Goal: Task Accomplishment & Management: Complete application form

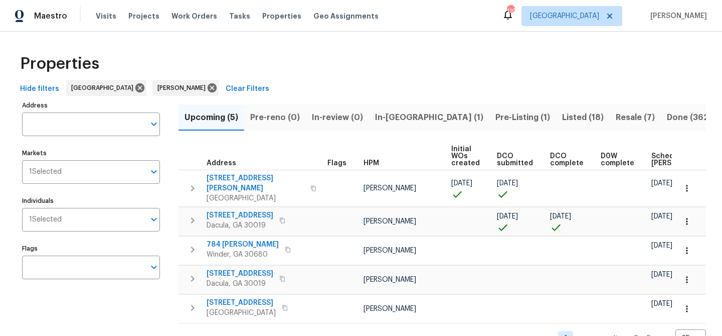
scroll to position [0, 122]
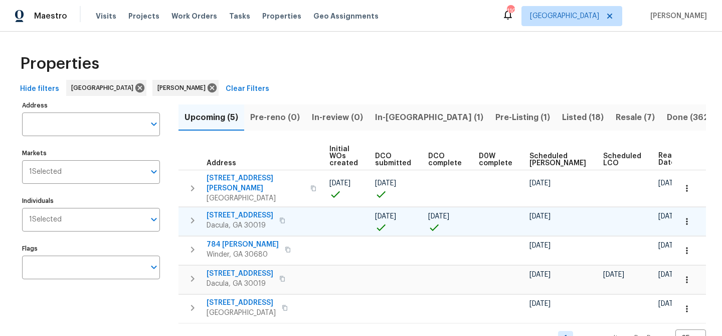
click at [233, 210] on span "1476 Rolling View Way" at bounding box center [240, 215] width 67 height 10
click at [257, 210] on span "1476 Rolling View Way" at bounding box center [240, 215] width 67 height 10
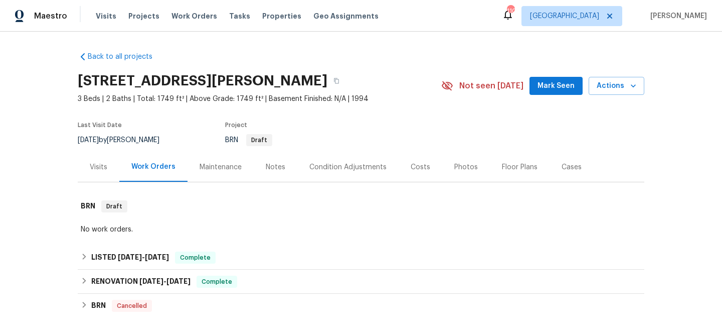
scroll to position [135, 0]
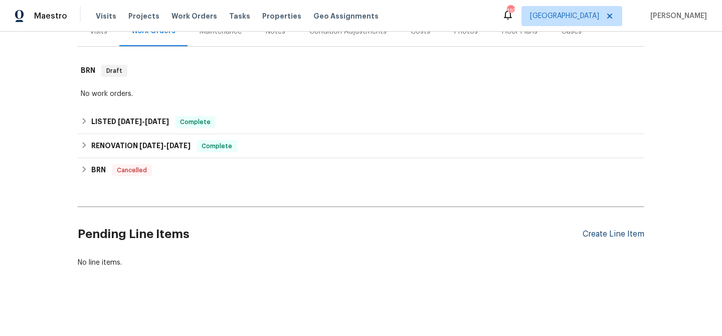
click at [613, 231] on div "Create Line Item" at bounding box center [614, 234] width 62 height 10
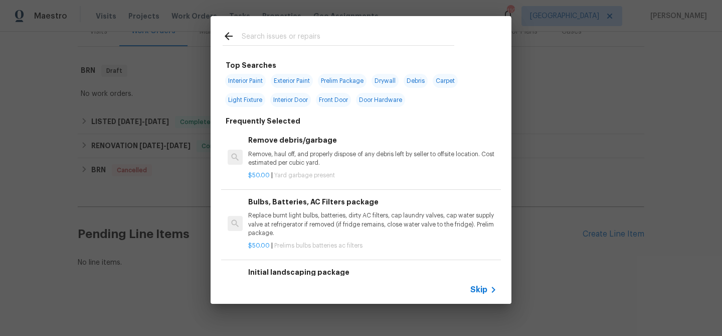
click at [320, 36] on input "text" at bounding box center [348, 37] width 213 height 15
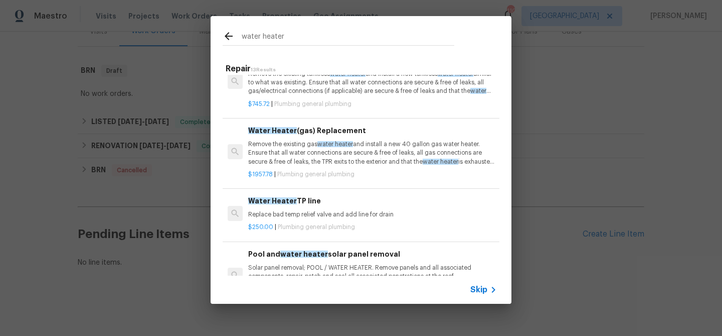
scroll to position [261, 0]
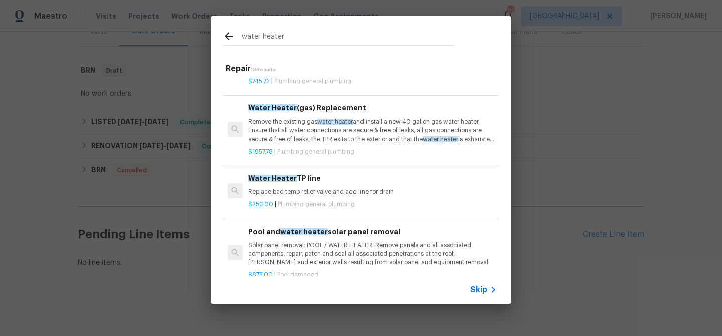
type input "water heater"
click at [579, 107] on div "water heater Repair 13 Results Water Heater New base Install a new aluminum/ste…" at bounding box center [361, 160] width 722 height 320
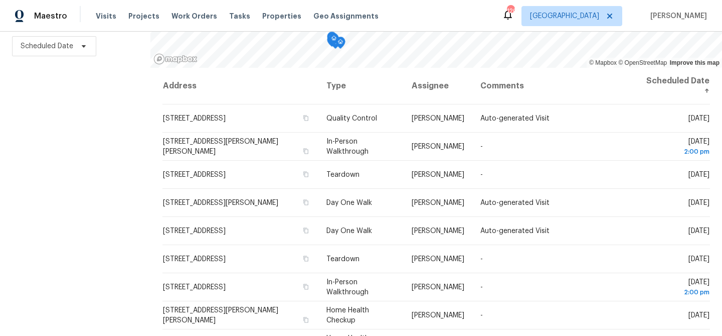
scroll to position [145, 0]
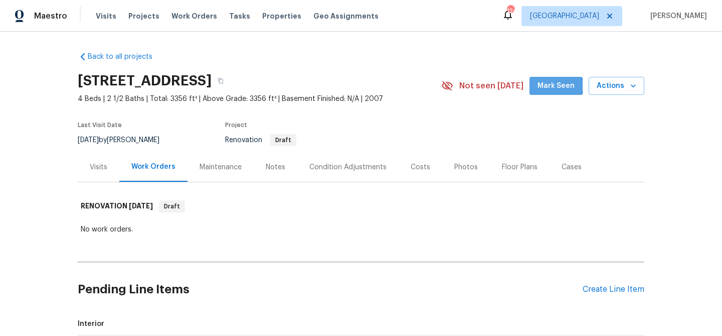
click at [542, 85] on span "Mark Seen" at bounding box center [556, 86] width 37 height 13
click at [350, 160] on div "Condition Adjustments" at bounding box center [347, 167] width 101 height 30
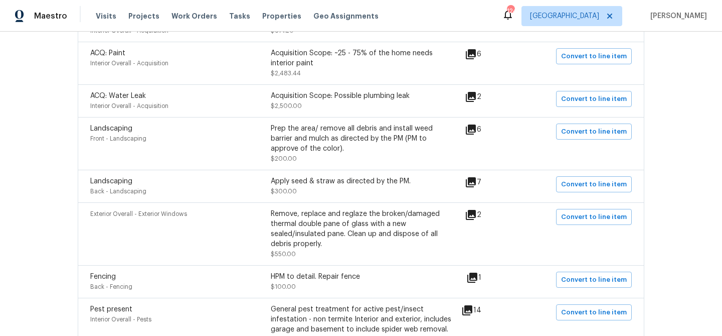
scroll to position [282, 0]
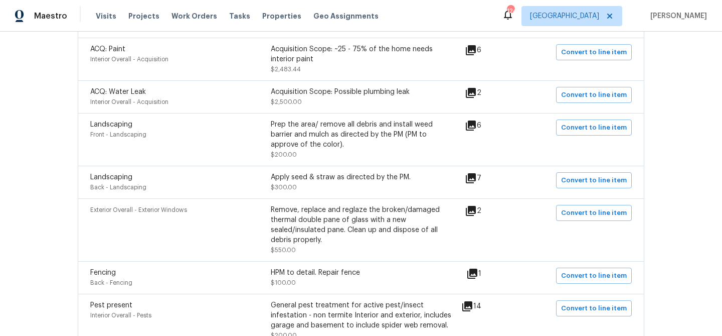
click at [477, 95] on icon at bounding box center [471, 93] width 12 height 12
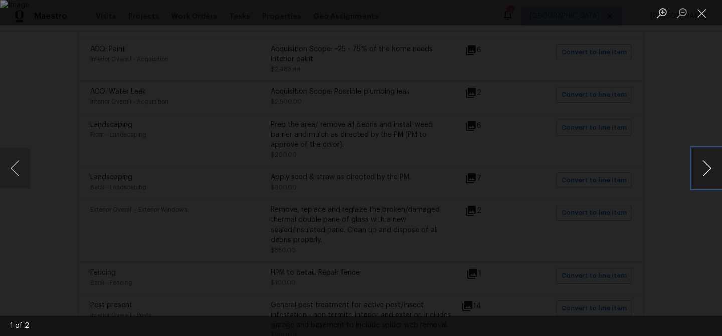
click at [707, 167] on button "Next image" at bounding box center [707, 168] width 30 height 40
click at [704, 15] on button "Close lightbox" at bounding box center [702, 13] width 20 height 18
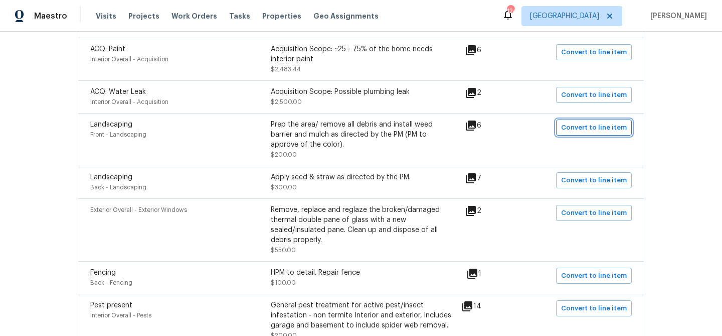
click at [610, 130] on span "Convert to line item" at bounding box center [594, 128] width 66 height 12
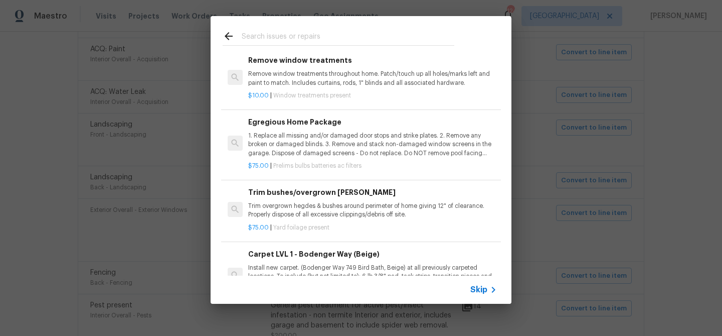
scroll to position [506, 0]
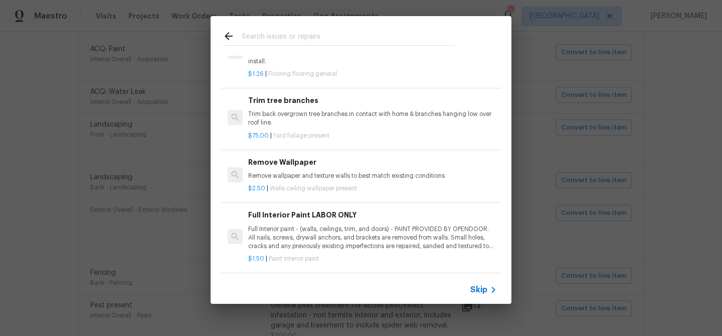
click at [470, 289] on div "Skip" at bounding box center [361, 289] width 301 height 28
click at [477, 284] on span "Skip" at bounding box center [479, 289] width 17 height 10
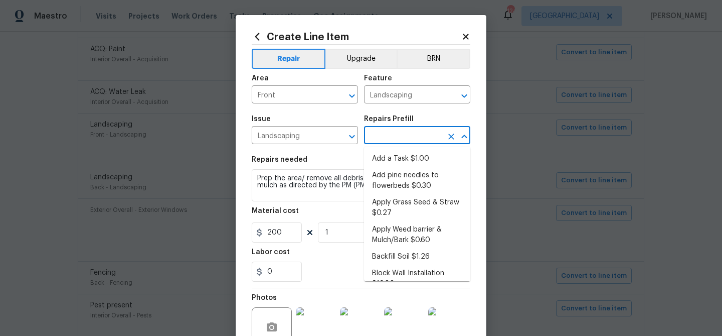
click at [399, 136] on input "text" at bounding box center [403, 136] width 78 height 16
click at [395, 177] on li "Add pine needles to flowerbeds $0.30" at bounding box center [417, 180] width 106 height 27
type input "Add pine needles to flowerbeds $0.30"
type textarea "Remove/spray weeds from bed, add new pine straw to designated flower beds, and …"
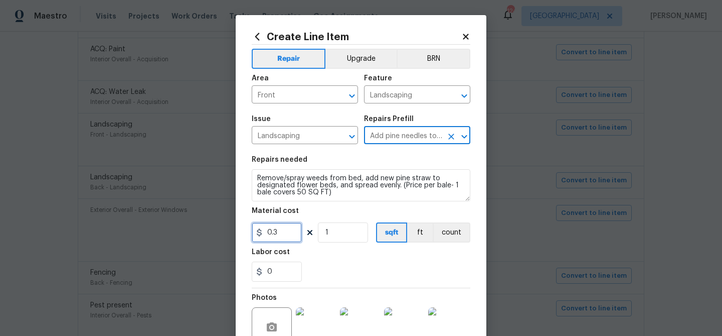
click at [269, 228] on input "0.3" at bounding box center [277, 232] width 50 height 20
type input "8"
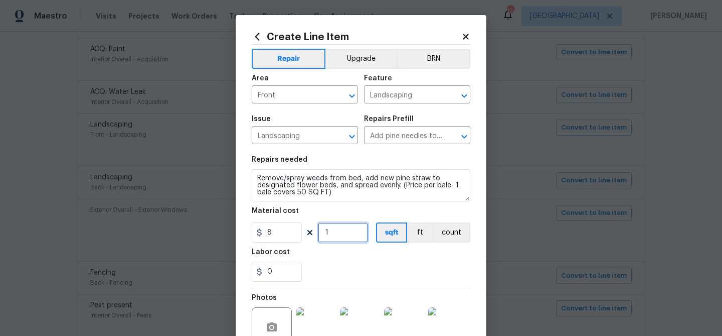
click at [338, 236] on input "1" at bounding box center [343, 232] width 50 height 20
click at [357, 258] on div "Labor cost" at bounding box center [361, 254] width 219 height 13
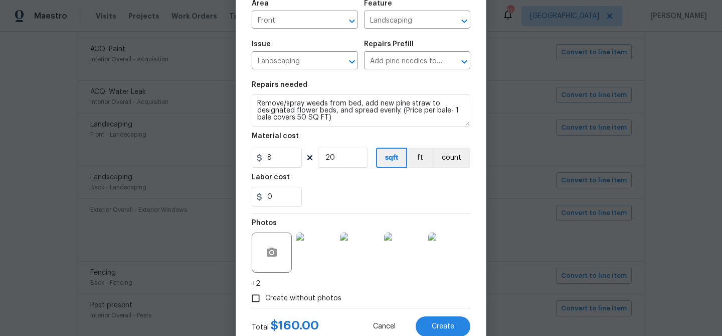
scroll to position [86, 0]
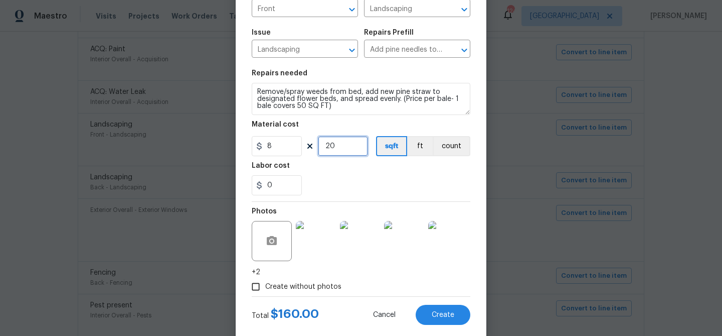
click at [343, 150] on input "20" at bounding box center [343, 146] width 50 height 20
type input "25"
click at [371, 169] on div "Labor cost" at bounding box center [361, 168] width 219 height 13
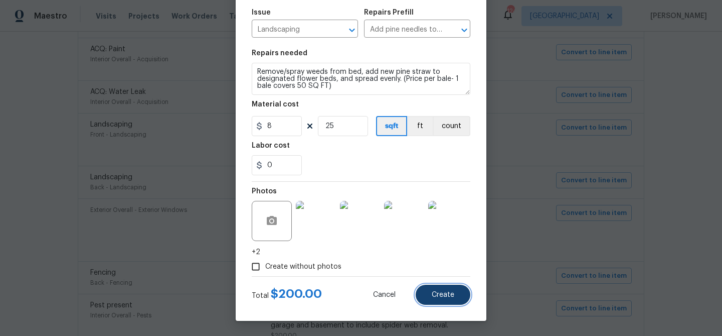
drag, startPoint x: 443, startPoint y: 292, endPoint x: 431, endPoint y: 292, distance: 12.0
click at [443, 292] on span "Create" at bounding box center [443, 295] width 23 height 8
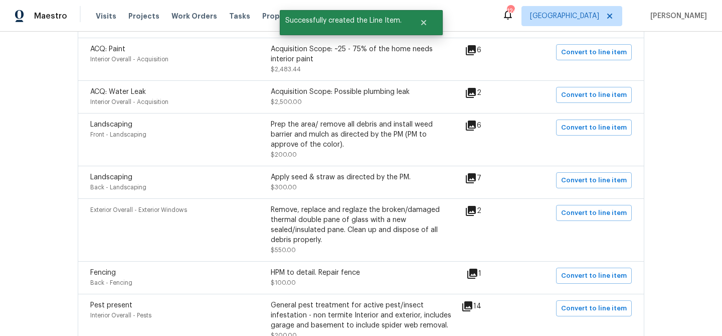
click at [477, 176] on icon at bounding box center [471, 178] width 12 height 12
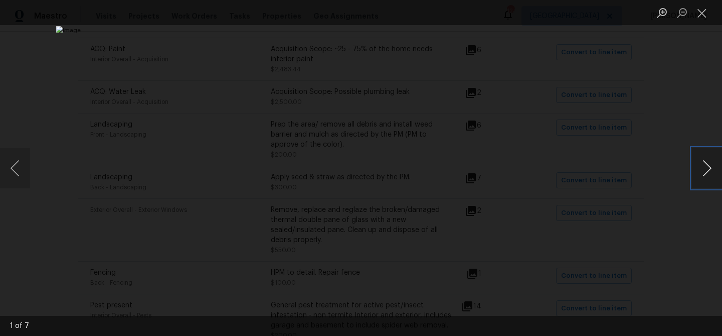
click at [701, 167] on button "Next image" at bounding box center [707, 168] width 30 height 40
click at [699, 11] on button "Close lightbox" at bounding box center [702, 13] width 20 height 18
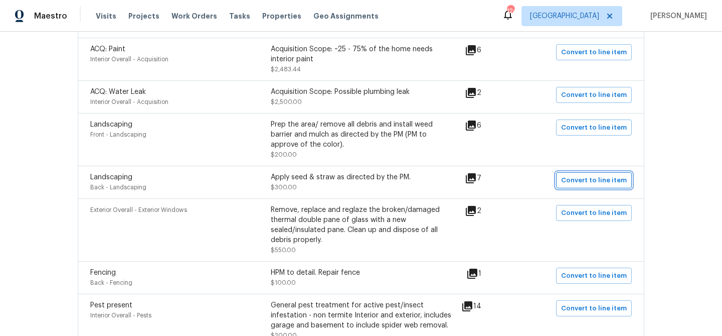
click at [591, 181] on span "Convert to line item" at bounding box center [594, 181] width 66 height 12
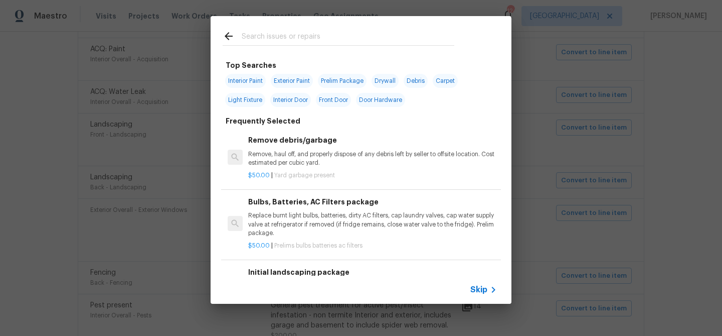
click at [478, 285] on span "Skip" at bounding box center [479, 289] width 17 height 10
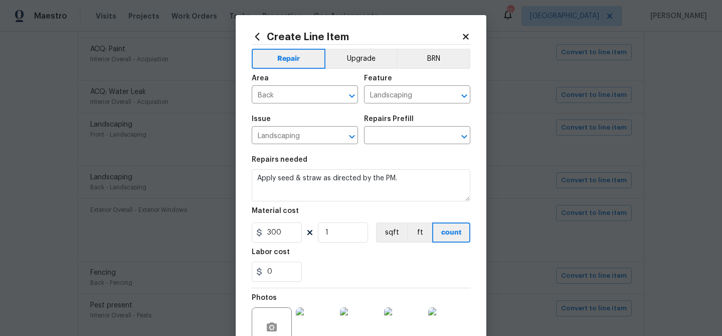
click at [373, 126] on div "Repairs Prefill" at bounding box center [417, 121] width 106 height 13
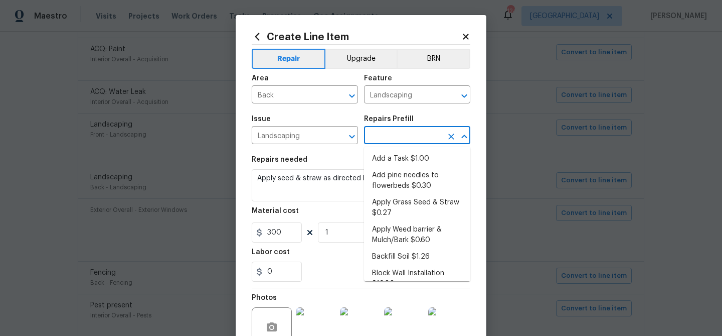
click at [381, 135] on input "text" at bounding box center [403, 136] width 78 height 16
click at [399, 198] on li "Apply Grass Seed & Straw $0.27" at bounding box center [417, 207] width 106 height 27
type input "Apply Grass Seed & Straw $0.27"
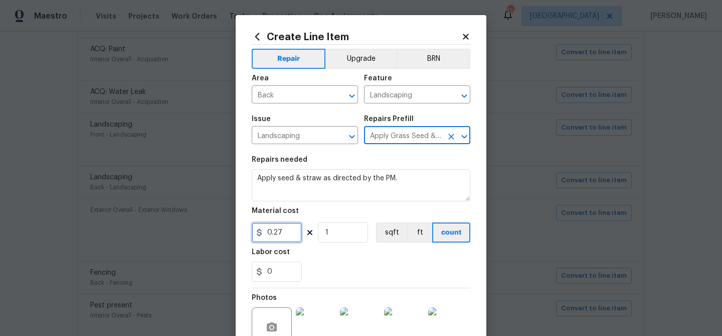
click at [287, 233] on input "0.27" at bounding box center [277, 232] width 50 height 20
type input "300"
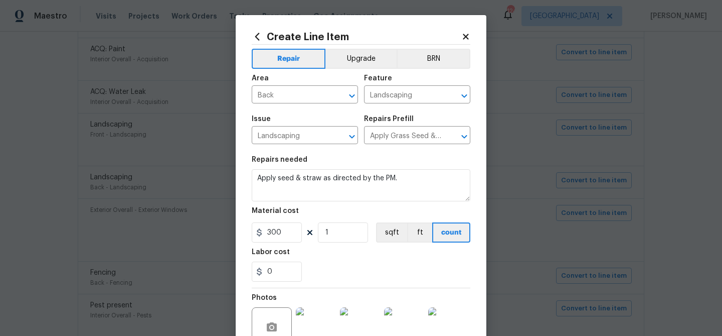
click at [345, 251] on div "Labor cost" at bounding box center [361, 254] width 219 height 13
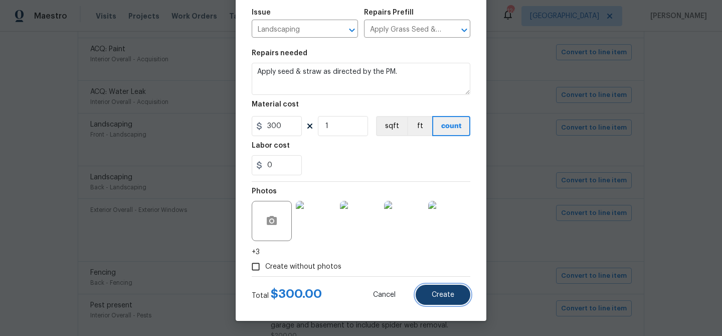
click at [430, 288] on button "Create" at bounding box center [443, 294] width 55 height 20
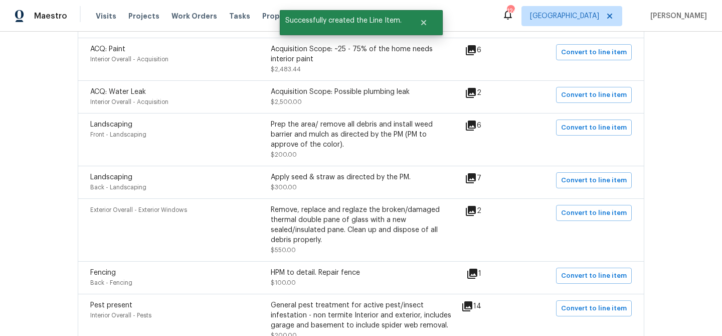
click at [476, 211] on icon at bounding box center [471, 211] width 10 height 10
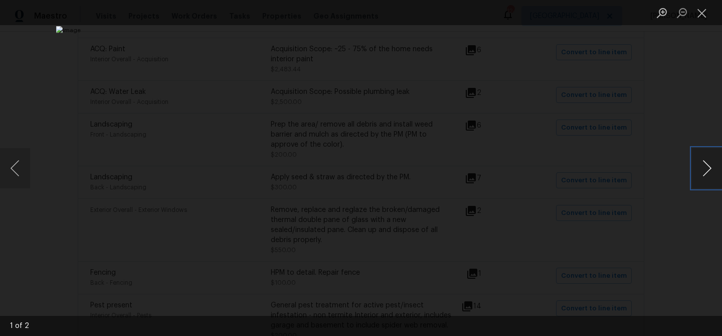
click at [701, 162] on button "Next image" at bounding box center [707, 168] width 30 height 40
click at [700, 15] on button "Close lightbox" at bounding box center [702, 13] width 20 height 18
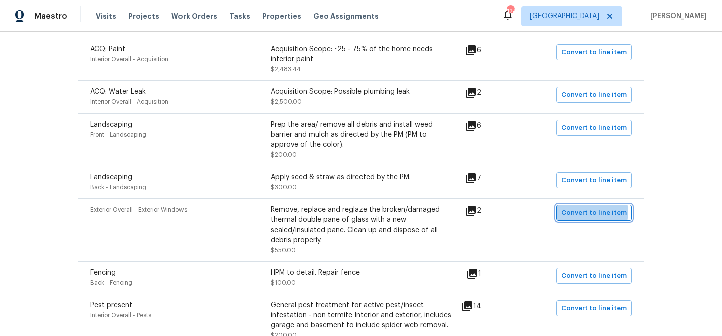
click at [595, 214] on span "Convert to line item" at bounding box center [594, 213] width 66 height 12
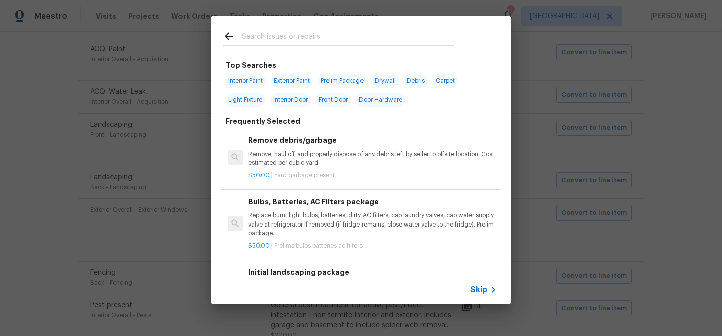
click at [485, 285] on span "Skip" at bounding box center [479, 289] width 17 height 10
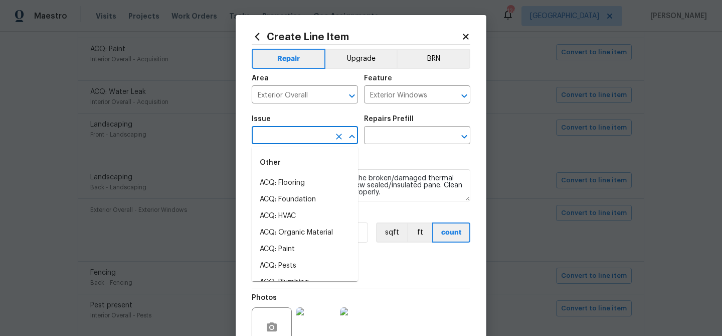
click at [311, 144] on body "Maestro Visits Projects Work Orders Tasks Properties Geo Assignments 124 Atlant…" at bounding box center [361, 168] width 722 height 336
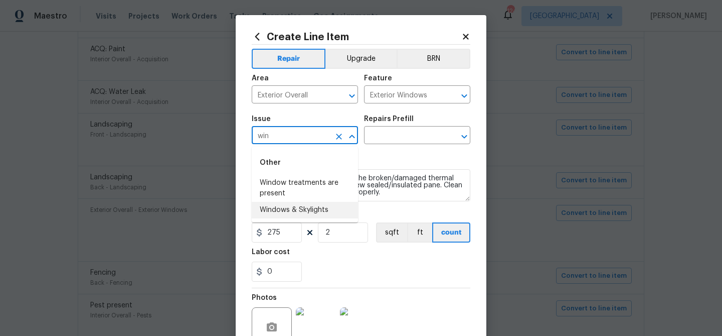
click at [306, 206] on li "Windows & Skylights" at bounding box center [305, 210] width 106 height 17
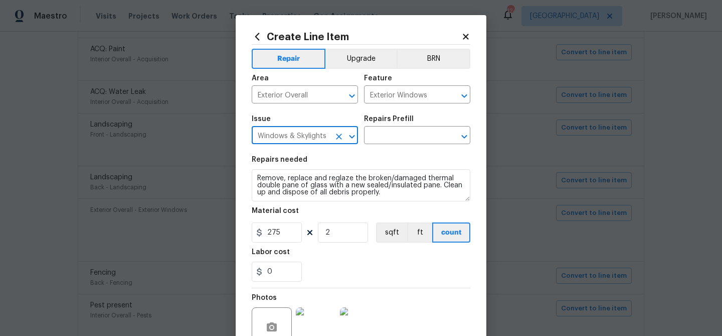
type input "Windows & Skylights"
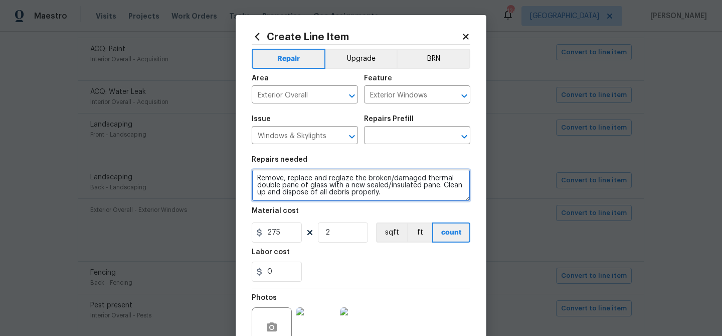
click at [322, 201] on textarea "Remove, replace and reglaze the broken/damaged thermal double pane of glass wit…" at bounding box center [361, 185] width 219 height 32
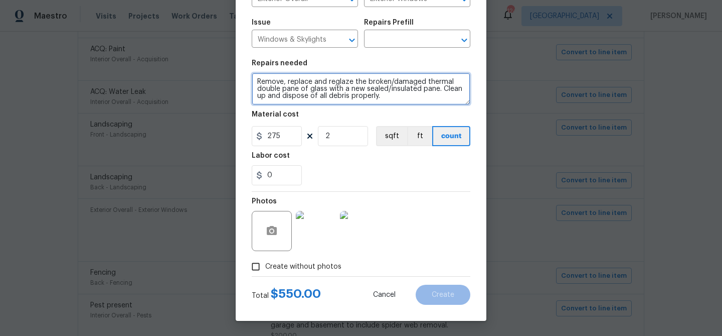
click at [313, 83] on textarea "Remove, replace and reglaze the broken/damaged thermal double pane of glass wit…" at bounding box center [361, 89] width 219 height 32
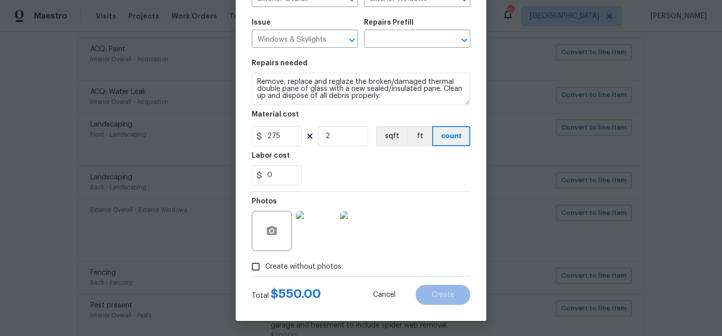
click at [399, 58] on section "Repairs needed Remove, replace and reglaze the broken/damaged thermal double pa…" at bounding box center [361, 122] width 219 height 137
click at [394, 44] on input "text" at bounding box center [403, 40] width 78 height 16
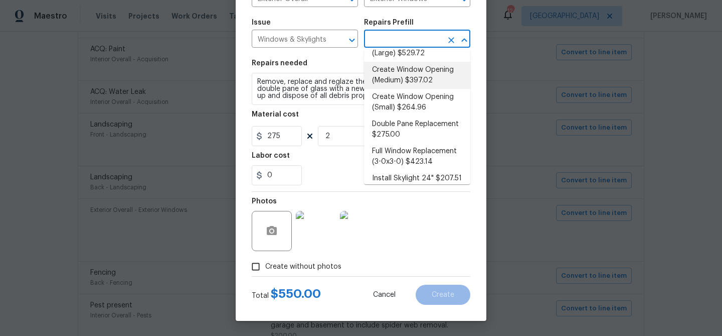
scroll to position [40, 0]
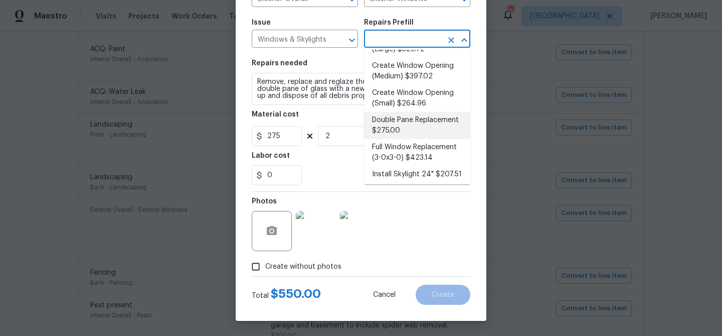
click at [400, 125] on li "Double Pane Replacement $275.00" at bounding box center [417, 125] width 106 height 27
type input "Double Pane Replacement $275.00"
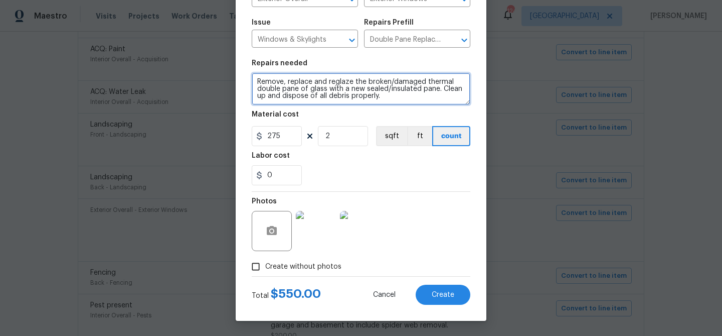
click at [315, 81] on textarea "Remove, replace and reglaze the broken/damaged thermal double pane of glass wit…" at bounding box center [361, 89] width 219 height 32
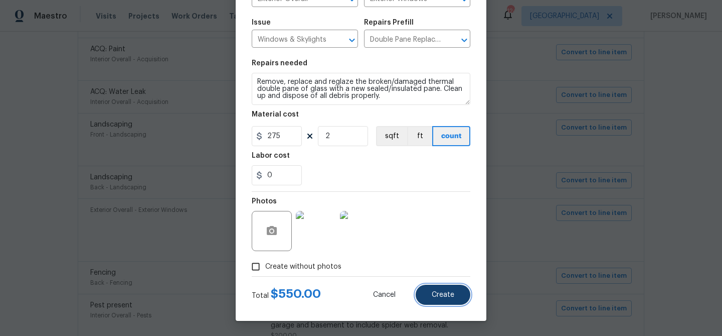
click at [457, 295] on button "Create" at bounding box center [443, 294] width 55 height 20
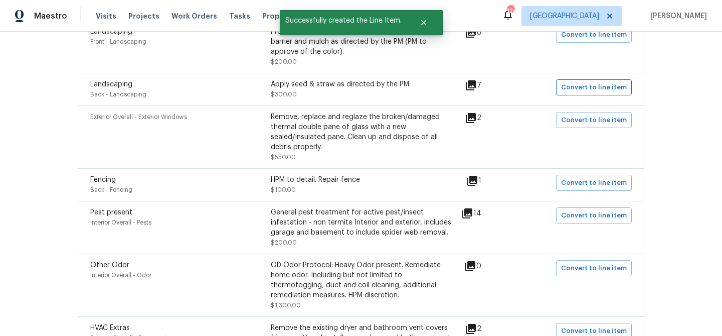
scroll to position [383, 0]
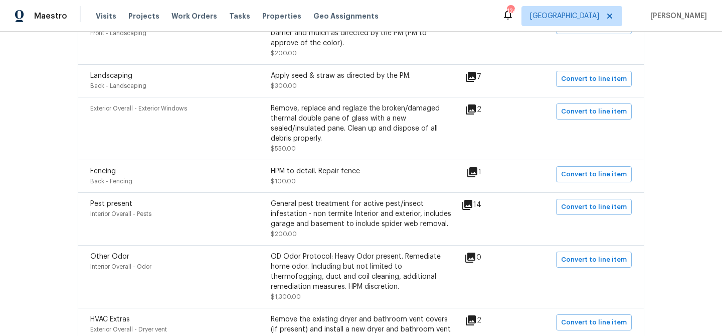
click at [478, 175] on icon at bounding box center [473, 172] width 10 height 10
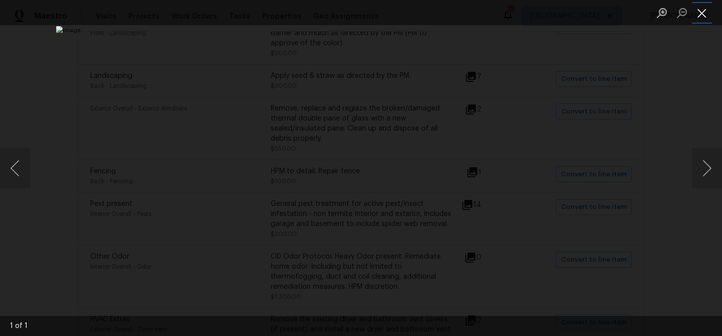
click at [698, 14] on button "Close lightbox" at bounding box center [702, 13] width 20 height 18
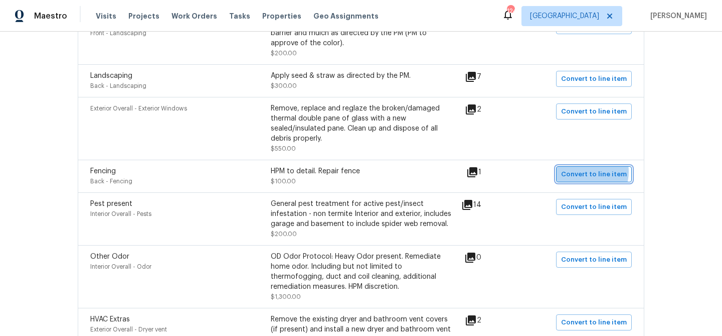
click at [589, 173] on span "Convert to line item" at bounding box center [594, 175] width 66 height 12
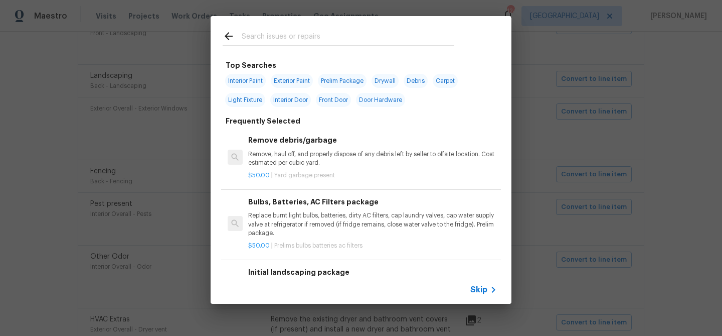
click at [484, 286] on span "Skip" at bounding box center [479, 289] width 17 height 10
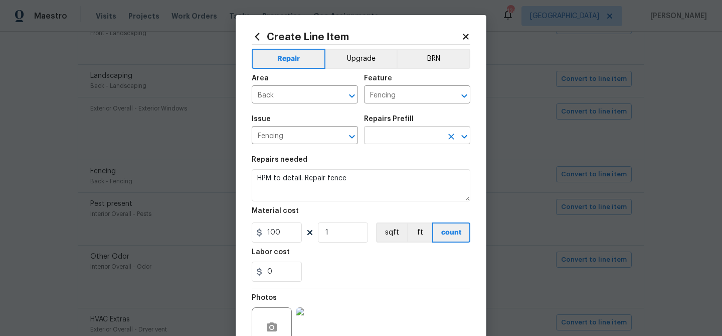
click at [373, 135] on input "text" at bounding box center [403, 136] width 78 height 16
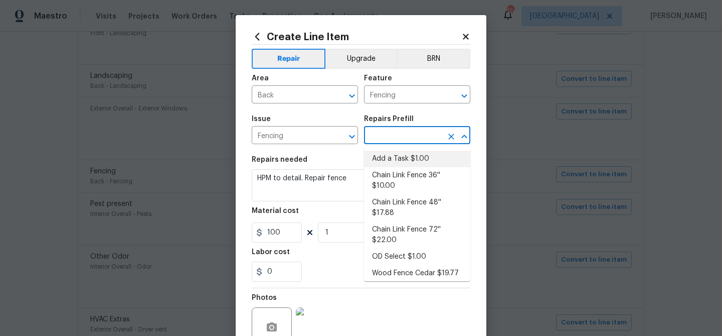
click at [383, 159] on li "Add a Task $1.00" at bounding box center [417, 158] width 106 height 17
type input "Add a Task $1.00"
type textarea "HPM to detail"
type input "1"
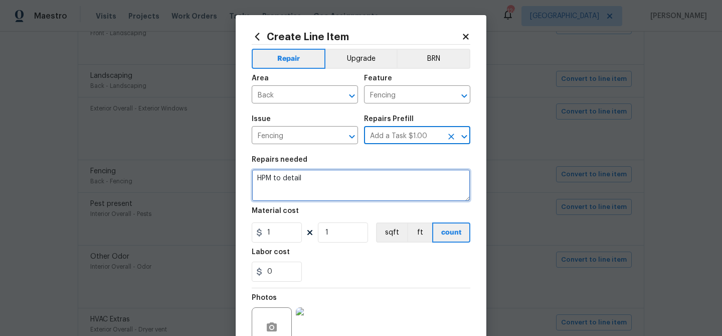
click at [295, 184] on textarea "HPM to detail" at bounding box center [361, 185] width 219 height 32
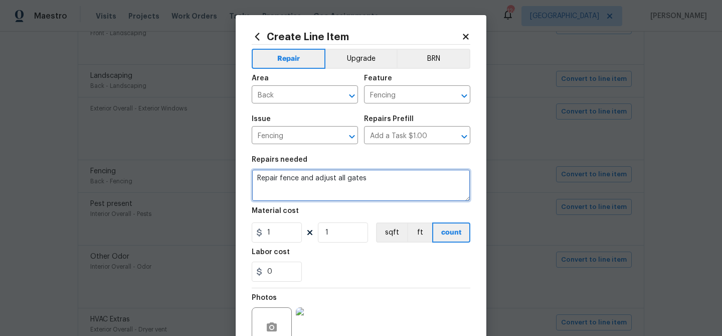
type textarea "Repair fence and adjust all gates"
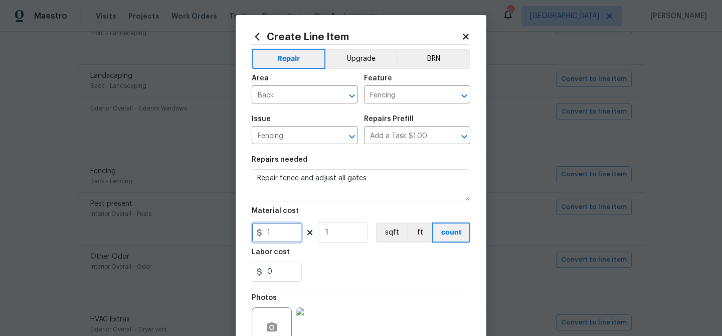
click at [283, 226] on input "1" at bounding box center [277, 232] width 50 height 20
type input "100"
click at [349, 251] on div "Labor cost" at bounding box center [361, 254] width 219 height 13
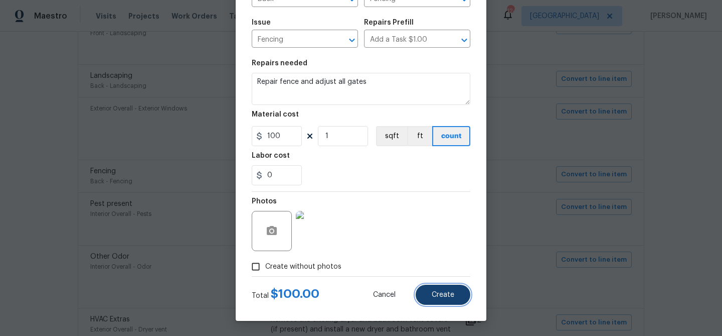
click at [453, 285] on button "Create" at bounding box center [443, 294] width 55 height 20
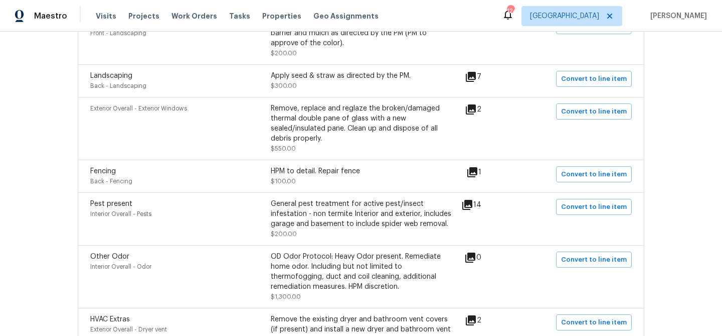
click at [473, 207] on icon at bounding box center [468, 205] width 10 height 10
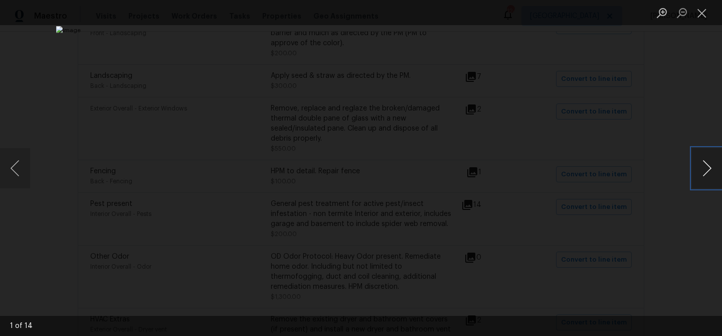
click at [709, 164] on button "Next image" at bounding box center [707, 168] width 30 height 40
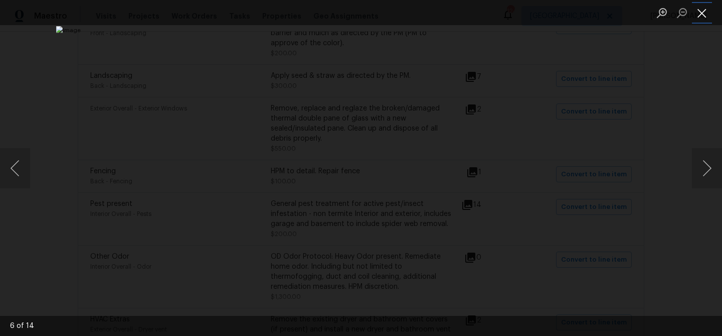
click at [696, 11] on button "Close lightbox" at bounding box center [702, 13] width 20 height 18
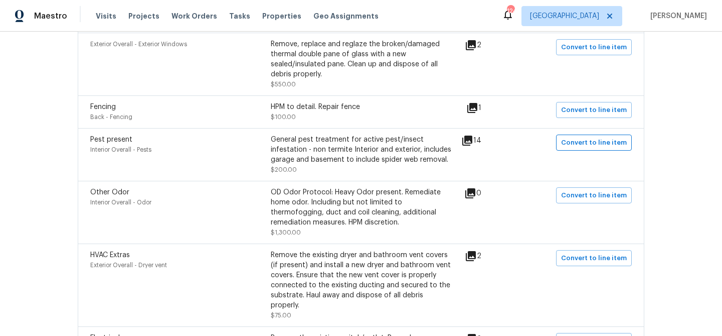
scroll to position [448, 0]
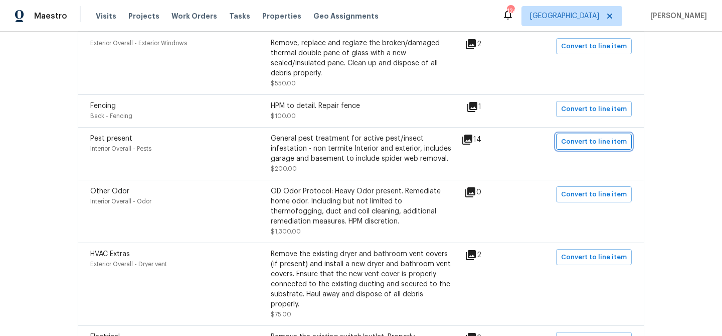
click at [584, 142] on span "Convert to line item" at bounding box center [594, 142] width 66 height 12
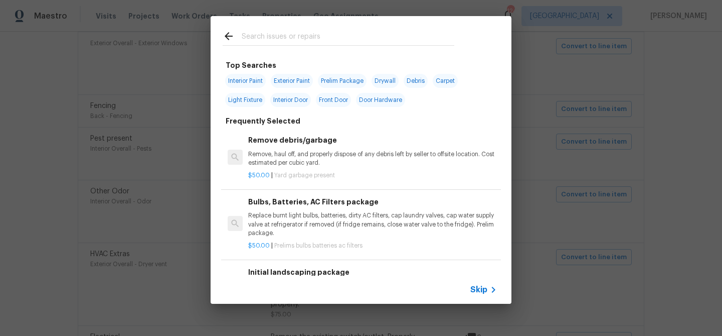
scroll to position [506, 0]
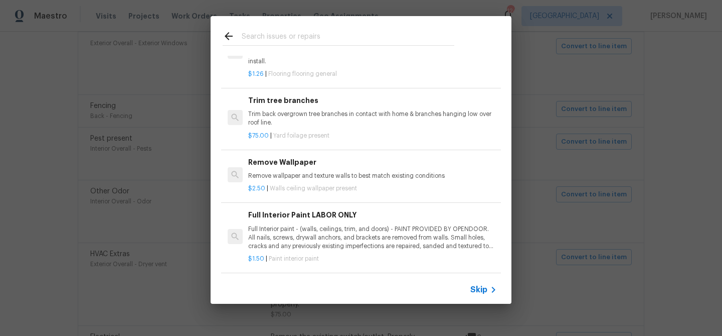
click at [482, 291] on span "Skip" at bounding box center [479, 289] width 17 height 10
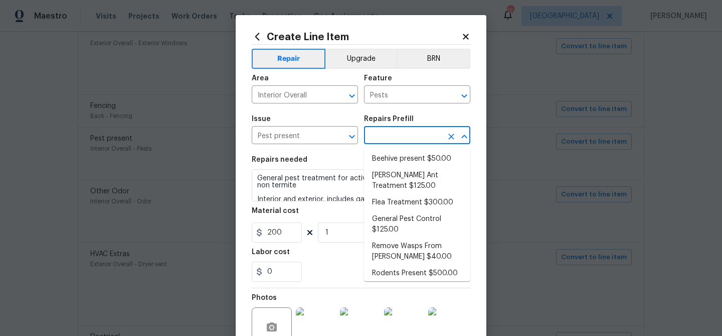
click at [399, 142] on input "text" at bounding box center [403, 136] width 78 height 16
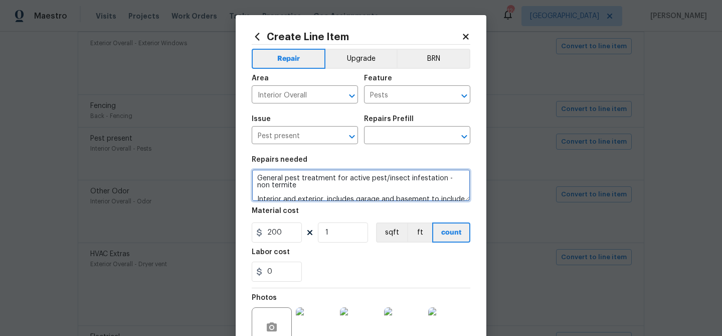
click at [333, 195] on textarea "General pest treatment for active pest/insect infestation - non termite Interio…" at bounding box center [361, 185] width 219 height 32
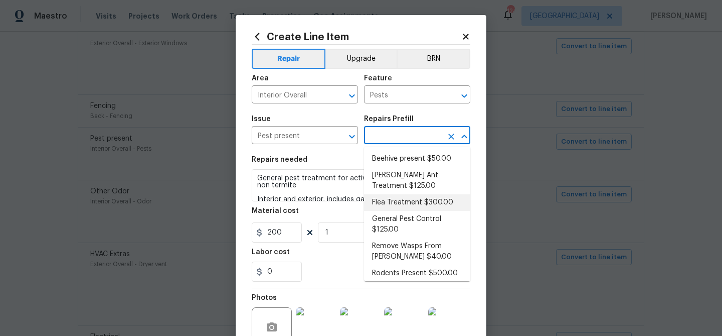
click at [393, 135] on input "text" at bounding box center [403, 136] width 78 height 16
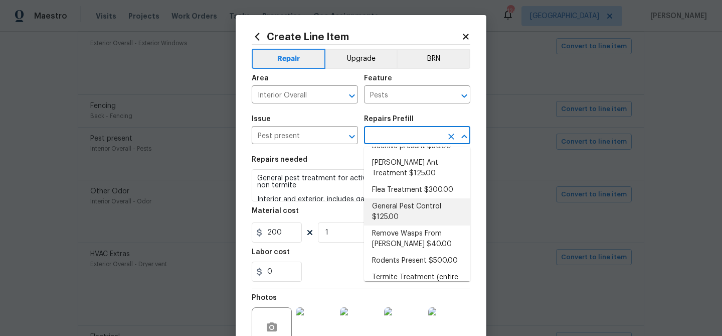
scroll to position [0, 0]
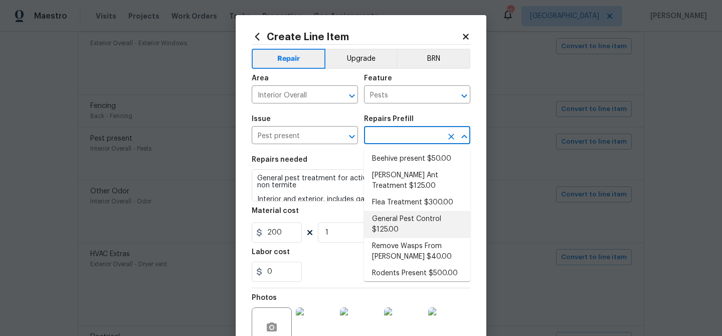
click at [403, 217] on li "General Pest Control $125.00" at bounding box center [417, 224] width 106 height 27
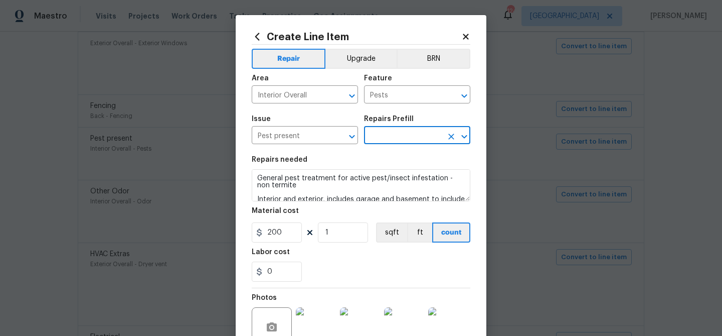
type textarea "General pest treatment for active pest/insect infestation - non termite"
type input "General Pest Control $125.00"
type input "125"
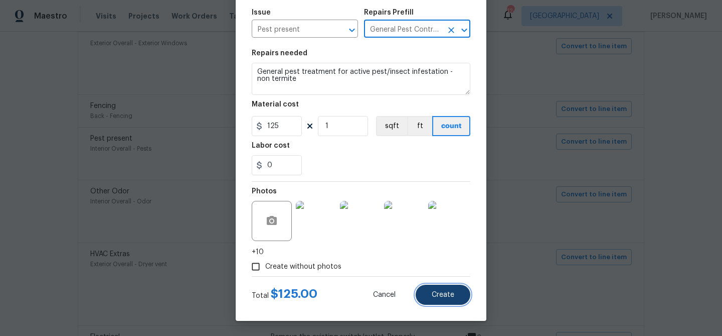
click at [440, 300] on button "Create" at bounding box center [443, 294] width 55 height 20
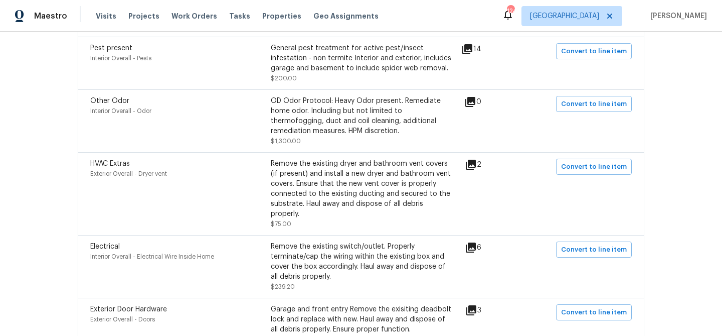
scroll to position [539, 0]
click at [475, 166] on icon at bounding box center [471, 164] width 10 height 10
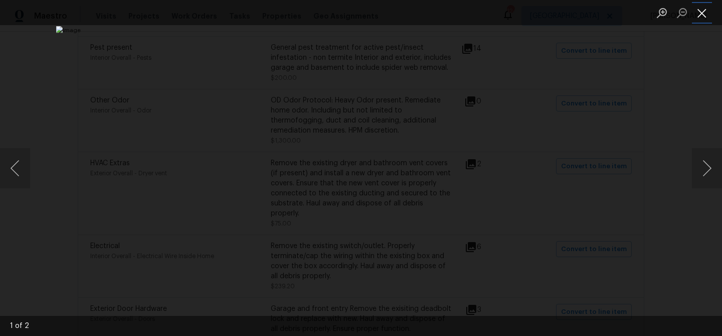
click at [698, 16] on button "Close lightbox" at bounding box center [702, 13] width 20 height 18
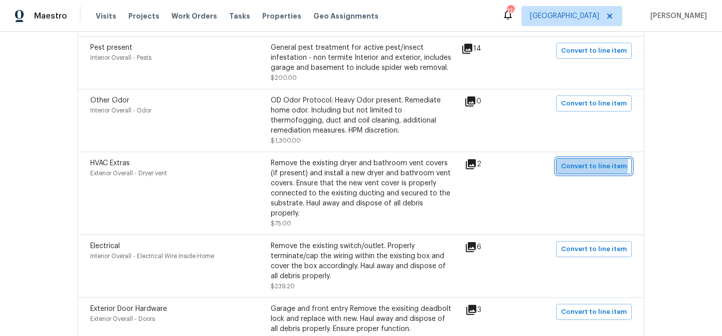
click at [585, 167] on span "Convert to line item" at bounding box center [594, 167] width 66 height 12
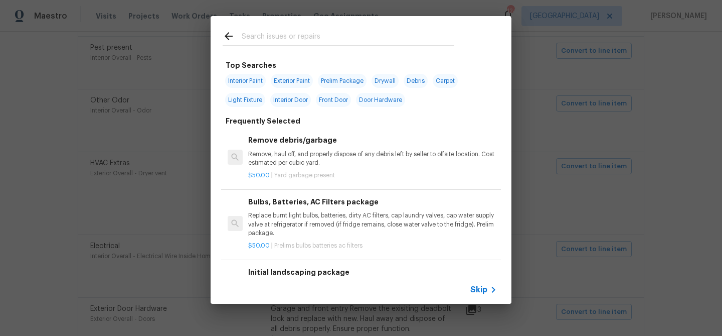
click at [472, 288] on span "Skip" at bounding box center [479, 289] width 17 height 10
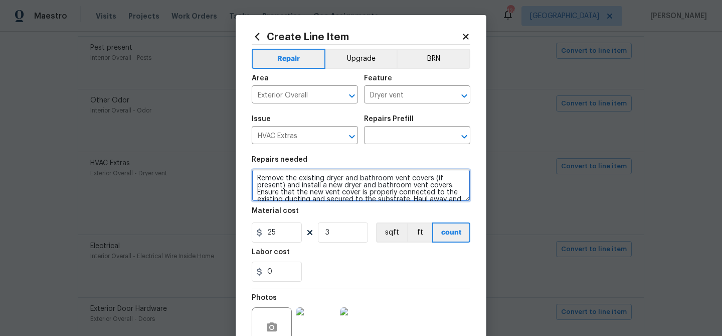
click at [351, 183] on textarea "Remove the existing dryer and bathroom vent covers (if present) and install a n…" at bounding box center [361, 185] width 219 height 32
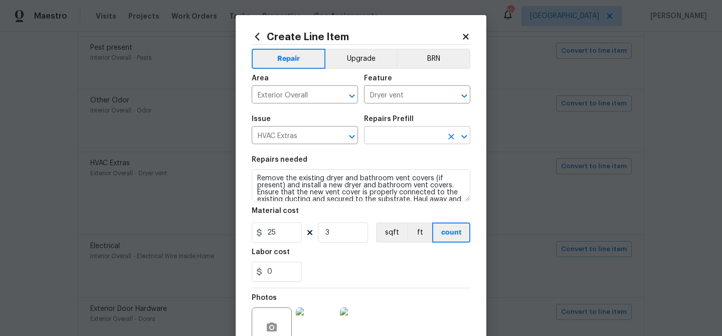
click at [393, 138] on input "text" at bounding box center [403, 136] width 78 height 16
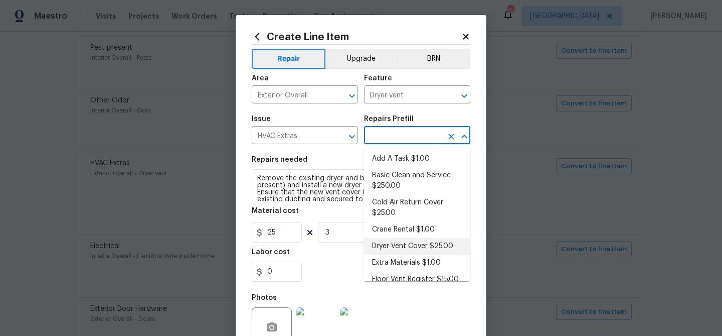
click at [425, 243] on li "Dryer Vent Cover $25.00" at bounding box center [417, 246] width 106 height 17
type input "HVAC"
type textarea "Remove the existing dryer vent cover (if present) and install a new dryer vent …"
type input "Dryer Vent Cover $25.00"
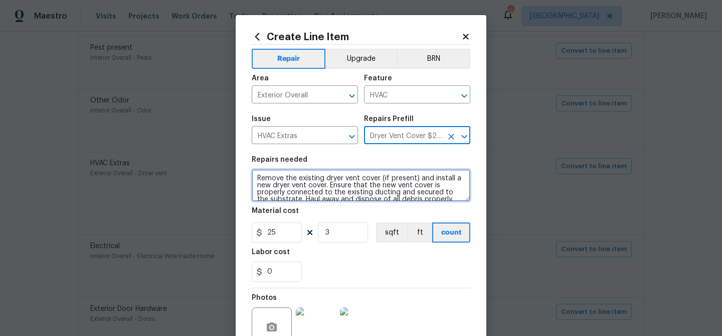
click at [323, 176] on textarea "Remove the existing dryer vent cover (if present) and install a new dryer vent …" at bounding box center [361, 185] width 219 height 32
paste textarea "and bathroom vent covers (if present) and install a new dryer and bathroom vent…"
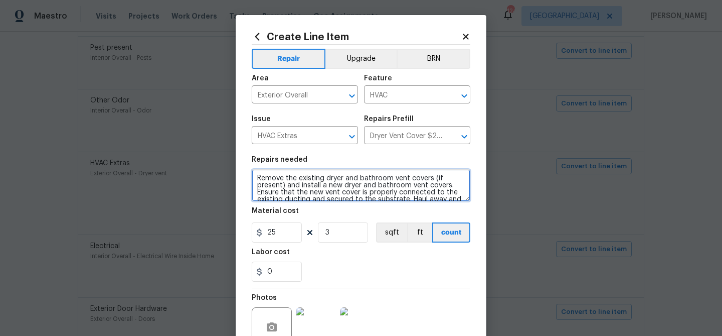
scroll to position [9, 0]
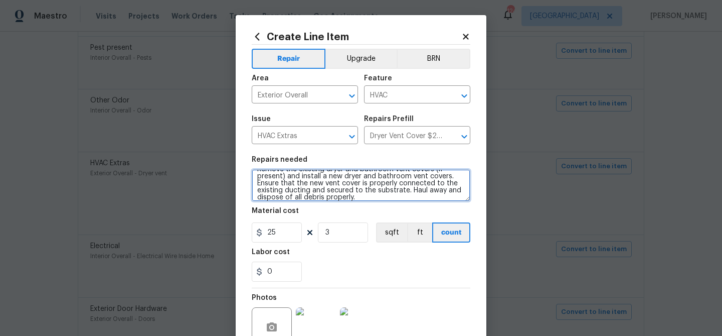
type textarea "Remove the existing dryer and bathroom vent covers (if present) and install a n…"
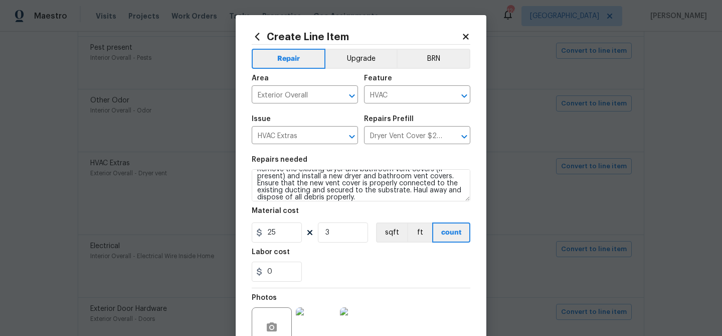
click at [344, 273] on div "0" at bounding box center [361, 271] width 219 height 20
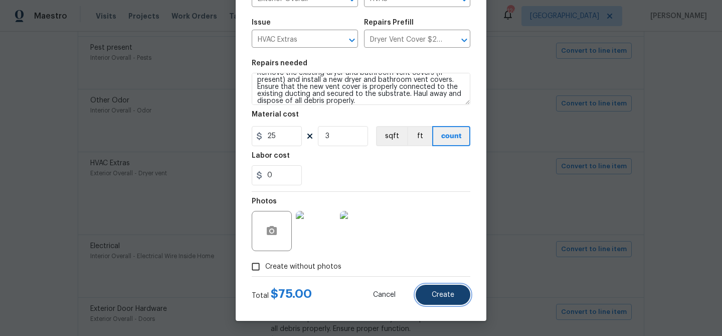
click at [434, 291] on span "Create" at bounding box center [443, 295] width 23 height 8
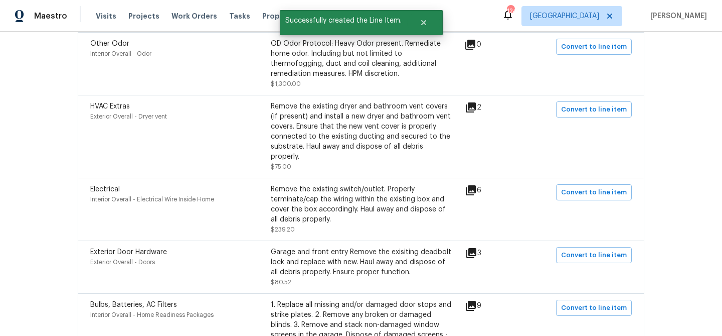
scroll to position [596, 0]
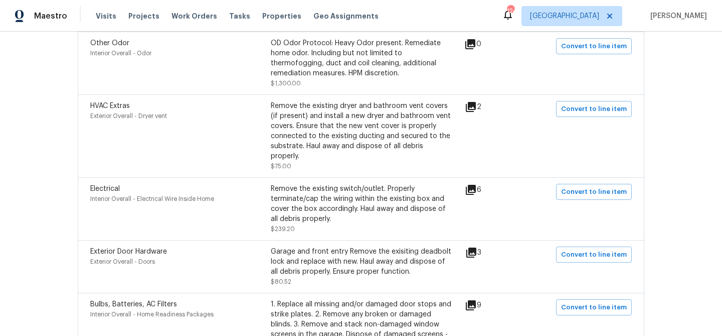
click at [474, 190] on icon at bounding box center [471, 190] width 10 height 10
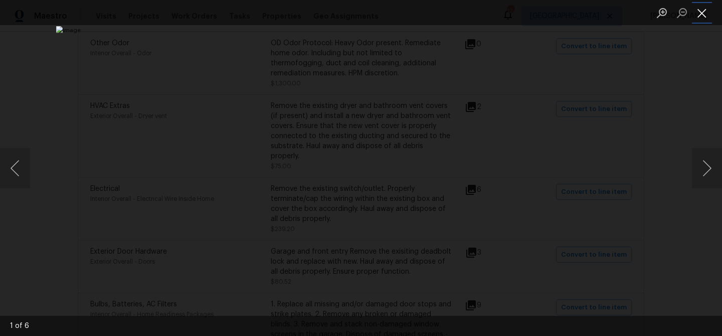
click at [697, 18] on button "Close lightbox" at bounding box center [702, 13] width 20 height 18
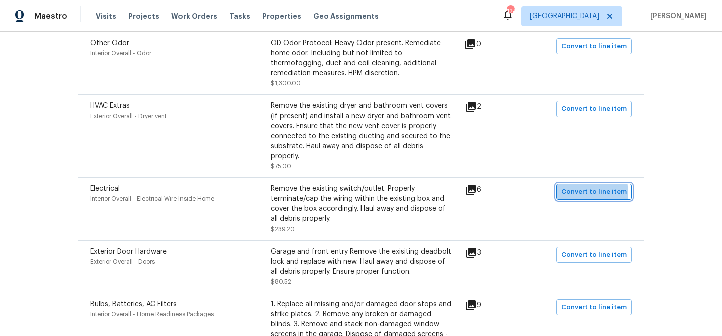
click at [566, 196] on span "Convert to line item" at bounding box center [594, 192] width 66 height 12
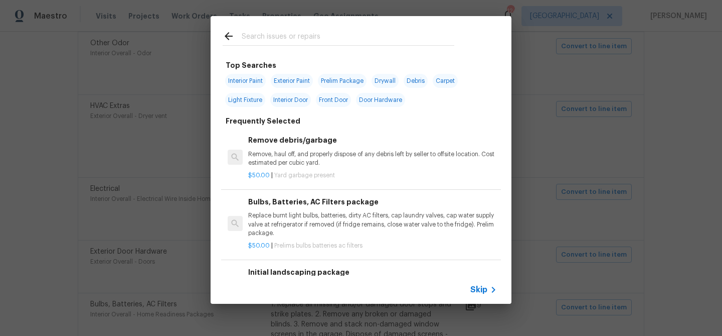
drag, startPoint x: 479, startPoint y: 293, endPoint x: 476, endPoint y: 288, distance: 5.6
click at [476, 288] on span "Skip" at bounding box center [479, 289] width 17 height 10
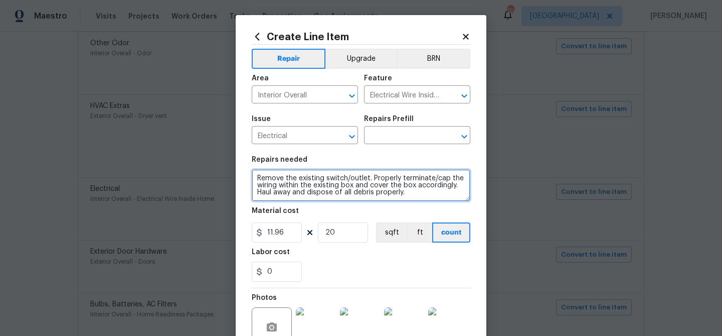
click at [329, 180] on textarea "Remove the existing switch/outlet. Properly terminate/cap the wiring within the…" at bounding box center [361, 185] width 219 height 32
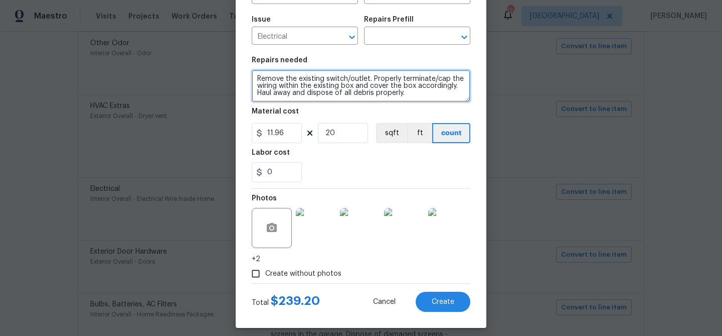
scroll to position [100, 0]
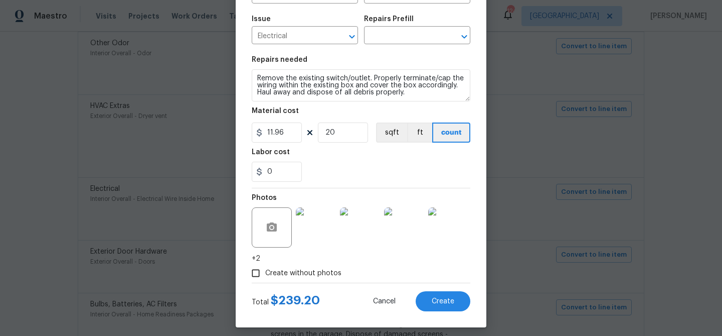
click at [356, 173] on div "0" at bounding box center [361, 172] width 219 height 20
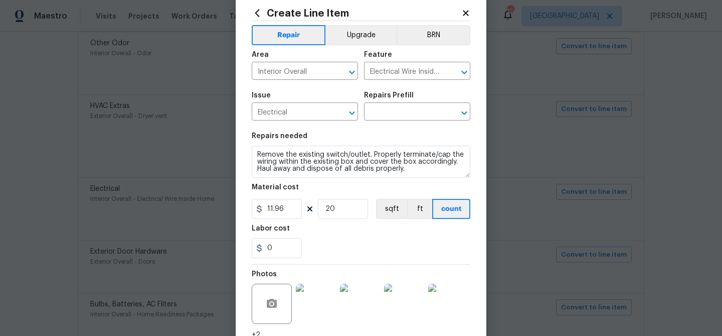
scroll to position [0, 0]
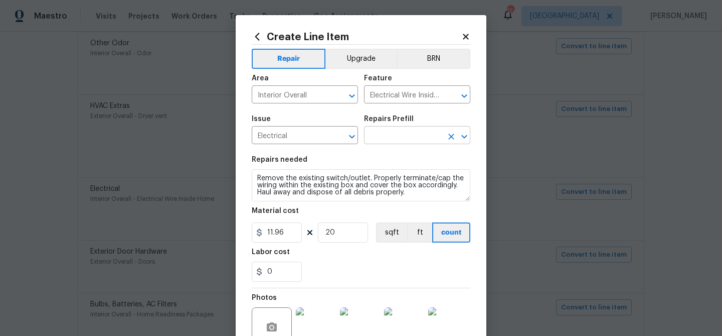
click at [379, 137] on input "text" at bounding box center [403, 136] width 78 height 16
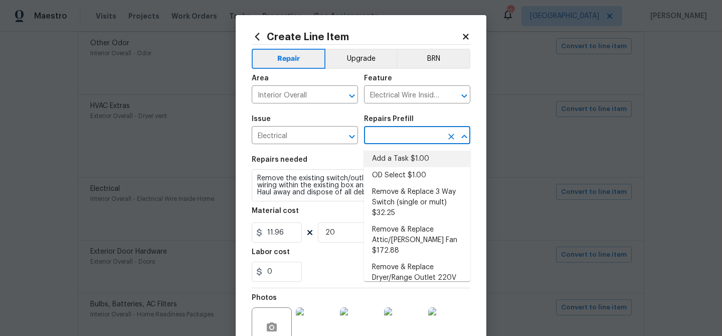
click at [380, 153] on li "Add a Task $1.00" at bounding box center [417, 158] width 106 height 17
type input "Add a Task $1.00"
type textarea "HPM to detail"
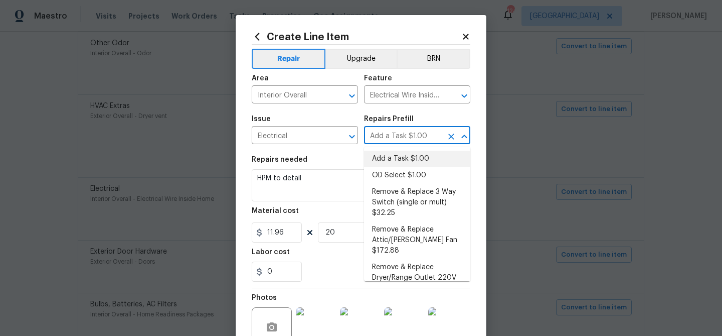
type input "1"
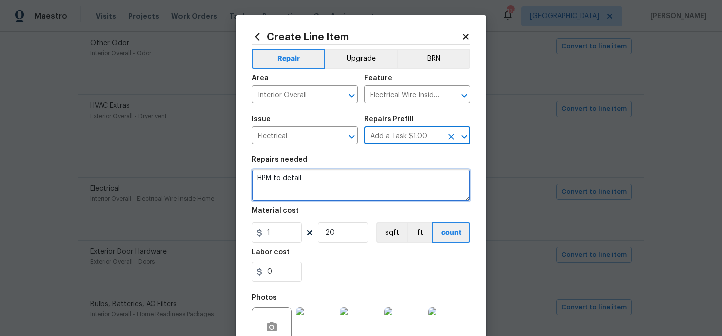
click at [319, 184] on textarea "HPM to detail" at bounding box center [361, 185] width 219 height 32
paste textarea "Remove the existing switch/outlet. Properly terminate/cap the wiring within the…"
type textarea "Remove the existing switch/outlet. Properly terminate/cap the wiring within the…"
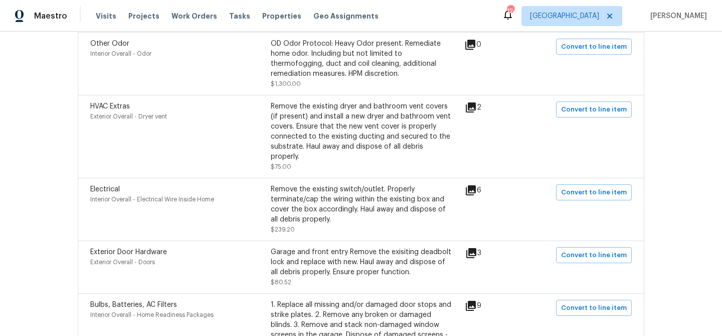
scroll to position [597, 0]
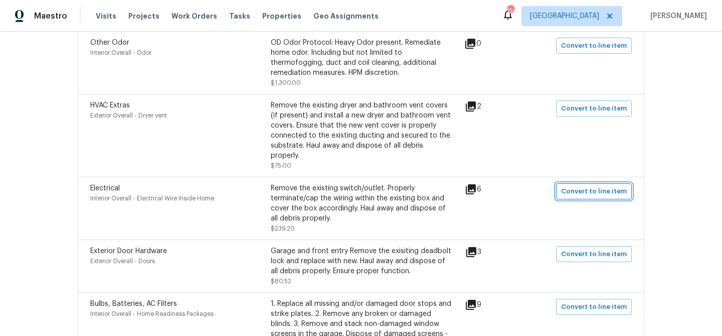
click at [590, 193] on span "Convert to line item" at bounding box center [594, 192] width 66 height 12
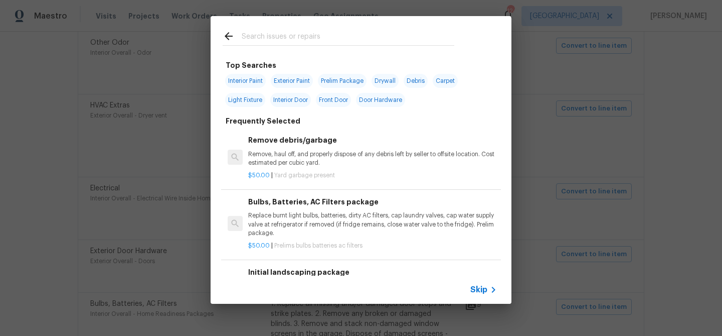
click at [475, 295] on div "Skip" at bounding box center [361, 289] width 301 height 28
click at [477, 292] on span "Skip" at bounding box center [479, 289] width 17 height 10
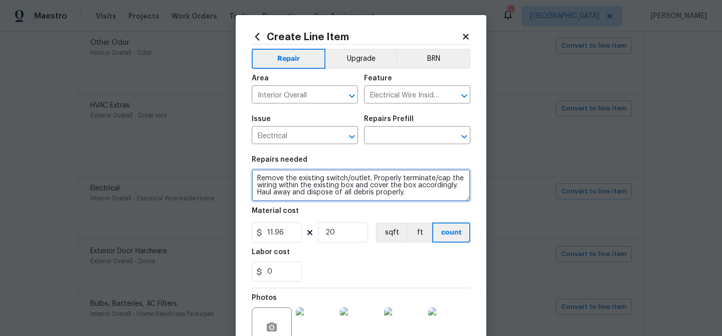
click at [346, 176] on textarea "Remove the existing switch/outlet. Properly terminate/cap the wiring within the…" at bounding box center [361, 185] width 219 height 32
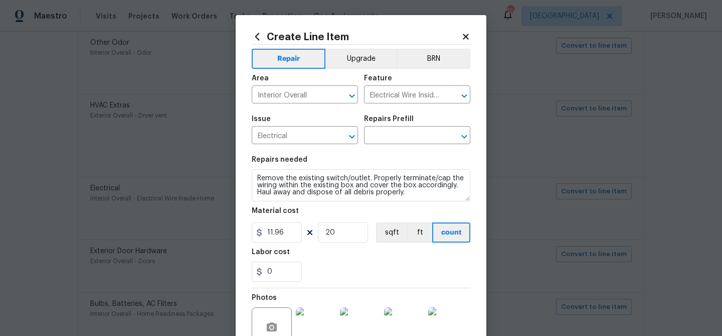
click at [416, 260] on div "Labor cost" at bounding box center [361, 254] width 219 height 13
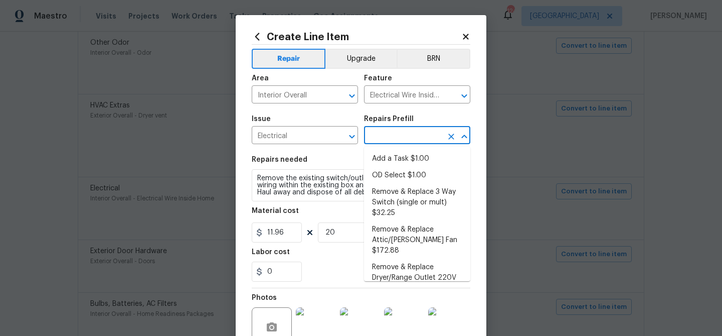
click at [385, 137] on input "text" at bounding box center [403, 136] width 78 height 16
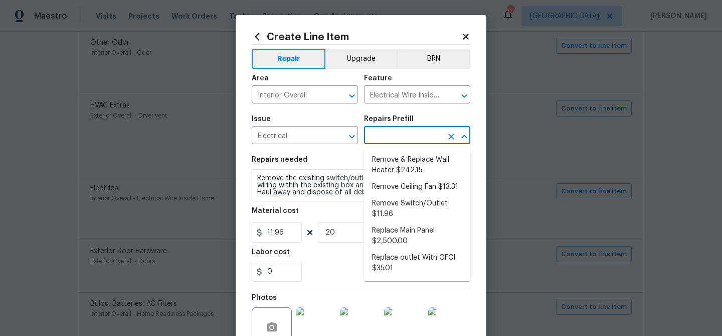
scroll to position [367, 0]
click at [402, 197] on li "Remove Switch/Outlet $11.96" at bounding box center [417, 207] width 106 height 27
type input "Remove Switch/Outlet $11.96"
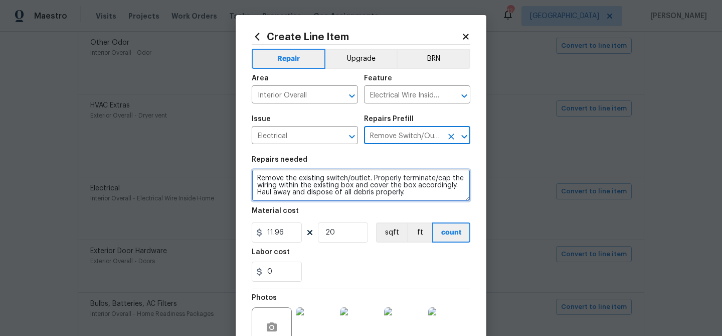
click at [308, 180] on textarea "Remove the existing switch/outlet. Properly terminate/cap the wiring within the…" at bounding box center [361, 185] width 219 height 32
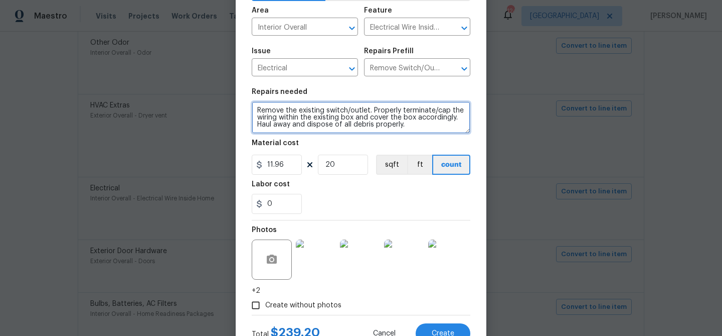
scroll to position [107, 0]
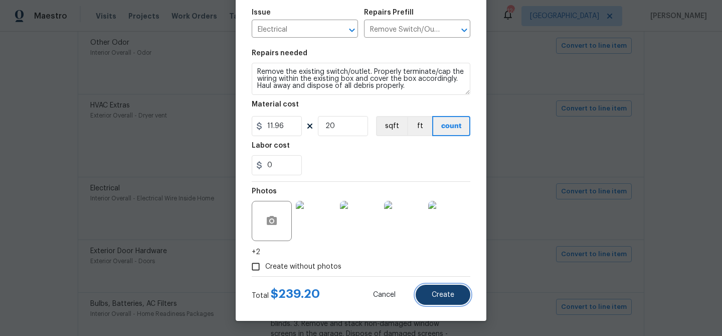
drag, startPoint x: 444, startPoint y: 292, endPoint x: 440, endPoint y: 284, distance: 8.3
click at [441, 289] on button "Create" at bounding box center [443, 294] width 55 height 20
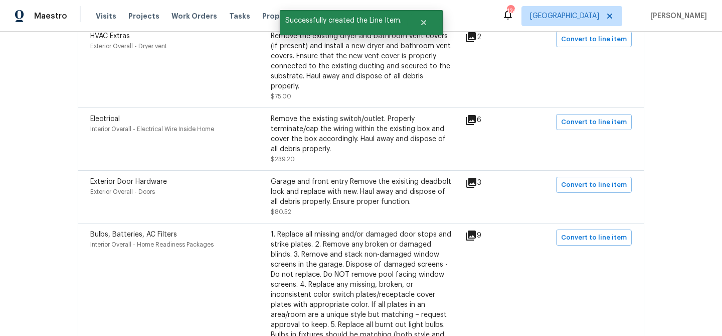
scroll to position [669, 0]
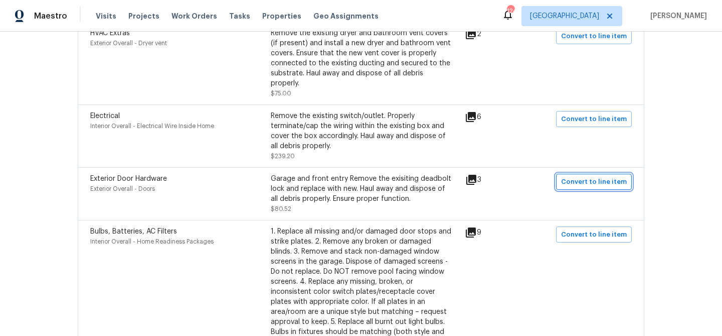
click at [581, 185] on span "Convert to line item" at bounding box center [594, 182] width 66 height 12
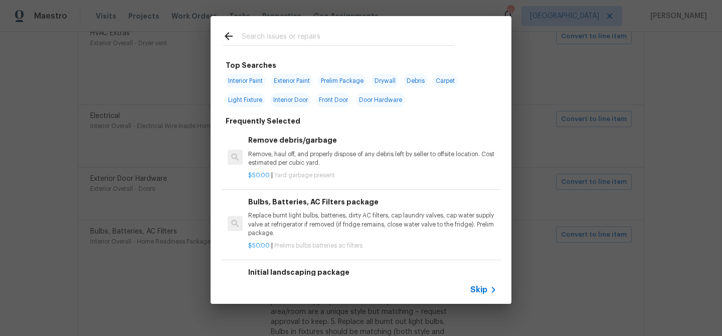
click at [485, 289] on span "Skip" at bounding box center [479, 289] width 17 height 10
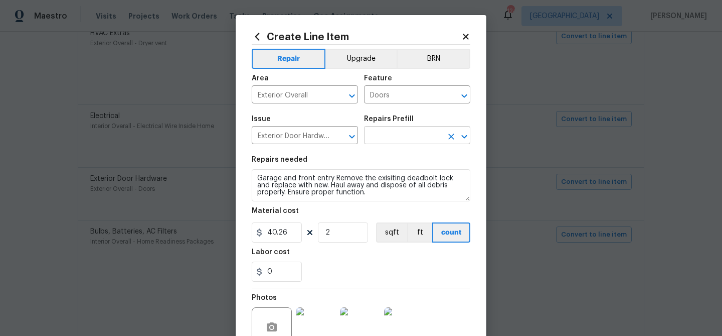
click at [394, 142] on input "text" at bounding box center [403, 136] width 78 height 16
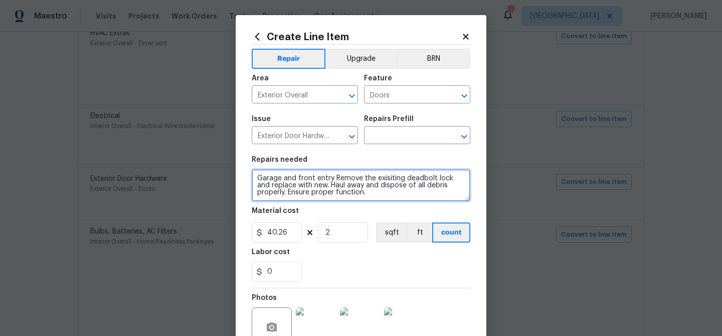
click at [324, 181] on textarea "Garage and front entry Remove the exisiting deadbolt lock and replace with new.…" at bounding box center [361, 185] width 219 height 32
click at [326, 188] on textarea "Garage and front entry Remove the exisiting deadbolt lock and replace with new.…" at bounding box center [361, 185] width 219 height 32
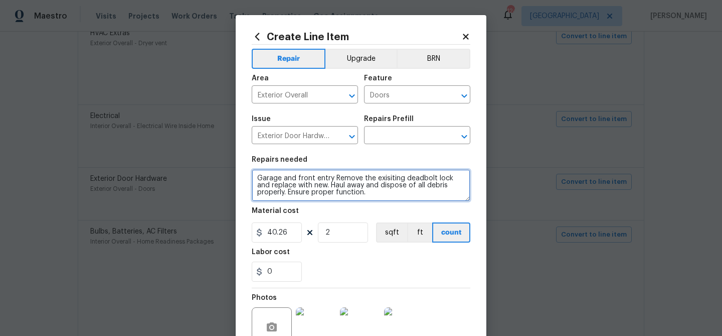
click at [326, 188] on textarea "Garage and front entry Remove the exisiting deadbolt lock and replace with new.…" at bounding box center [361, 185] width 219 height 32
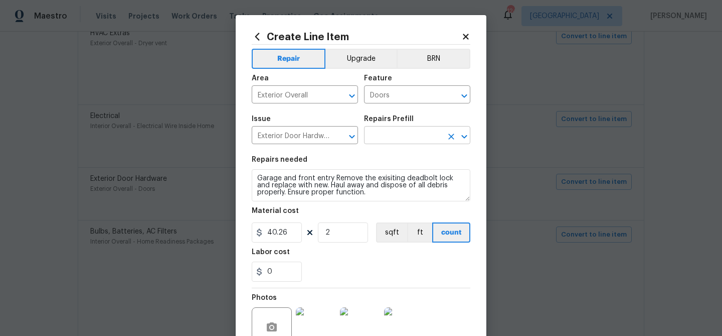
click at [382, 138] on input "text" at bounding box center [403, 136] width 78 height 16
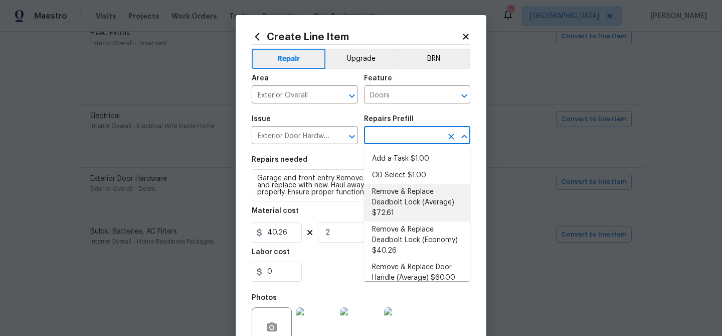
click at [401, 190] on li "Remove & Replace Deadbolt Lock (Average) $72.61" at bounding box center [417, 203] width 106 height 38
type input "Interior Door"
type input "Remove & Replace Deadbolt Lock (Average) $72.61"
type textarea "Remove the exisiting deadbolt lock and replace with new. Haul away and dispose …"
type input "72.61"
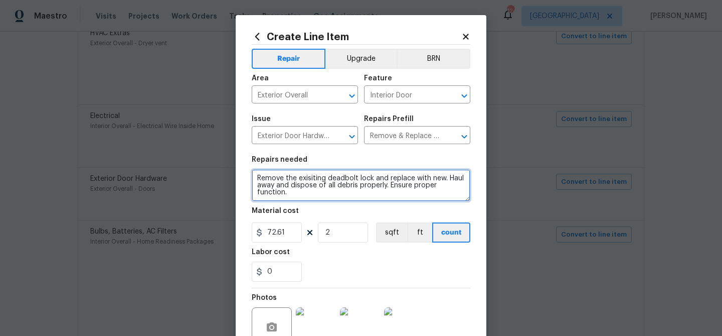
click at [329, 180] on textarea "Remove the exisiting deadbolt lock and replace with new. Haul away and dispose …" at bounding box center [361, 185] width 219 height 32
paste textarea "Garage and front entry"
type textarea "Garage and front entry Remove the exisiting deadbolt lock and replace with new.…"
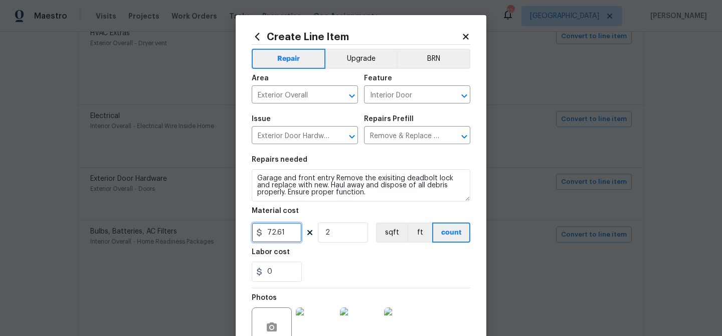
click at [284, 236] on input "72.61" at bounding box center [277, 232] width 50 height 20
type input "45"
drag, startPoint x: 349, startPoint y: 254, endPoint x: 379, endPoint y: 265, distance: 32.1
click at [349, 254] on div "Labor cost" at bounding box center [361, 254] width 219 height 13
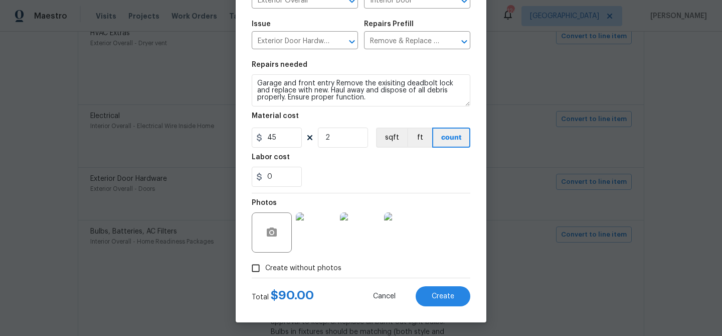
scroll to position [97, 0]
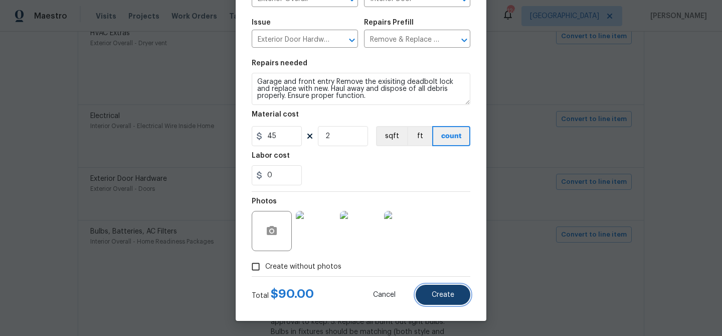
click at [458, 292] on button "Create" at bounding box center [443, 294] width 55 height 20
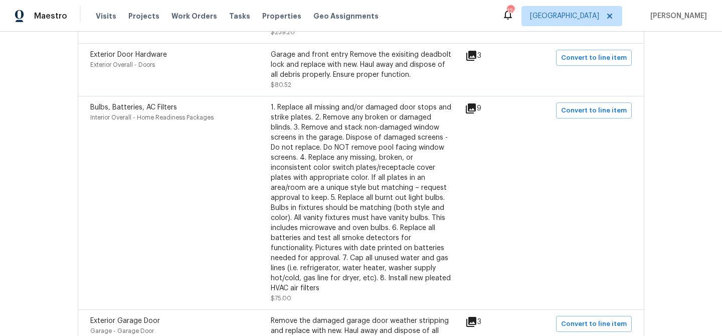
scroll to position [797, 0]
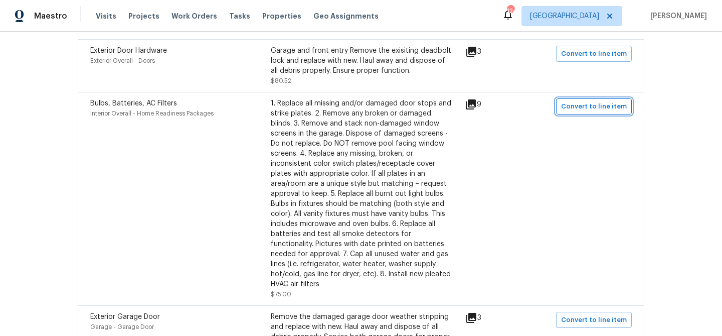
click at [590, 112] on span "Convert to line item" at bounding box center [594, 107] width 66 height 12
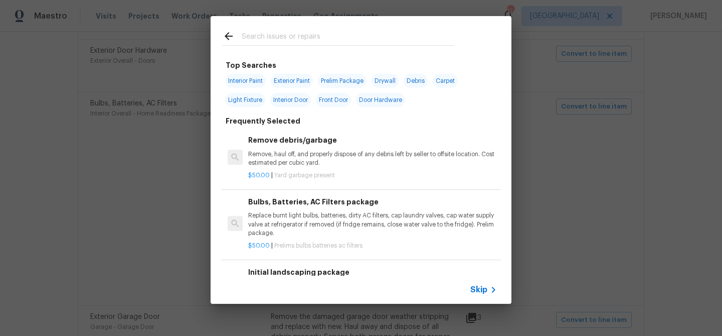
click at [482, 291] on span "Skip" at bounding box center [479, 289] width 17 height 10
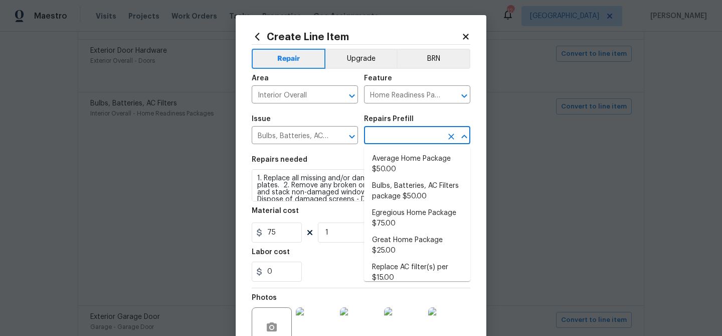
click at [403, 132] on input "text" at bounding box center [403, 136] width 78 height 16
click at [402, 210] on li "Egregious Home Package $75.00" at bounding box center [417, 218] width 106 height 27
type input "Egregious Home Package $75.00"
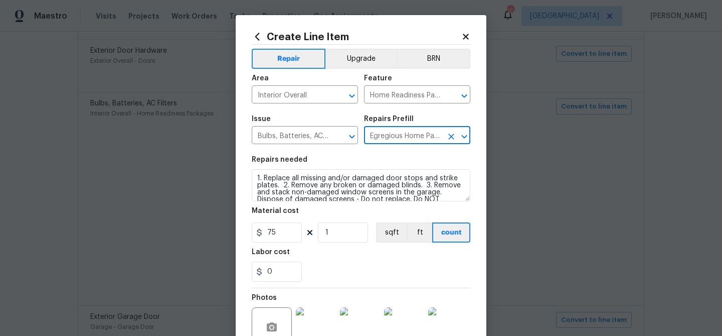
scroll to position [107, 0]
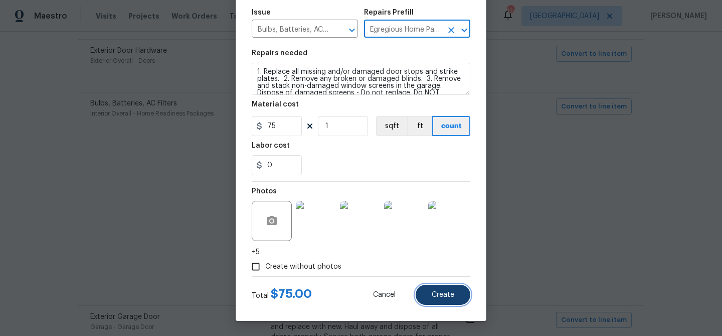
click at [443, 292] on span "Create" at bounding box center [443, 295] width 23 height 8
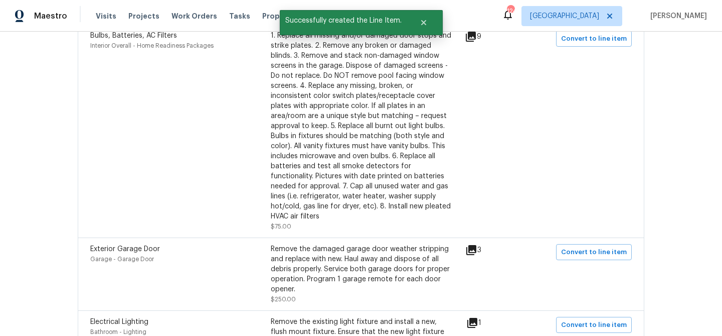
scroll to position [939, 0]
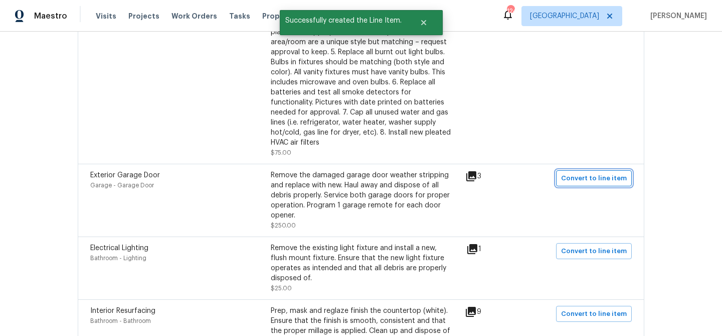
click at [587, 183] on span "Convert to line item" at bounding box center [594, 179] width 66 height 12
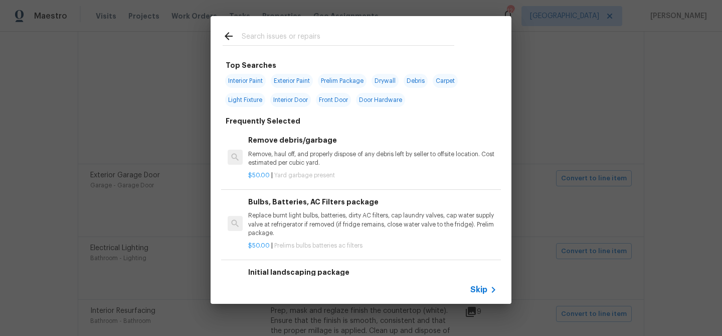
click at [474, 282] on div "Skip" at bounding box center [361, 289] width 301 height 28
click at [474, 286] on span "Skip" at bounding box center [479, 289] width 17 height 10
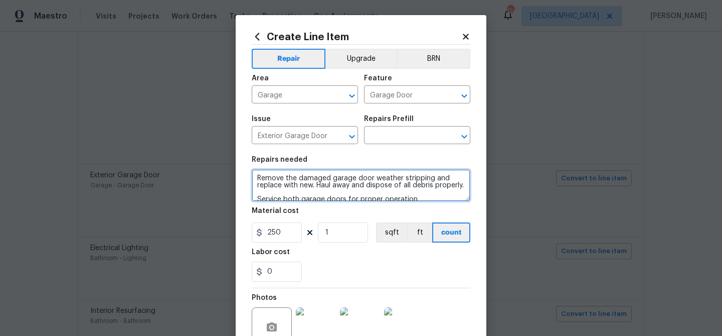
click at [374, 176] on textarea "Remove the damaged garage door weather stripping and replace with new. Haul awa…" at bounding box center [361, 185] width 219 height 32
click at [372, 181] on textarea "Remove the damaged garage door weather stripping and replace with new. Haul awa…" at bounding box center [361, 185] width 219 height 32
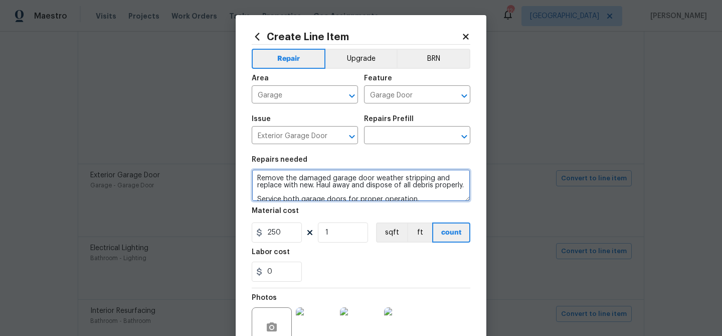
scroll to position [21, 0]
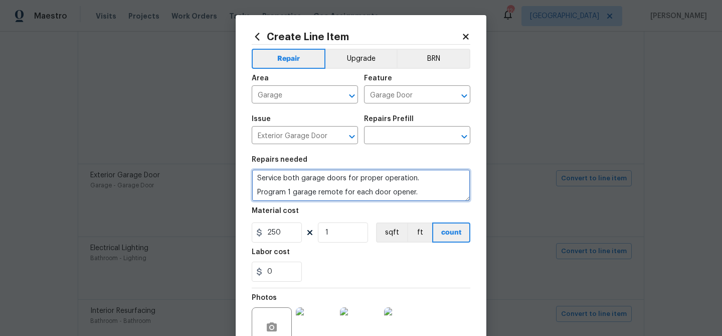
drag, startPoint x: 256, startPoint y: 178, endPoint x: 431, endPoint y: 205, distance: 177.1
click at [431, 205] on section "Repairs needed Remove the damaged garage door weather stripping and replace wit…" at bounding box center [361, 218] width 219 height 137
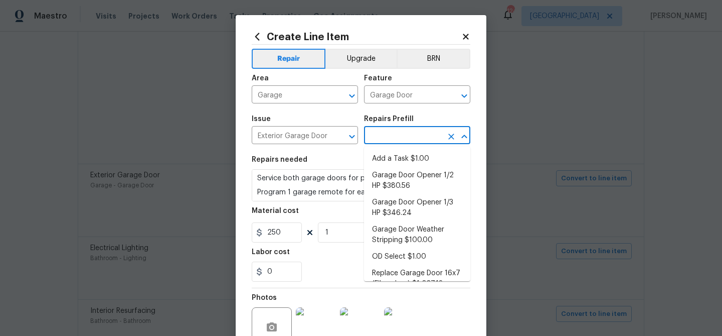
click at [414, 134] on input "text" at bounding box center [403, 136] width 78 height 16
click at [400, 157] on li "Add a Task $1.00" at bounding box center [417, 158] width 106 height 17
type input "Interior Door"
type input "Add a Task $1.00"
type textarea "HPM to detail"
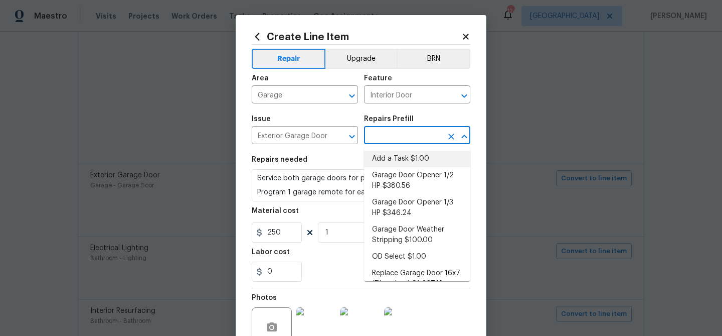
type input "1"
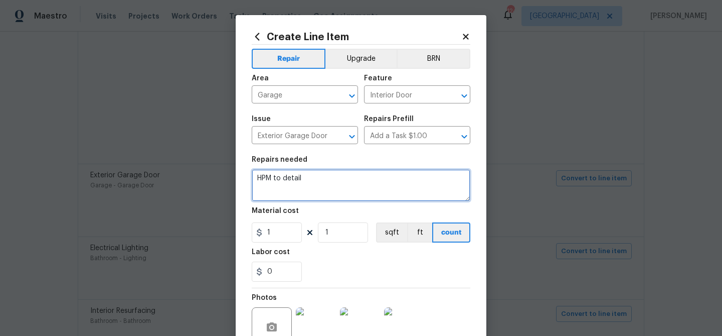
click at [300, 179] on textarea "HPM to detail" at bounding box center [361, 185] width 219 height 32
paste textarea "Remove the damaged garage door weather stripping and replace with new. Haul awa…"
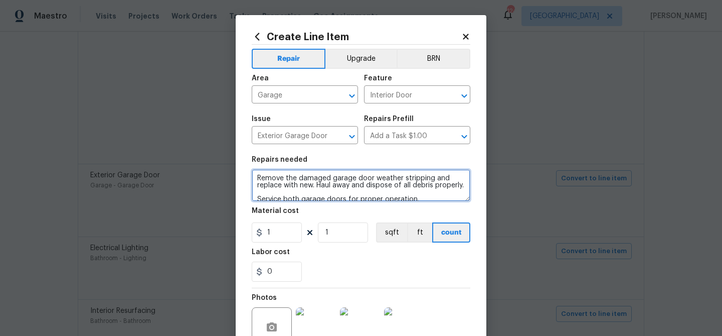
scroll to position [16, 0]
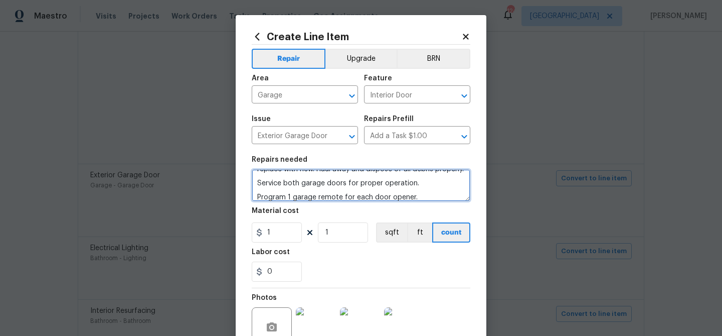
type textarea "Remove the damaged garage door weather stripping and replace with new. Haul awa…"
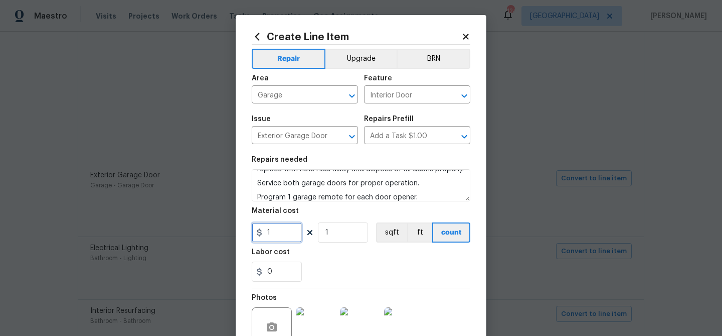
click at [279, 225] on input "1" at bounding box center [277, 232] width 50 height 20
type input "250"
click at [375, 256] on div "Labor cost" at bounding box center [361, 254] width 219 height 13
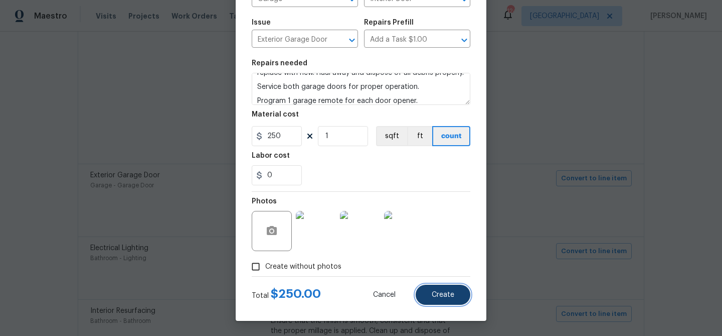
click at [442, 301] on button "Create" at bounding box center [443, 294] width 55 height 20
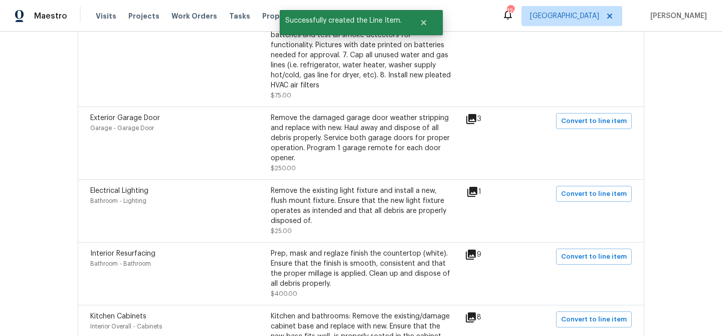
scroll to position [1000, 0]
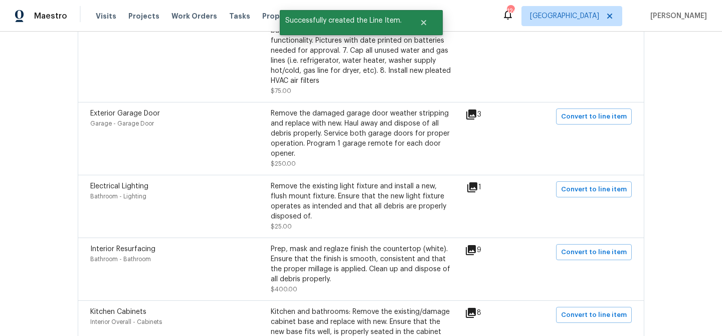
click at [472, 191] on icon at bounding box center [473, 187] width 12 height 12
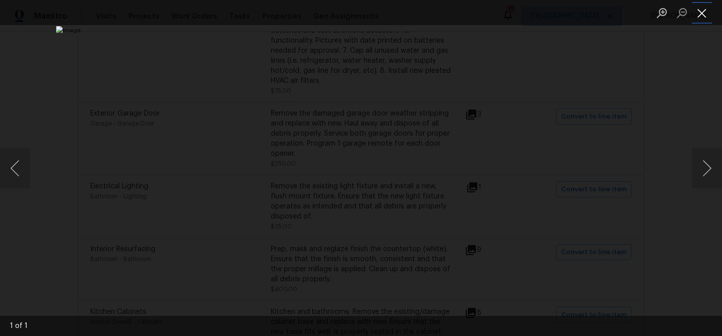
click at [700, 12] on button "Close lightbox" at bounding box center [702, 13] width 20 height 18
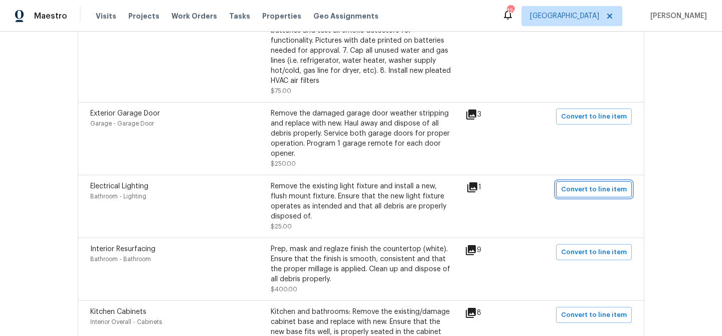
click at [579, 195] on span "Convert to line item" at bounding box center [594, 190] width 66 height 12
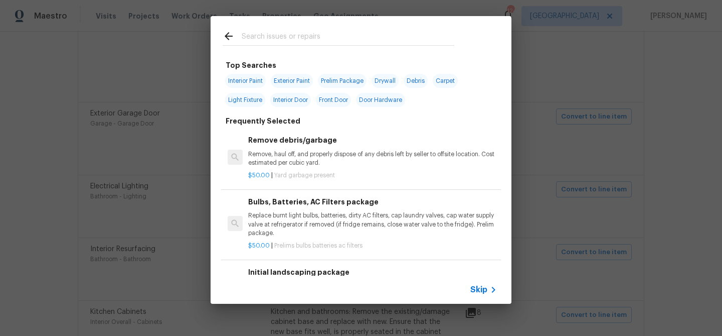
click at [493, 293] on icon at bounding box center [494, 289] width 12 height 12
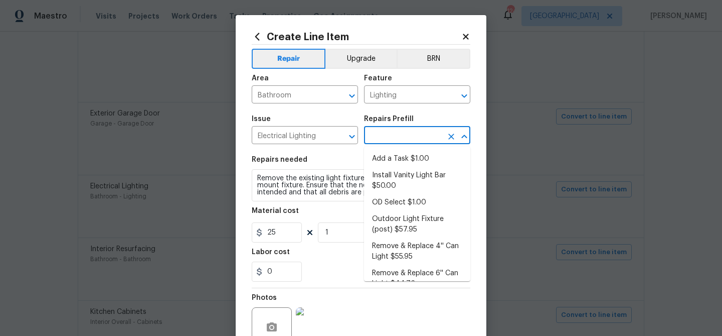
click at [412, 135] on input "text" at bounding box center [403, 136] width 78 height 16
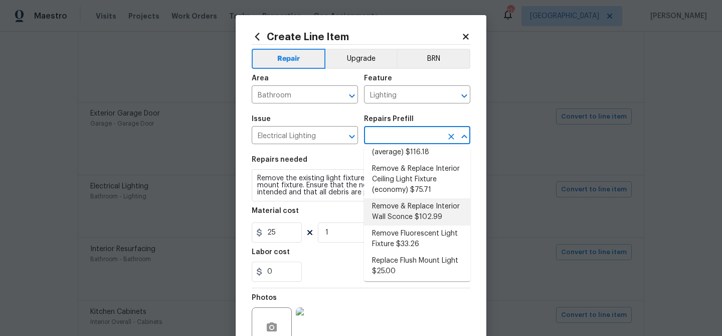
scroll to position [318, 0]
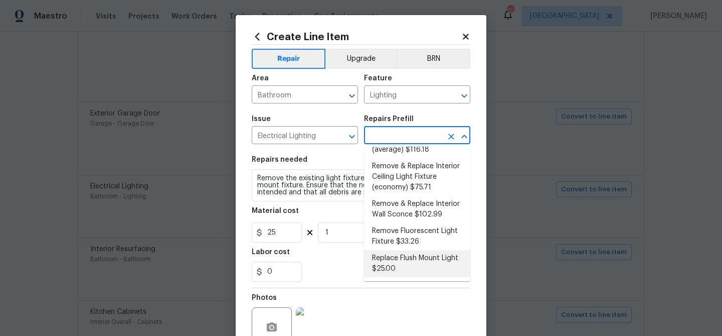
drag, startPoint x: 404, startPoint y: 253, endPoint x: 405, endPoint y: 243, distance: 10.1
click at [404, 253] on li "Replace Flush Mount Light $25.00" at bounding box center [417, 263] width 106 height 27
type input "Replace Flush Mount Light $25.00"
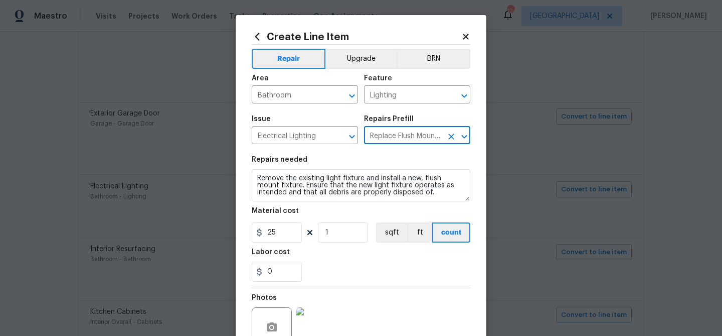
scroll to position [97, 0]
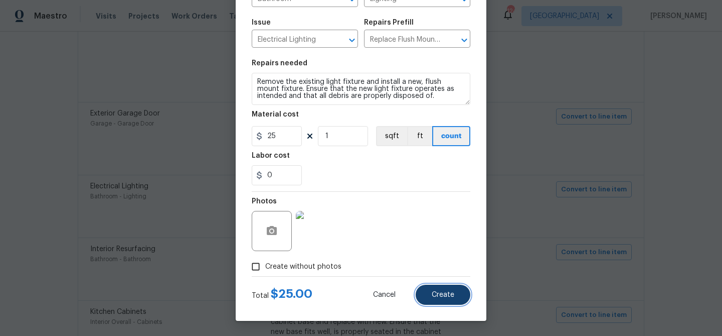
click at [455, 293] on button "Create" at bounding box center [443, 294] width 55 height 20
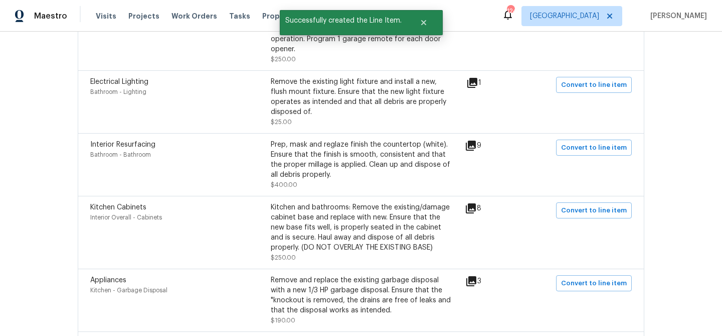
scroll to position [1107, 0]
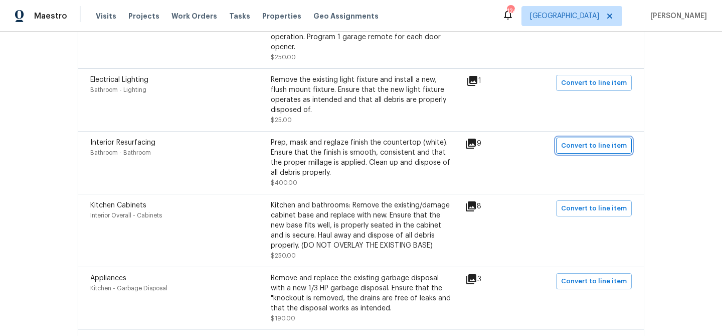
click at [588, 147] on span "Convert to line item" at bounding box center [594, 146] width 66 height 12
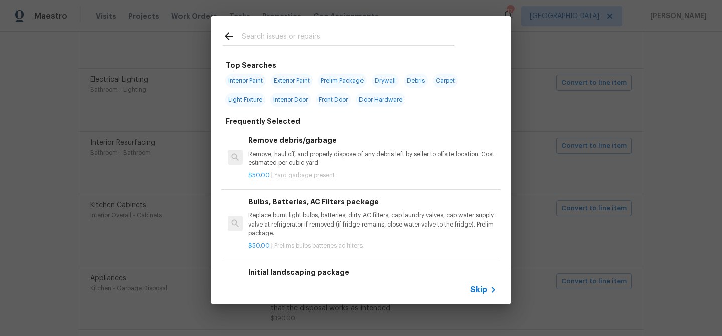
click at [477, 286] on span "Skip" at bounding box center [479, 289] width 17 height 10
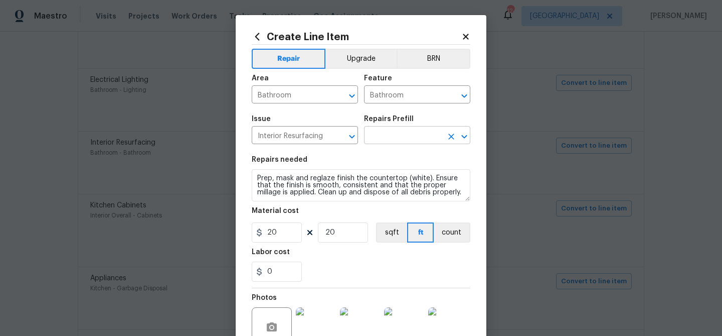
click at [378, 136] on input "text" at bounding box center [403, 136] width 78 height 16
click at [350, 205] on section "Repairs needed Prep, mask and reglaze finish the countertop (white). Ensure tha…" at bounding box center [361, 218] width 219 height 137
click at [420, 137] on input "text" at bounding box center [403, 136] width 78 height 16
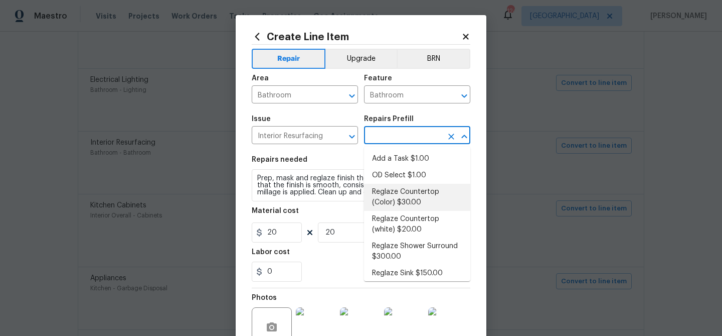
click at [422, 198] on li "Reglaze Countertop (Color) $30.00" at bounding box center [417, 197] width 106 height 27
type input "Reglaze Countertop (Color) $30.00"
type textarea "Prep, mask and reglaze finish the countertop (Speckle) PM to approve of finish …"
type input "30"
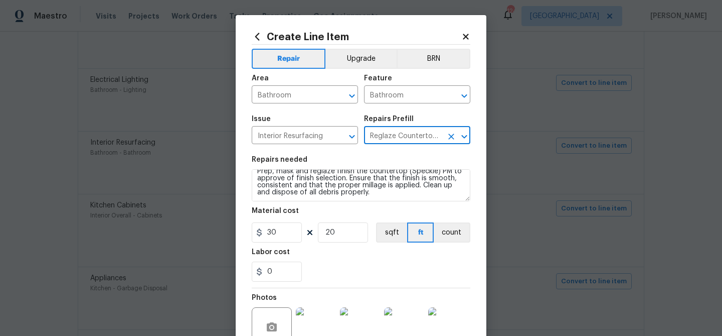
scroll to position [107, 0]
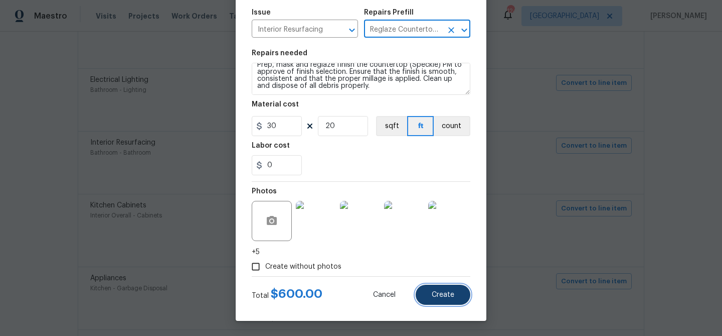
click at [442, 294] on span "Create" at bounding box center [443, 295] width 23 height 8
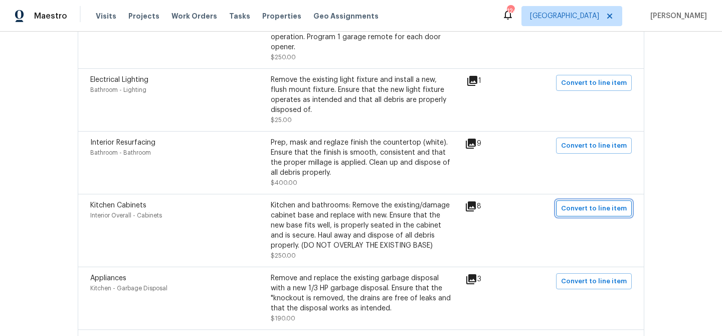
click at [582, 213] on span "Convert to line item" at bounding box center [594, 209] width 66 height 12
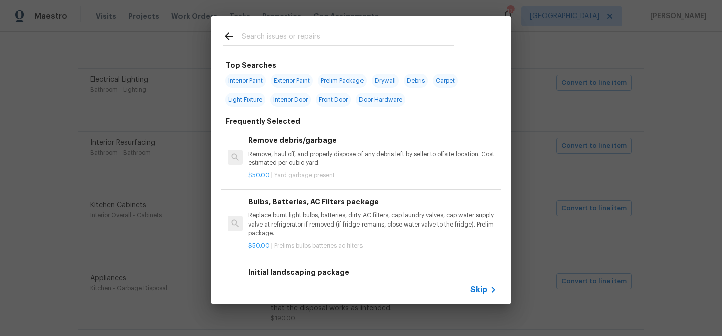
click at [485, 295] on div "Skip" at bounding box center [361, 289] width 301 height 28
click at [485, 292] on span "Skip" at bounding box center [479, 289] width 17 height 10
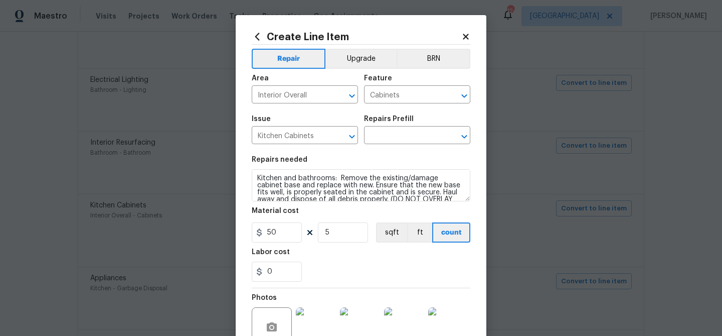
scroll to position [21, 0]
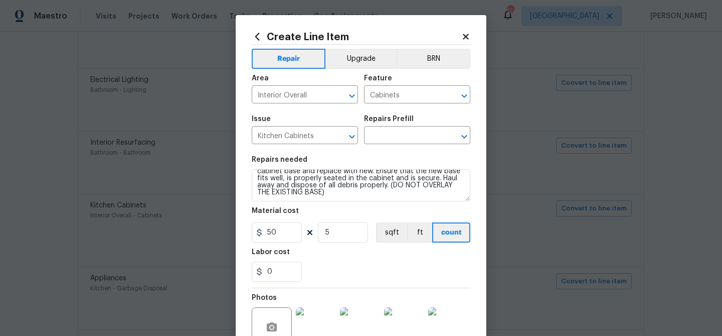
click at [321, 316] on img at bounding box center [316, 327] width 40 height 40
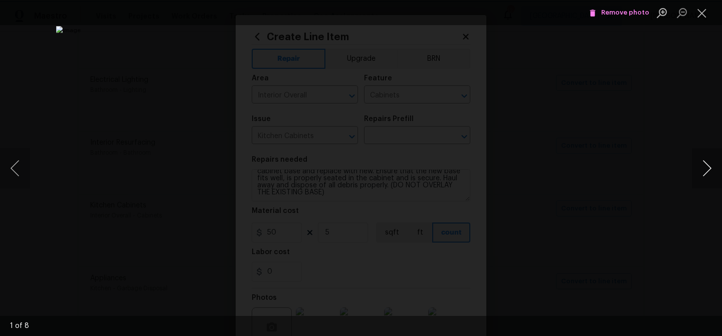
click at [705, 166] on button "Next image" at bounding box center [707, 168] width 30 height 40
click at [700, 8] on button "Close lightbox" at bounding box center [702, 13] width 20 height 18
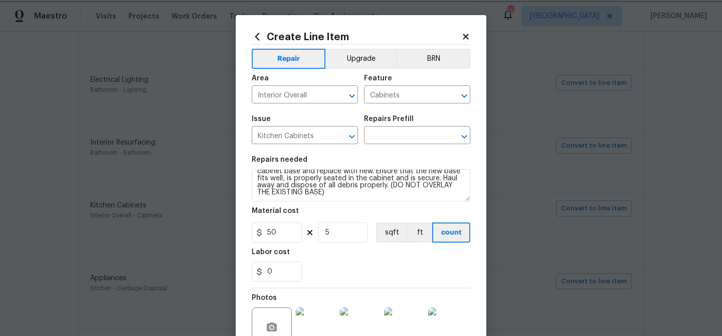
scroll to position [0, 0]
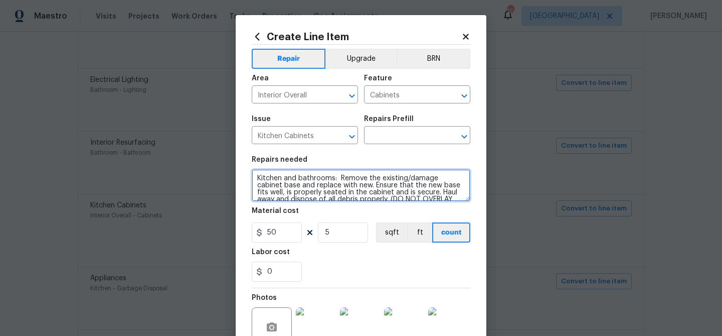
click at [329, 184] on textarea "Kitchen and bathrooms: Remove the existing/damage cabinet base and replace with…" at bounding box center [361, 185] width 219 height 32
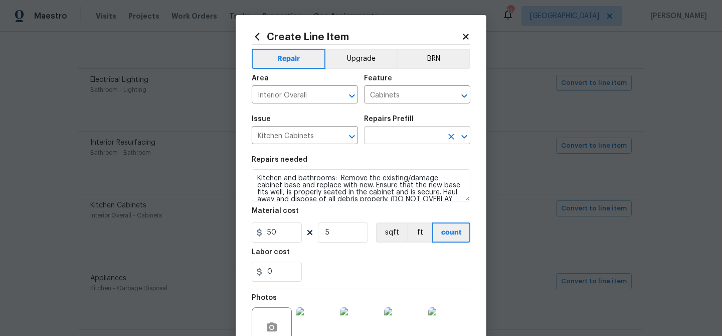
click at [394, 138] on input "text" at bounding box center [403, 136] width 78 height 16
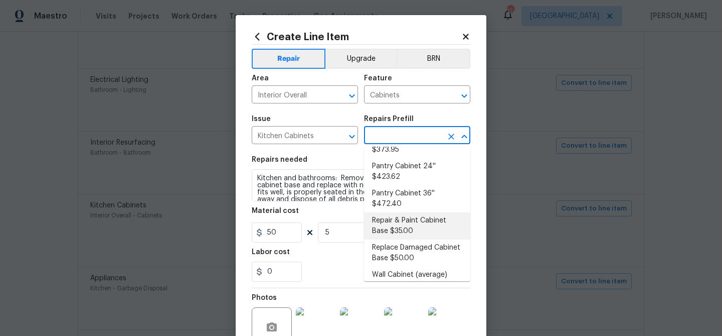
scroll to position [289, 0]
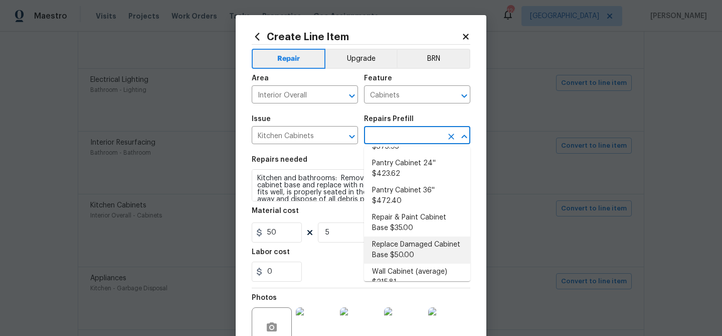
click at [401, 236] on li "Replace Damaged Cabinet Base $50.00" at bounding box center [417, 249] width 106 height 27
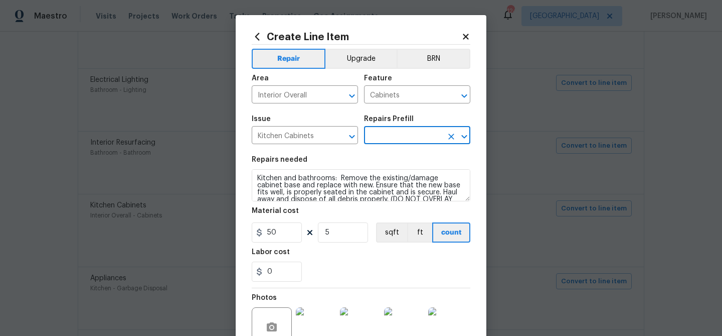
type input "Replace Damaged Cabinet Base $50.00"
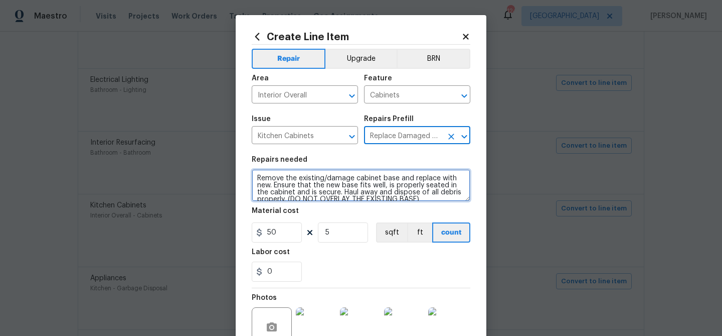
click at [305, 176] on textarea "Remove the existing/damage cabinet base and replace with new. Ensure that the n…" at bounding box center [361, 185] width 219 height 32
paste textarea "Kitchen and bathrooms:"
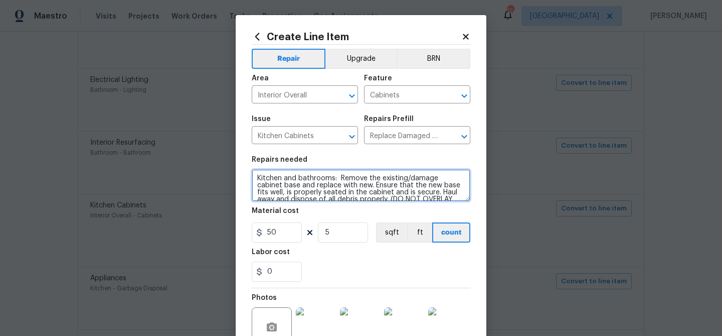
scroll to position [9, 0]
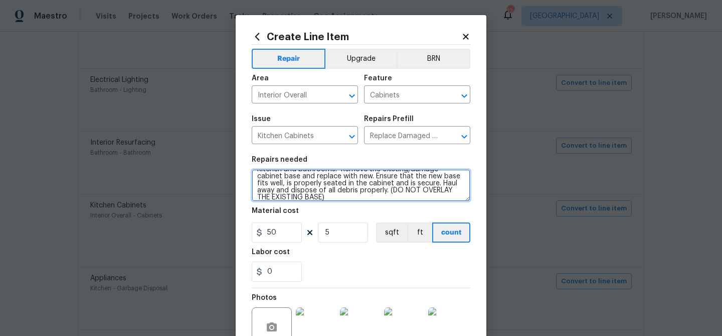
type textarea "Kitchen and bathrooms: Remove the existing/damage cabinet base and replace with…"
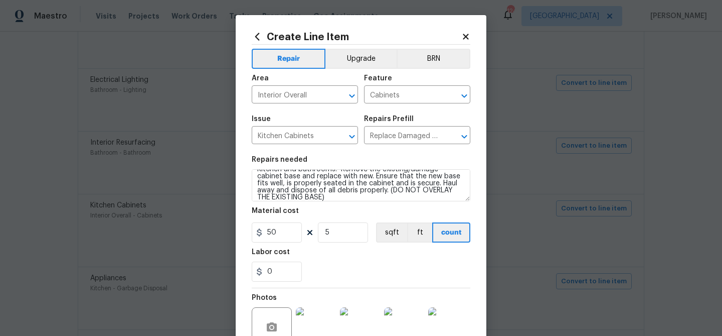
drag, startPoint x: 347, startPoint y: 255, endPoint x: 354, endPoint y: 251, distance: 8.3
click at [348, 254] on div "Labor cost" at bounding box center [361, 254] width 219 height 13
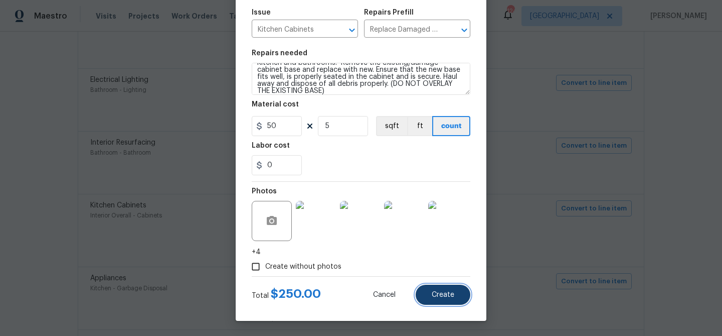
click at [434, 291] on span "Create" at bounding box center [443, 295] width 23 height 8
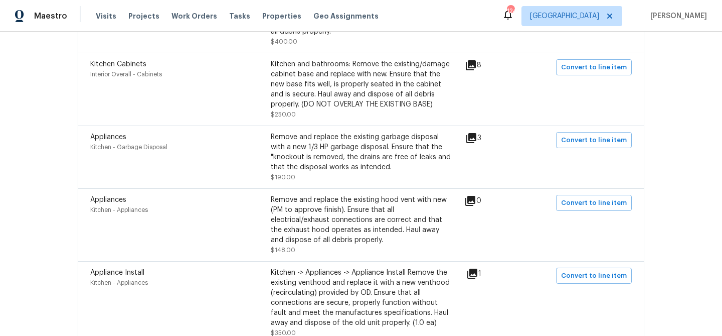
scroll to position [1251, 0]
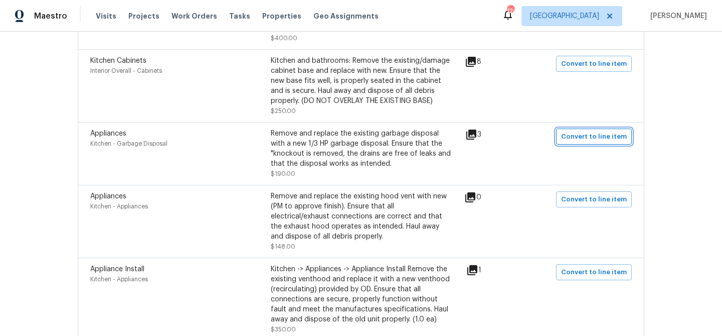
click at [574, 142] on span "Convert to line item" at bounding box center [594, 137] width 66 height 12
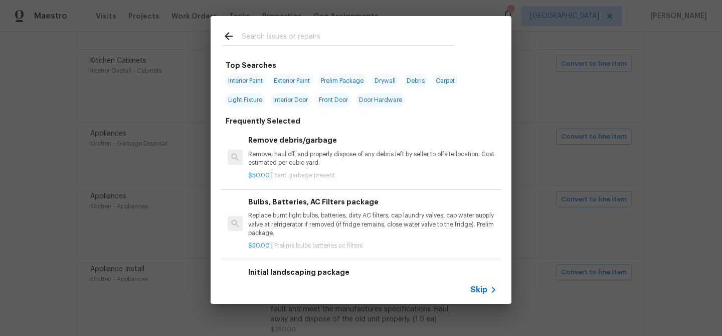
click at [479, 286] on span "Skip" at bounding box center [479, 289] width 17 height 10
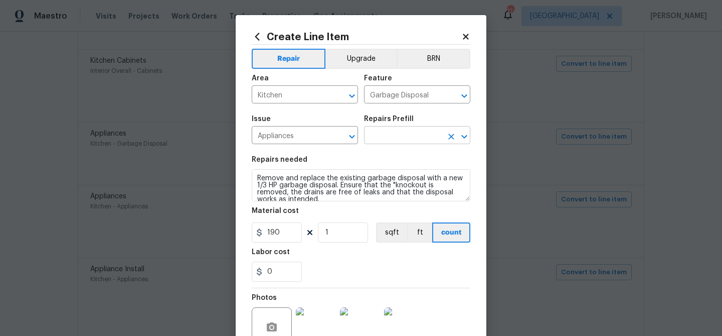
click at [403, 135] on input "text" at bounding box center [403, 136] width 78 height 16
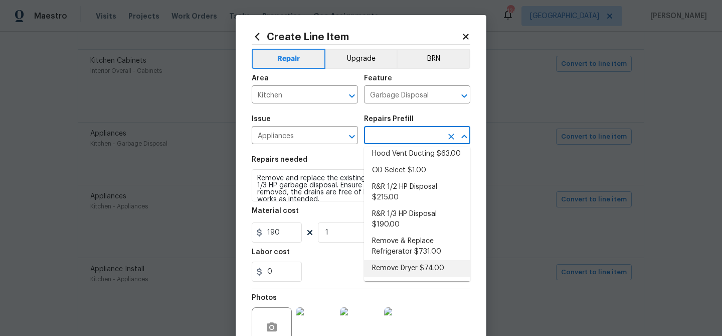
scroll to position [160, 0]
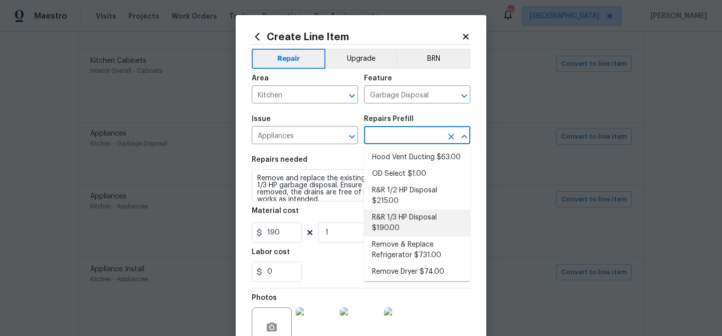
click at [420, 211] on li "R&R 1/3 HP Disposal $190.00" at bounding box center [417, 222] width 106 height 27
type input "Appliances"
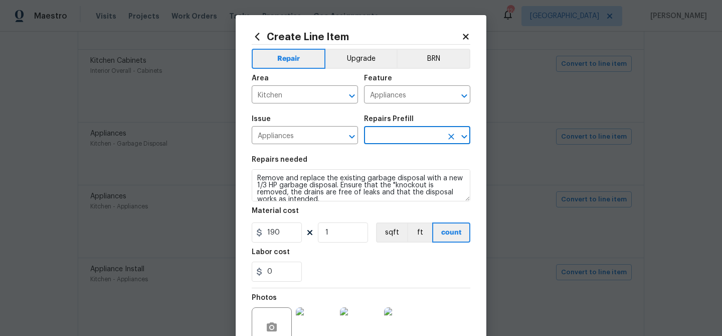
type input "R&R 1/3 HP Disposal $190.00"
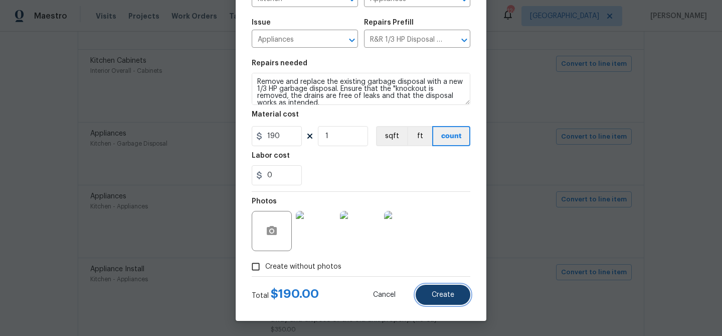
click at [437, 295] on span "Create" at bounding box center [443, 295] width 23 height 8
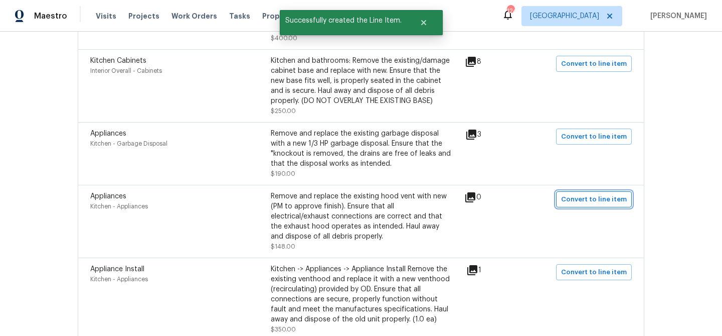
click at [570, 205] on span "Convert to line item" at bounding box center [594, 200] width 66 height 12
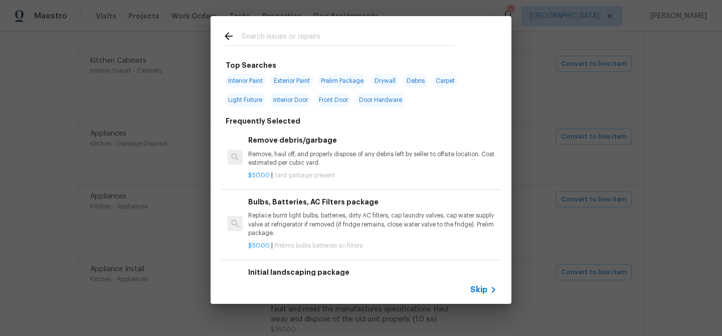
click at [470, 289] on div "Skip" at bounding box center [361, 289] width 301 height 28
click at [479, 287] on span "Skip" at bounding box center [479, 289] width 17 height 10
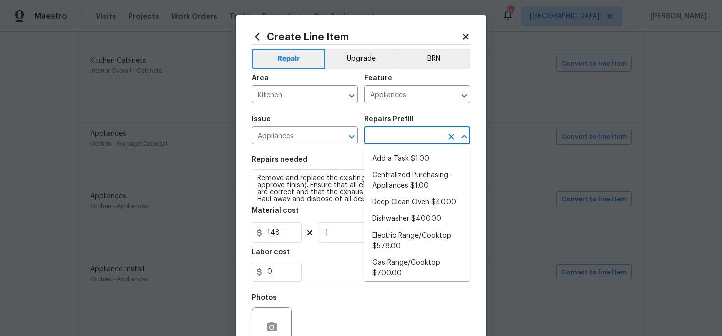
click at [382, 136] on input "text" at bounding box center [403, 136] width 78 height 16
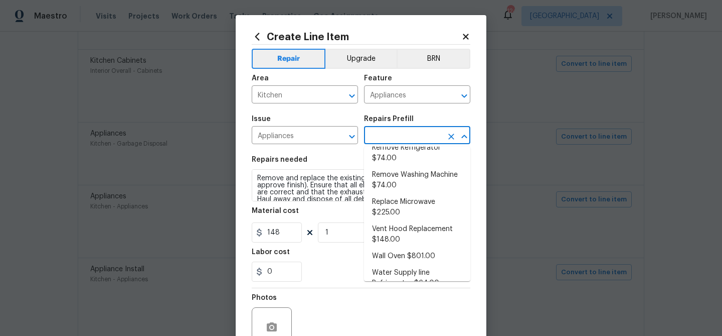
scroll to position [315, 0]
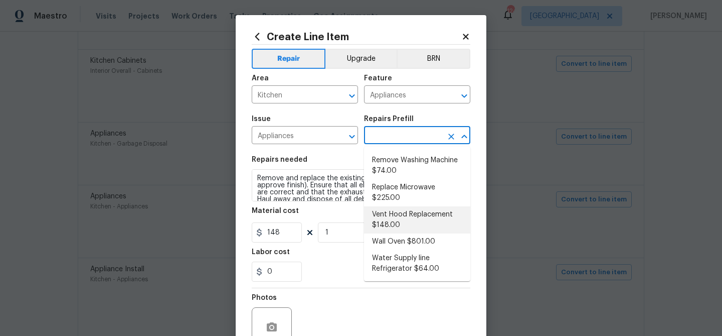
click at [403, 214] on li "Vent Hood Replacement $148.00" at bounding box center [417, 219] width 106 height 27
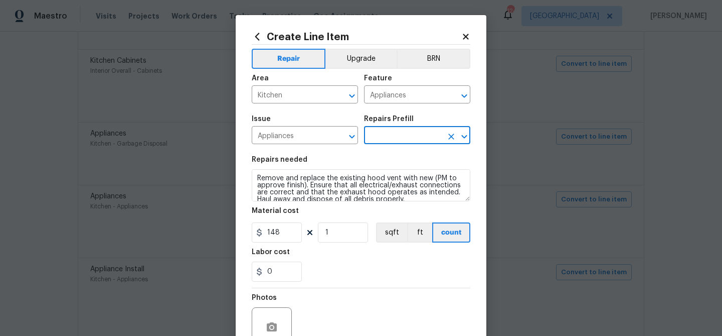
type input "Vent Hood Replacement $148.00"
click at [274, 234] on input "148" at bounding box center [277, 232] width 50 height 20
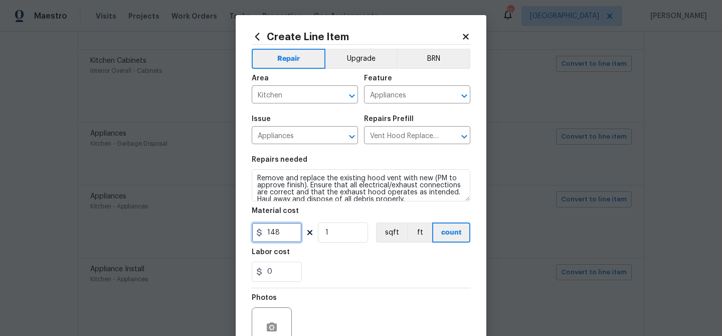
click at [274, 234] on input "148" at bounding box center [277, 232] width 50 height 20
click at [274, 233] on input "148" at bounding box center [277, 232] width 50 height 20
type input "200"
click at [339, 264] on div "0" at bounding box center [361, 271] width 219 height 20
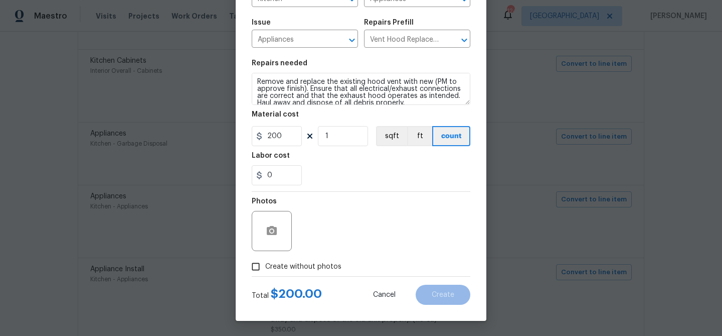
click at [315, 266] on span "Create without photos" at bounding box center [303, 266] width 76 height 11
click at [265, 266] on input "Create without photos" at bounding box center [255, 266] width 19 height 19
checkbox input "true"
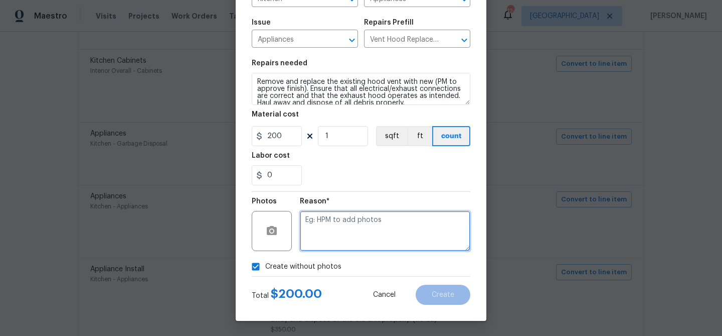
click at [339, 237] on textarea at bounding box center [385, 231] width 171 height 40
type textarea "Venthood"
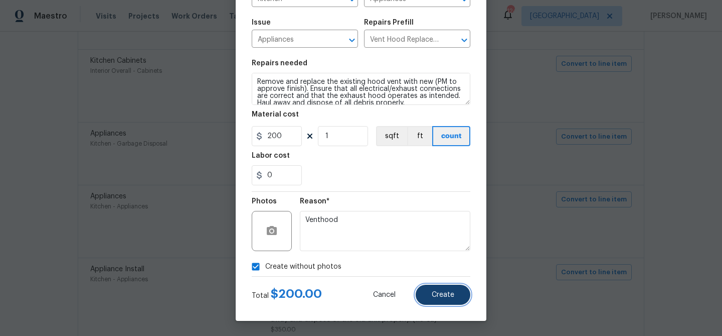
click at [448, 294] on span "Create" at bounding box center [443, 295] width 23 height 8
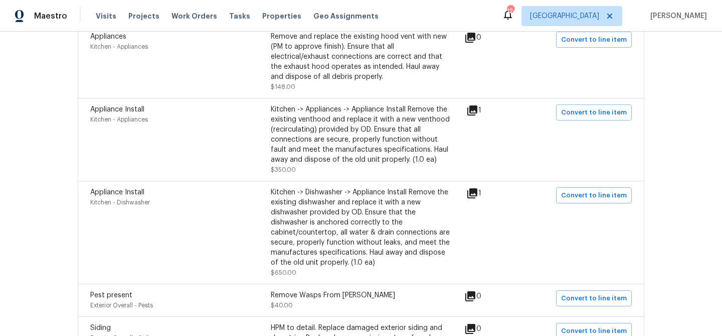
scroll to position [1404, 0]
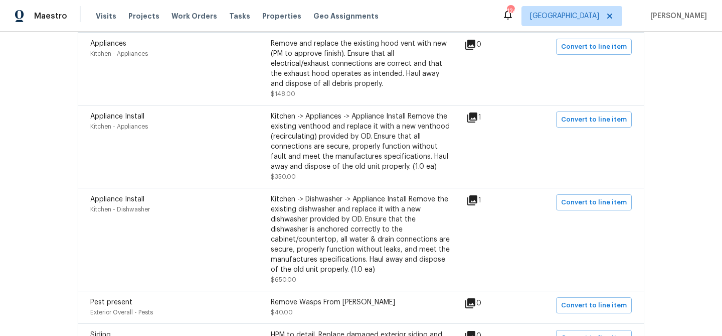
click at [478, 122] on icon at bounding box center [473, 117] width 10 height 10
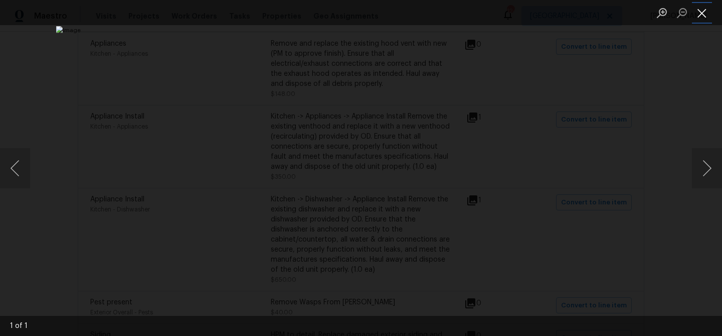
click at [699, 12] on button "Close lightbox" at bounding box center [702, 13] width 20 height 18
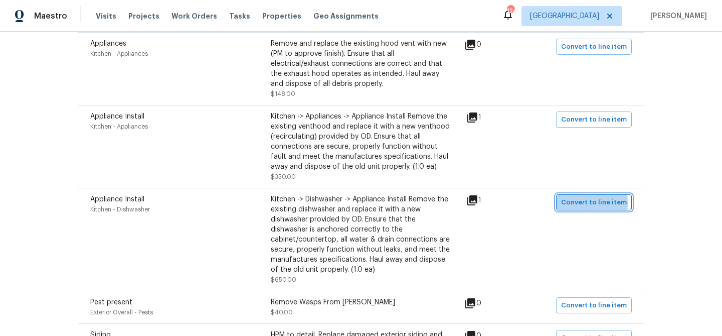
click at [572, 208] on span "Convert to line item" at bounding box center [594, 203] width 66 height 12
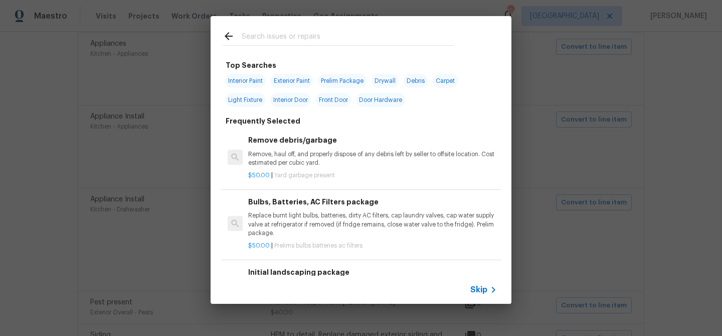
click at [480, 292] on span "Skip" at bounding box center [479, 289] width 17 height 10
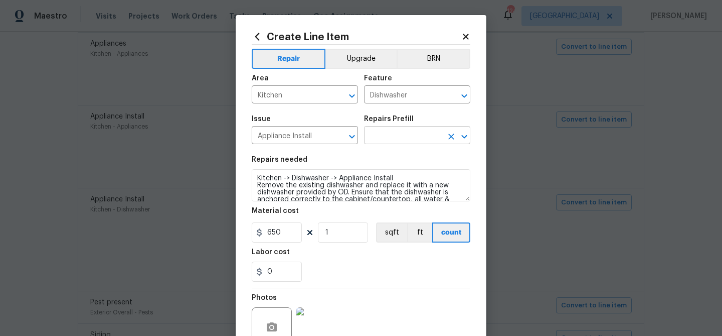
click at [419, 136] on input "text" at bounding box center [403, 136] width 78 height 16
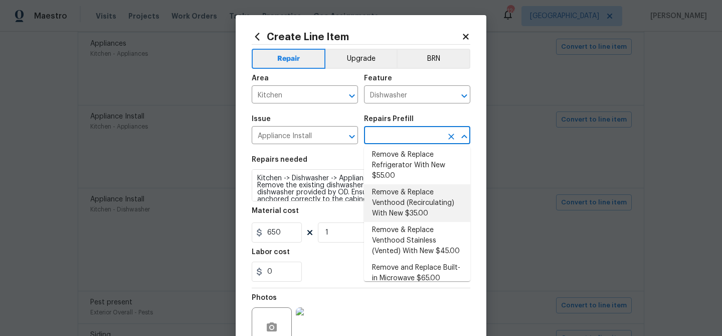
scroll to position [245, 0]
click at [333, 215] on div "Material cost" at bounding box center [361, 213] width 219 height 13
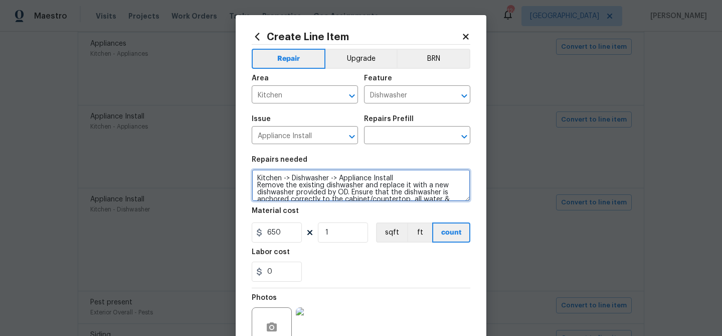
click at [332, 182] on textarea "Kitchen -> Dishwasher -> Appliance Install Remove the existing dishwasher and r…" at bounding box center [361, 185] width 219 height 32
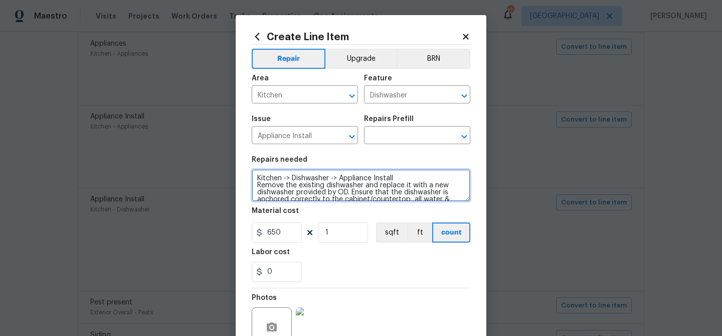
click at [332, 182] on textarea "Kitchen -> Dishwasher -> Appliance Install Remove the existing dishwasher and r…" at bounding box center [361, 185] width 219 height 32
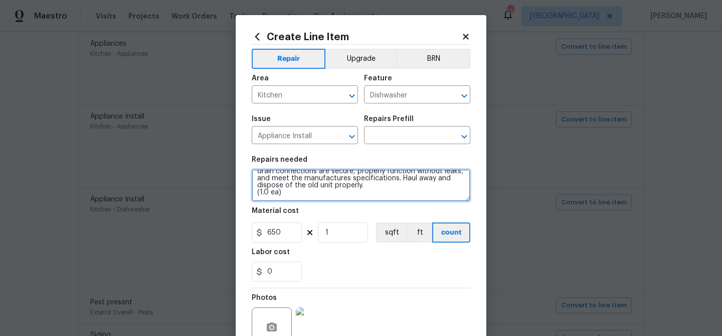
drag, startPoint x: 256, startPoint y: 177, endPoint x: 510, endPoint y: 205, distance: 255.4
click at [510, 205] on div "Create Line Item Repair Upgrade BRN Area Kitchen ​ Feature Dishwasher ​ Issue A…" at bounding box center [361, 168] width 722 height 336
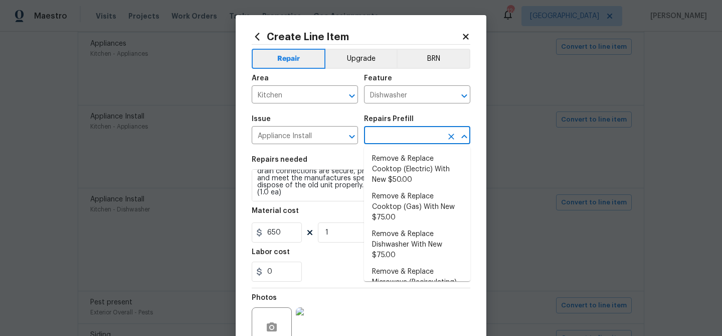
click at [388, 137] on input "text" at bounding box center [403, 136] width 78 height 16
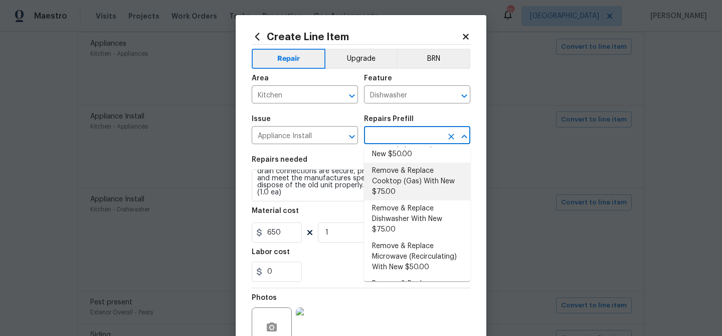
scroll to position [28, 0]
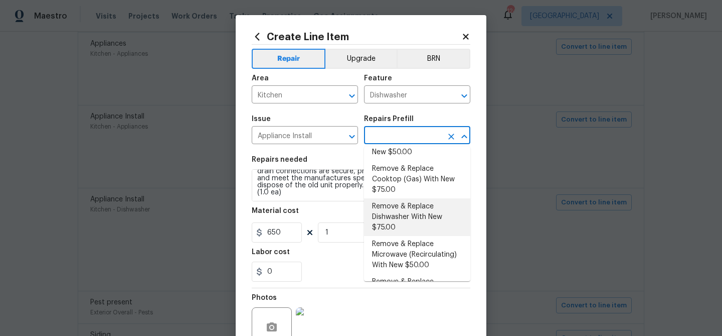
click at [399, 206] on li "Remove & Replace Dishwasher With New $75.00" at bounding box center [417, 217] width 106 height 38
type input "Appliances"
type input "Remove & Replace Dishwasher With New $75.00"
type textarea "Remove the existing dishwasher and replace it with a new dishwasher provided by…"
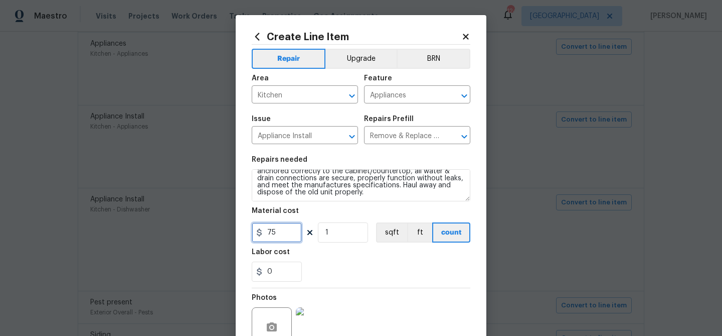
click at [279, 232] on input "75" at bounding box center [277, 232] width 50 height 20
type input "650"
click at [376, 268] on div "0" at bounding box center [361, 271] width 219 height 20
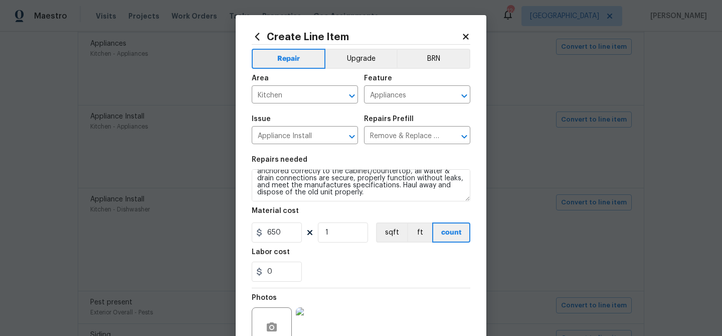
scroll to position [97, 0]
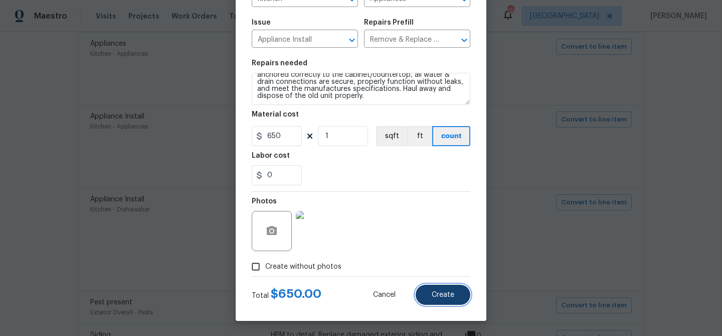
click at [430, 285] on button "Create" at bounding box center [443, 294] width 55 height 20
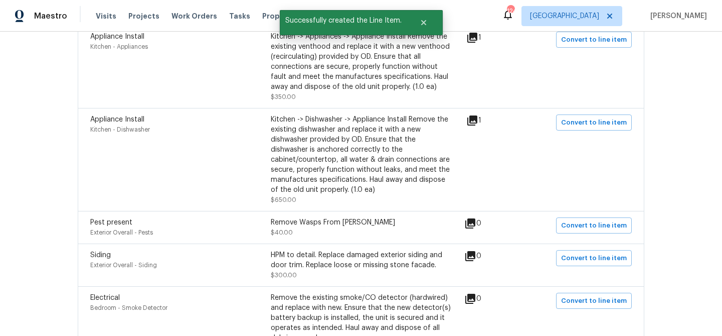
scroll to position [1502, 0]
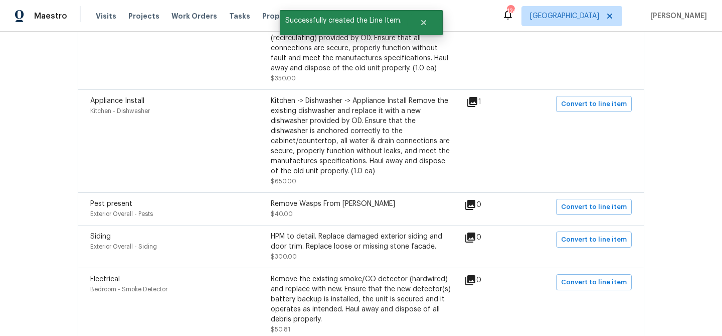
click at [476, 209] on icon at bounding box center [471, 205] width 10 height 10
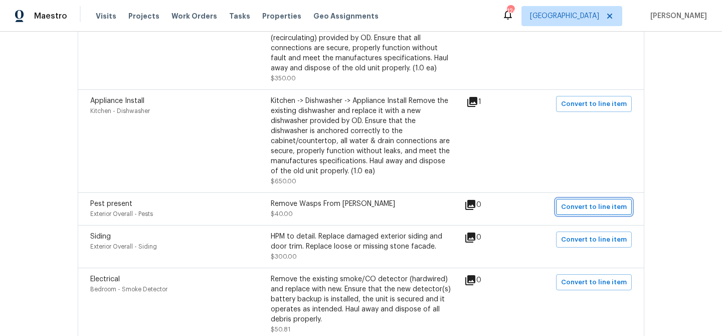
click at [597, 209] on span "Convert to line item" at bounding box center [594, 207] width 66 height 12
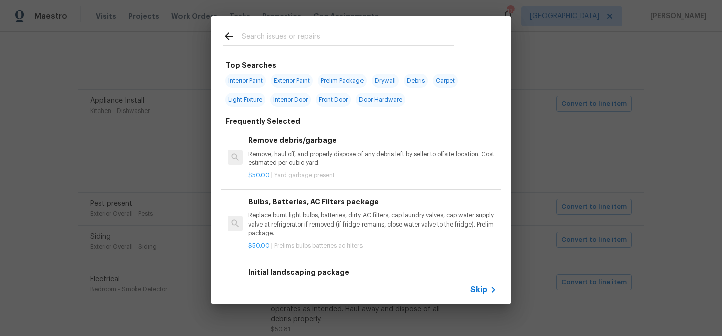
click at [481, 283] on div "Skip" at bounding box center [485, 289] width 29 height 12
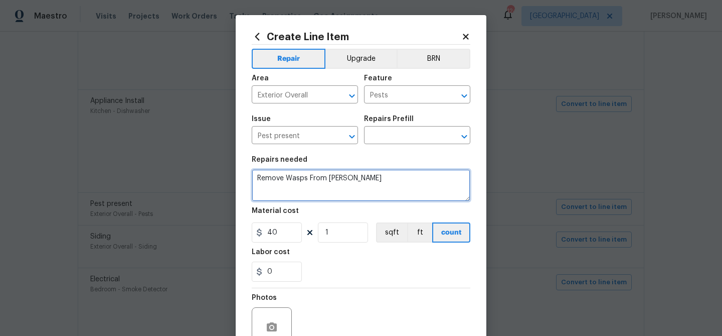
click at [322, 179] on textarea "Remove Wasps From Eaves" at bounding box center [361, 185] width 219 height 32
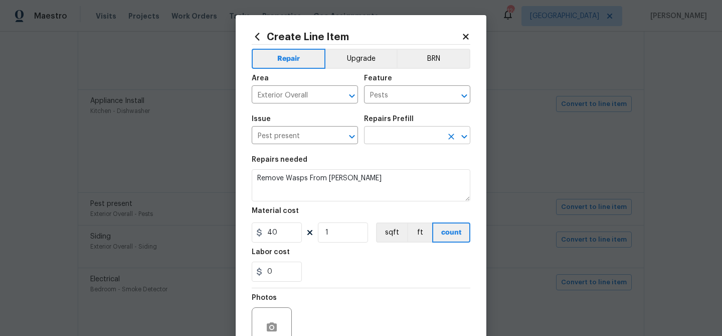
click at [409, 134] on input "text" at bounding box center [403, 136] width 78 height 16
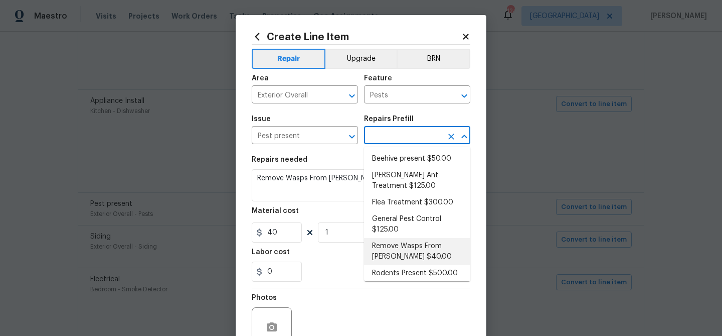
click at [417, 249] on li "Remove Wasps From Eaves $40.00" at bounding box center [417, 251] width 106 height 27
type input "Remove Wasps From Eaves $40.00"
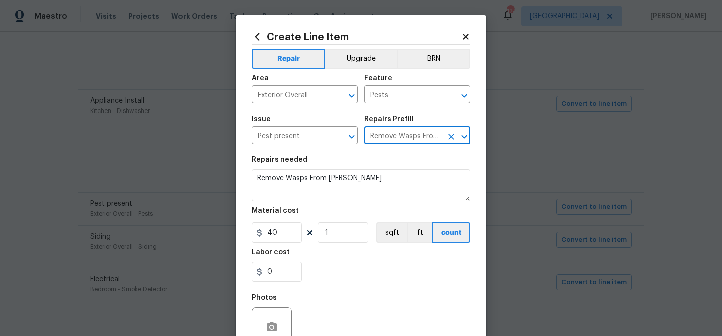
scroll to position [97, 0]
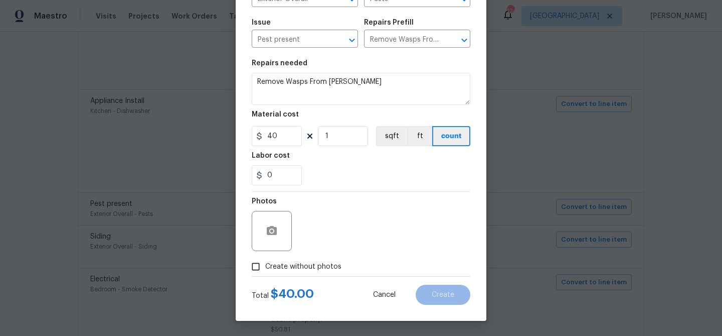
drag, startPoint x: 305, startPoint y: 264, endPoint x: 312, endPoint y: 256, distance: 10.7
click at [305, 264] on span "Create without photos" at bounding box center [303, 266] width 76 height 11
click at [265, 264] on input "Create without photos" at bounding box center [255, 266] width 19 height 19
checkbox input "true"
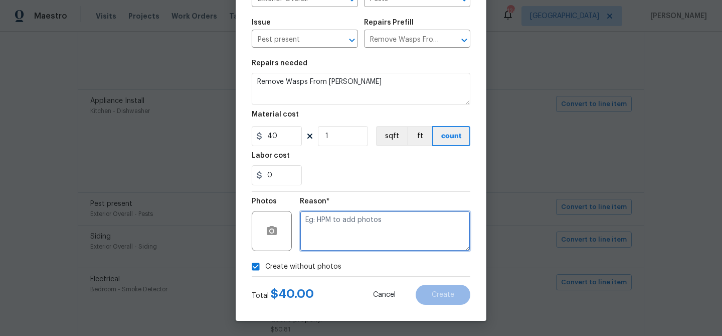
click at [330, 231] on textarea at bounding box center [385, 231] width 171 height 40
click at [381, 231] on textarea at bounding box center [385, 231] width 171 height 40
type textarea "wasps"
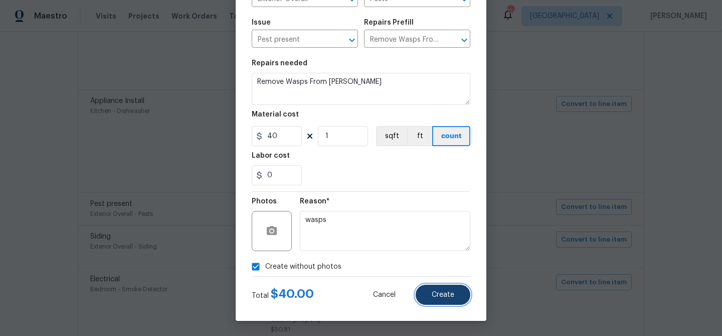
drag, startPoint x: 447, startPoint y: 286, endPoint x: 437, endPoint y: 288, distance: 9.6
click at [446, 286] on button "Create" at bounding box center [443, 294] width 55 height 20
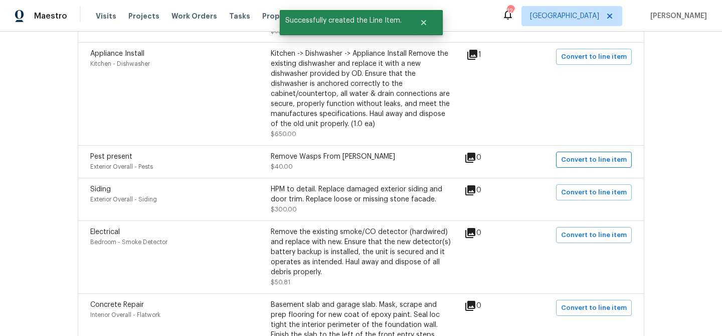
scroll to position [1554, 0]
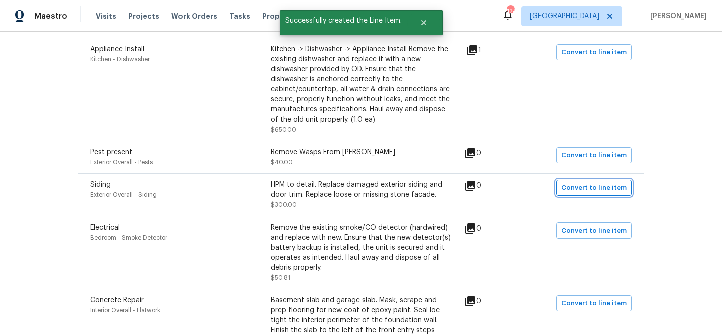
click at [598, 190] on span "Convert to line item" at bounding box center [594, 188] width 66 height 12
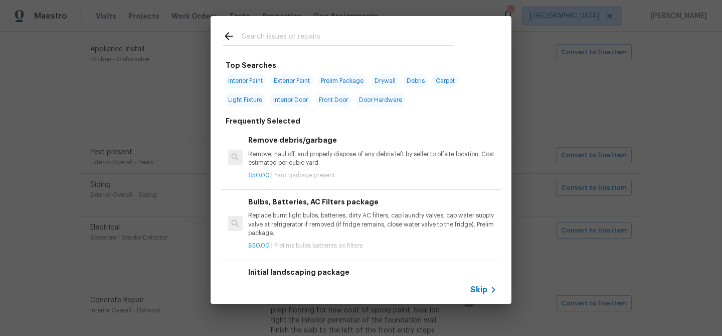
click at [483, 285] on span "Skip" at bounding box center [479, 289] width 17 height 10
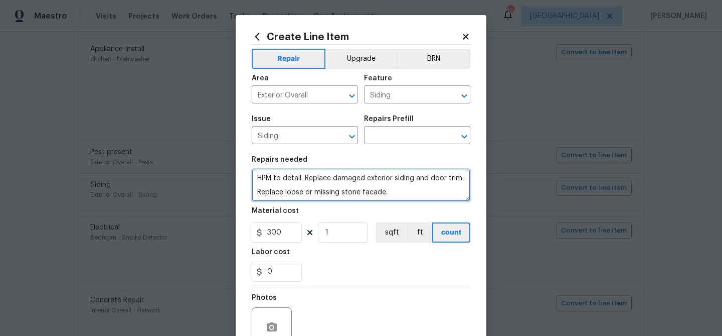
click at [375, 191] on textarea "HPM to detail. Replace damaged exterior siding and door trim. Replace loose or …" at bounding box center [361, 185] width 219 height 32
drag, startPoint x: 305, startPoint y: 191, endPoint x: 262, endPoint y: 191, distance: 42.6
click at [262, 191] on textarea "HPM to detail. Replace damaged exterior siding and door trim. Replace loose or …" at bounding box center [361, 185] width 219 height 32
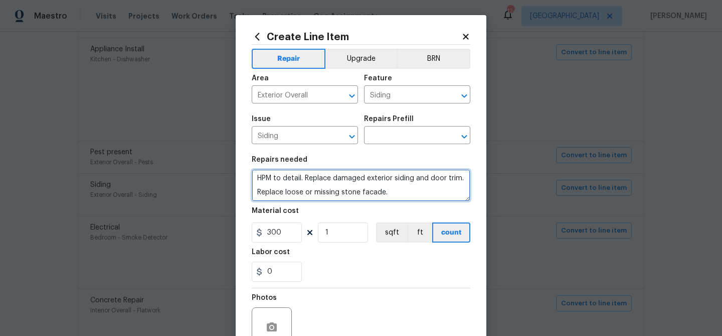
click at [271, 192] on textarea "HPM to detail. Replace damaged exterior siding and door trim. Replace loose or …" at bounding box center [361, 185] width 219 height 32
drag, startPoint x: 302, startPoint y: 190, endPoint x: 266, endPoint y: 193, distance: 36.2
click at [266, 193] on textarea "HPM to detail. Replace damaged exterior siding and door trim. Replace loose or …" at bounding box center [361, 185] width 219 height 32
drag, startPoint x: 259, startPoint y: 185, endPoint x: 441, endPoint y: 210, distance: 184.4
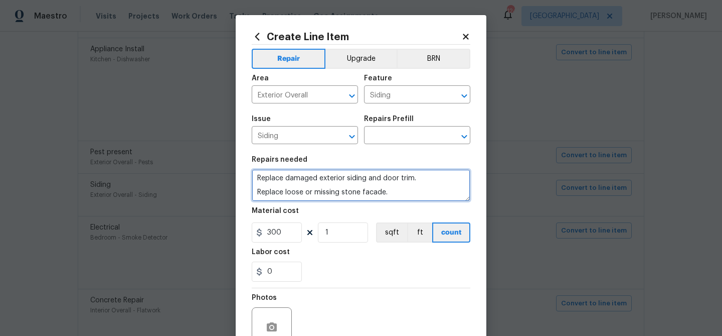
click at [441, 210] on section "Repairs needed Replace damaged exterior siding and door trim. Replace loose or …" at bounding box center [361, 218] width 219 height 137
type textarea "Replace damaged exterior siding and door trim. Replace loose or missing stone f…"
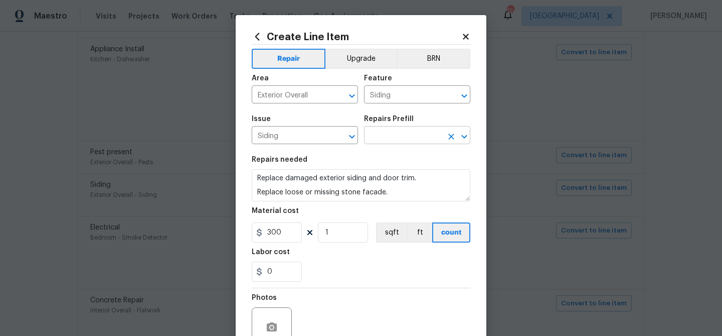
click at [382, 137] on input "text" at bounding box center [403, 136] width 78 height 16
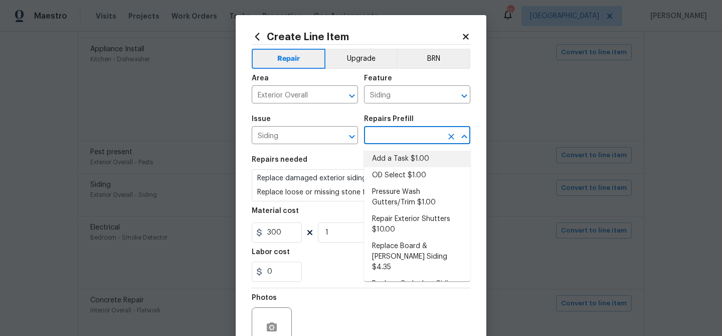
click at [383, 156] on li "Add a Task $1.00" at bounding box center [417, 158] width 106 height 17
type input "Add a Task $1.00"
type textarea "HPM to detail"
type input "1"
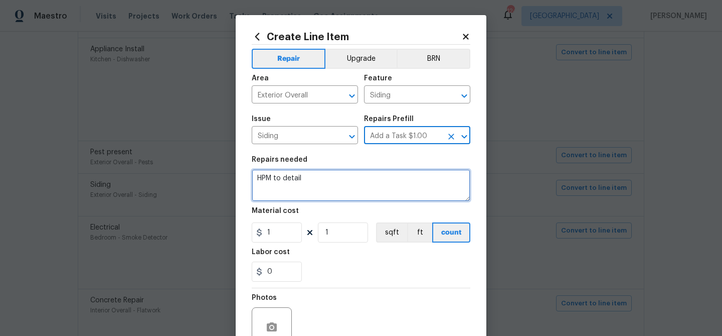
click at [318, 194] on textarea "HPM to detail" at bounding box center [361, 185] width 219 height 32
paste textarea "Replace damaged exterior siding and door trim. Replace loose or missing stone f…"
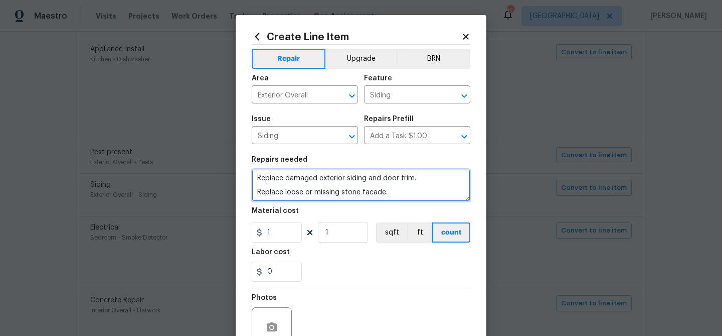
type textarea "Replace damaged exterior siding and door trim. Replace loose or missing stone f…"
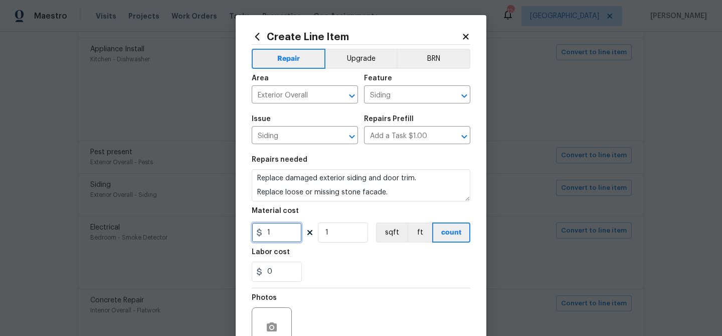
click at [282, 235] on input "1" at bounding box center [277, 232] width 50 height 20
type input "350"
click at [367, 275] on div "0" at bounding box center [361, 271] width 219 height 20
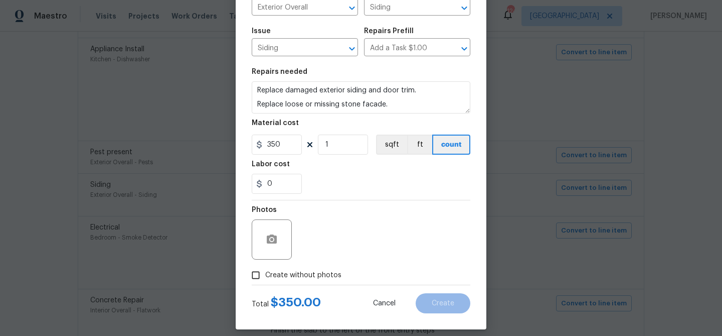
scroll to position [91, 0]
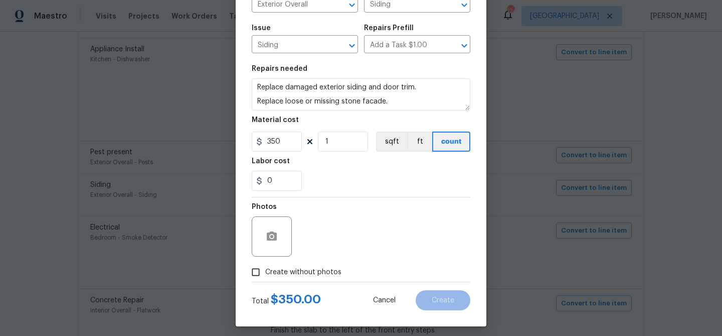
click at [321, 269] on span "Create without photos" at bounding box center [303, 272] width 76 height 11
click at [265, 269] on input "Create without photos" at bounding box center [255, 271] width 19 height 19
checkbox input "true"
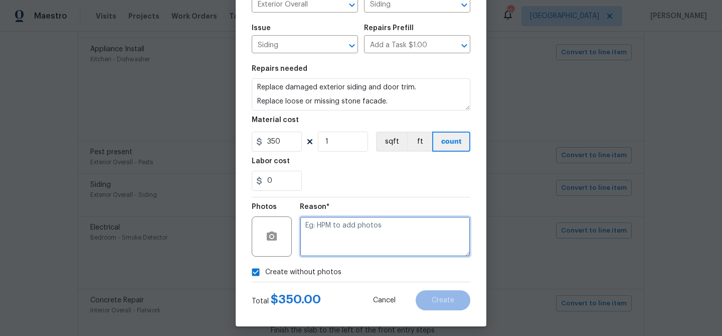
click at [344, 239] on textarea at bounding box center [385, 236] width 171 height 40
paste textarea "Replace damaged exterior siding and door trim. Replace loose or missing stone f…"
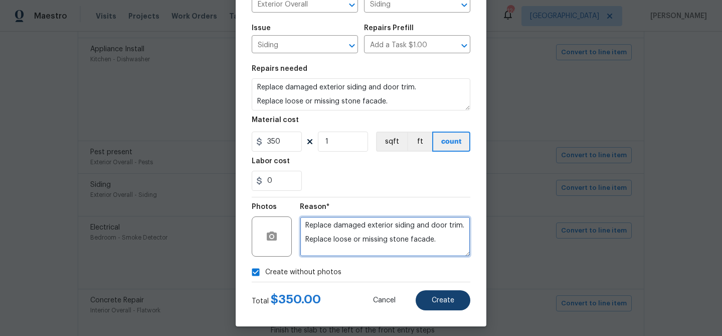
type textarea "Replace damaged exterior siding and door trim. Replace loose or missing stone f…"
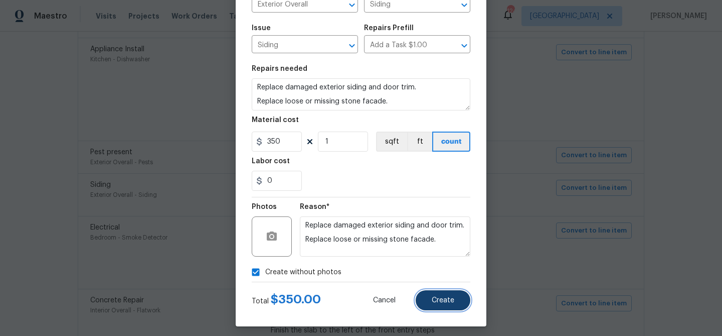
click at [433, 293] on button "Create" at bounding box center [443, 300] width 55 height 20
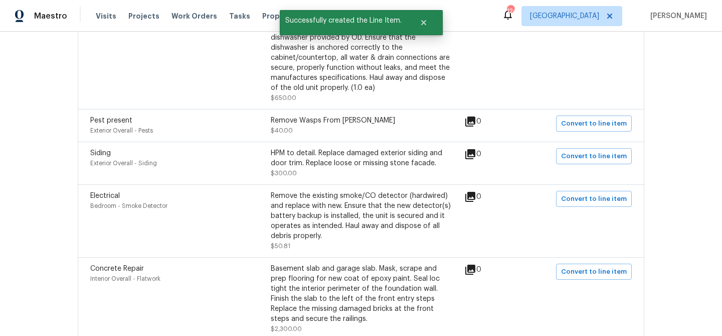
scroll to position [1587, 0]
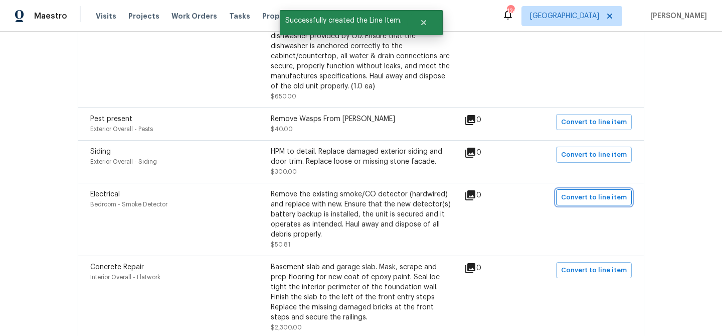
click at [577, 203] on span "Convert to line item" at bounding box center [594, 198] width 66 height 12
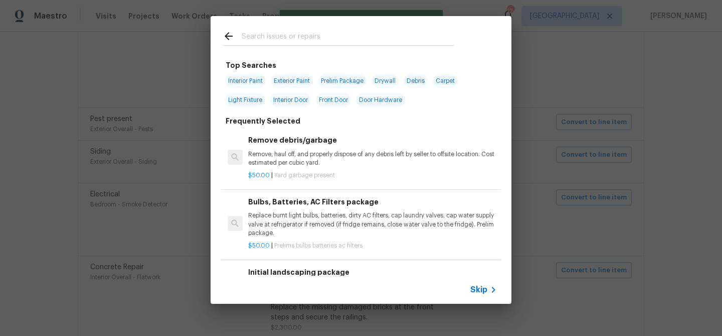
click at [479, 291] on span "Skip" at bounding box center [479, 289] width 17 height 10
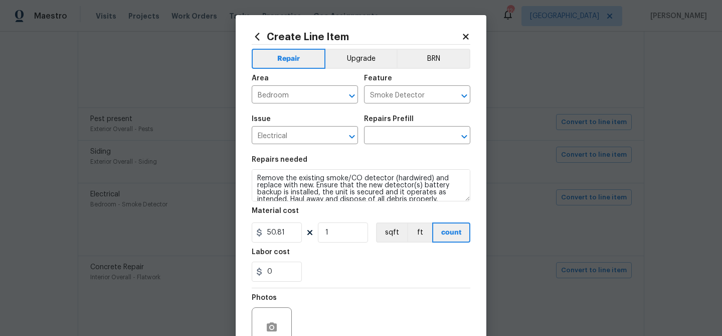
click at [428, 146] on div "Issue Electrical ​ Repairs Prefill ​" at bounding box center [361, 129] width 219 height 41
click at [428, 142] on input "text" at bounding box center [403, 136] width 78 height 16
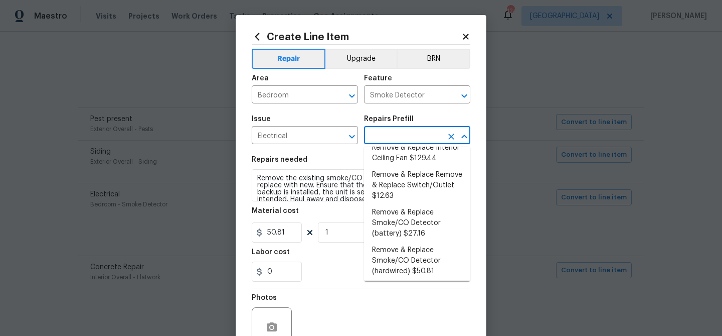
scroll to position [210, 0]
click at [408, 243] on li "Remove & Replace Smoke/CO Detector (hardwired) $50.81" at bounding box center [417, 262] width 106 height 38
type input "Remove & Replace Smoke/CO Detector (hardwired) $50.81"
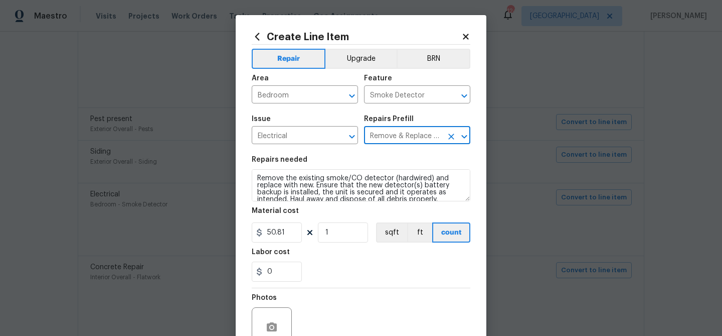
scroll to position [97, 0]
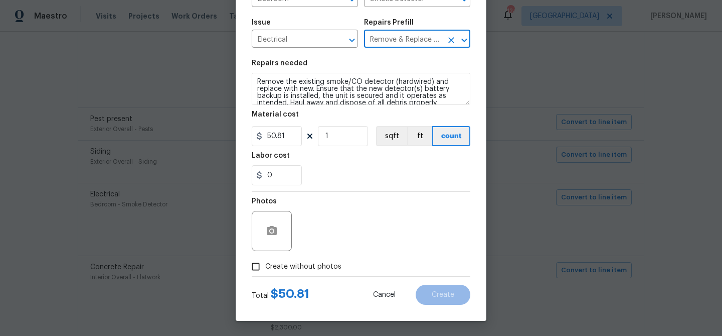
click at [323, 262] on span "Create without photos" at bounding box center [303, 266] width 76 height 11
click at [265, 262] on input "Create without photos" at bounding box center [255, 266] width 19 height 19
checkbox input "true"
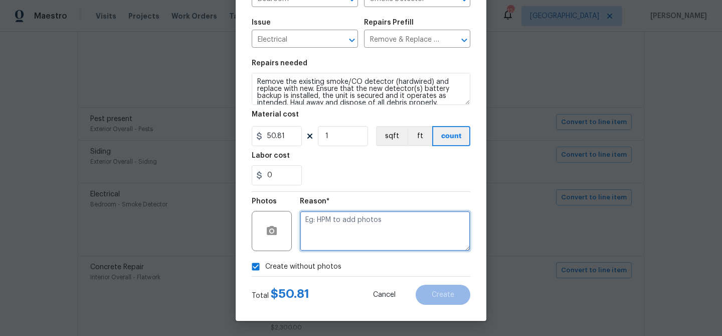
click at [355, 231] on textarea at bounding box center [385, 231] width 171 height 40
type textarea "smoke"
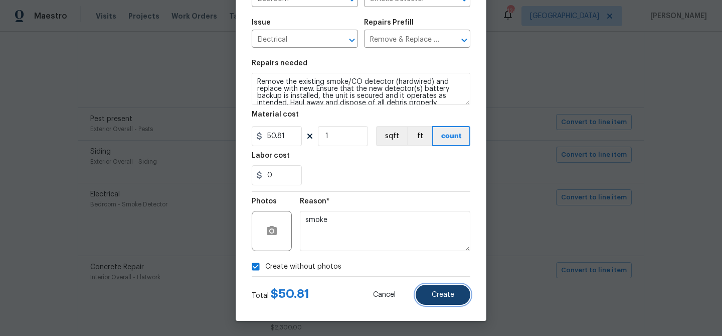
click at [454, 290] on button "Create" at bounding box center [443, 294] width 55 height 20
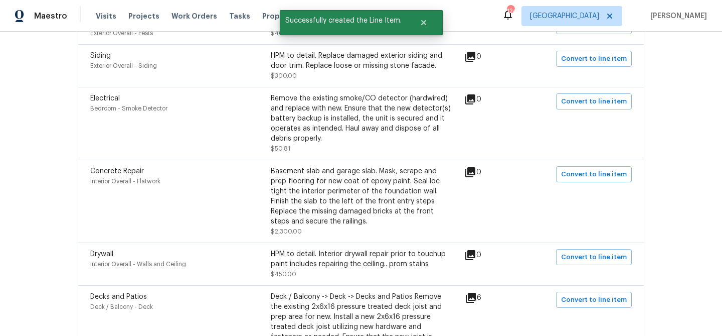
scroll to position [1688, 0]
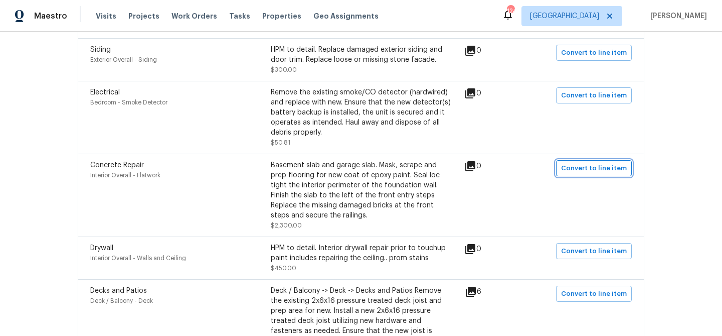
click at [581, 170] on span "Convert to line item" at bounding box center [594, 169] width 66 height 12
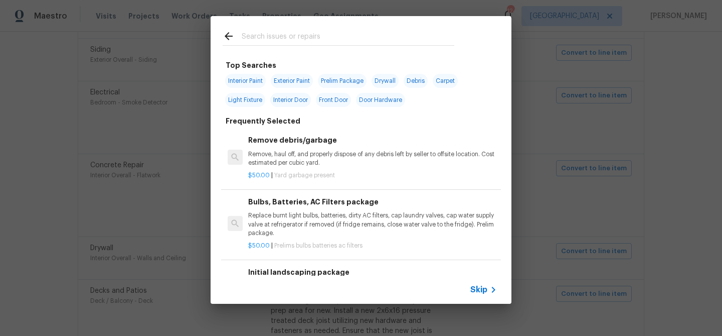
click at [480, 286] on span "Skip" at bounding box center [479, 289] width 17 height 10
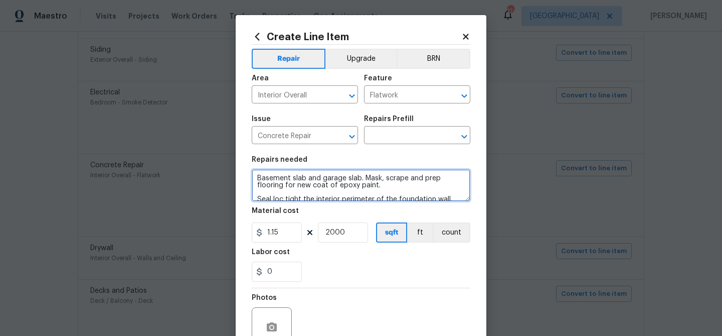
click at [361, 192] on textarea "Basement slab and garage slab. Mask, scrape and prep flooring for new coat of e…" at bounding box center [361, 185] width 219 height 32
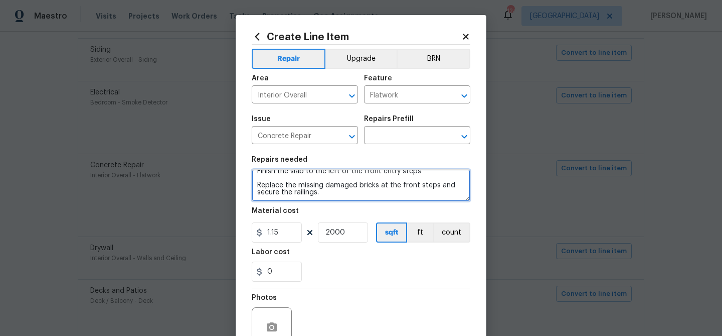
drag, startPoint x: 370, startPoint y: 196, endPoint x: 317, endPoint y: 212, distance: 55.1
click at [317, 212] on section "Repairs needed Basement slab and garage slab. Mask, scrape and prep flooring fo…" at bounding box center [361, 218] width 219 height 137
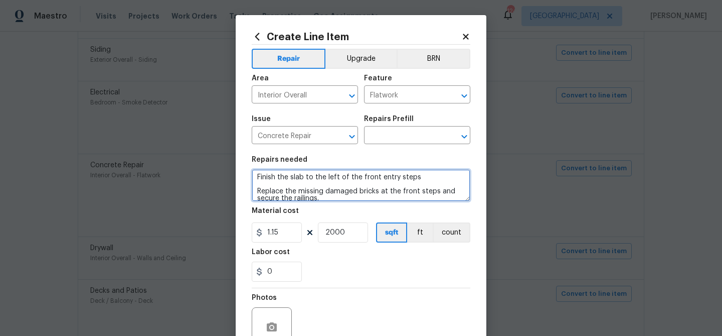
scroll to position [0, 0]
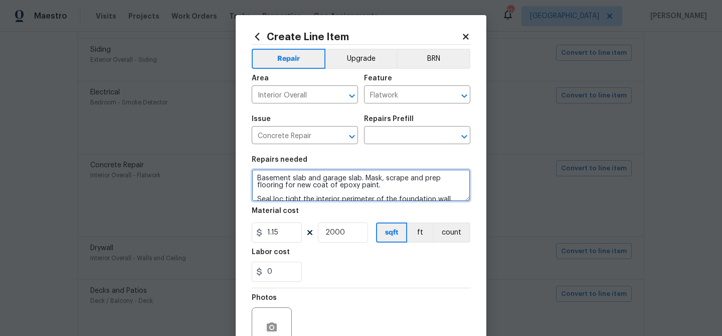
drag, startPoint x: 325, startPoint y: 195, endPoint x: 266, endPoint y: 163, distance: 67.1
click at [264, 163] on figure "Repairs needed Basement slab and garage slab. Mask, scrape and prep flooring fo…" at bounding box center [361, 178] width 219 height 45
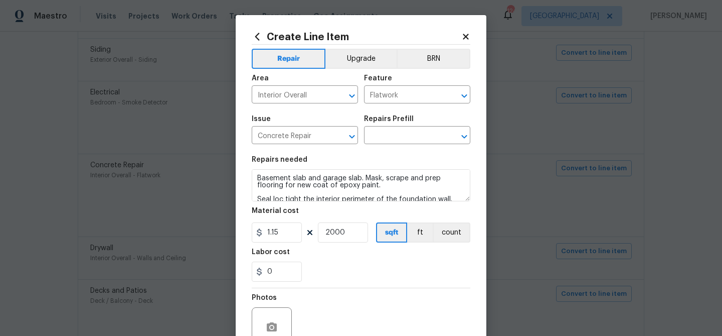
click at [351, 269] on div "0" at bounding box center [361, 271] width 219 height 20
click at [417, 136] on input "text" at bounding box center [403, 136] width 78 height 16
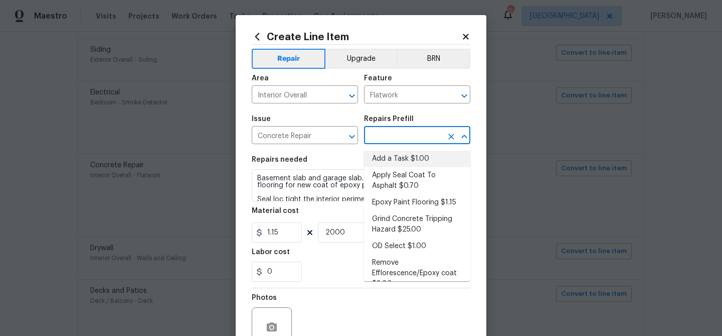
click at [410, 157] on li "Add a Task $1.00" at bounding box center [417, 158] width 106 height 17
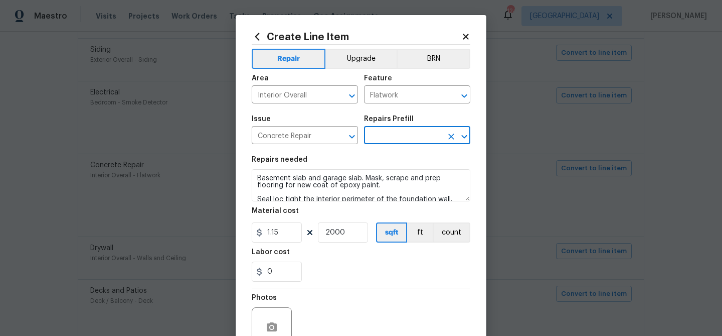
type input "Add a Task $1.00"
type textarea "HPM to detail"
type input "1"
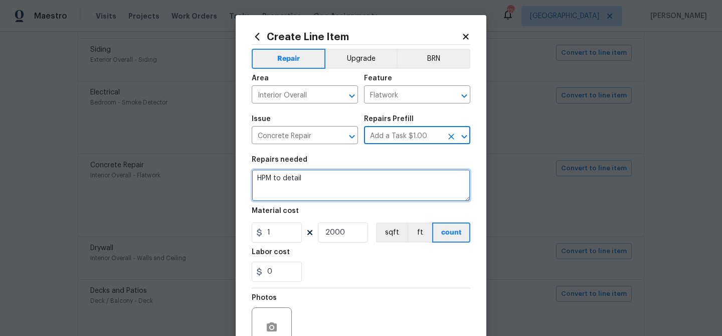
click at [333, 181] on textarea "HPM to detail" at bounding box center [361, 185] width 219 height 32
paste textarea "Basement slab and garage slab. Mask, scrape and prep flooring for new coat of e…"
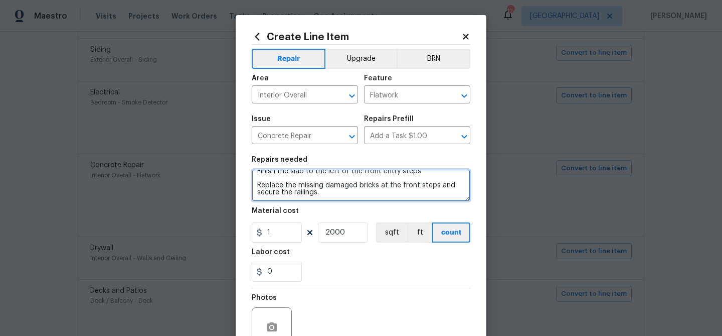
scroll to position [97, 0]
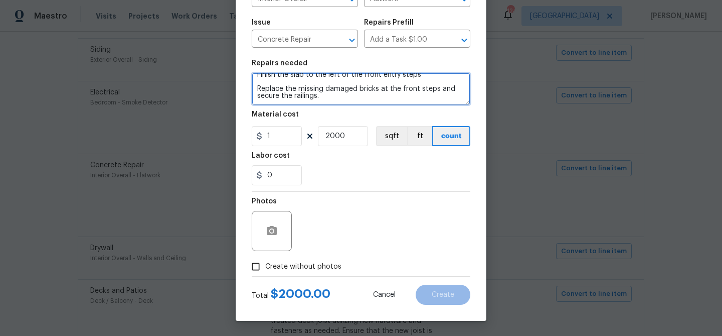
type textarea "Basement slab and garage slab. Mask, scrape and prep flooring for new coat of e…"
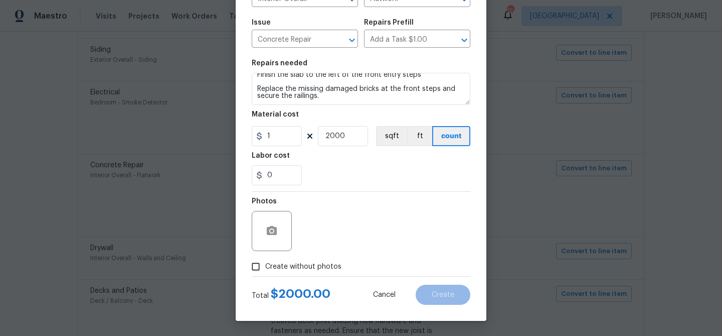
click at [322, 267] on span "Create without photos" at bounding box center [303, 266] width 76 height 11
click at [265, 267] on input "Create without photos" at bounding box center [255, 266] width 19 height 19
checkbox input "true"
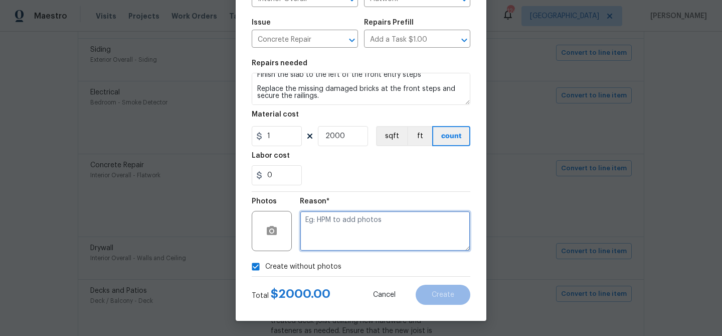
click at [344, 226] on textarea at bounding box center [385, 231] width 171 height 40
paste textarea "Basement slab and garage slab. Mask, scrape and prep flooring for new coat of e…"
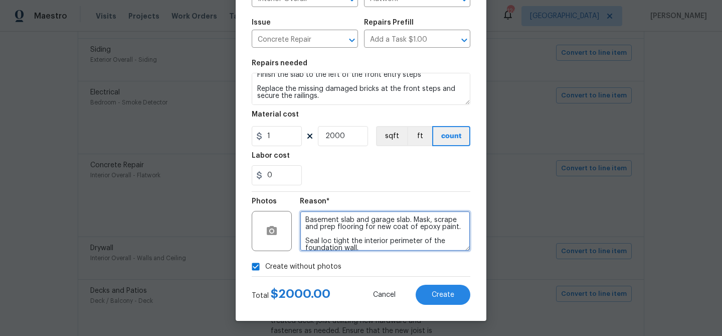
scroll to position [50, 0]
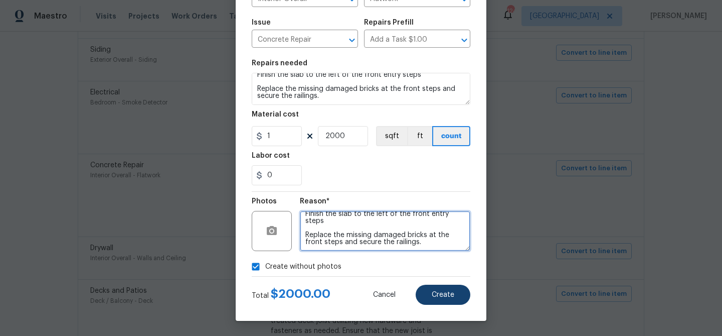
type textarea "Basement slab and garage slab. Mask, scrape and prep flooring for new coat of e…"
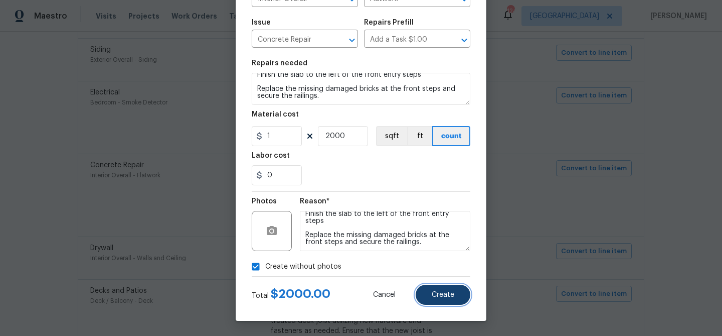
click at [436, 299] on button "Create" at bounding box center [443, 294] width 55 height 20
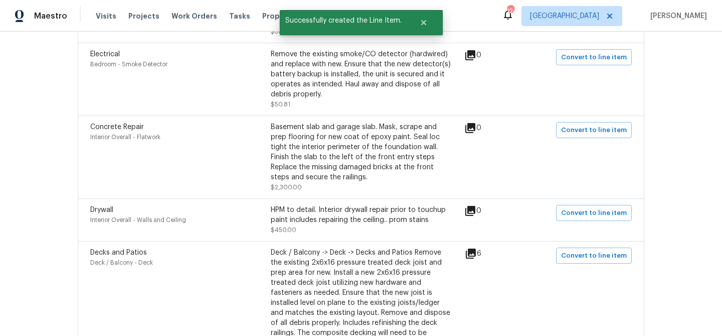
scroll to position [1728, 0]
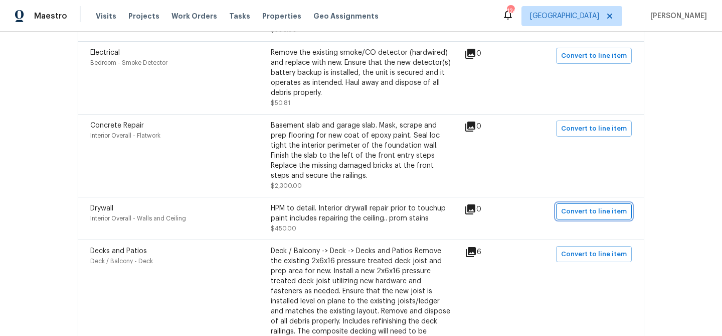
click at [589, 217] on span "Convert to line item" at bounding box center [594, 212] width 66 height 12
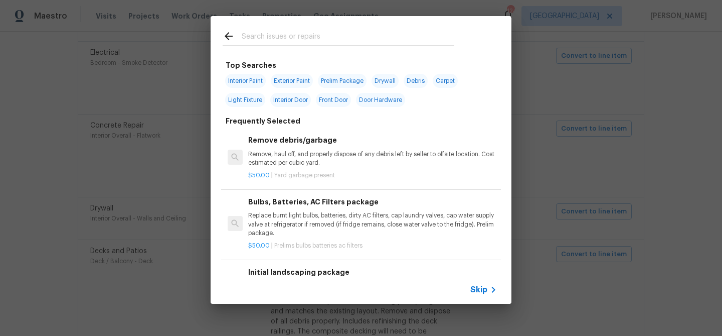
click at [477, 286] on span "Skip" at bounding box center [479, 289] width 17 height 10
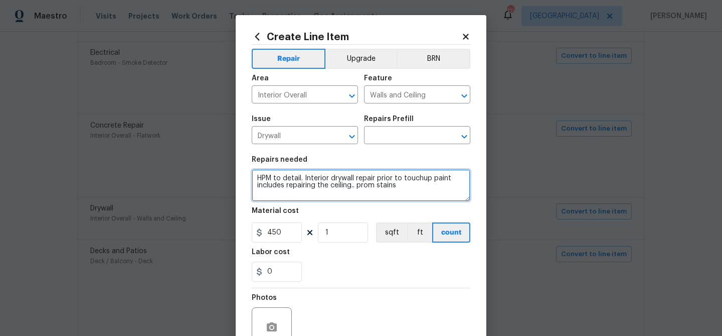
drag, startPoint x: 305, startPoint y: 182, endPoint x: 252, endPoint y: 181, distance: 52.7
click at [252, 181] on textarea "HPM to detail. Interior drywall repair prior to touchup paint includes repairin…" at bounding box center [361, 185] width 219 height 32
drag, startPoint x: 421, startPoint y: 177, endPoint x: 395, endPoint y: 180, distance: 26.2
click at [395, 180] on textarea "Primer and Interior drywall repair prior to touchup paint includes repairing th…" at bounding box center [361, 185] width 219 height 32
type textarea "Primer and Interior drywall repair prior to paint includes repairing the ceilin…"
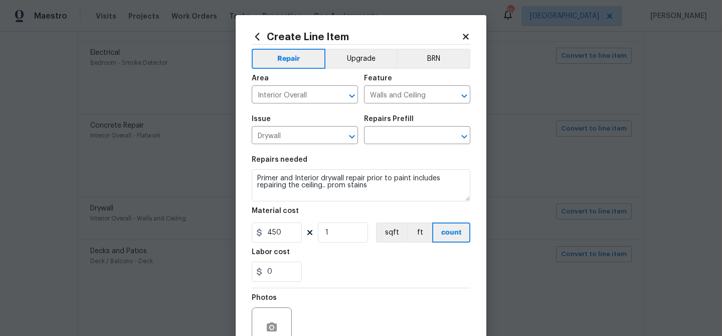
click at [345, 249] on div "Labor cost" at bounding box center [361, 254] width 219 height 13
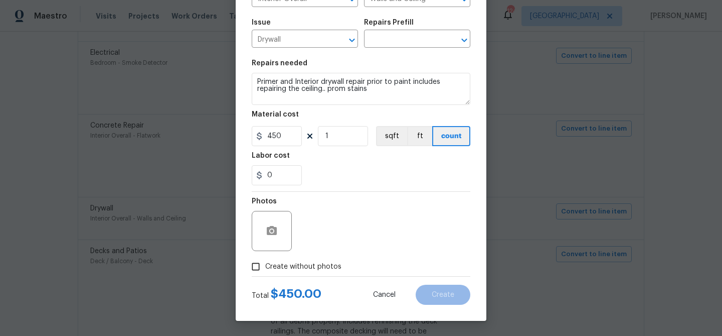
click at [323, 264] on span "Create without photos" at bounding box center [303, 266] width 76 height 11
drag, startPoint x: 250, startPoint y: 264, endPoint x: 259, endPoint y: 263, distance: 9.6
click at [251, 264] on input "Create without photos" at bounding box center [255, 266] width 19 height 19
checkbox input "true"
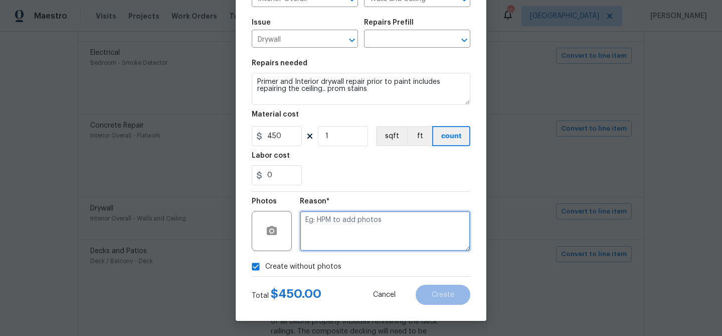
click at [313, 236] on textarea at bounding box center [385, 231] width 171 height 40
type textarea "D"
type textarea "primer"
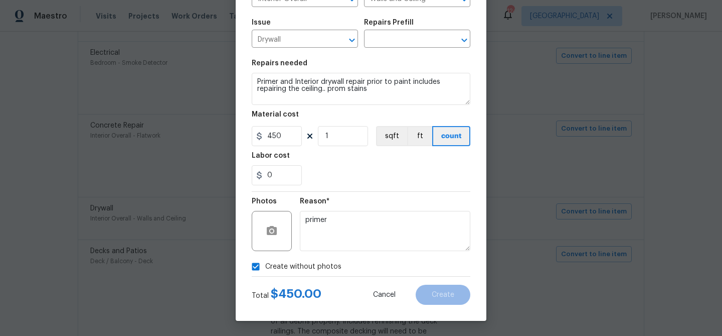
click at [421, 274] on div "Create without photos" at bounding box center [361, 266] width 219 height 19
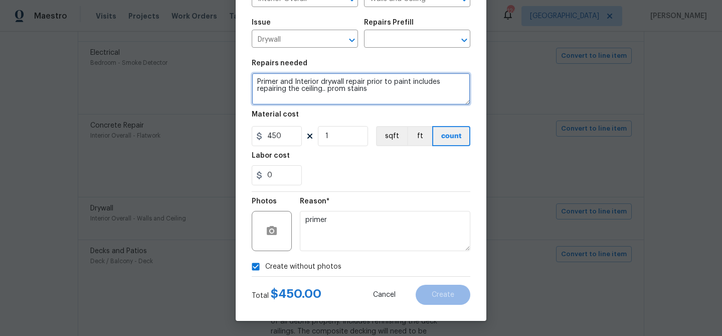
click at [355, 81] on textarea "Primer and Interior drywall repair prior to paint includes repairing the ceilin…" at bounding box center [361, 89] width 219 height 32
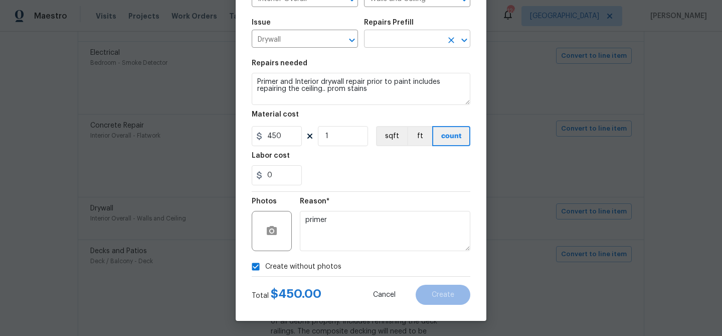
click at [387, 44] on input "text" at bounding box center [403, 40] width 78 height 16
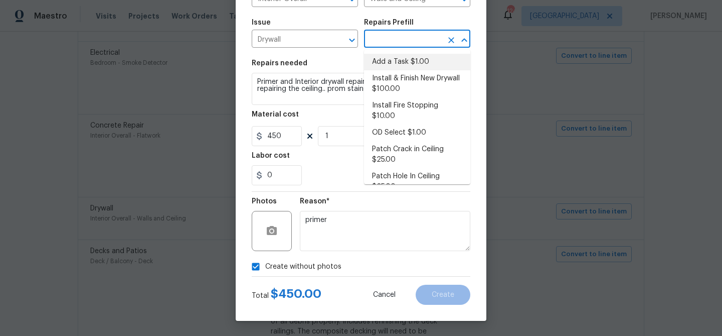
drag, startPoint x: 390, startPoint y: 62, endPoint x: 379, endPoint y: 76, distance: 17.5
click at [390, 62] on li "Add a Task $1.00" at bounding box center [417, 62] width 106 height 17
type input "Add a Task $1.00"
type textarea "HPM to detail"
type input "1"
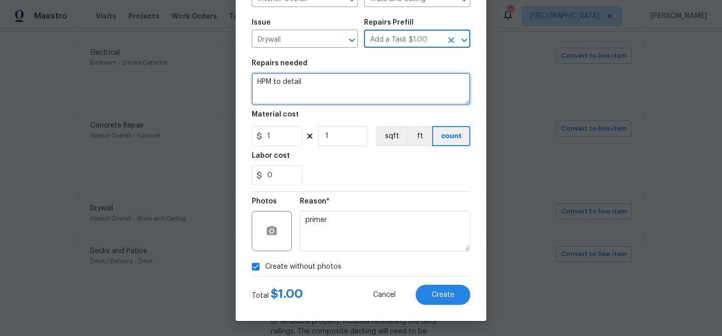
click at [349, 91] on textarea "HPM to detail" at bounding box center [361, 89] width 219 height 32
paste textarea "Primer and Interior drywall repair prior to paint includes repairing the ceilin…"
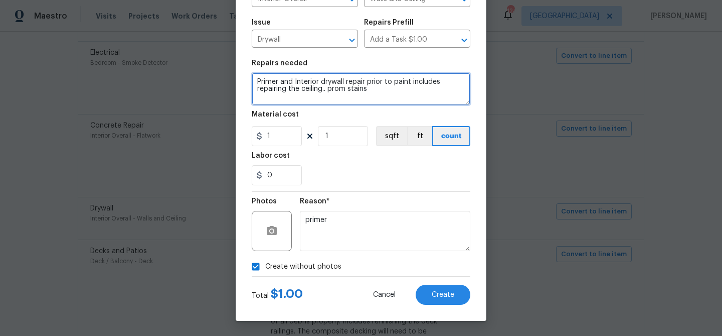
type textarea "Primer and Interior drywall repair prior to paint includes repairing the ceilin…"
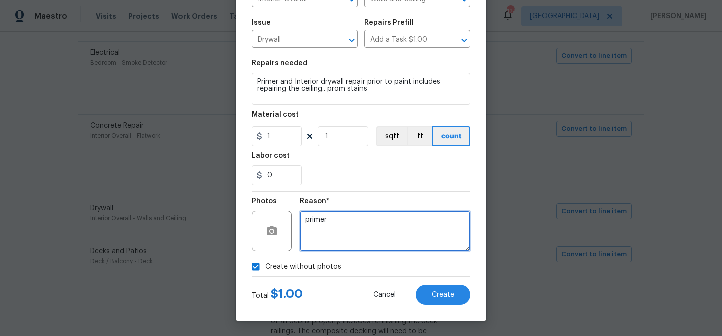
drag, startPoint x: 379, startPoint y: 236, endPoint x: 410, endPoint y: 246, distance: 32.2
click at [380, 236] on textarea "primer" at bounding box center [385, 231] width 171 height 40
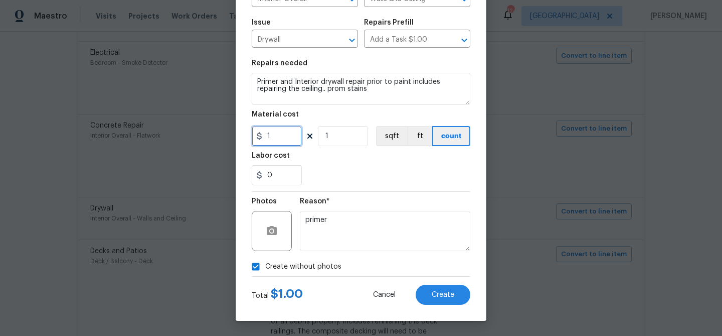
click at [280, 138] on input "1" at bounding box center [277, 136] width 50 height 20
type input "400"
click at [372, 176] on div "0" at bounding box center [361, 175] width 219 height 20
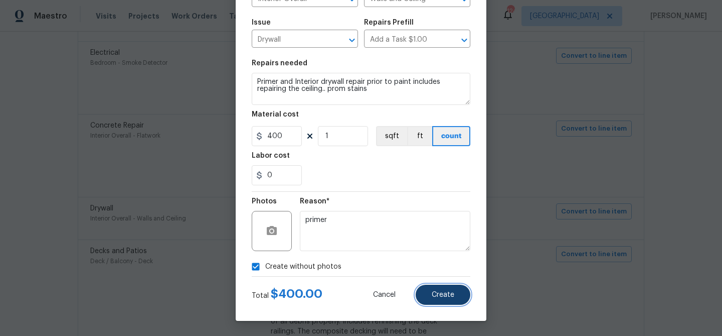
click at [444, 292] on span "Create" at bounding box center [443, 295] width 23 height 8
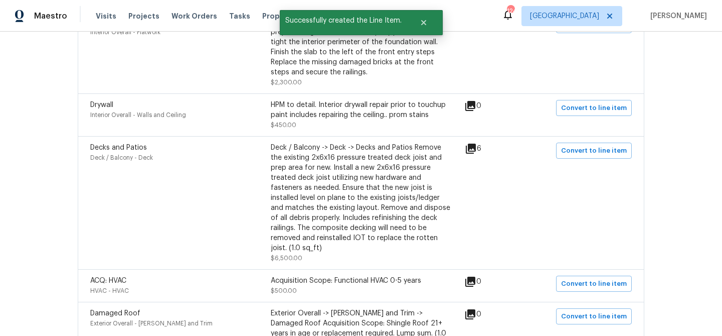
scroll to position [1834, 0]
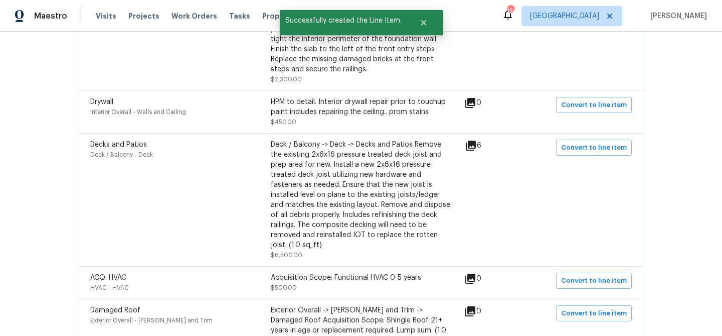
click at [473, 150] on icon at bounding box center [471, 145] width 10 height 10
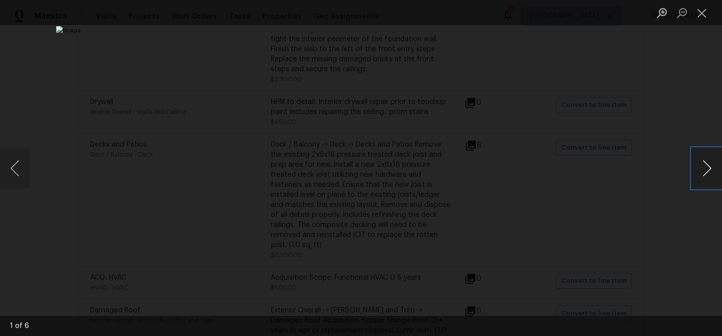
click at [708, 172] on button "Next image" at bounding box center [707, 168] width 30 height 40
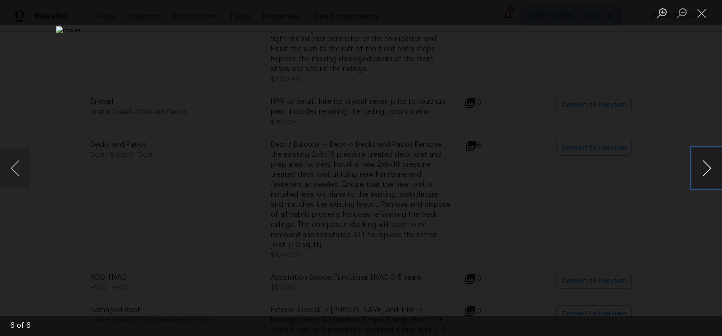
click at [708, 172] on button "Next image" at bounding box center [707, 168] width 30 height 40
click at [697, 17] on button "Close lightbox" at bounding box center [702, 13] width 20 height 18
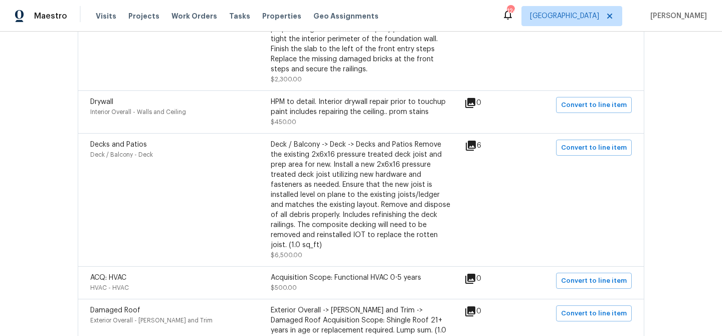
click at [476, 150] on icon at bounding box center [471, 145] width 10 height 10
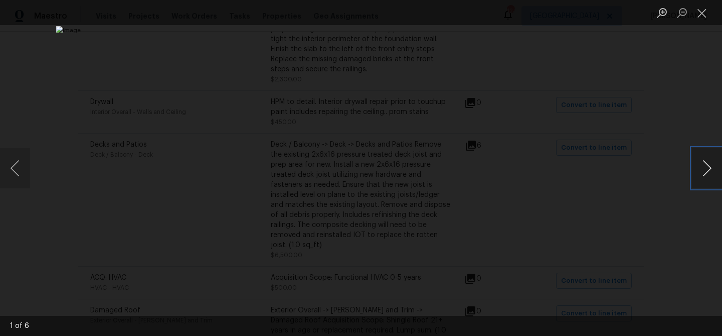
click at [701, 166] on button "Next image" at bounding box center [707, 168] width 30 height 40
click at [702, 13] on button "Close lightbox" at bounding box center [702, 13] width 20 height 18
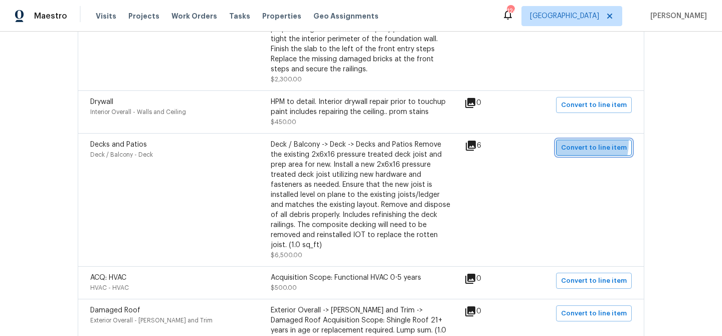
click at [574, 149] on span "Convert to line item" at bounding box center [594, 148] width 66 height 12
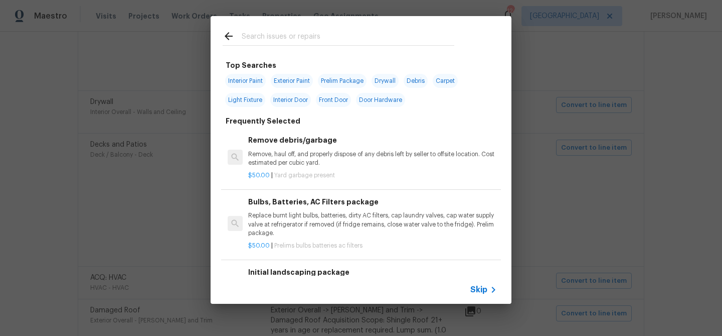
click at [480, 285] on span "Skip" at bounding box center [479, 289] width 17 height 10
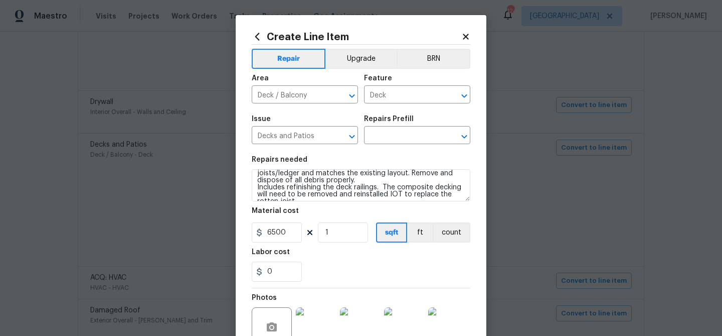
scroll to position [63, 0]
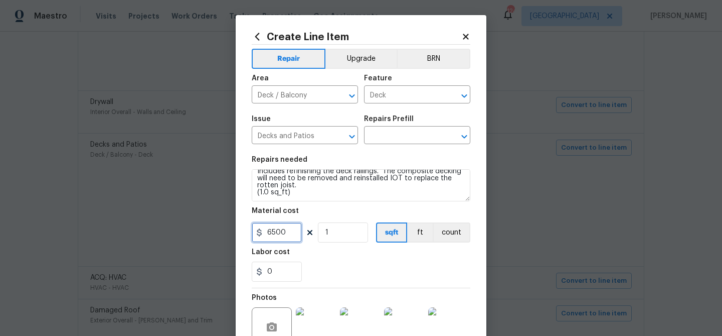
click at [273, 233] on input "6500" at bounding box center [277, 232] width 50 height 20
type input "4000"
click at [322, 259] on div "Labor cost" at bounding box center [361, 254] width 219 height 13
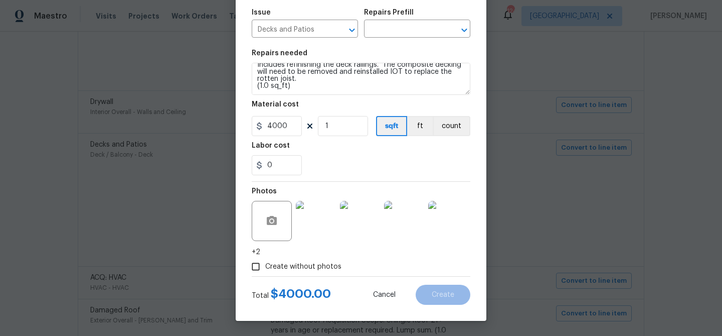
drag, startPoint x: 326, startPoint y: 267, endPoint x: 329, endPoint y: 258, distance: 9.0
click at [326, 267] on span "Create without photos" at bounding box center [303, 266] width 76 height 11
click at [265, 267] on input "Create without photos" at bounding box center [255, 266] width 19 height 19
click at [258, 266] on input "Create without photos" at bounding box center [255, 266] width 19 height 19
drag, startPoint x: 255, startPoint y: 264, endPoint x: 264, endPoint y: 258, distance: 10.7
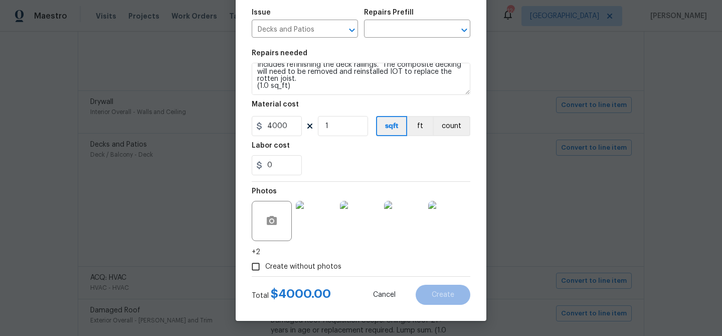
click at [255, 264] on input "Create without photos" at bounding box center [255, 266] width 19 height 19
checkbox input "false"
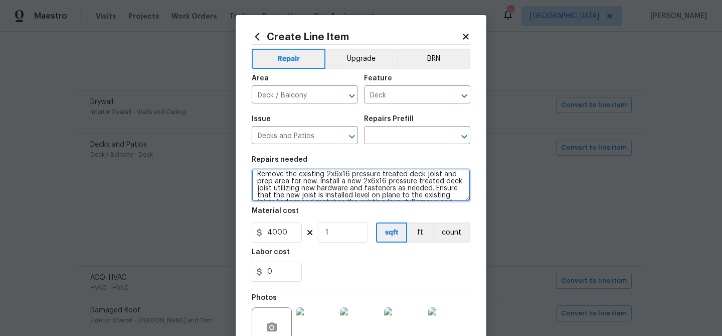
scroll to position [0, 0]
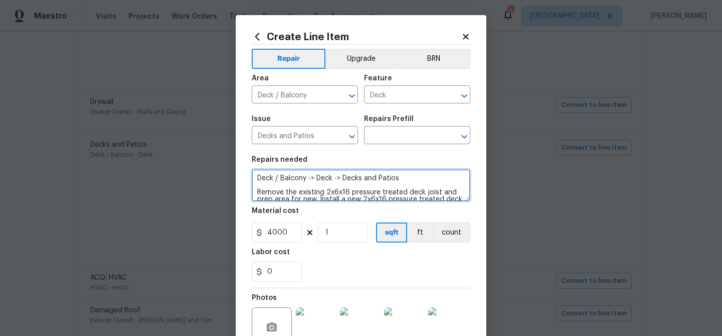
drag, startPoint x: 367, startPoint y: 189, endPoint x: 263, endPoint y: 164, distance: 106.8
click at [263, 164] on figure "Repairs needed Deck / Balcony -> Deck -> Decks and Patios Remove the existing 2…" at bounding box center [361, 178] width 219 height 45
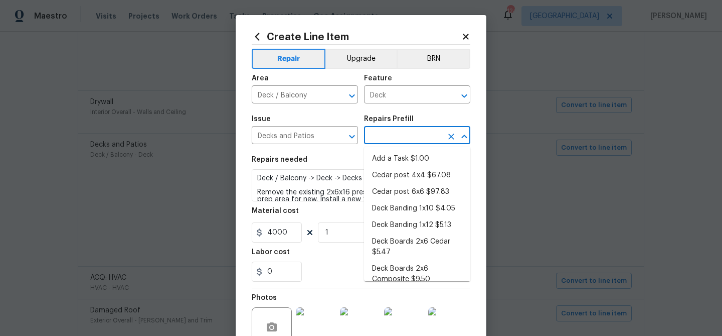
drag, startPoint x: 392, startPoint y: 136, endPoint x: 381, endPoint y: 151, distance: 18.3
click at [389, 139] on input "text" at bounding box center [403, 136] width 78 height 16
drag, startPoint x: 382, startPoint y: 156, endPoint x: 316, endPoint y: 186, distance: 72.1
click at [378, 159] on li "Add a Task $1.00" at bounding box center [417, 158] width 106 height 17
type input "Add a Task $1.00"
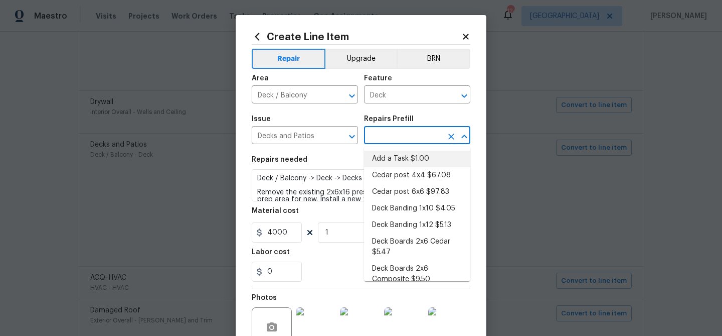
type textarea "HPM to detail"
type input "1"
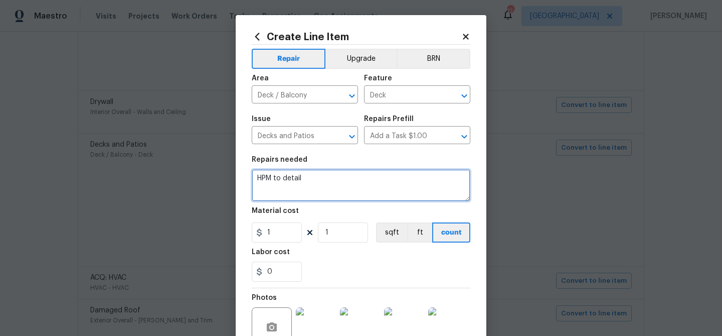
click at [310, 188] on textarea "HPM to detail" at bounding box center [361, 185] width 219 height 32
paste textarea "Deck / Balcony -> Deck -> Decks and Patios Remove the existing 2x6x16 pressure …"
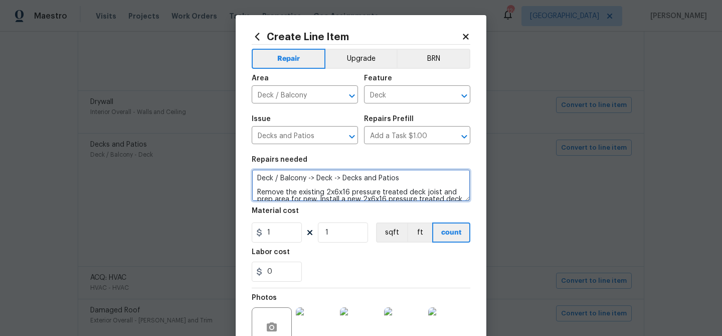
scroll to position [51, 0]
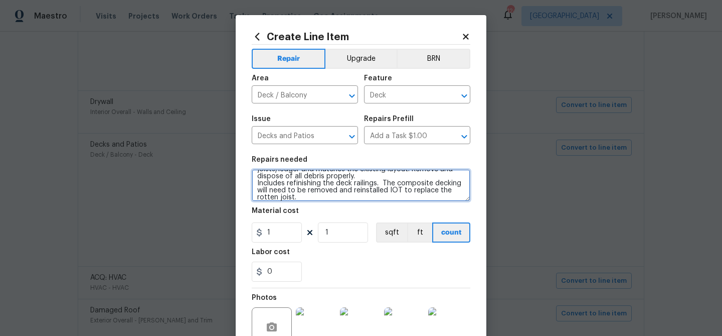
type textarea "Deck / Balcony -> Deck -> Decks and Patios Remove the existing 2x6x16 pressure …"
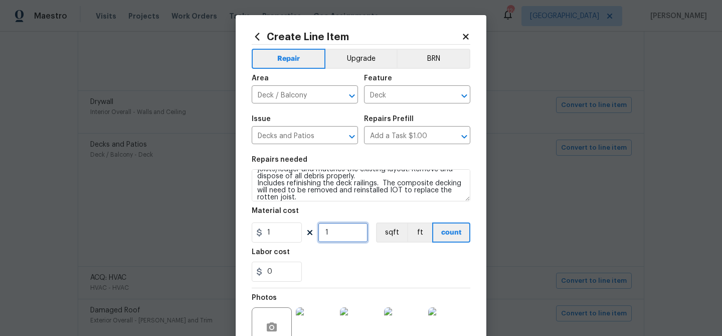
click at [328, 231] on input "1" at bounding box center [343, 232] width 50 height 20
type input "3500"
drag, startPoint x: 346, startPoint y: 276, endPoint x: 354, endPoint y: 268, distance: 11.7
click at [346, 276] on div "0" at bounding box center [361, 271] width 219 height 20
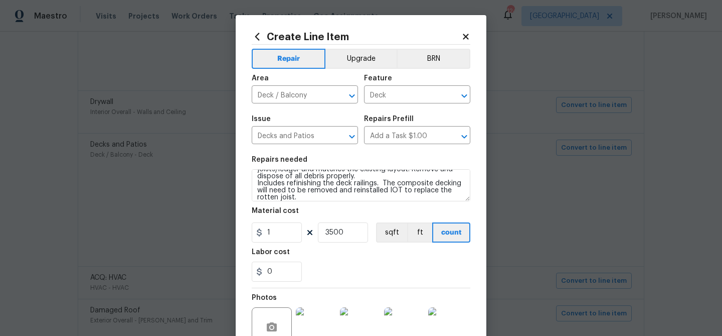
scroll to position [107, 0]
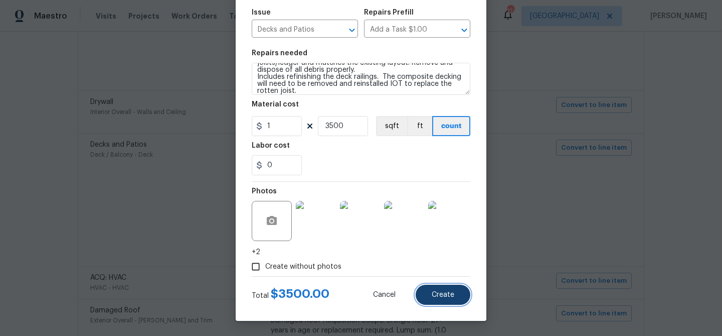
click at [449, 297] on span "Create" at bounding box center [443, 295] width 23 height 8
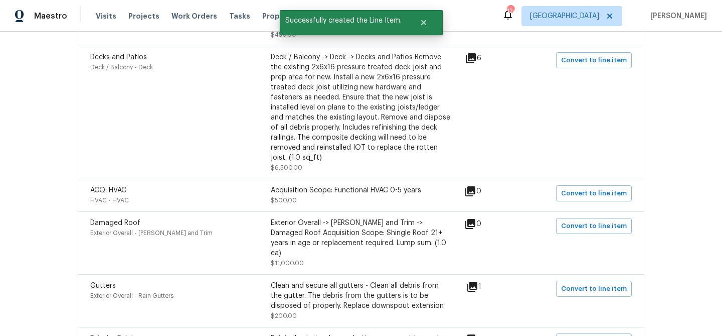
scroll to position [1923, 0]
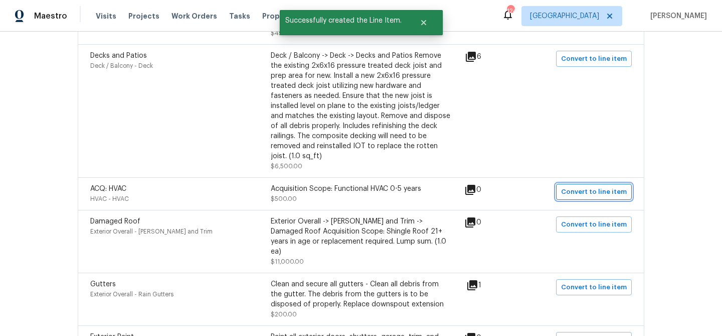
click at [579, 191] on span "Convert to line item" at bounding box center [594, 192] width 66 height 12
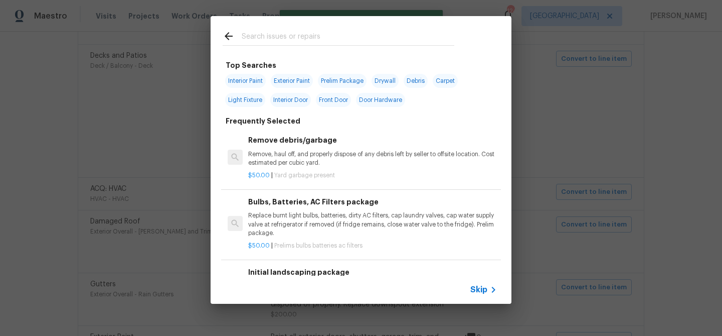
click at [480, 287] on span "Skip" at bounding box center [479, 289] width 17 height 10
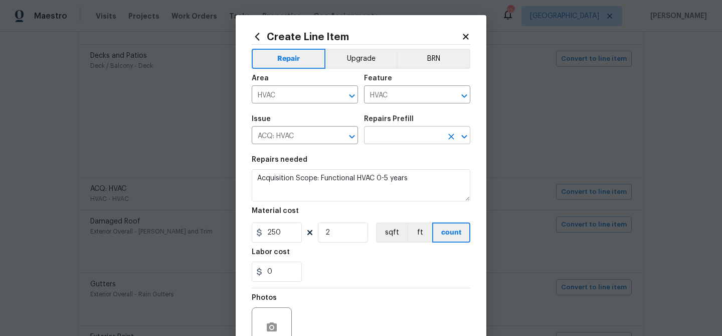
click at [411, 136] on input "text" at bounding box center [403, 136] width 78 height 16
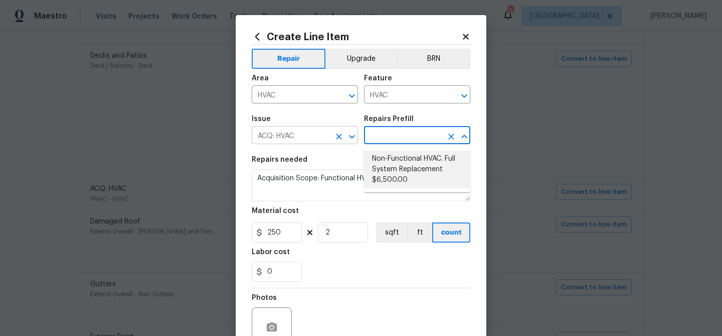
click at [324, 135] on input "ACQ: HVAC" at bounding box center [291, 136] width 78 height 16
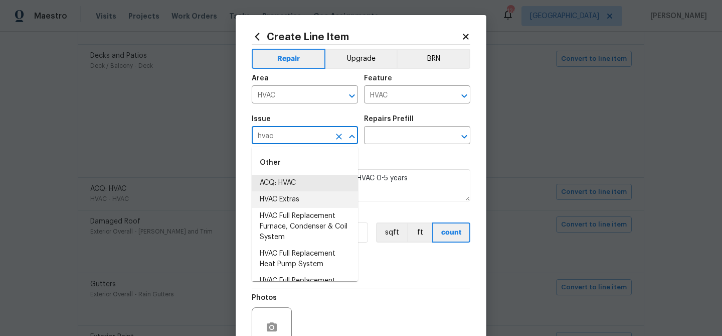
click at [311, 200] on li "HVAC Extras" at bounding box center [305, 199] width 106 height 17
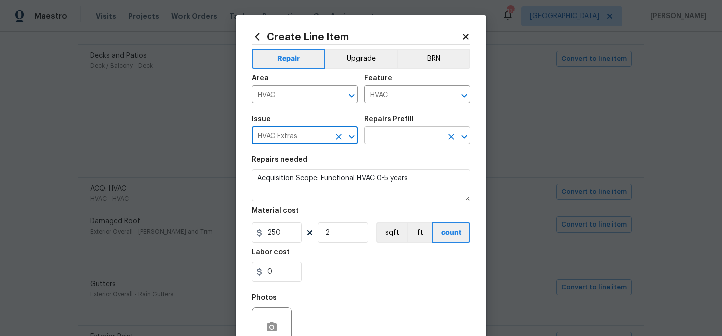
type input "HVAC Extras"
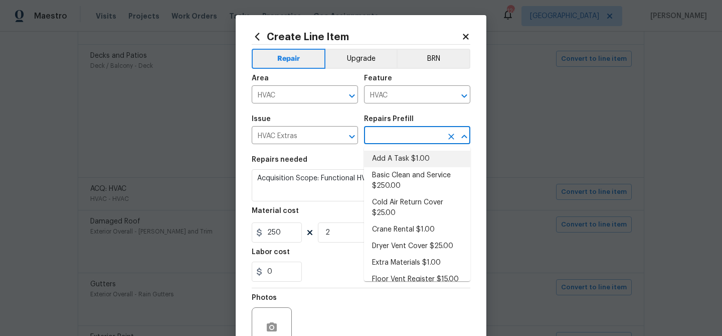
click at [393, 133] on input "text" at bounding box center [403, 136] width 78 height 16
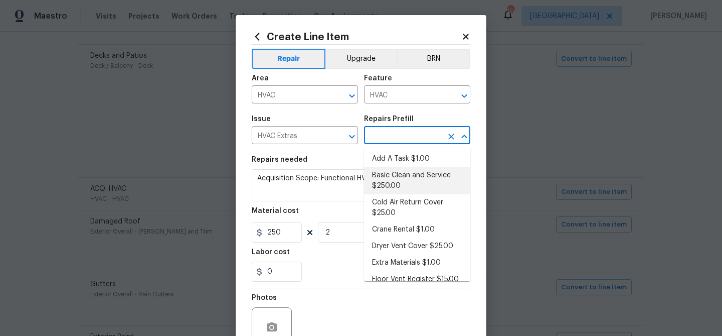
click at [404, 174] on li "Basic Clean and Service $250.00" at bounding box center [417, 180] width 106 height 27
type input "Basic Clean and Service $250.00"
type textarea "General Service HVAC system including: cleaning condenser and evaporator coils,…"
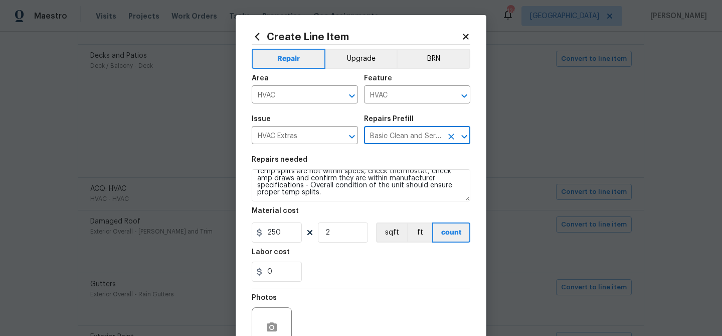
scroll to position [97, 0]
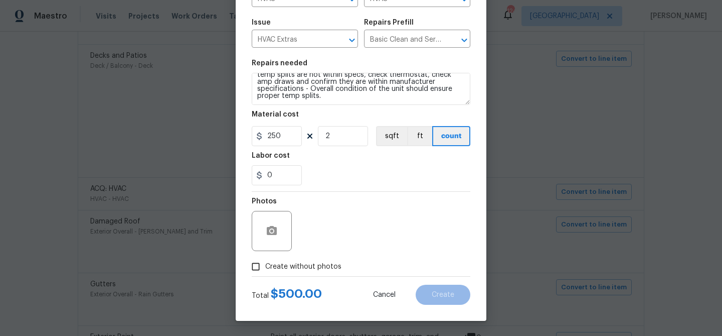
drag, startPoint x: 325, startPoint y: 264, endPoint x: 331, endPoint y: 259, distance: 8.2
click at [325, 264] on span "Create without photos" at bounding box center [303, 266] width 76 height 11
click at [265, 264] on input "Create without photos" at bounding box center [255, 266] width 19 height 19
checkbox input "true"
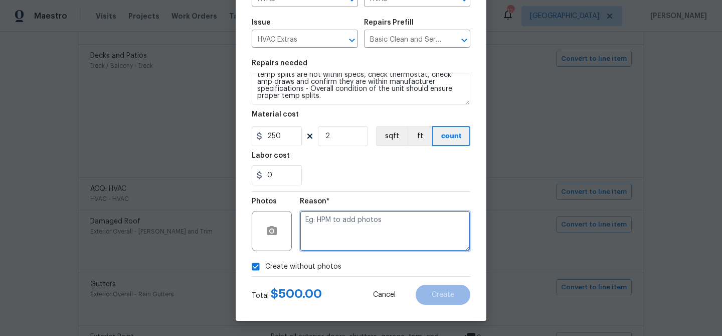
click at [345, 226] on textarea at bounding box center [385, 231] width 171 height 40
type textarea "service"
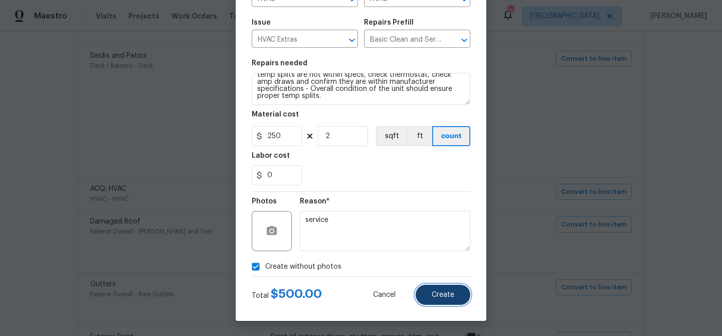
click at [426, 294] on button "Create" at bounding box center [443, 294] width 55 height 20
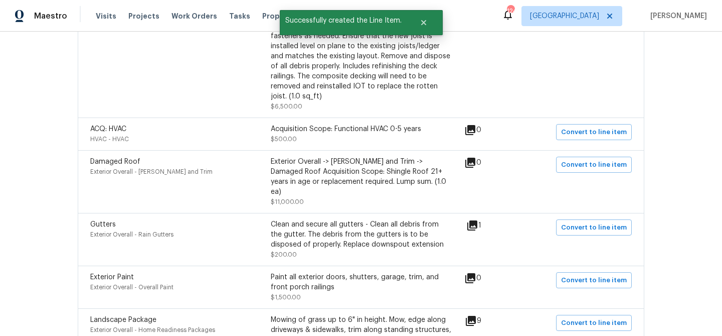
scroll to position [1989, 0]
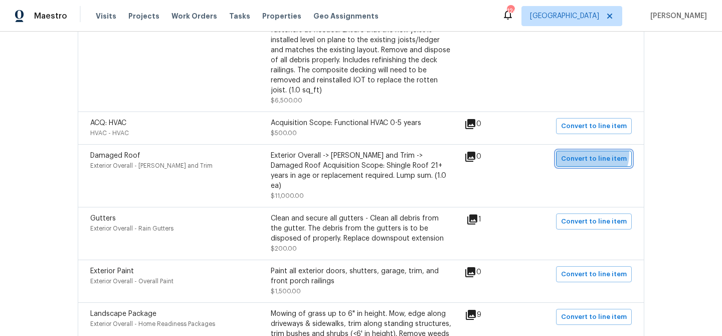
click at [594, 153] on span "Convert to line item" at bounding box center [594, 159] width 66 height 12
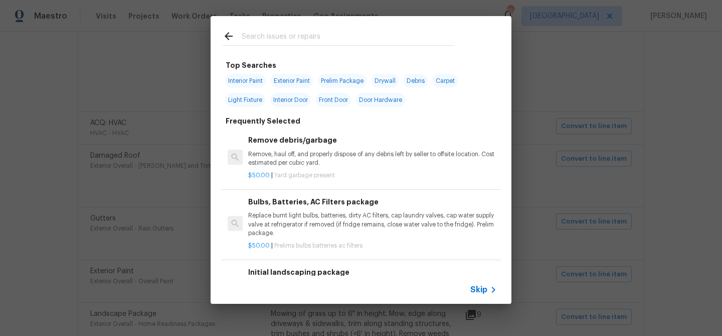
click at [297, 36] on input "text" at bounding box center [348, 37] width 213 height 15
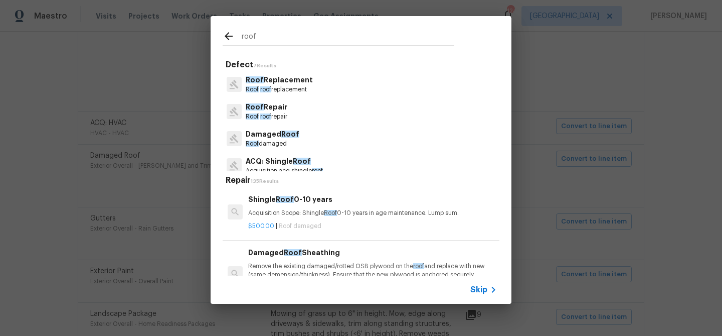
type input "roof"
click at [284, 103] on p "Roof Repair" at bounding box center [267, 107] width 42 height 11
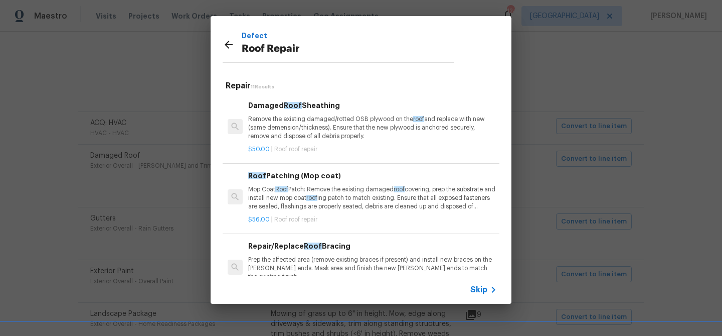
click at [288, 128] on p "Remove the existing damaged/rotted OSB plywood on the roof and replace with new…" at bounding box center [372, 128] width 249 height 26
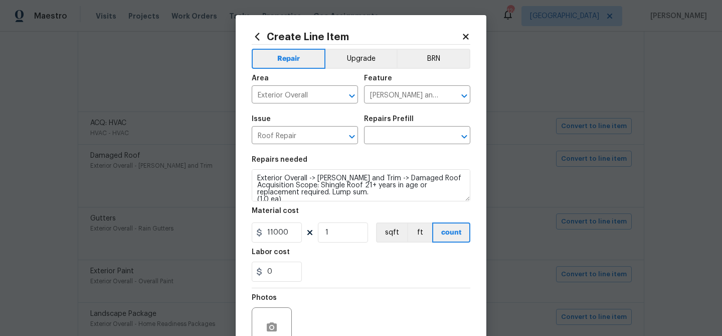
type input "Damaged Roof Sheathing $50.00"
type textarea "Remove the existing damaged/rotted OSB plywood on the roof and replace with new…"
type input "50"
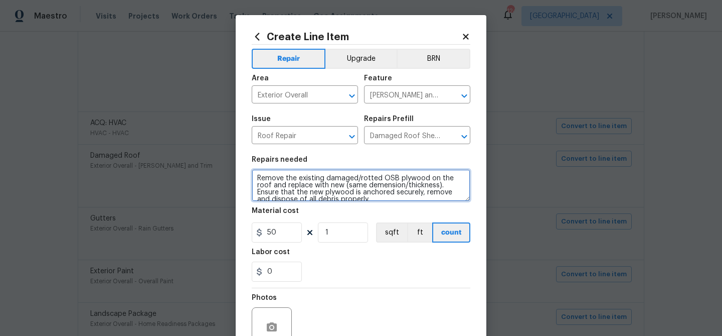
click at [313, 181] on textarea "Remove the existing damaged/rotted OSB plywood on the roof and replace with new…" at bounding box center [361, 185] width 219 height 32
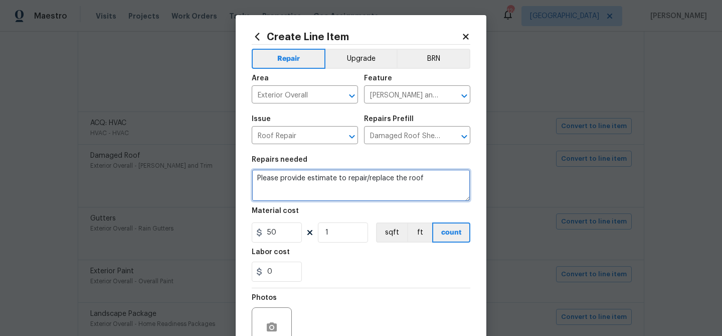
type textarea "Please provide estimate to repair/replace the roof"
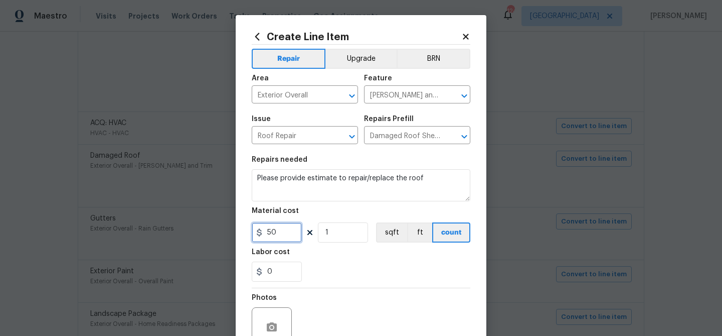
click at [282, 233] on input "50" at bounding box center [277, 232] width 50 height 20
type input "75"
drag, startPoint x: 314, startPoint y: 261, endPoint x: 321, endPoint y: 261, distance: 7.0
click at [314, 261] on div "0" at bounding box center [361, 271] width 219 height 20
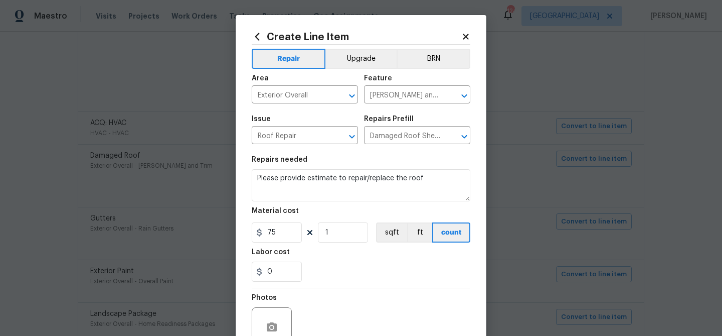
scroll to position [97, 0]
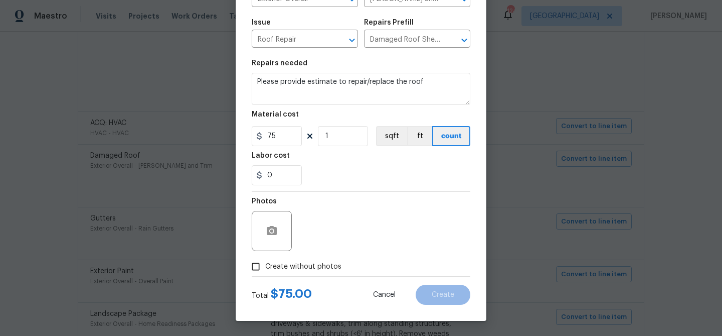
click at [318, 264] on span "Create without photos" at bounding box center [303, 266] width 76 height 11
click at [265, 264] on input "Create without photos" at bounding box center [255, 266] width 19 height 19
checkbox input "true"
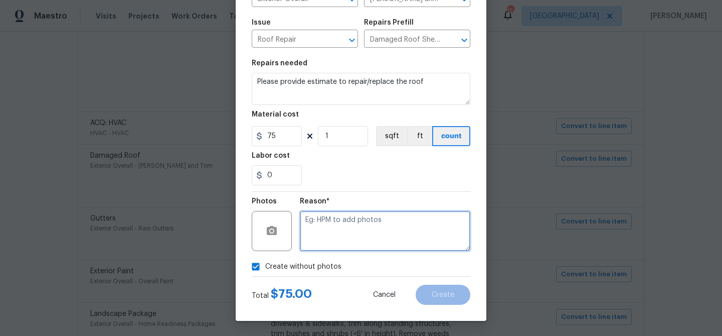
click at [337, 231] on textarea at bounding box center [385, 231] width 171 height 40
type textarea "roof"
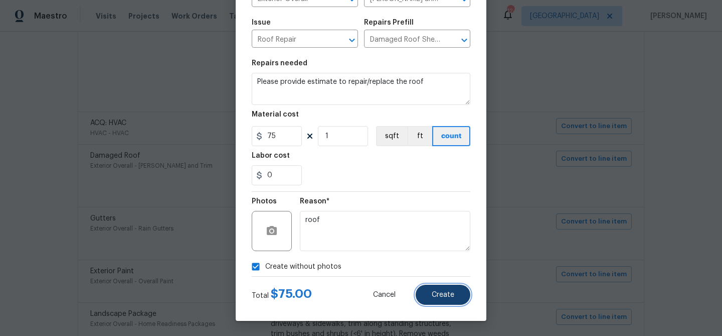
click at [441, 288] on button "Create" at bounding box center [443, 294] width 55 height 20
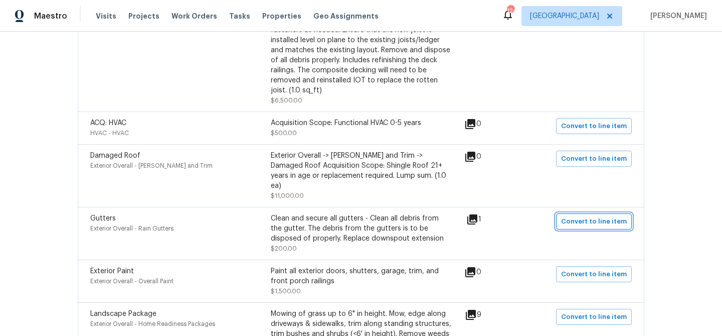
click at [575, 216] on span "Convert to line item" at bounding box center [594, 222] width 66 height 12
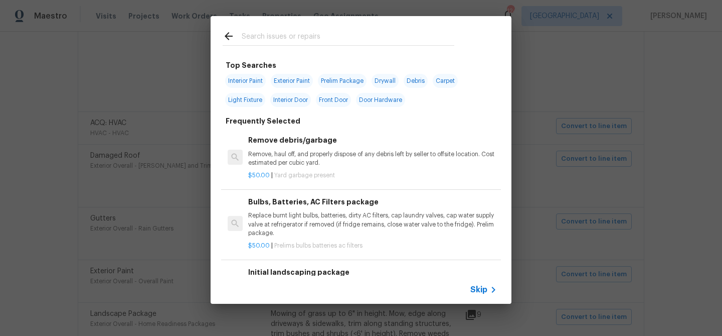
click at [479, 293] on span "Skip" at bounding box center [479, 289] width 17 height 10
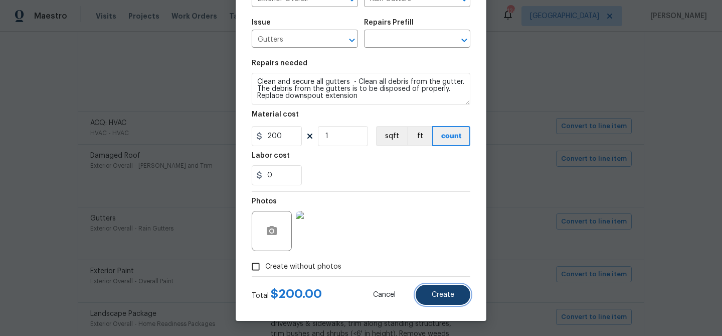
click at [452, 299] on button "Create" at bounding box center [443, 294] width 55 height 20
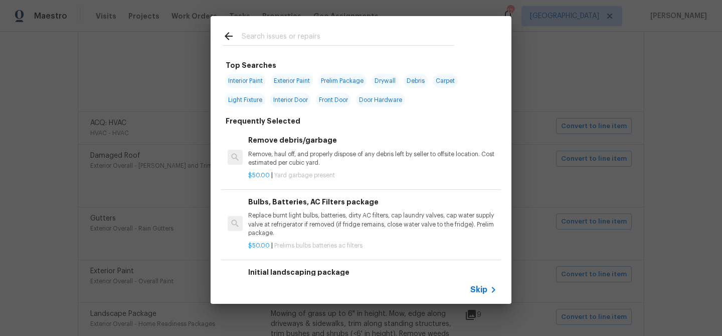
click at [484, 289] on span "Skip" at bounding box center [479, 289] width 17 height 10
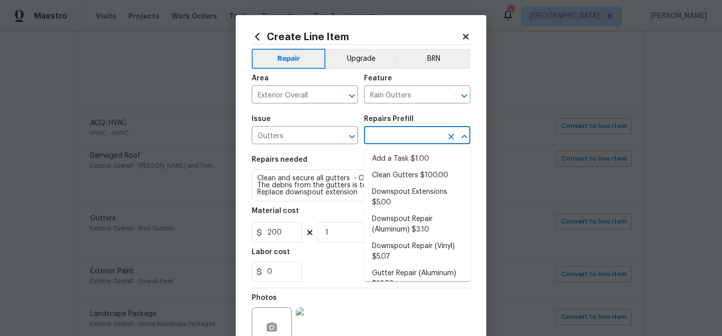
click at [389, 135] on input "text" at bounding box center [403, 136] width 78 height 16
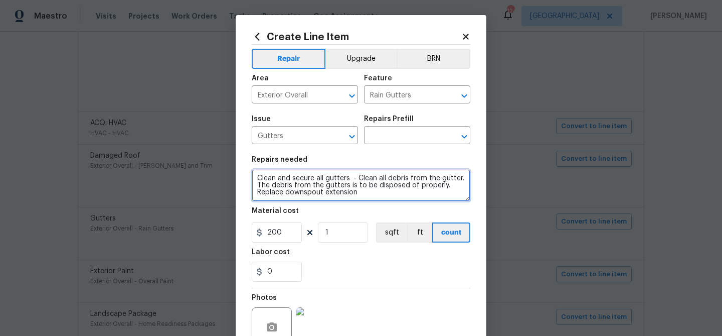
click at [333, 186] on textarea "Clean and secure all gutters - Clean all debris from the gutter. The debris fro…" at bounding box center [361, 185] width 219 height 32
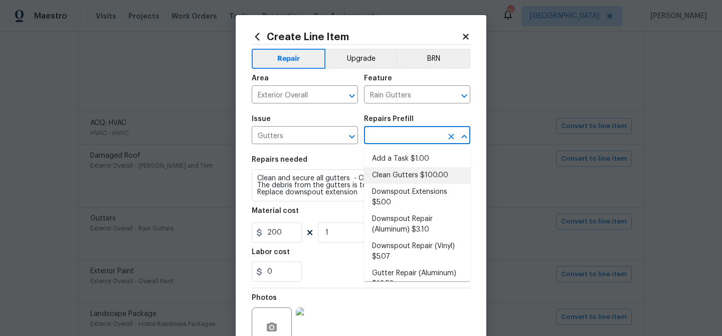
click at [392, 135] on input "text" at bounding box center [403, 136] width 78 height 16
click at [397, 173] on li "Clean Gutters $100.00" at bounding box center [417, 175] width 106 height 17
type input "Eaves and Trim"
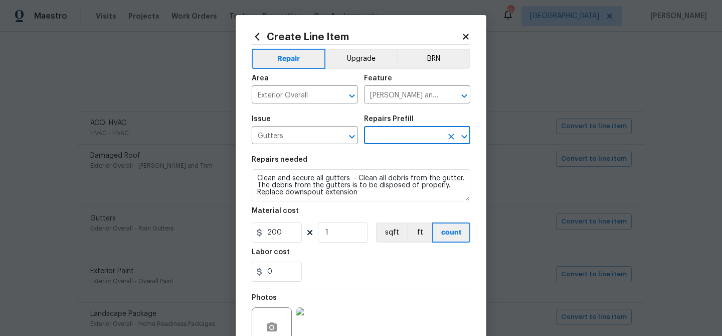
type input "Clean Gutters $100.00"
type textarea "Clean all debris from the gutter. The debris from the gutters is to be disposed…"
type input "100"
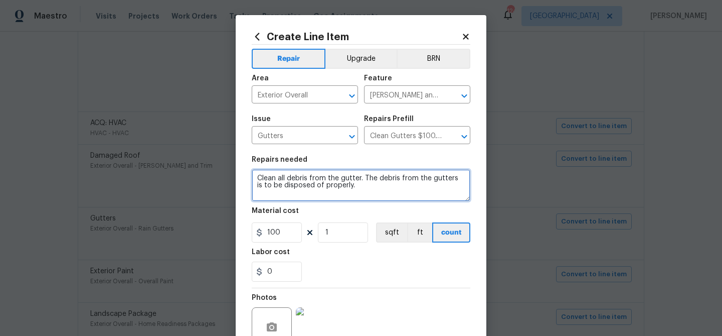
click at [326, 181] on textarea "Clean all debris from the gutter. The debris from the gutters is to be disposed…" at bounding box center [361, 185] width 219 height 32
paste textarea "nd secure all gutters - Clean all debris from the gutter. The debris from the g…"
type textarea "Clean and secure all gutters - Clean all debris from the gutter. The debris fro…"
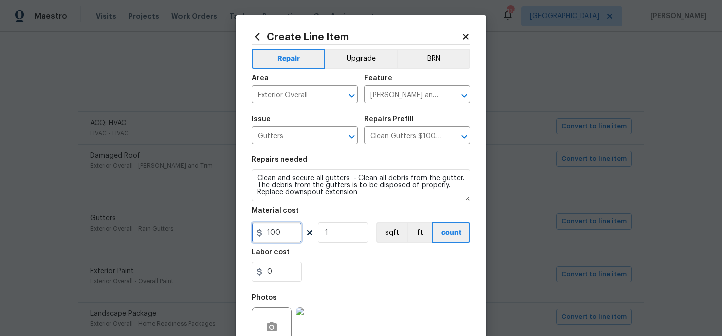
click at [278, 233] on input "100" at bounding box center [277, 232] width 50 height 20
type input "200"
click at [306, 255] on div "Labor cost" at bounding box center [361, 254] width 219 height 13
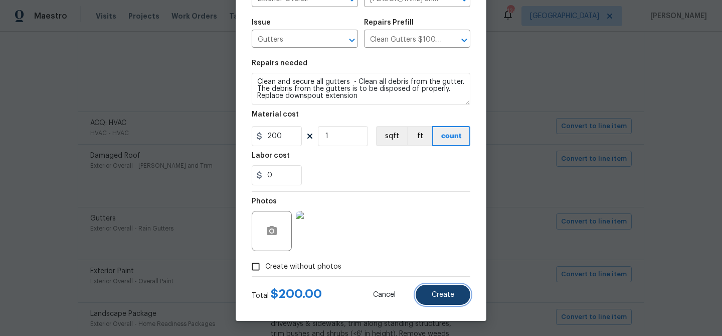
drag, startPoint x: 437, startPoint y: 291, endPoint x: 417, endPoint y: 293, distance: 20.1
click at [437, 291] on span "Create" at bounding box center [443, 295] width 23 height 8
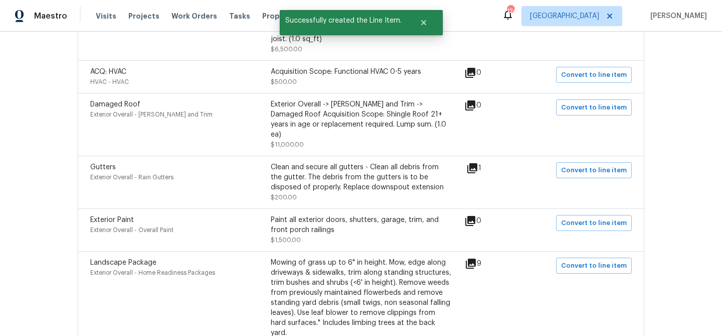
scroll to position [2041, 0]
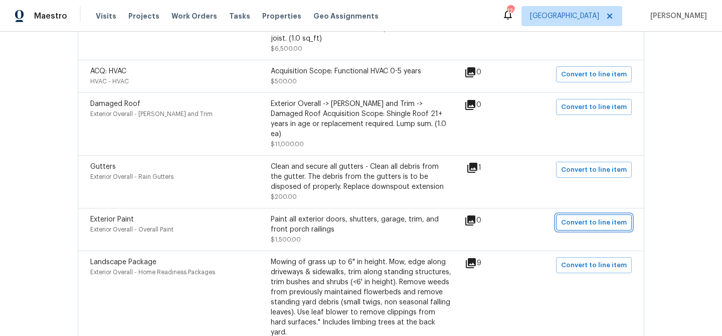
click at [572, 217] on span "Convert to line item" at bounding box center [594, 223] width 66 height 12
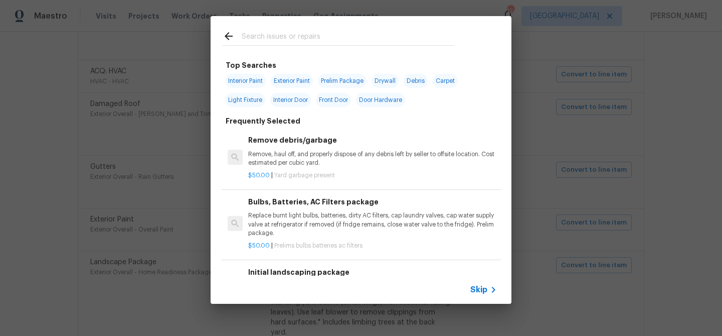
click at [478, 287] on span "Skip" at bounding box center [479, 289] width 17 height 10
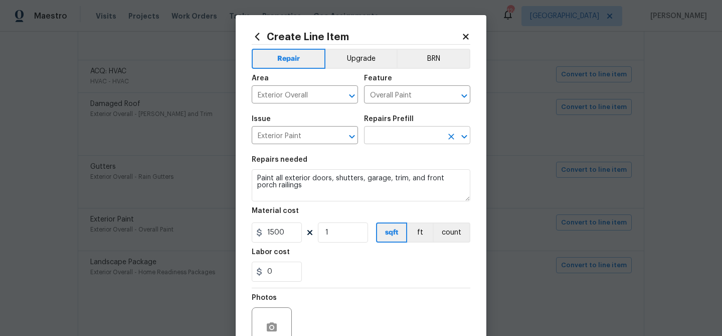
click at [383, 136] on input "text" at bounding box center [403, 136] width 78 height 16
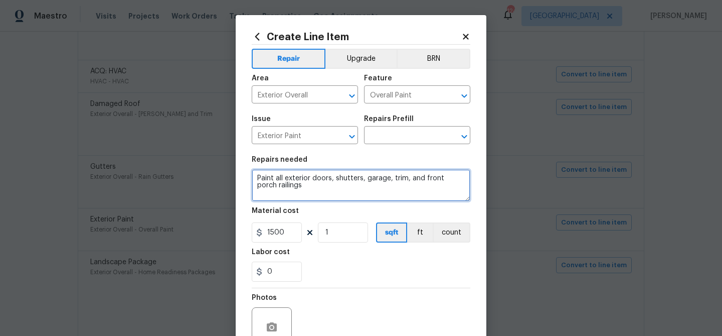
click at [330, 177] on textarea "Paint all exterior doors, shutters, garage, trim, and front porch railings" at bounding box center [361, 185] width 219 height 32
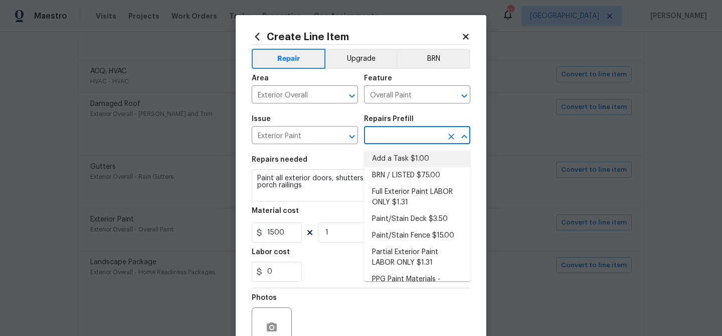
click at [386, 134] on input "text" at bounding box center [403, 136] width 78 height 16
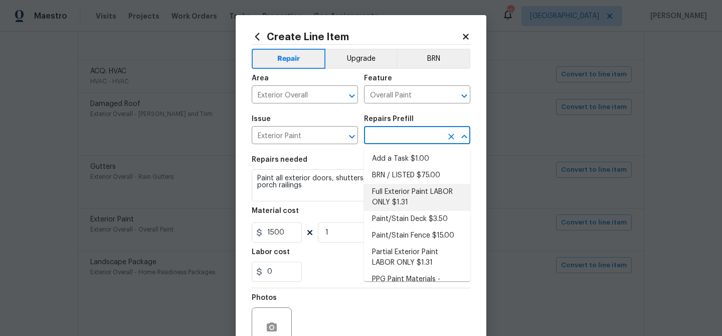
click at [398, 192] on li "Full Exterior Paint LABOR ONLY $1.31" at bounding box center [417, 197] width 106 height 27
type input "Full Exterior Paint LABOR ONLY $1.31"
type textarea "Full Exterior Paint - Prep, mask and paint the exterior of the home. Ensure tha…"
type input "1.31"
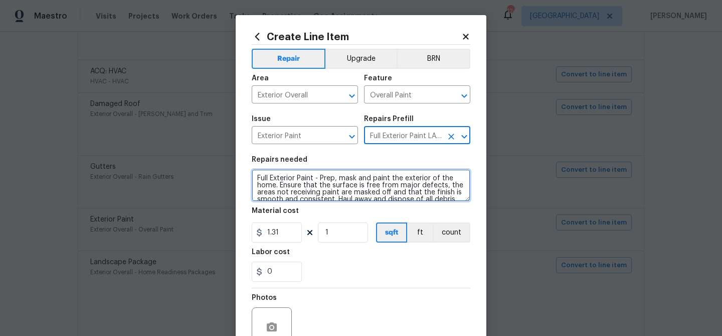
click at [335, 187] on textarea "Full Exterior Paint - Prep, mask and paint the exterior of the home. Ensure tha…" at bounding box center [361, 185] width 219 height 32
paste textarea "Paint all exterior doors, shutters, garage, trim, and front porch railings"
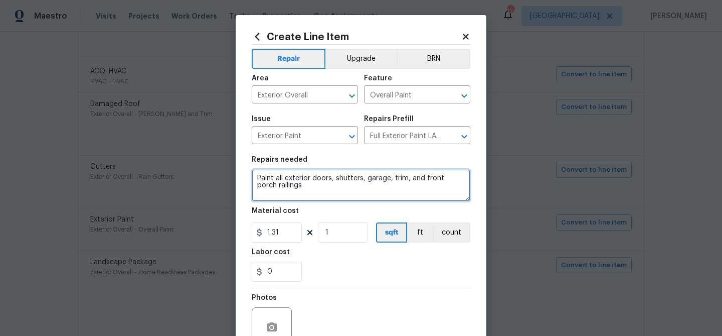
type textarea "Paint all exterior doors, shutters, garage, trim, and front porch railings"
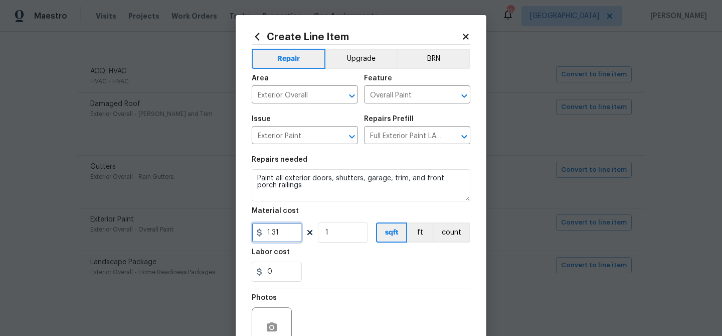
click at [280, 229] on input "1.31" at bounding box center [277, 232] width 50 height 20
type input "1500"
click at [336, 269] on div "0" at bounding box center [361, 271] width 219 height 20
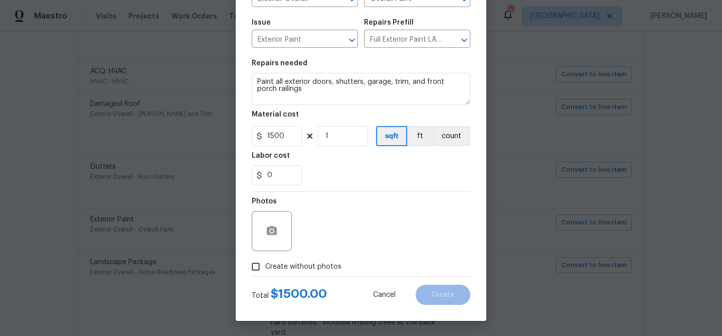
click at [327, 261] on span "Create without photos" at bounding box center [303, 266] width 76 height 11
click at [265, 261] on input "Create without photos" at bounding box center [255, 266] width 19 height 19
checkbox input "true"
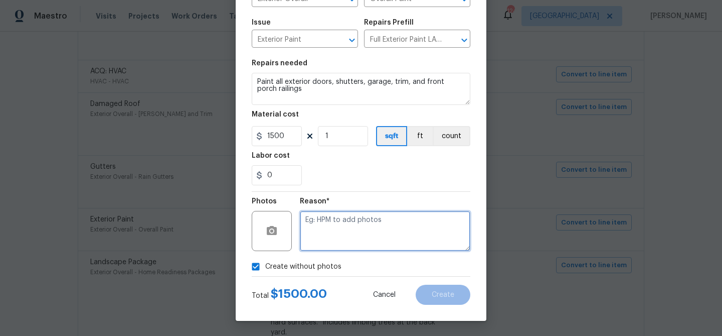
click at [341, 227] on textarea at bounding box center [385, 231] width 171 height 40
paste textarea "Paint all exterior doors, shutters, garage, trim, and front porch railings"
type textarea "Paint all exterior doors, shutters, garage, trim, and front porch railings"
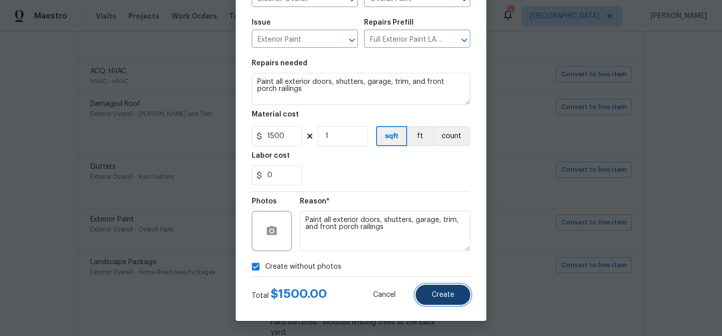
click at [437, 292] on span "Create" at bounding box center [443, 295] width 23 height 8
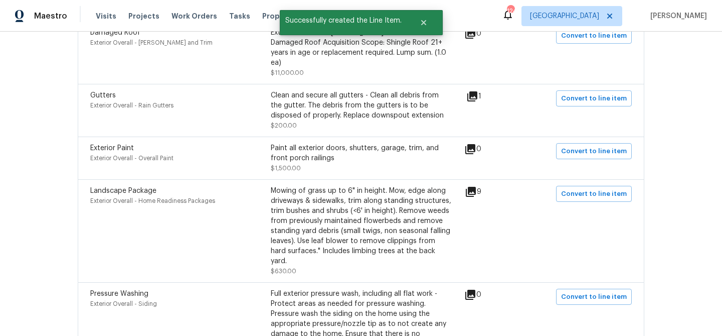
scroll to position [2113, 0]
click at [569, 186] on button "Convert to line item" at bounding box center [594, 193] width 76 height 16
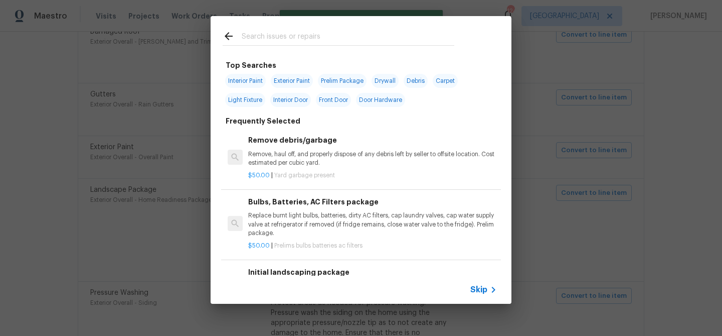
click at [480, 284] on span "Skip" at bounding box center [479, 289] width 17 height 10
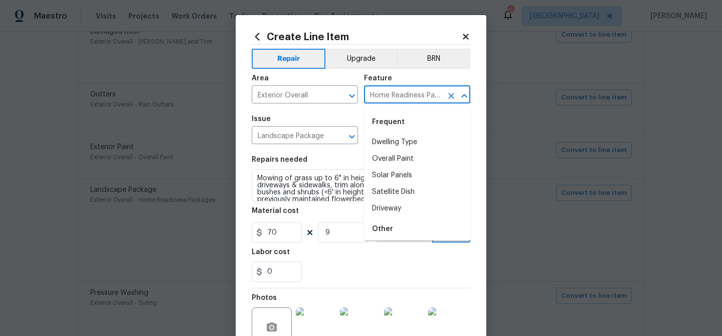
click at [390, 94] on input "Home Readiness Packages" at bounding box center [403, 96] width 78 height 16
click at [360, 106] on div "Area Exterior Overall ​ Feature Home Readiness Packages ​" at bounding box center [361, 89] width 219 height 41
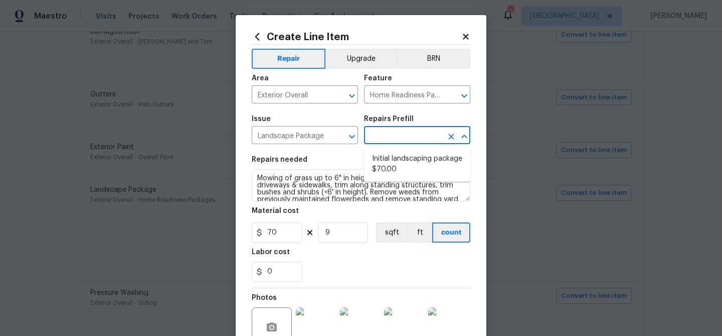
click at [384, 133] on input "text" at bounding box center [403, 136] width 78 height 16
click at [393, 168] on li "Initial landscaping package $70.00" at bounding box center [417, 163] width 106 height 27
type input "Initial landscaping package $70.00"
type textarea "Mowing of grass up to 6" in height. Mow, edge along driveways & sidewalks, trim…"
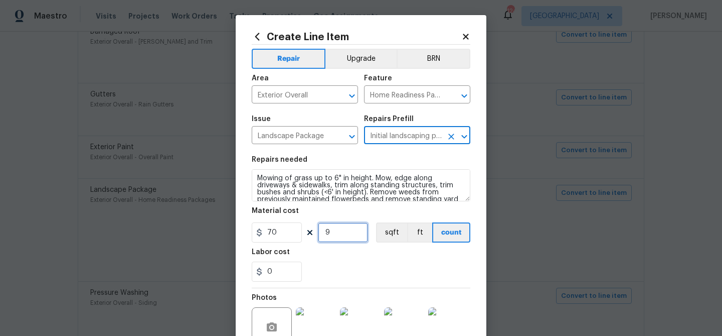
click at [347, 236] on input "9" at bounding box center [343, 232] width 50 height 20
type input "1"
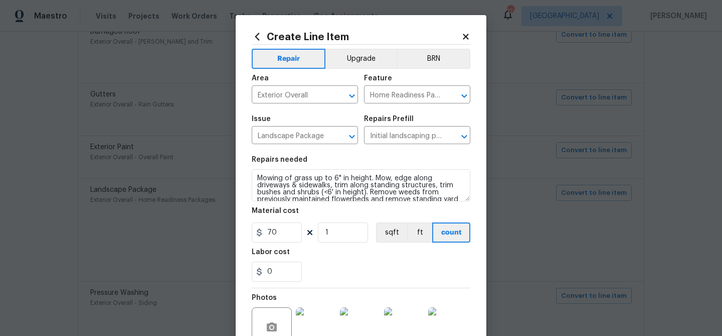
drag, startPoint x: 357, startPoint y: 265, endPoint x: 365, endPoint y: 266, distance: 7.5
click at [357, 265] on div "0" at bounding box center [361, 271] width 219 height 20
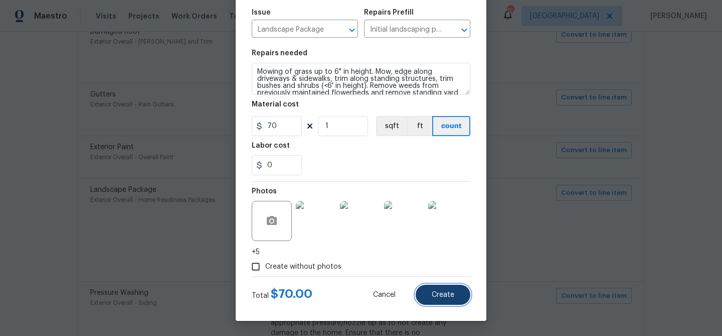
click at [457, 286] on button "Create" at bounding box center [443, 294] width 55 height 20
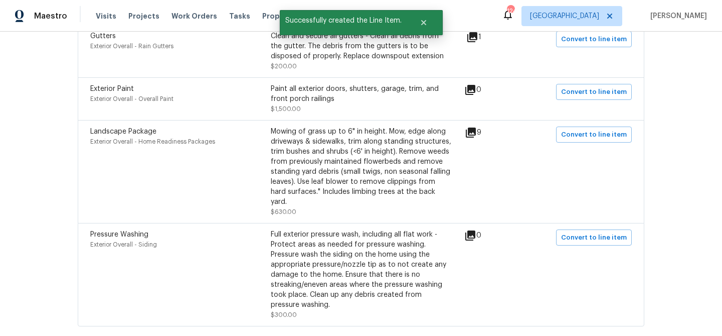
scroll to position [2200, 0]
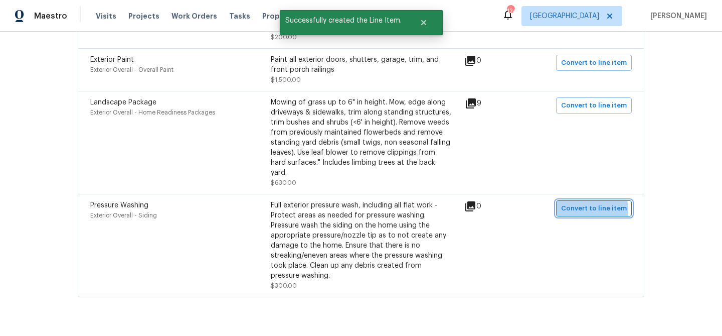
click at [569, 203] on span "Convert to line item" at bounding box center [594, 209] width 66 height 12
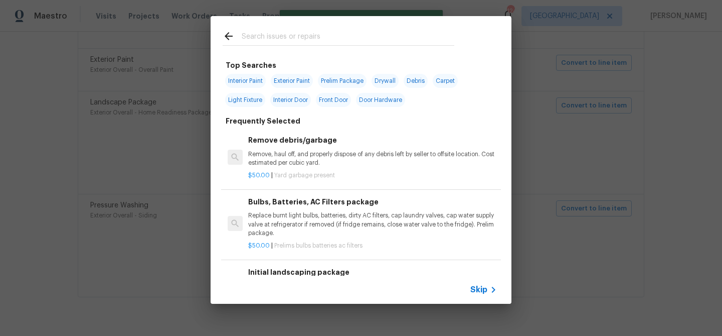
click at [479, 285] on span "Skip" at bounding box center [479, 289] width 17 height 10
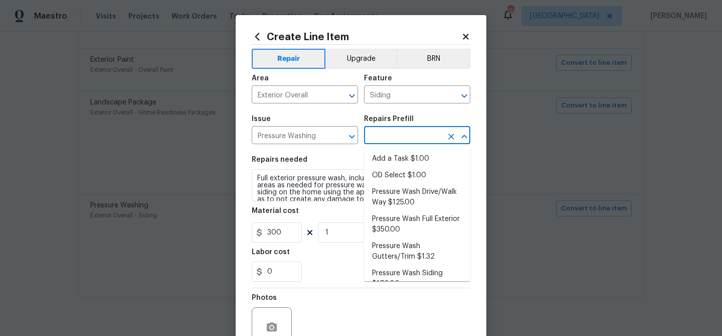
click at [388, 141] on input "text" at bounding box center [403, 136] width 78 height 16
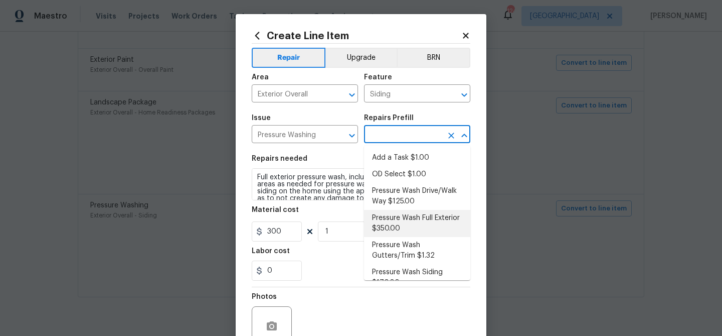
click at [407, 217] on li "Pressure Wash Full Exterior $350.00" at bounding box center [417, 223] width 106 height 27
type input "Pressure Wash Full Exterior $350.00"
type textarea "Pressure wash the House, Flatwork, Deck and Garage interior."
type input "350"
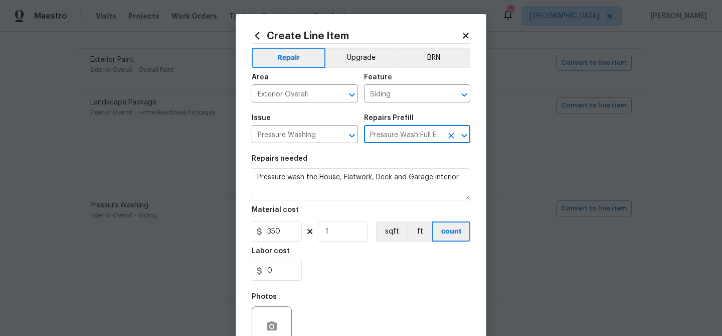
scroll to position [97, 0]
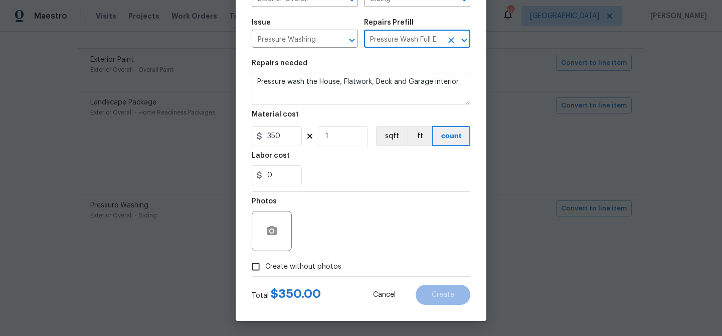
click at [327, 264] on span "Create without photos" at bounding box center [303, 266] width 76 height 11
click at [265, 264] on input "Create without photos" at bounding box center [255, 266] width 19 height 19
checkbox input "true"
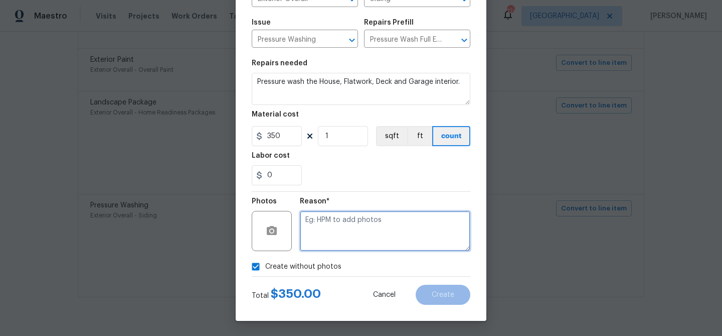
click at [337, 247] on textarea at bounding box center [385, 231] width 171 height 40
type textarea "pressure wash"
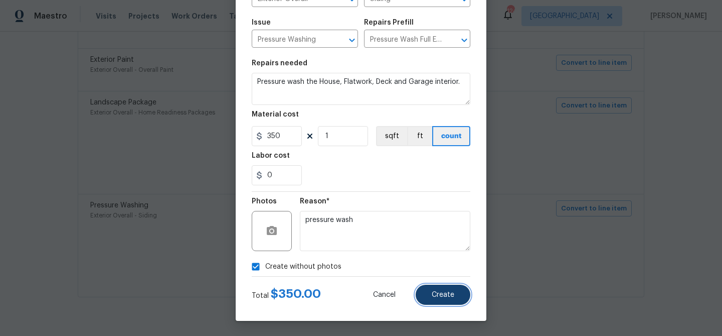
click at [441, 295] on span "Create" at bounding box center [443, 295] width 23 height 8
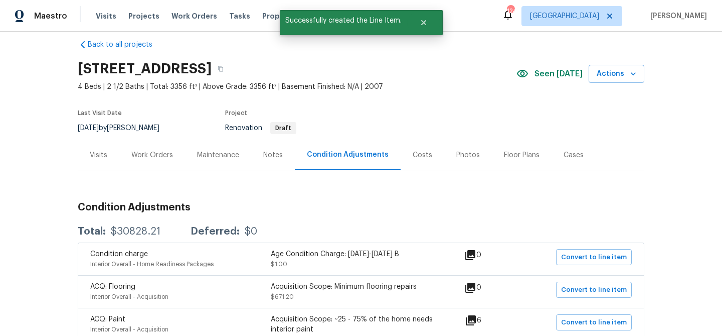
scroll to position [0, 0]
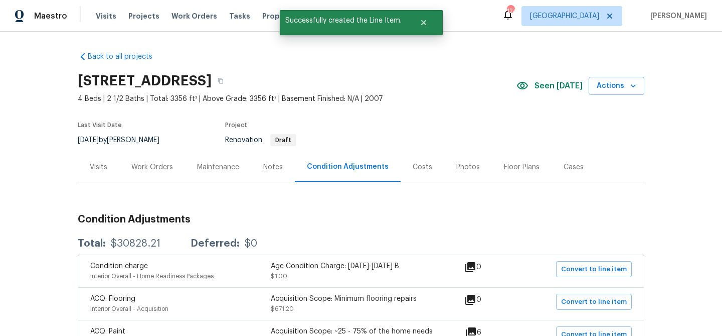
click at [157, 165] on div "Work Orders" at bounding box center [152, 167] width 42 height 10
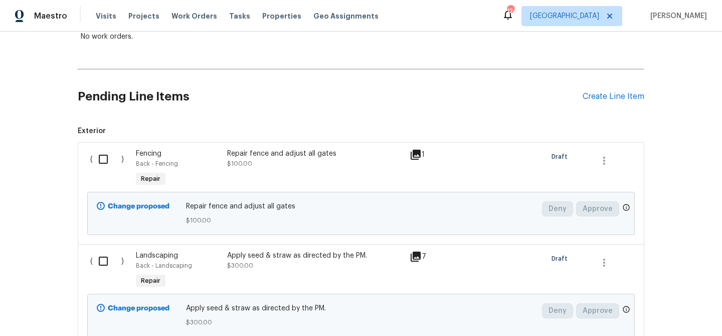
scroll to position [195, 0]
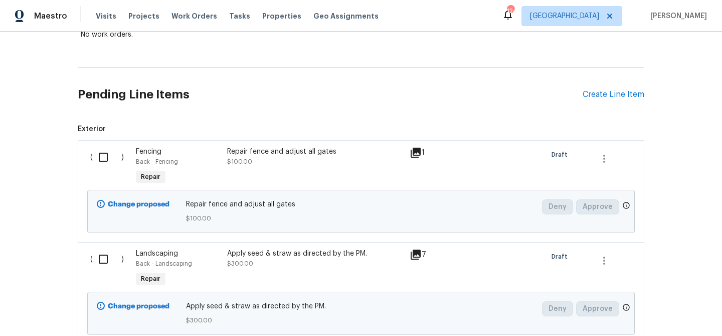
click at [104, 157] on input "checkbox" at bounding box center [107, 156] width 29 height 21
checkbox input "true"
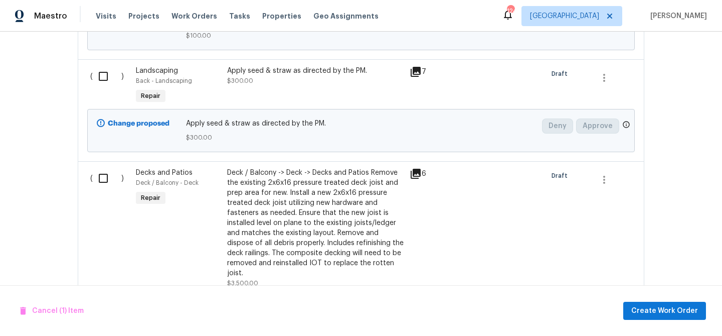
scroll to position [381, 0]
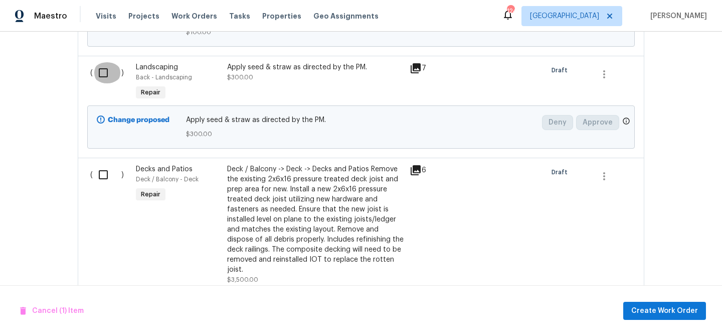
click at [103, 75] on input "checkbox" at bounding box center [107, 72] width 29 height 21
checkbox input "true"
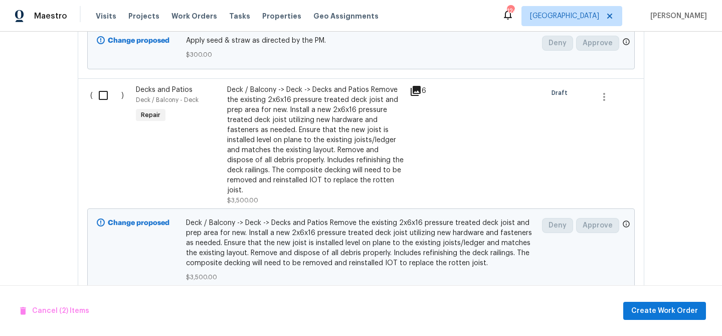
scroll to position [465, 0]
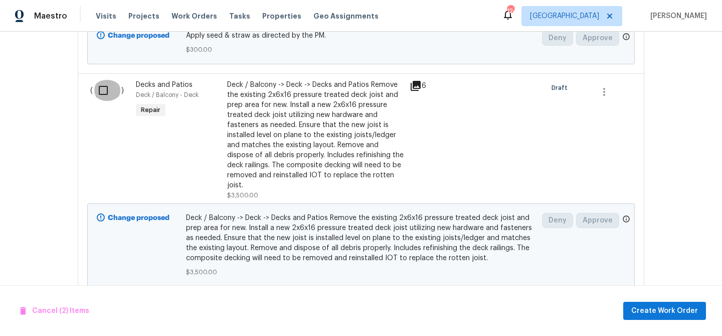
click at [102, 85] on input "checkbox" at bounding box center [107, 90] width 29 height 21
checkbox input "true"
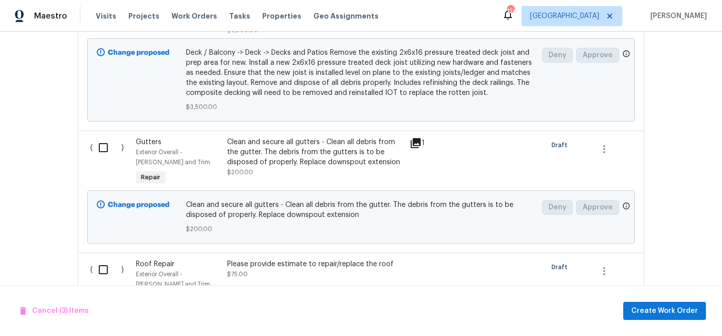
scroll to position [669, 0]
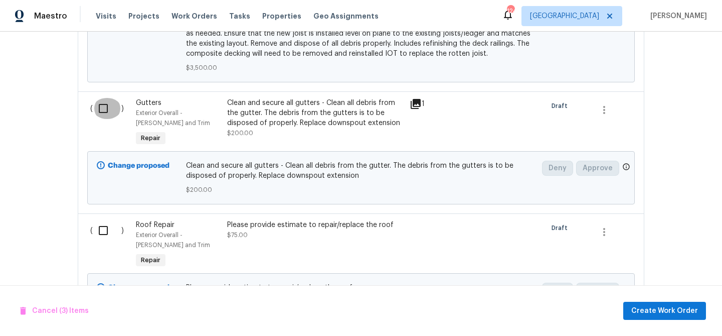
click at [102, 102] on input "checkbox" at bounding box center [107, 108] width 29 height 21
checkbox input "true"
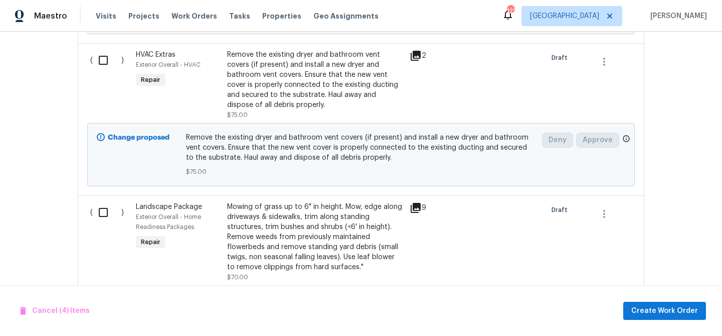
scroll to position [1075, 0]
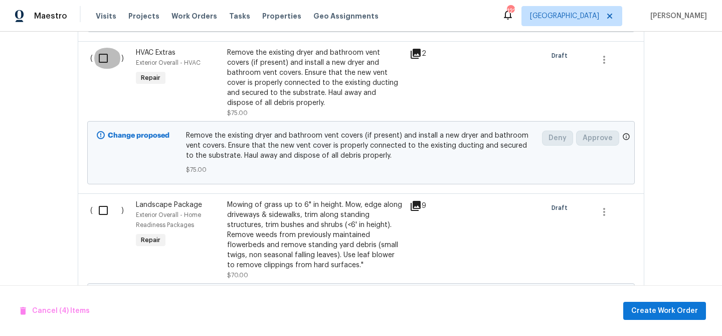
click at [103, 63] on input "checkbox" at bounding box center [107, 58] width 29 height 21
checkbox input "true"
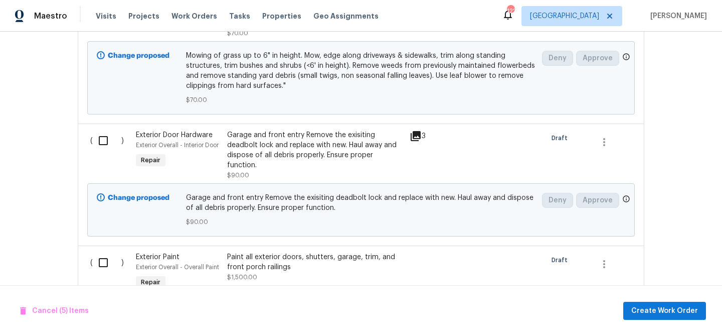
scroll to position [1318, 0]
click at [108, 138] on input "checkbox" at bounding box center [107, 138] width 29 height 21
checkbox input "true"
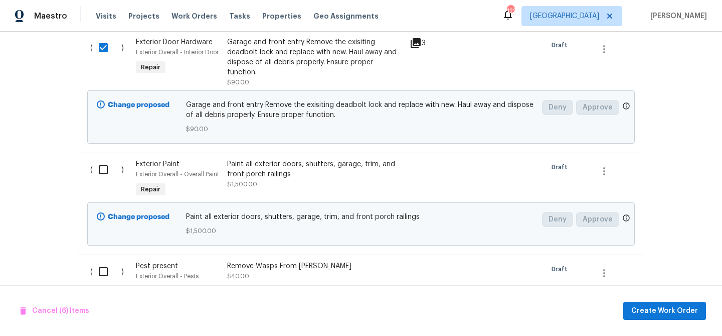
scroll to position [1413, 0]
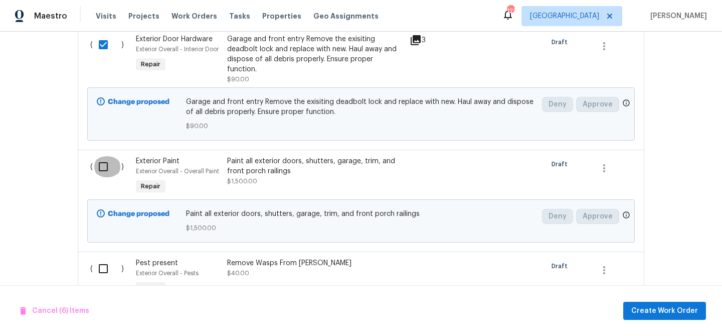
click at [105, 156] on input "checkbox" at bounding box center [107, 166] width 29 height 21
checkbox input "true"
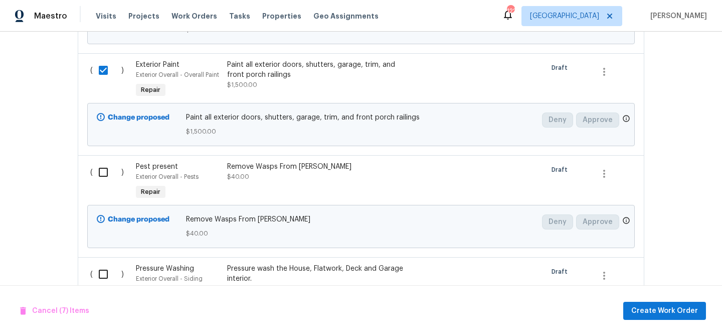
scroll to position [1549, 0]
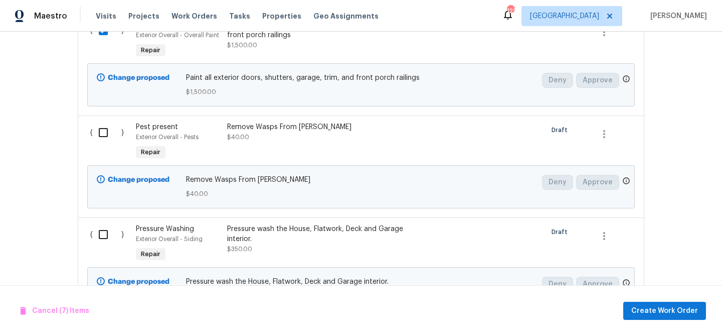
click at [104, 126] on input "checkbox" at bounding box center [107, 132] width 29 height 21
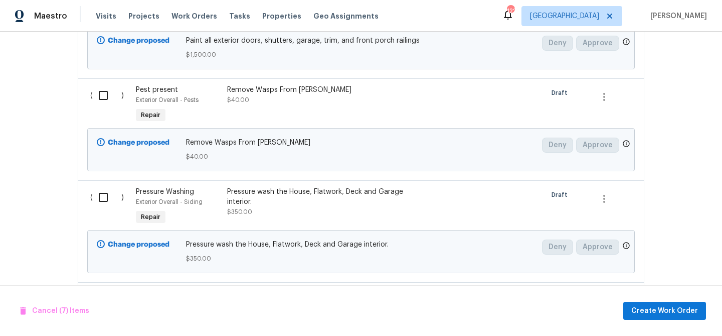
scroll to position [1581, 0]
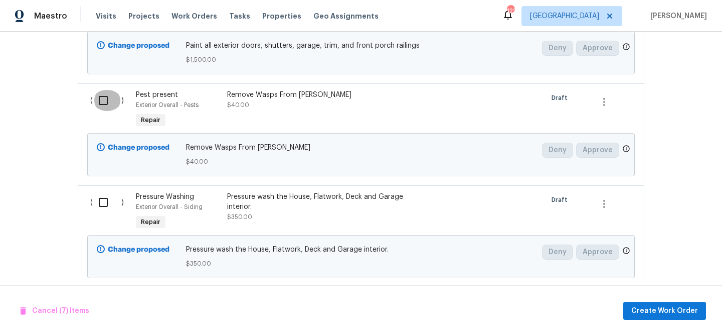
click at [103, 93] on input "checkbox" at bounding box center [107, 100] width 29 height 21
checkbox input "false"
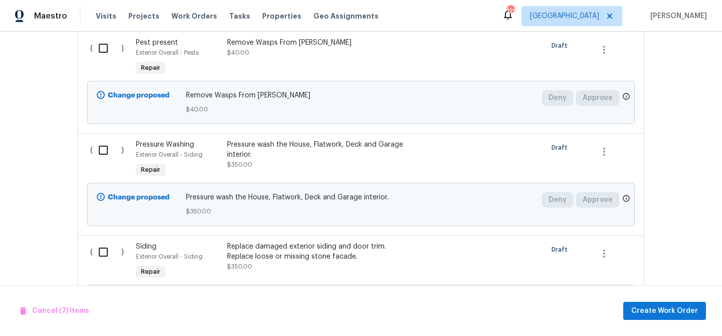
scroll to position [1636, 0]
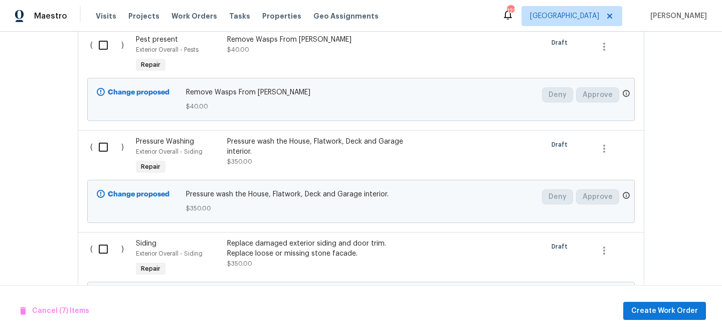
click at [100, 142] on input "checkbox" at bounding box center [107, 146] width 29 height 21
checkbox input "true"
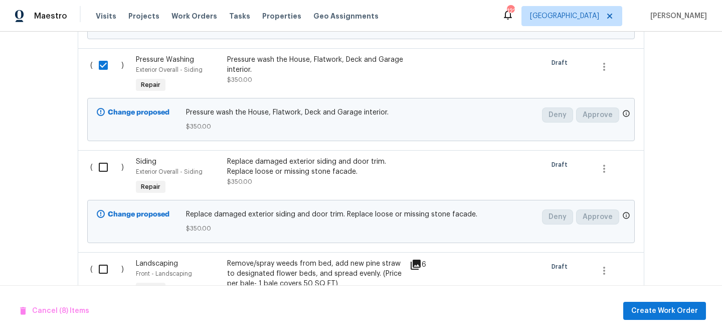
scroll to position [1729, 0]
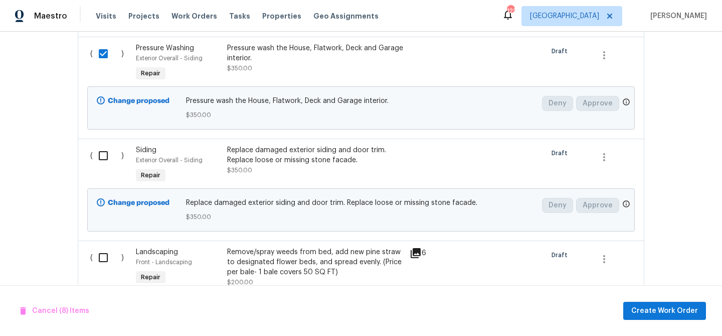
click at [105, 151] on input "checkbox" at bounding box center [107, 155] width 29 height 21
checkbox input "true"
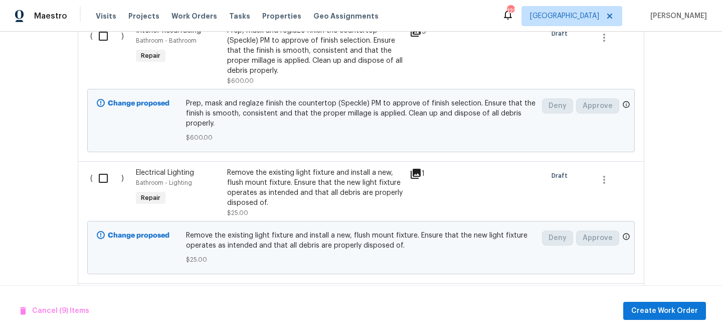
scroll to position [2132, 0]
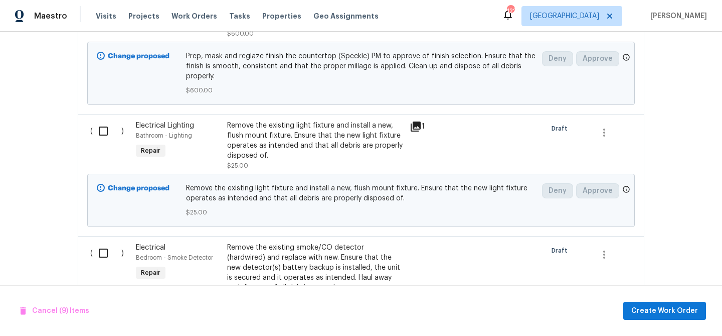
click at [104, 127] on input "checkbox" at bounding box center [107, 130] width 29 height 21
checkbox input "true"
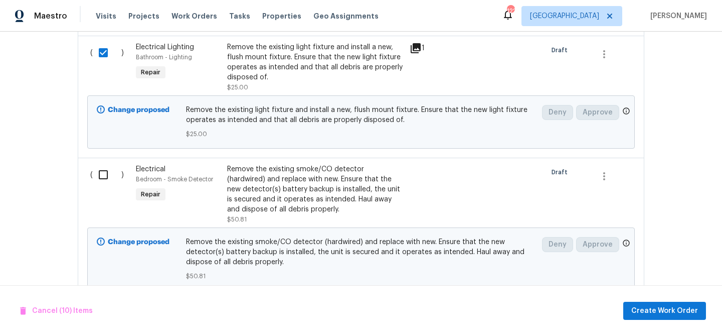
scroll to position [2254, 0]
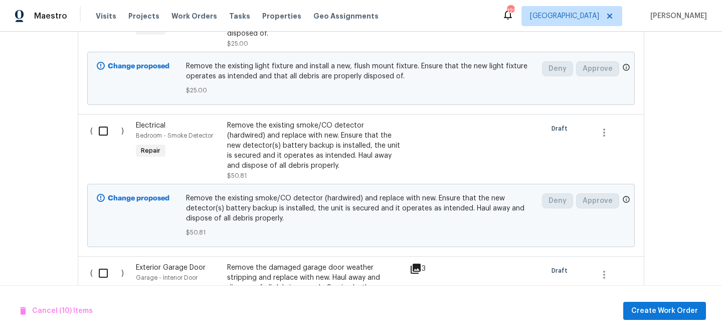
click at [104, 127] on input "checkbox" at bounding box center [107, 130] width 29 height 21
checkbox input "true"
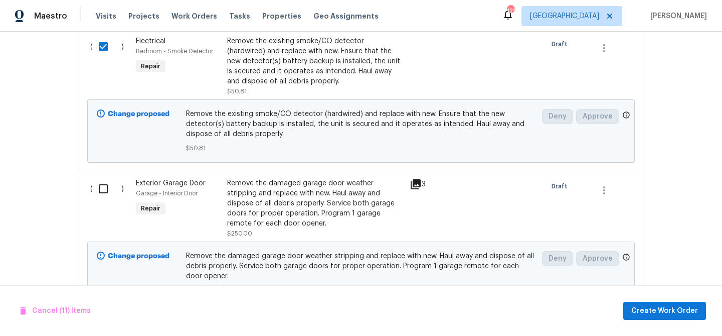
scroll to position [2396, 0]
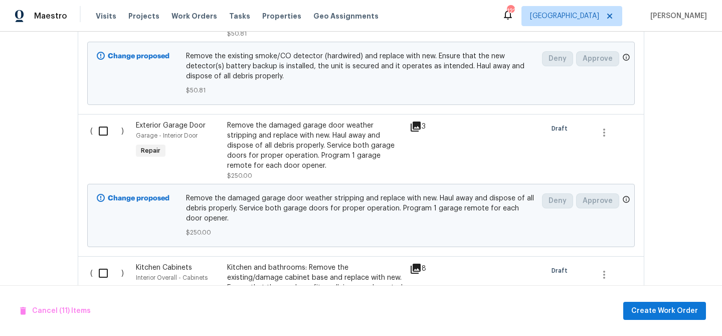
click at [104, 127] on input "checkbox" at bounding box center [107, 130] width 29 height 21
checkbox input "true"
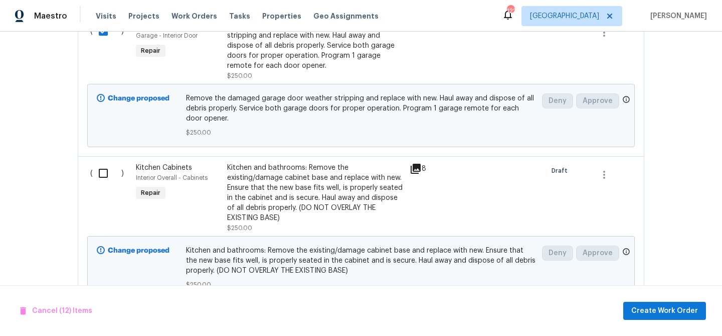
scroll to position [2522, 0]
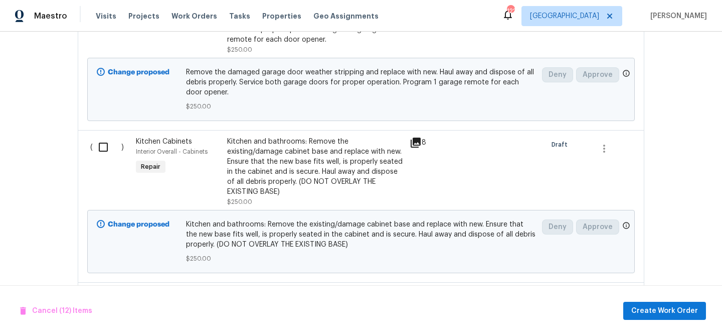
click at [104, 137] on input "checkbox" at bounding box center [107, 146] width 29 height 21
checkbox input "true"
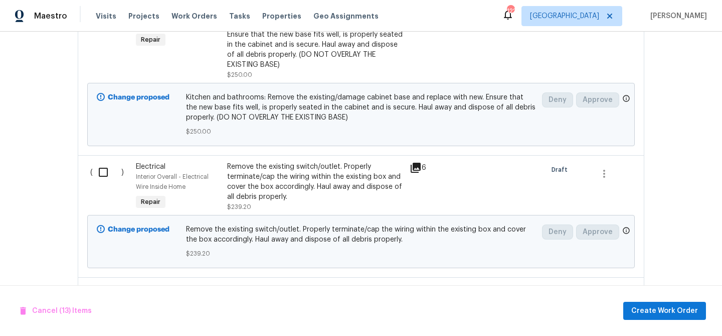
scroll to position [2660, 0]
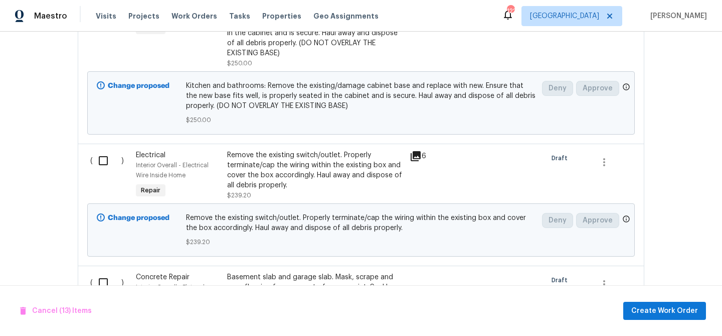
click at [104, 150] on input "checkbox" at bounding box center [107, 160] width 29 height 21
checkbox input "true"
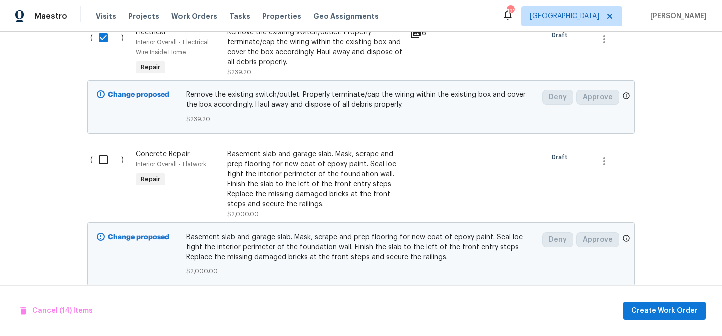
click at [104, 149] on input "checkbox" at bounding box center [107, 159] width 29 height 21
checkbox input "true"
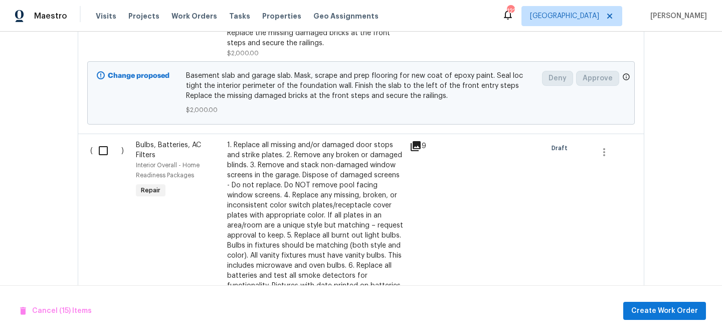
scroll to position [2946, 0]
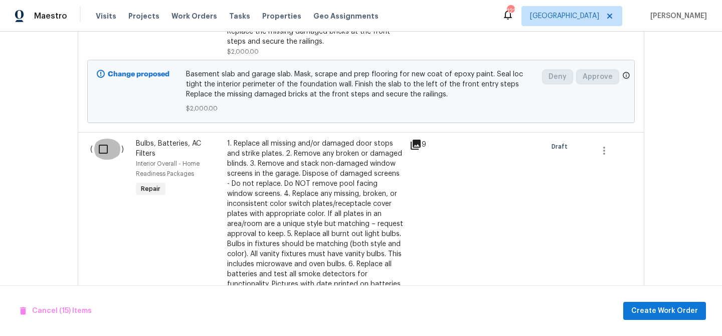
click at [104, 138] on input "checkbox" at bounding box center [107, 148] width 29 height 21
checkbox input "true"
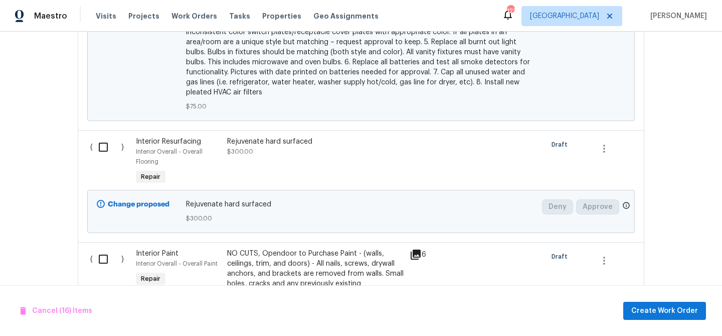
scroll to position [3301, 0]
click at [104, 136] on input "checkbox" at bounding box center [107, 146] width 29 height 21
checkbox input "true"
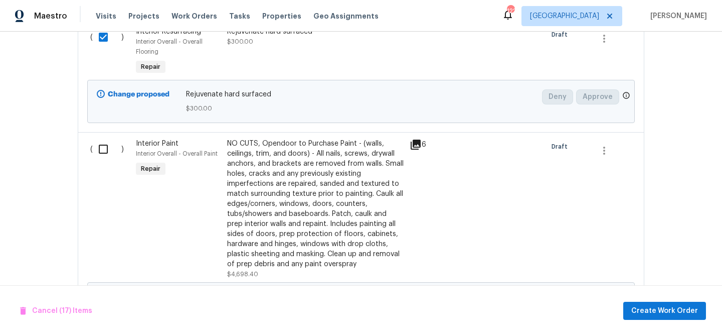
scroll to position [3412, 0]
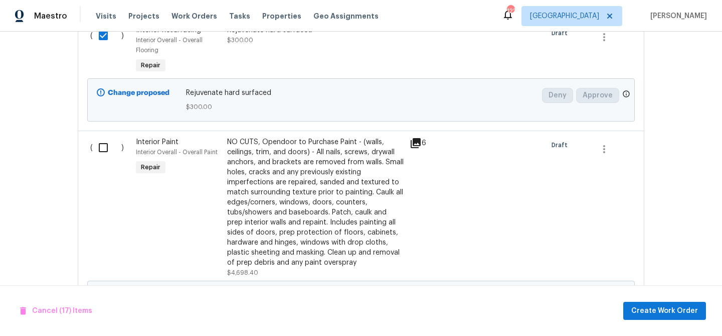
click at [104, 137] on input "checkbox" at bounding box center [107, 147] width 29 height 21
checkbox input "true"
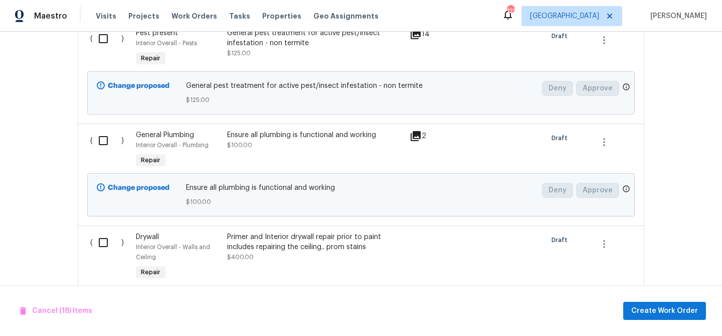
scroll to position [3784, 0]
click at [104, 132] on input "checkbox" at bounding box center [107, 139] width 29 height 21
checkbox input "true"
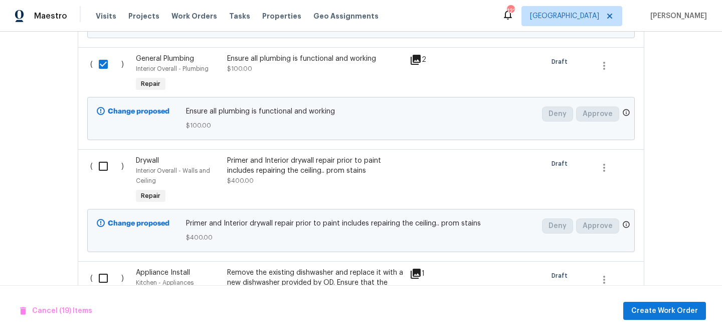
scroll to position [3871, 0]
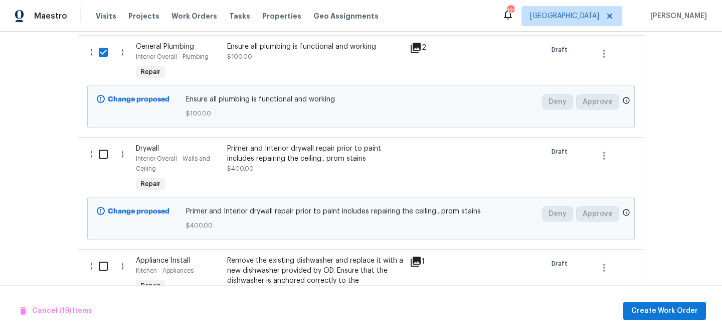
click at [106, 143] on input "checkbox" at bounding box center [107, 153] width 29 height 21
checkbox input "true"
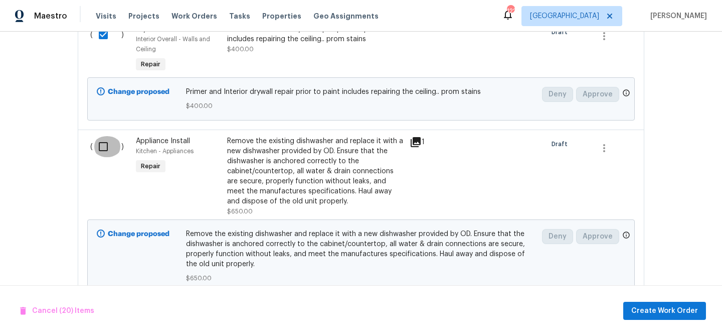
click at [106, 143] on input "checkbox" at bounding box center [107, 146] width 29 height 21
checkbox input "true"
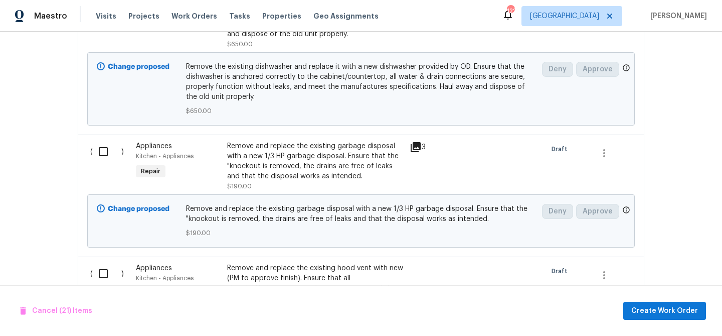
click at [106, 143] on input "checkbox" at bounding box center [107, 151] width 29 height 21
checkbox input "true"
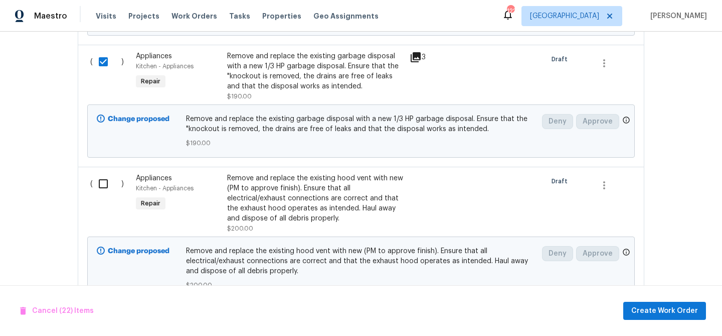
scroll to position [4268, 0]
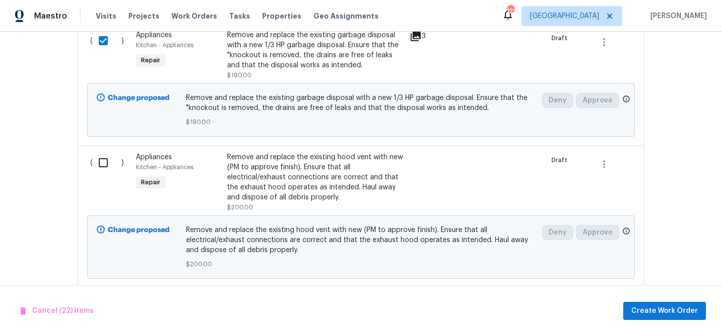
click at [106, 152] on input "checkbox" at bounding box center [107, 162] width 29 height 21
checkbox input "true"
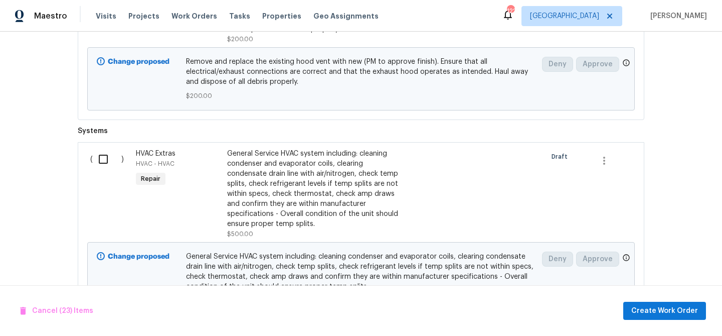
scroll to position [4483, 0]
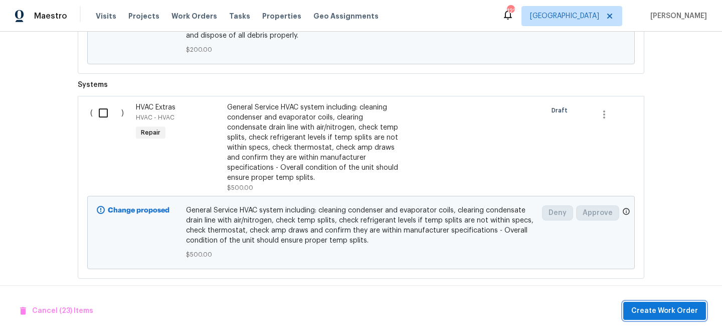
click at [674, 305] on span "Create Work Order" at bounding box center [665, 310] width 67 height 13
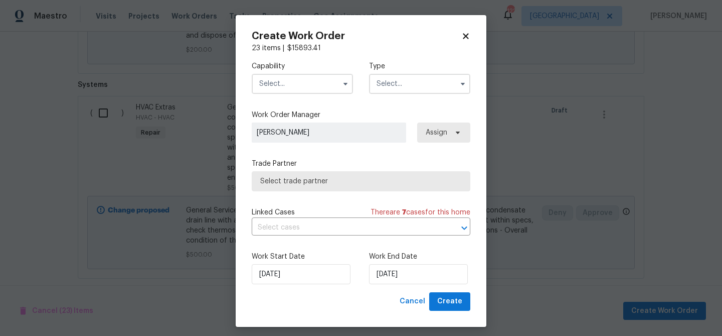
click at [315, 84] on input "text" at bounding box center [302, 84] width 101 height 20
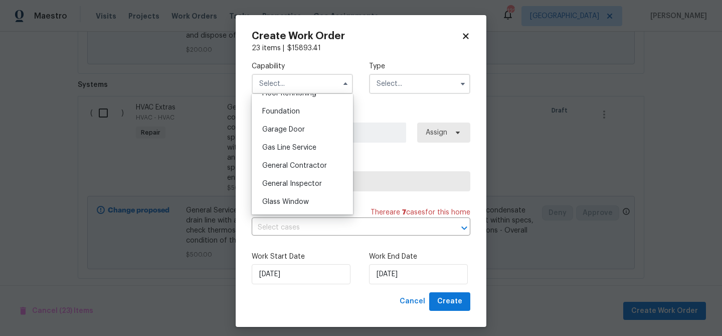
scroll to position [420, 0]
drag, startPoint x: 300, startPoint y: 159, endPoint x: 379, endPoint y: 111, distance: 91.8
click at [301, 159] on div "General Contractor" at bounding box center [302, 165] width 96 height 18
type input "General Contractor"
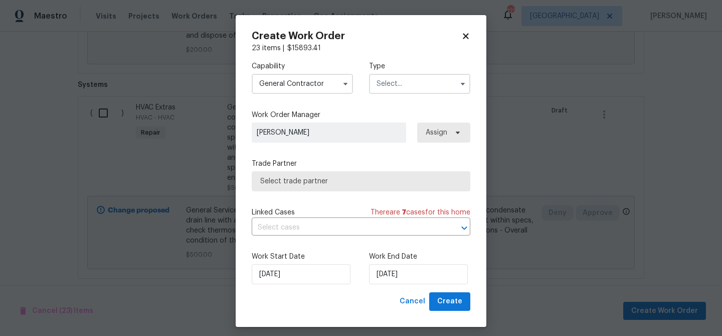
click at [395, 85] on input "text" at bounding box center [419, 84] width 101 height 20
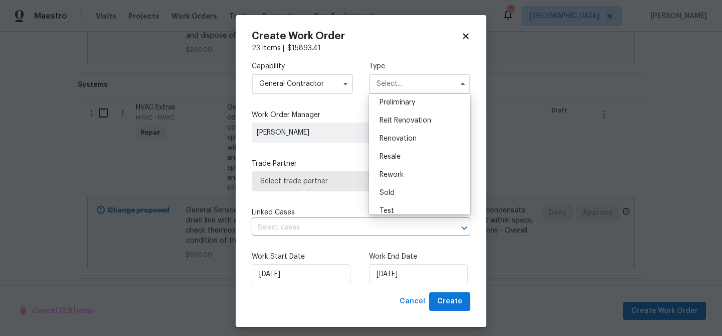
scroll to position [224, 0]
click at [409, 136] on span "Renovation" at bounding box center [398, 134] width 37 height 7
type input "Renovation"
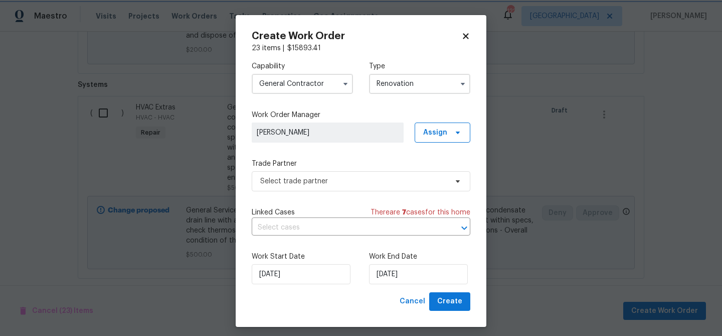
scroll to position [0, 0]
click at [378, 178] on span "Select trade partner" at bounding box center [353, 181] width 187 height 10
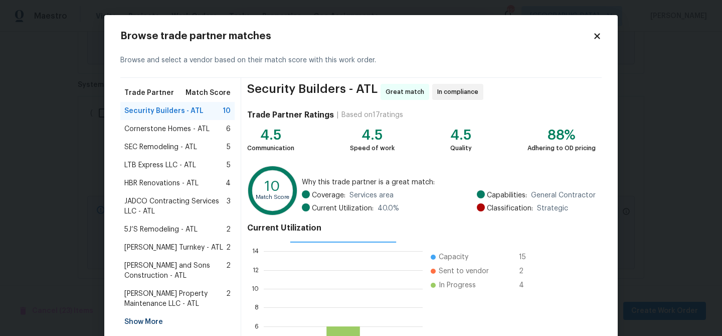
scroll to position [107, 0]
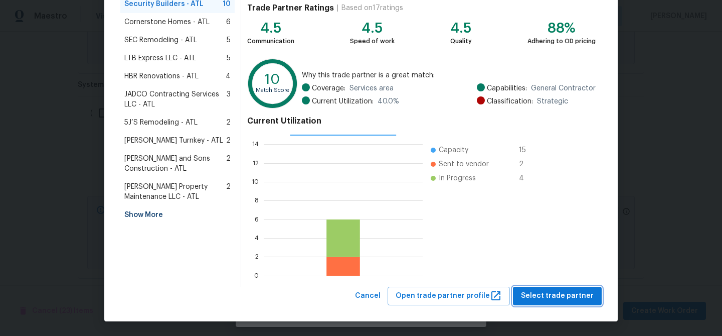
click at [575, 296] on span "Select trade partner" at bounding box center [557, 295] width 73 height 13
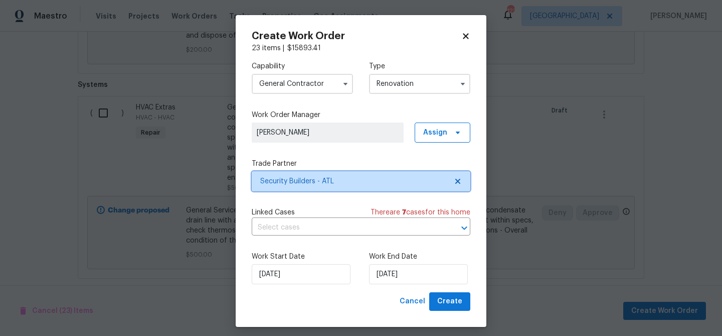
scroll to position [0, 0]
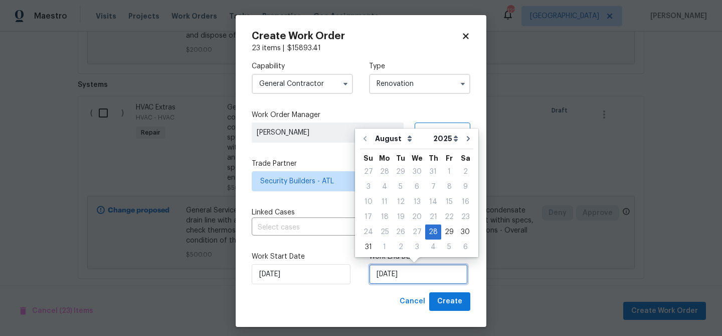
click at [404, 271] on input "8/28/2025" at bounding box center [418, 274] width 99 height 20
click at [465, 134] on icon "Go to next month" at bounding box center [469, 138] width 8 height 8
type input "9/28/2025"
select select "8"
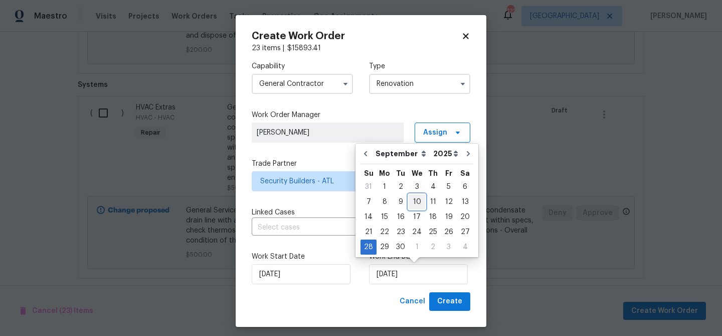
click at [420, 202] on div "10" at bounding box center [417, 202] width 17 height 14
type input "9/10/2025"
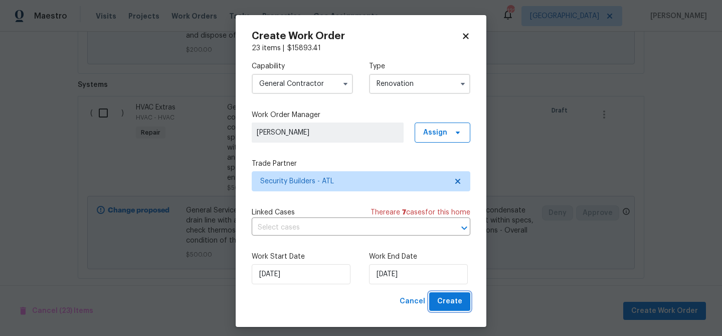
click at [452, 305] on span "Create" at bounding box center [449, 301] width 25 height 13
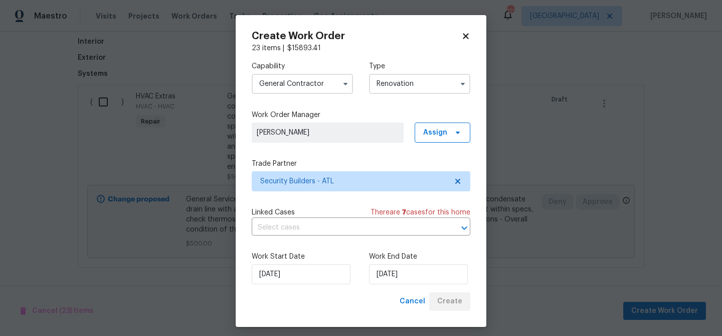
scroll to position [1187, 0]
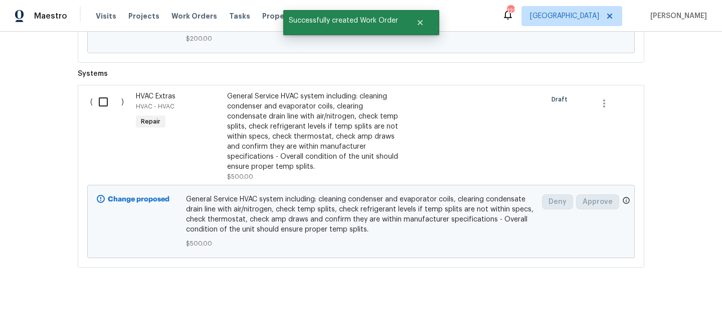
click at [105, 101] on input "checkbox" at bounding box center [107, 101] width 29 height 21
checkbox input "true"
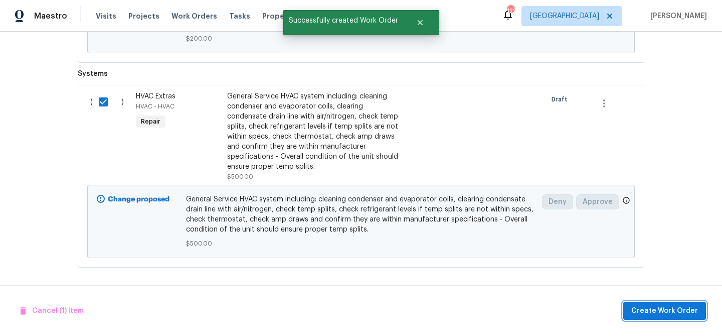
click at [650, 305] on span "Create Work Order" at bounding box center [665, 310] width 67 height 13
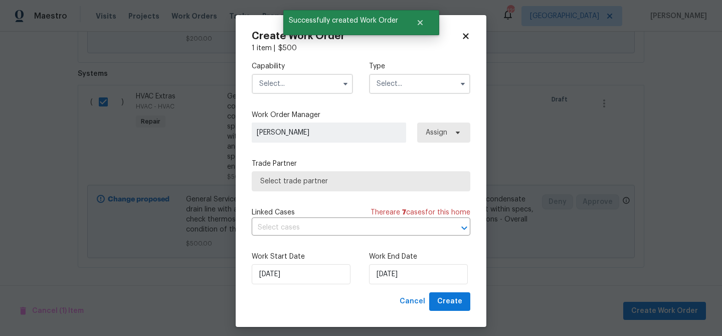
click at [290, 87] on input "text" at bounding box center [302, 84] width 101 height 20
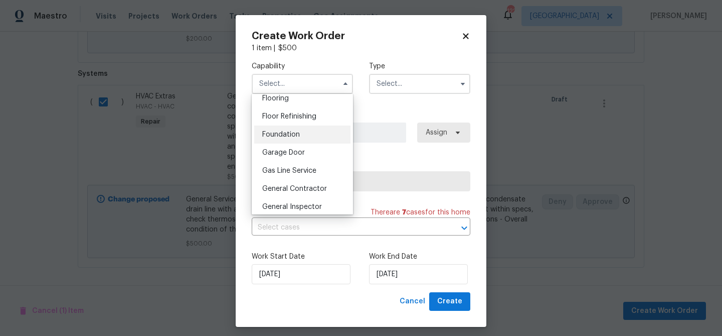
scroll to position [409, 0]
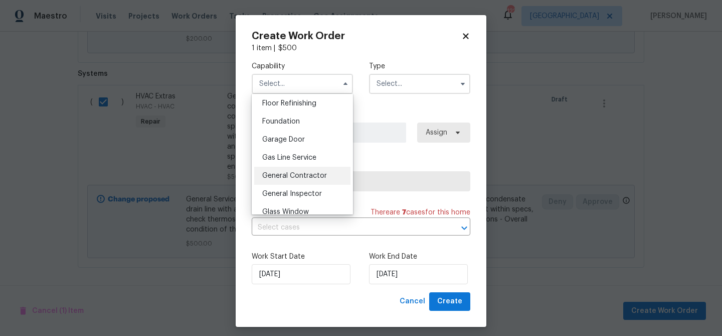
click at [304, 173] on span "General Contractor" at bounding box center [294, 175] width 65 height 7
type input "General Contractor"
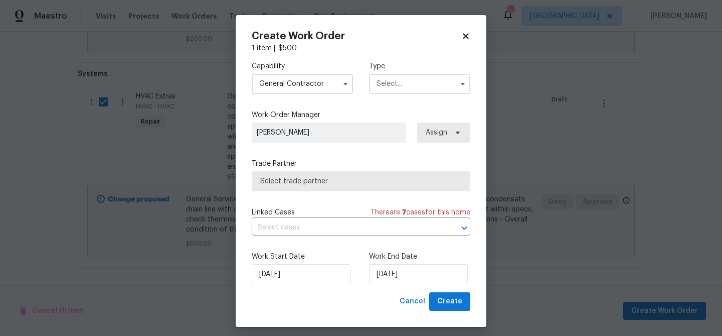
click at [394, 85] on input "text" at bounding box center [419, 84] width 101 height 20
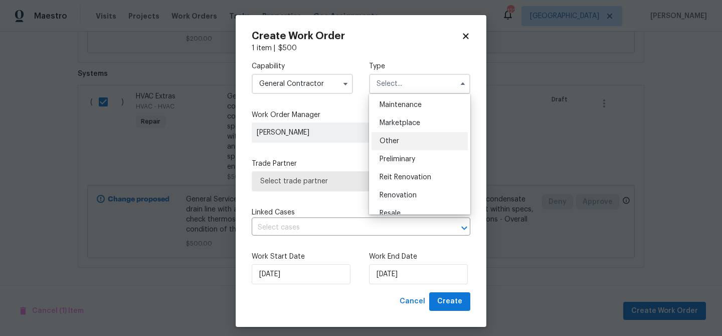
scroll to position [213, 0]
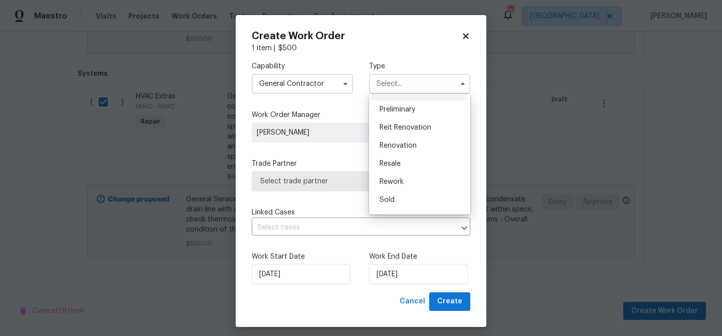
click at [400, 140] on div "Renovation" at bounding box center [420, 145] width 96 height 18
type input "Renovation"
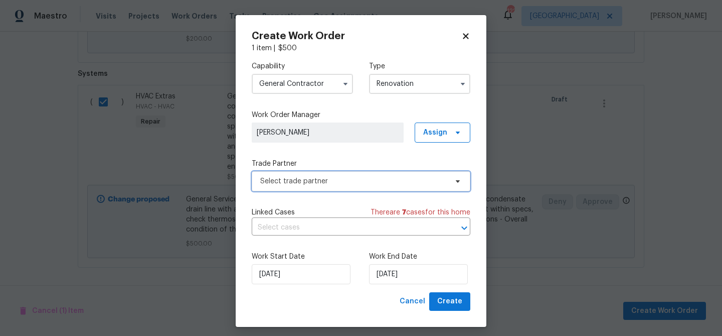
click at [340, 179] on span "Select trade partner" at bounding box center [353, 181] width 187 height 10
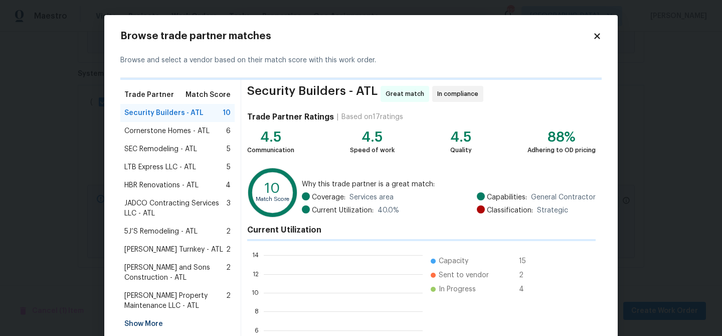
scroll to position [140, 159]
drag, startPoint x: 196, startPoint y: 116, endPoint x: 270, endPoint y: 124, distance: 74.7
click at [199, 115] on span "Security Builders - ATL" at bounding box center [163, 113] width 79 height 10
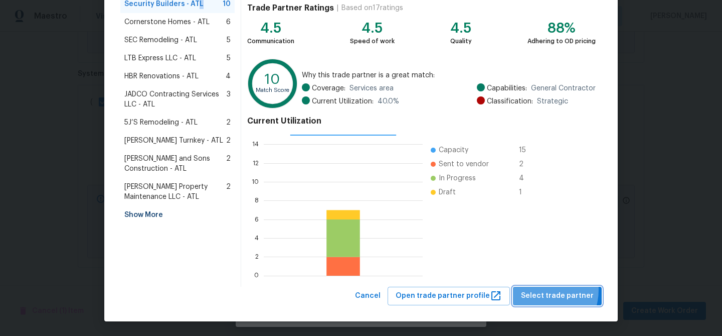
drag, startPoint x: 543, startPoint y: 289, endPoint x: 515, endPoint y: 260, distance: 40.8
click at [543, 288] on button "Select trade partner" at bounding box center [557, 295] width 89 height 19
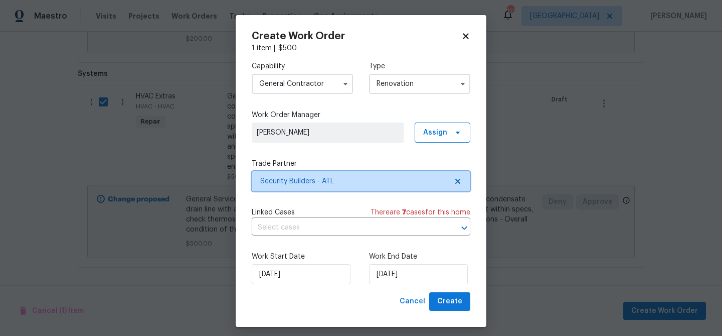
scroll to position [0, 0]
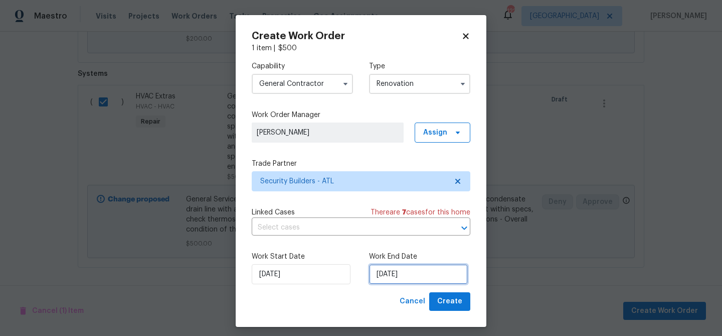
click at [416, 272] on input "8/28/2025" at bounding box center [418, 274] width 99 height 20
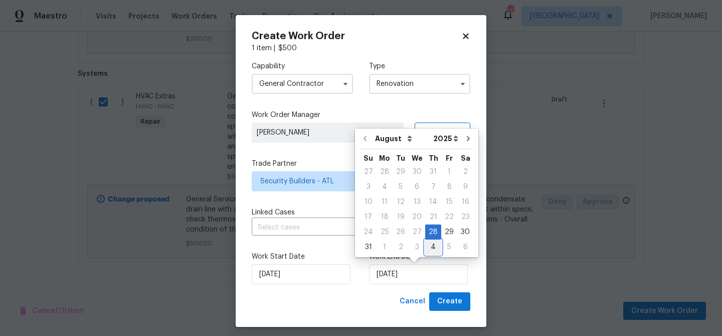
click at [425, 246] on div "4" at bounding box center [433, 247] width 16 height 14
type input "9/4/2025"
select select "8"
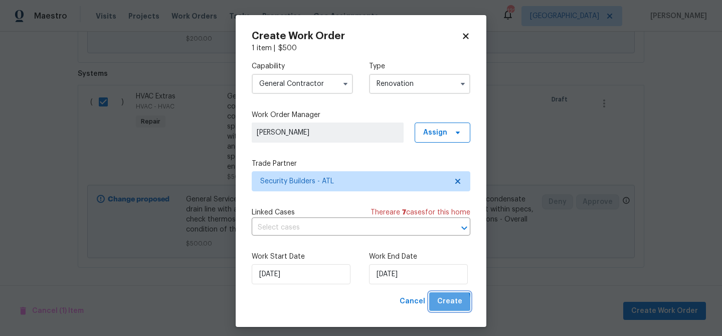
click at [441, 303] on span "Create" at bounding box center [449, 301] width 25 height 13
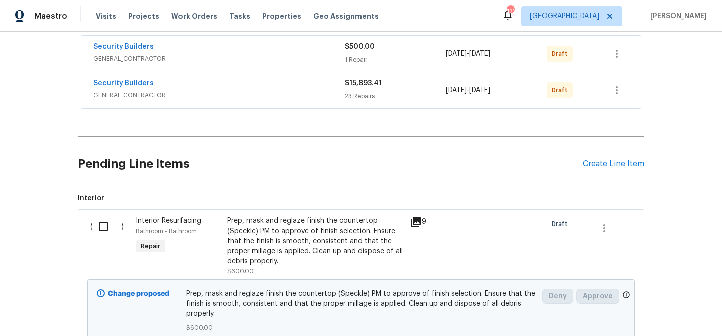
scroll to position [316, 0]
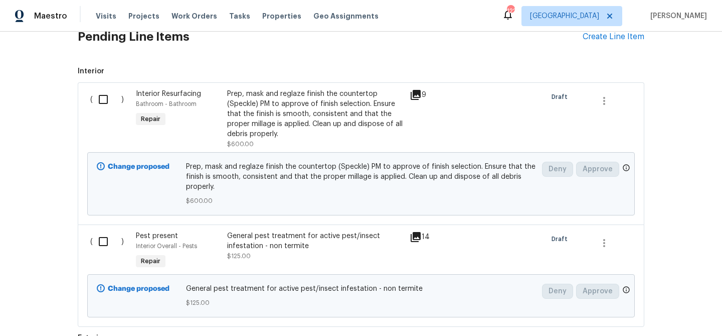
click at [103, 97] on input "checkbox" at bounding box center [107, 99] width 29 height 21
checkbox input "true"
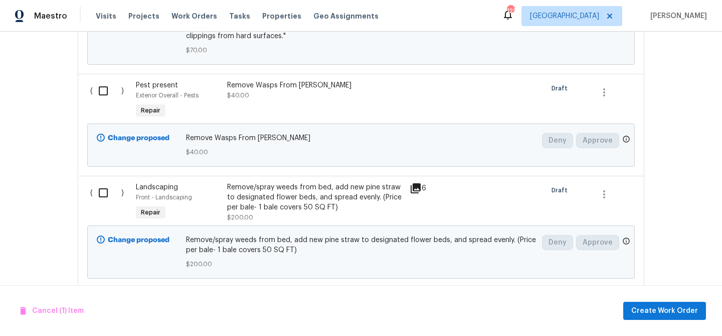
scroll to position [1019, 0]
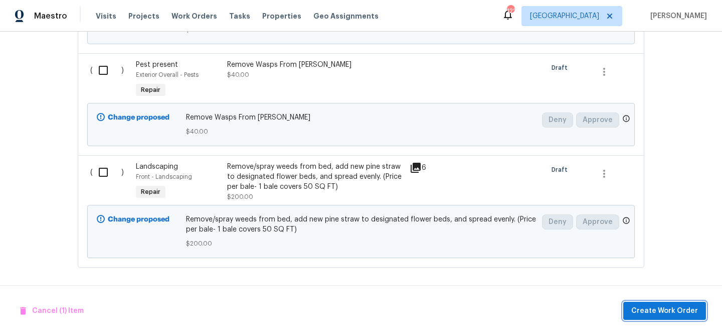
click at [669, 305] on span "Create Work Order" at bounding box center [665, 310] width 67 height 13
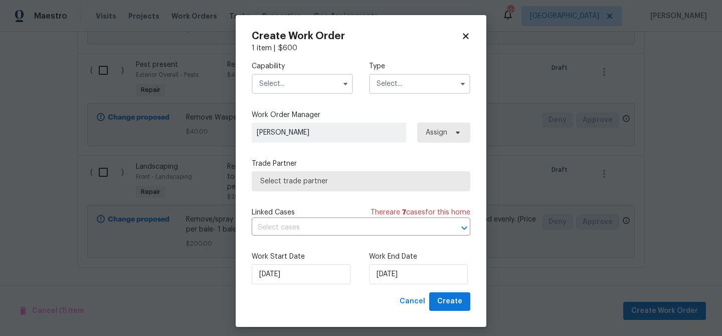
click at [312, 86] on input "text" at bounding box center [302, 84] width 101 height 20
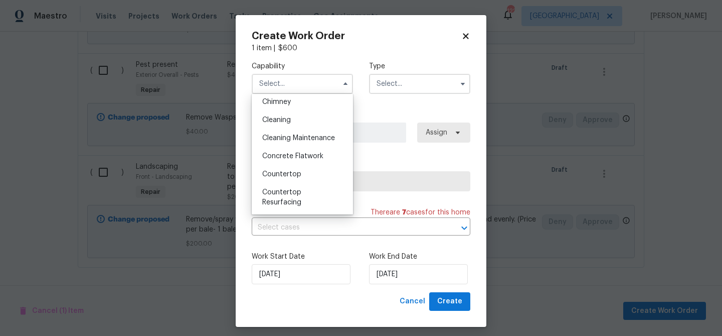
scroll to position [132, 0]
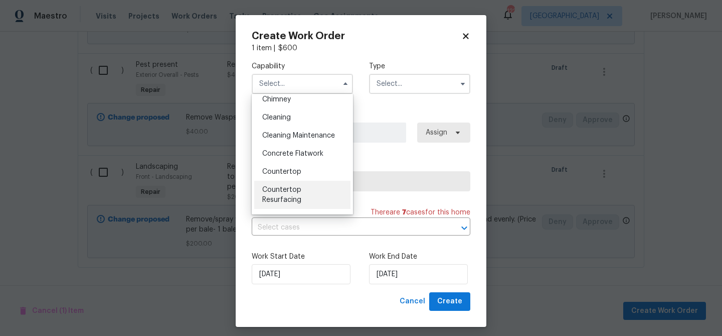
click at [300, 190] on span "Countertop Resurfacing" at bounding box center [281, 194] width 39 height 17
type input "Countertop Resurfacing"
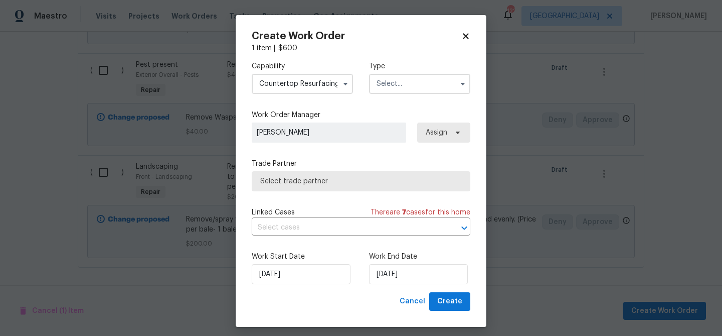
click at [382, 89] on input "text" at bounding box center [419, 84] width 101 height 20
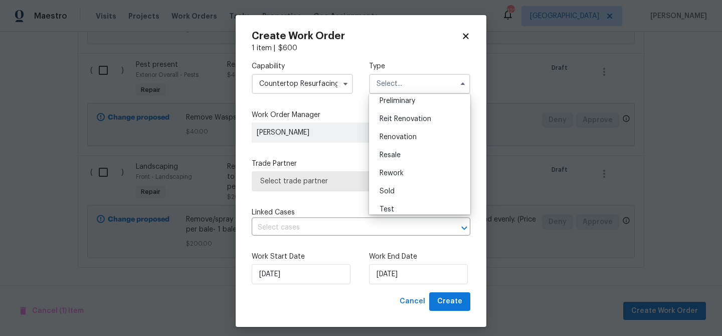
scroll to position [228, 0]
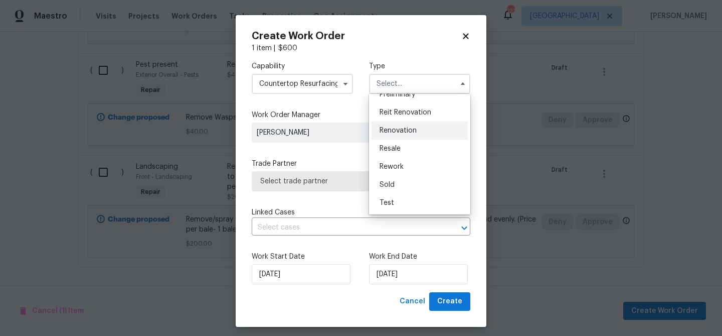
click at [412, 129] on span "Renovation" at bounding box center [398, 130] width 37 height 7
type input "Renovation"
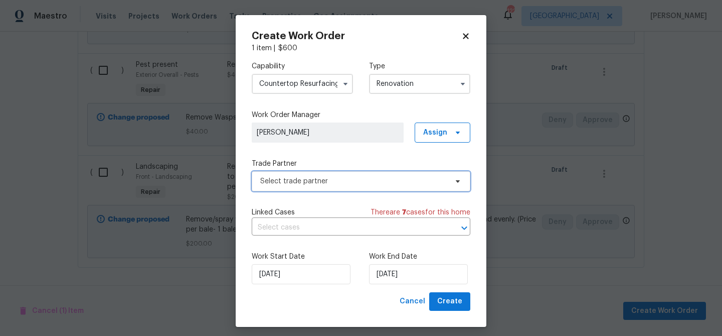
click at [339, 180] on span "Select trade partner" at bounding box center [353, 181] width 187 height 10
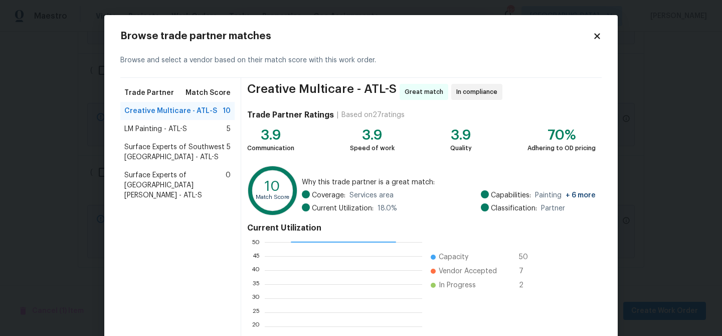
scroll to position [107, 0]
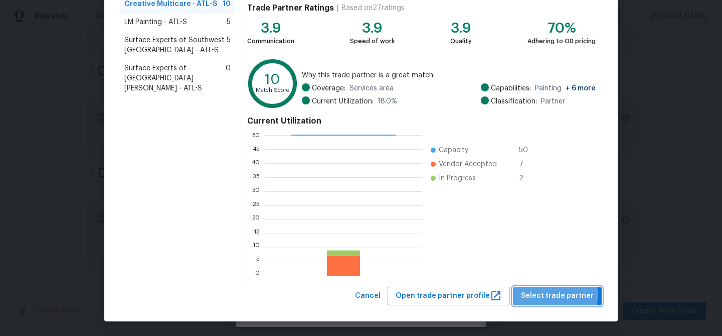
click at [542, 292] on span "Select trade partner" at bounding box center [557, 295] width 73 height 13
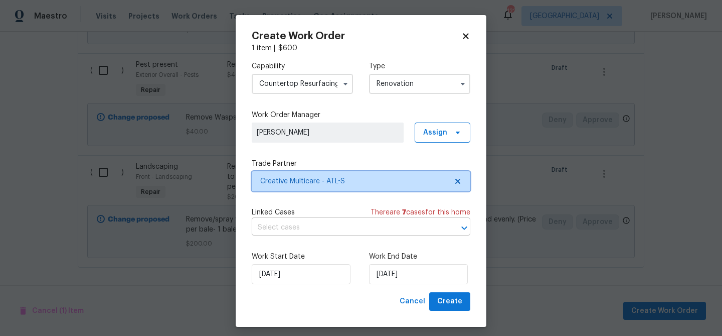
scroll to position [0, 0]
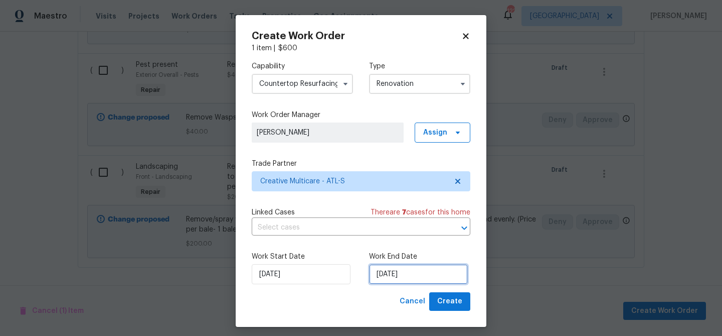
click at [416, 280] on input "8/28/2025" at bounding box center [418, 274] width 99 height 20
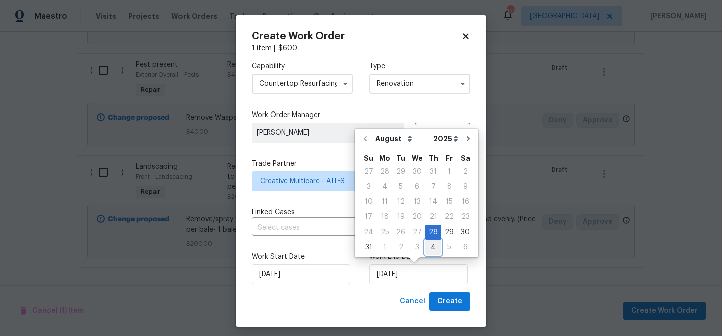
click at [430, 246] on div "4" at bounding box center [433, 247] width 16 height 14
type input "9/4/2025"
select select "8"
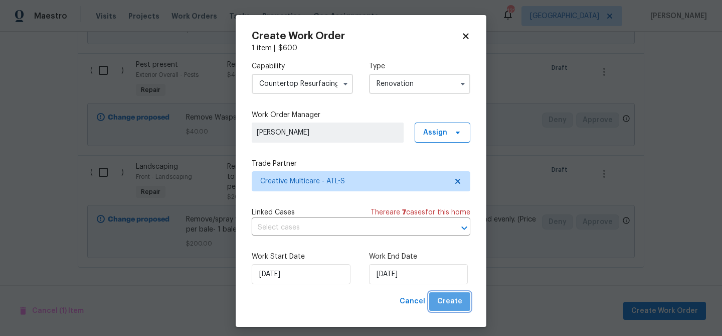
click at [456, 302] on span "Create" at bounding box center [449, 301] width 25 height 13
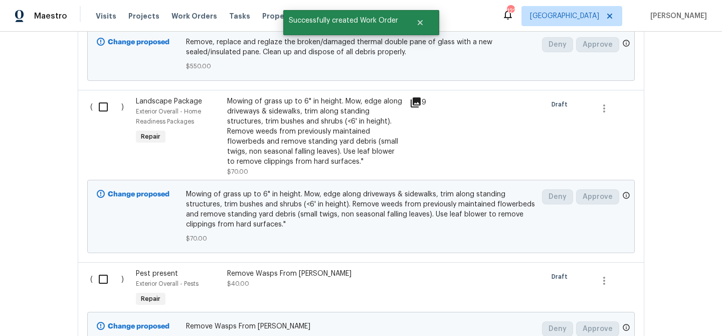
scroll to position [587, 0]
click at [96, 106] on input "checkbox" at bounding box center [107, 105] width 29 height 21
checkbox input "true"
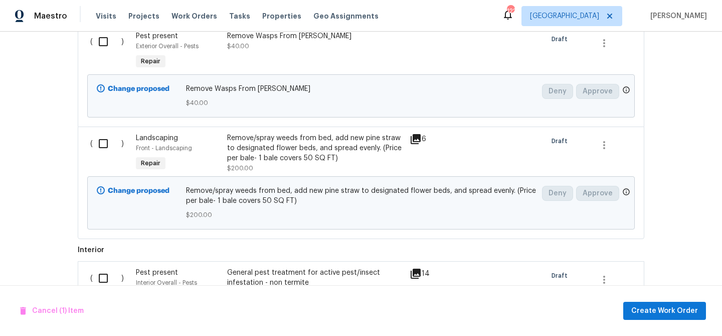
scroll to position [826, 0]
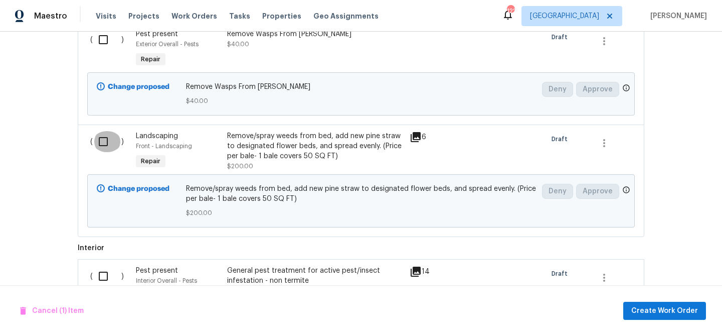
click at [103, 143] on input "checkbox" at bounding box center [107, 141] width 29 height 21
checkbox input "true"
click at [694, 312] on span "Create Work Order" at bounding box center [665, 310] width 67 height 13
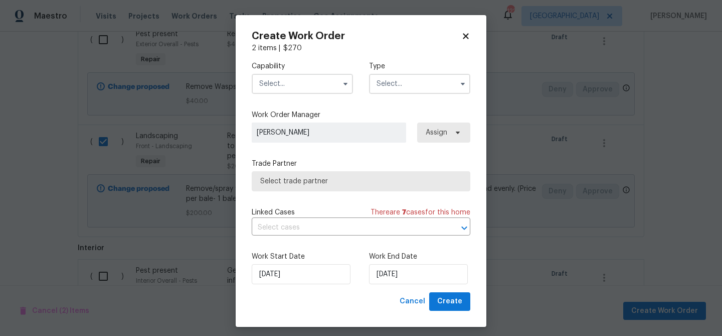
click at [309, 78] on input "text" at bounding box center [302, 84] width 101 height 20
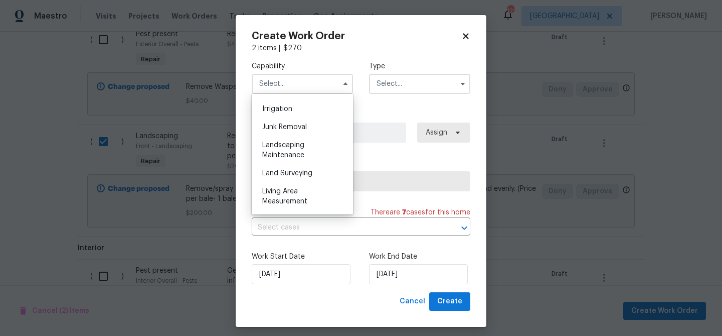
scroll to position [622, 0]
click at [303, 152] on span "Landscaping Maintenance" at bounding box center [283, 148] width 42 height 17
type input "Landscaping Maintenance"
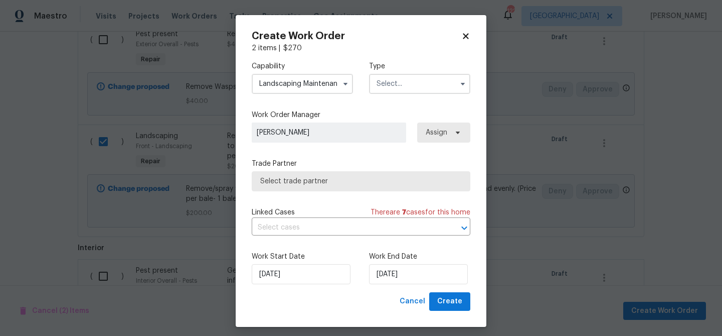
click at [443, 83] on input "text" at bounding box center [419, 84] width 101 height 20
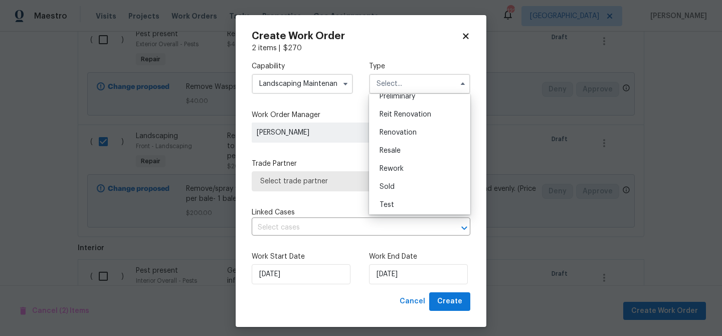
scroll to position [228, 0]
click at [432, 126] on div "Renovation" at bounding box center [420, 130] width 96 height 18
type input "Renovation"
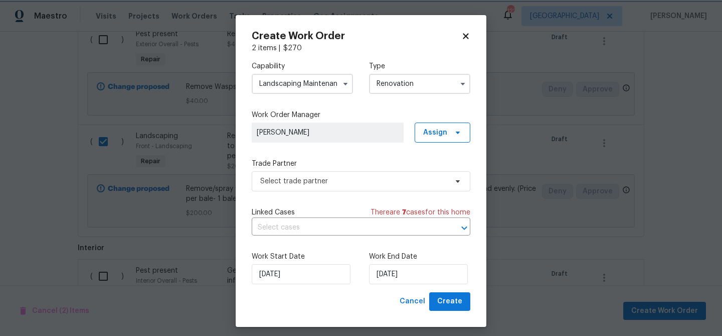
scroll to position [0, 0]
click at [344, 184] on span "Select trade partner" at bounding box center [353, 181] width 187 height 10
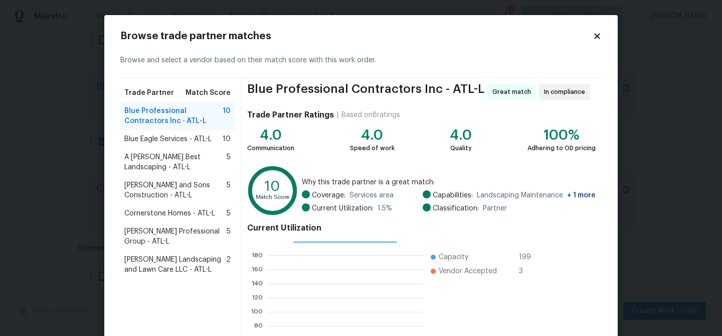
scroll to position [107, 0]
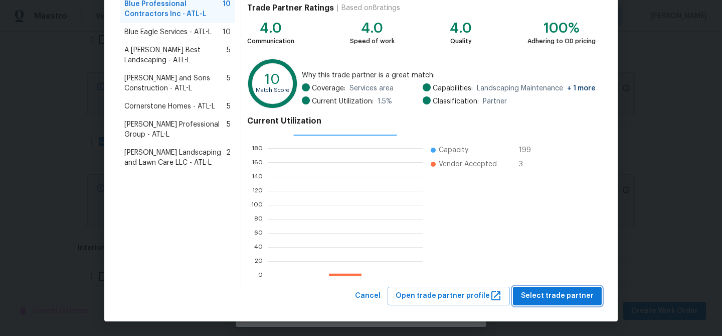
click at [541, 296] on span "Select trade partner" at bounding box center [557, 295] width 73 height 13
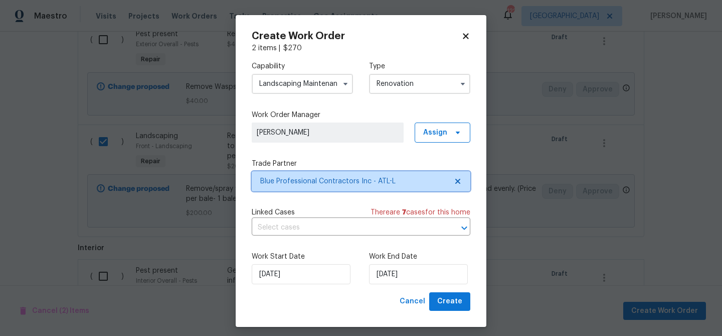
scroll to position [0, 0]
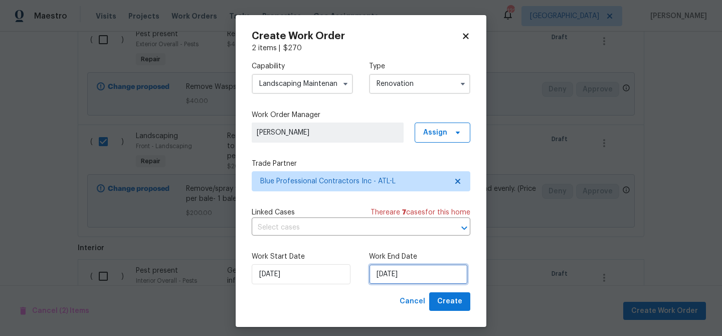
click at [403, 271] on input "8/28/2025" at bounding box center [418, 274] width 99 height 20
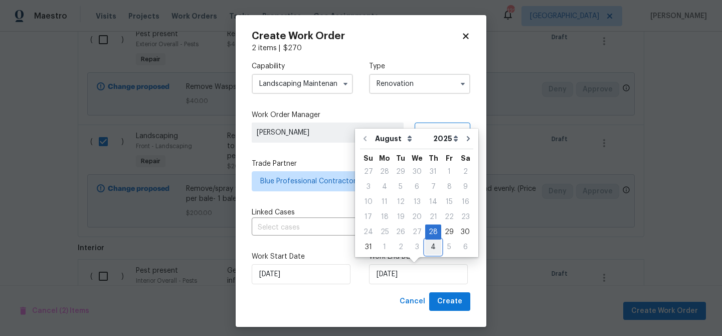
click at [428, 245] on div "4" at bounding box center [433, 247] width 16 height 14
type input "9/4/2025"
select select "8"
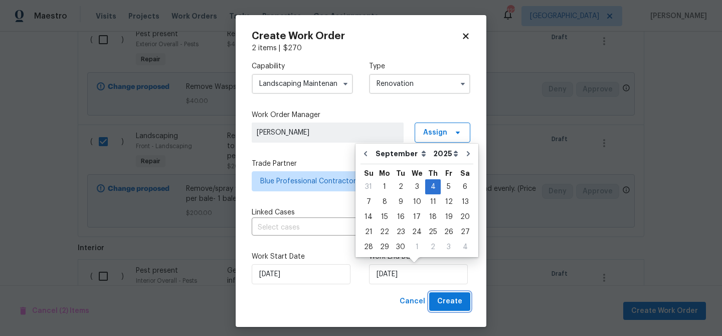
click at [442, 296] on span "Create" at bounding box center [449, 301] width 25 height 13
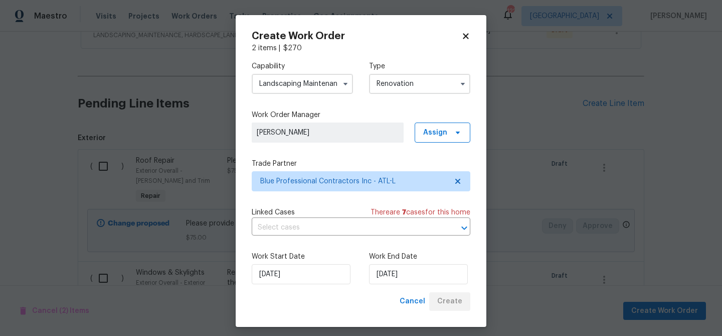
scroll to position [674, 0]
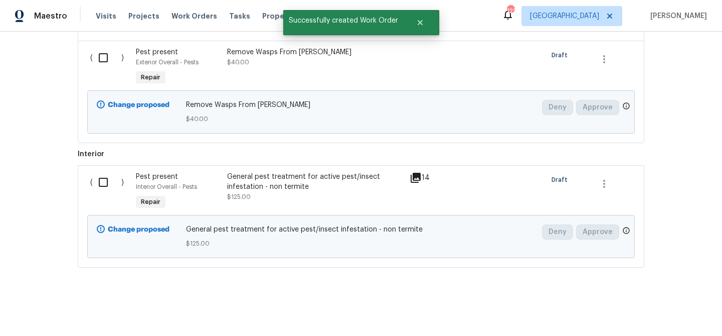
click at [103, 180] on input "checkbox" at bounding box center [107, 182] width 29 height 21
checkbox input "true"
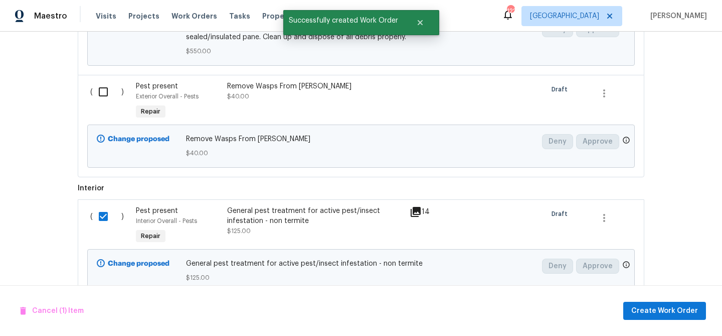
scroll to position [626, 0]
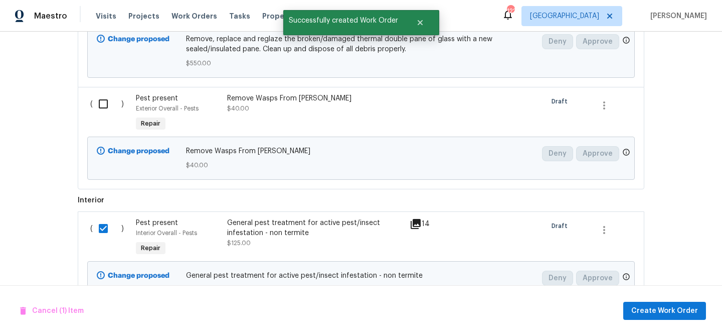
drag, startPoint x: 106, startPoint y: 108, endPoint x: 122, endPoint y: 114, distance: 17.6
click at [106, 108] on input "checkbox" at bounding box center [107, 103] width 29 height 21
checkbox input "true"
click at [638, 305] on span "Create Work Order" at bounding box center [665, 310] width 67 height 13
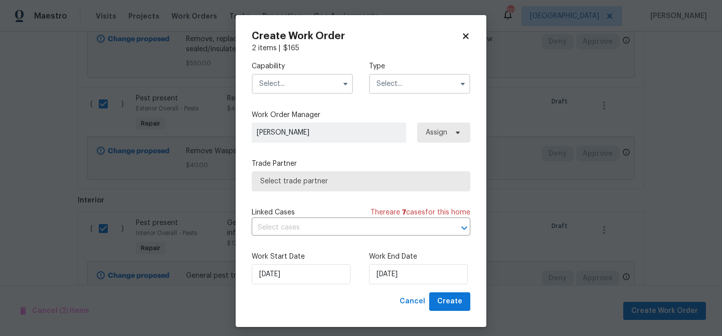
click at [302, 82] on input "text" at bounding box center [302, 84] width 101 height 20
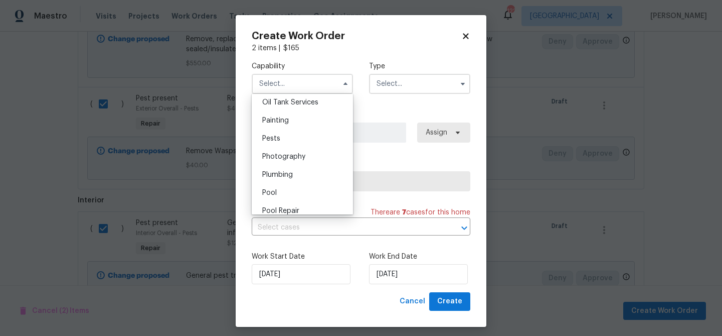
scroll to position [818, 0]
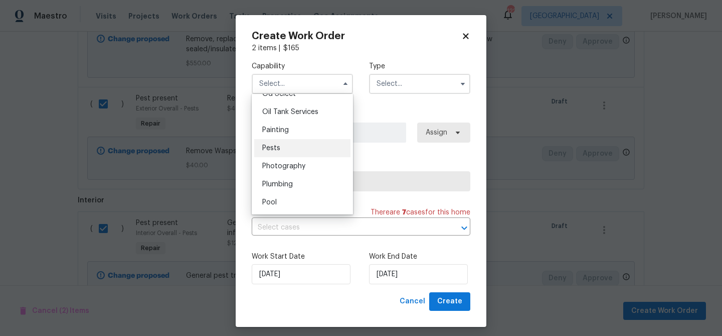
click at [295, 149] on div "Pests" at bounding box center [302, 148] width 96 height 18
type input "Pests"
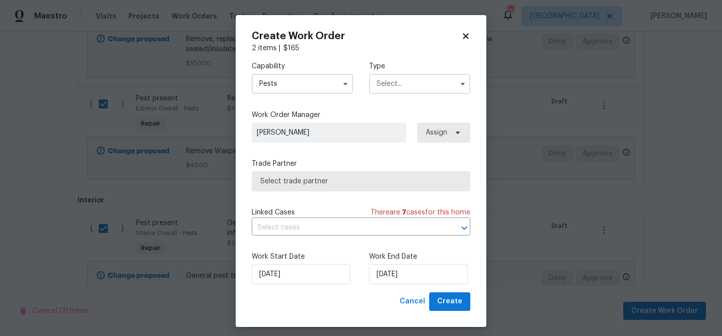
click at [398, 82] on input "text" at bounding box center [419, 84] width 101 height 20
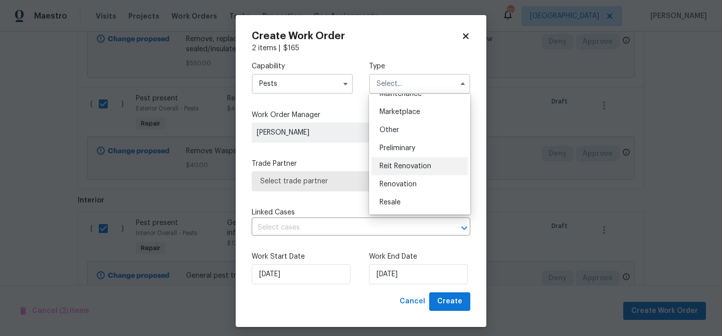
scroll to position [228, 0]
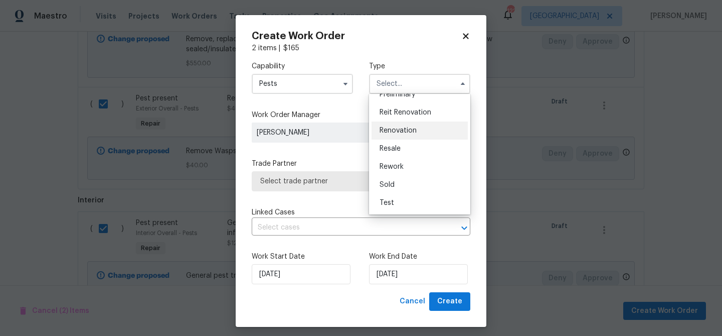
click at [408, 132] on span "Renovation" at bounding box center [398, 130] width 37 height 7
type input "Renovation"
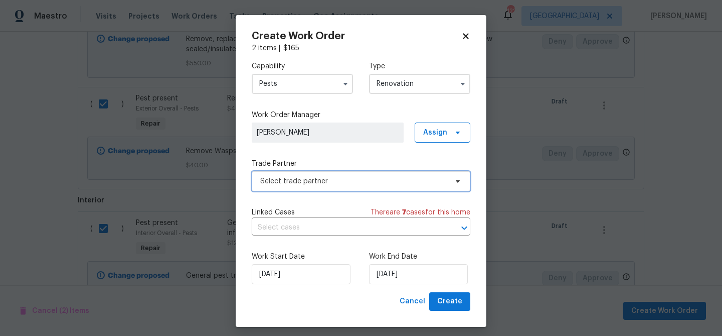
click at [373, 175] on span "Select trade partner" at bounding box center [361, 181] width 219 height 20
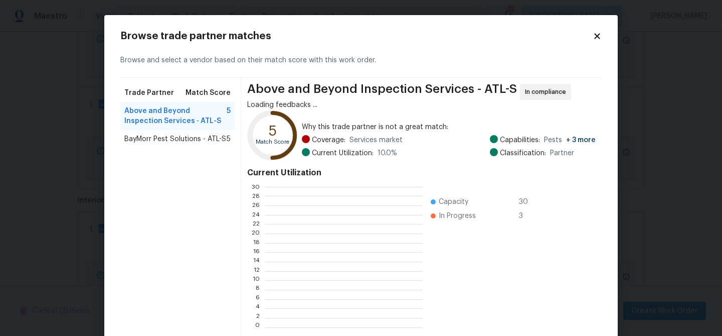
scroll to position [140, 158]
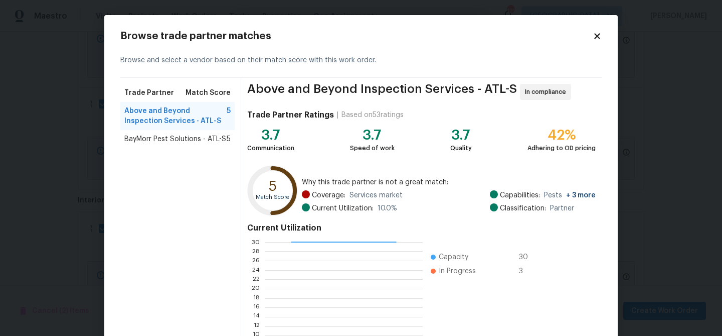
click at [204, 118] on span "Above and Beyond Inspection Services - ATL-S" at bounding box center [175, 116] width 102 height 20
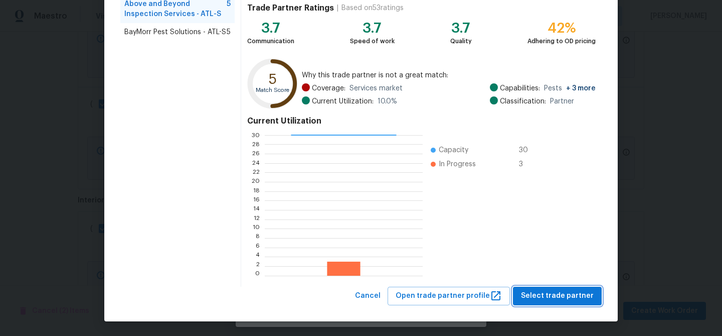
click at [545, 300] on span "Select trade partner" at bounding box center [557, 295] width 73 height 13
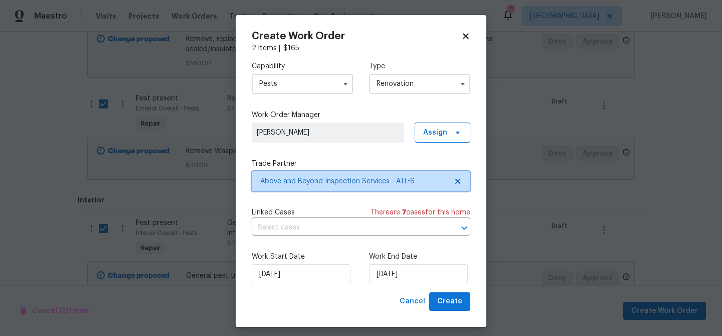
scroll to position [0, 0]
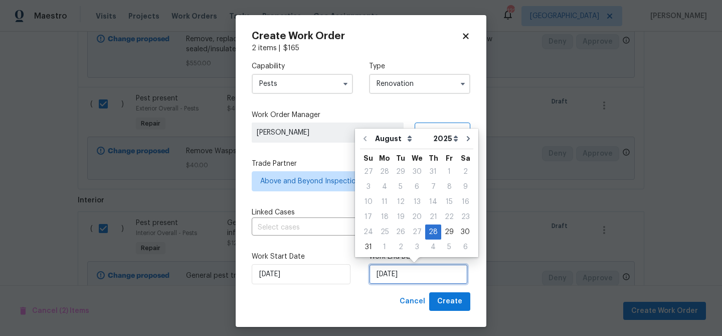
drag, startPoint x: 421, startPoint y: 275, endPoint x: 430, endPoint y: 262, distance: 15.6
click at [421, 275] on input "8/28/2025" at bounding box center [418, 274] width 99 height 20
click at [399, 242] on div "2" at bounding box center [401, 247] width 16 height 14
type input "9/2/2025"
select select "8"
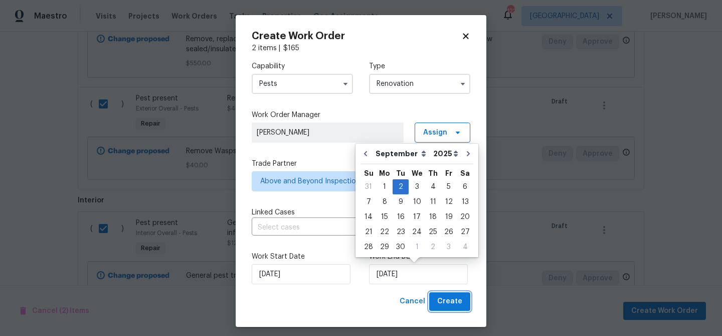
click at [441, 296] on span "Create" at bounding box center [449, 301] width 25 height 13
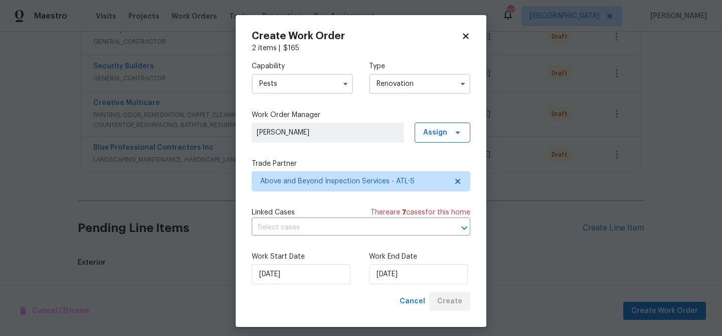
scroll to position [484, 0]
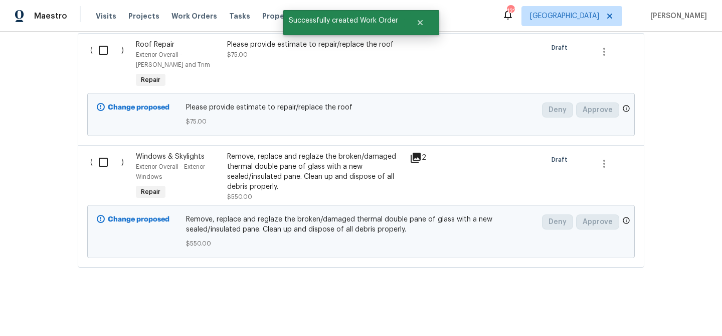
click at [105, 162] on input "checkbox" at bounding box center [107, 161] width 29 height 21
checkbox input "true"
click at [644, 304] on span "Create Work Order" at bounding box center [665, 310] width 67 height 13
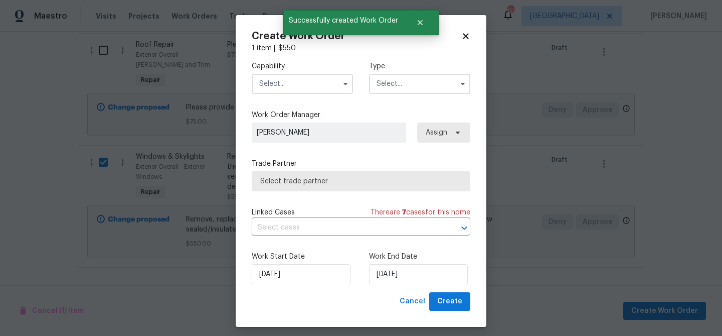
click at [298, 91] on input "text" at bounding box center [302, 84] width 101 height 20
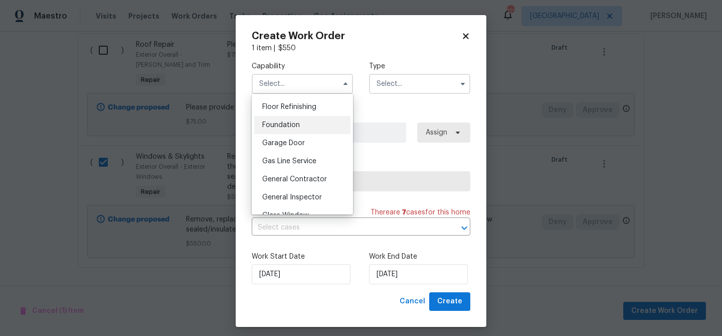
scroll to position [434, 0]
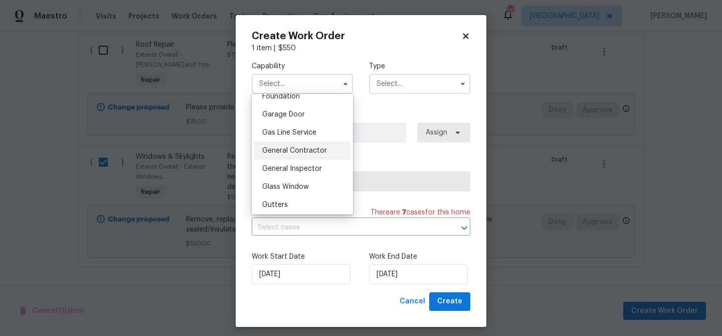
click at [304, 150] on span "General Contractor" at bounding box center [294, 150] width 65 height 7
type input "General Contractor"
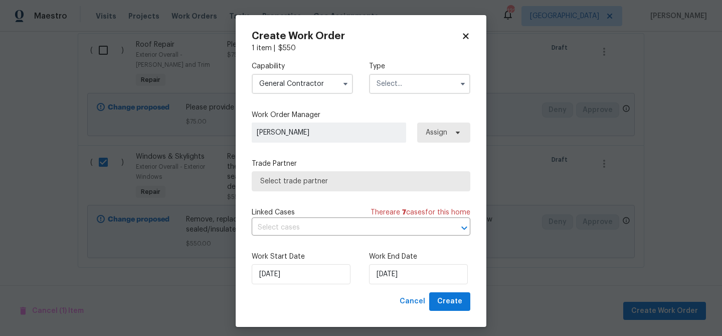
click at [392, 91] on input "text" at bounding box center [419, 84] width 101 height 20
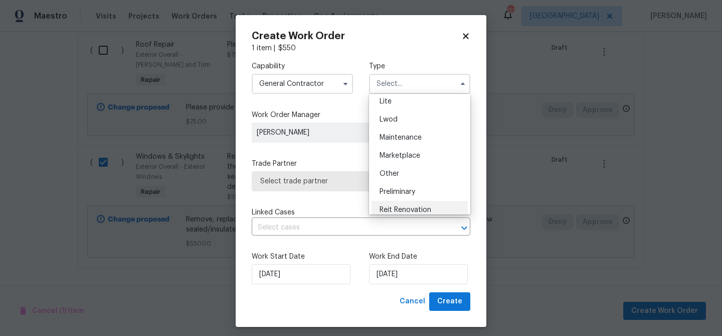
scroll to position [191, 0]
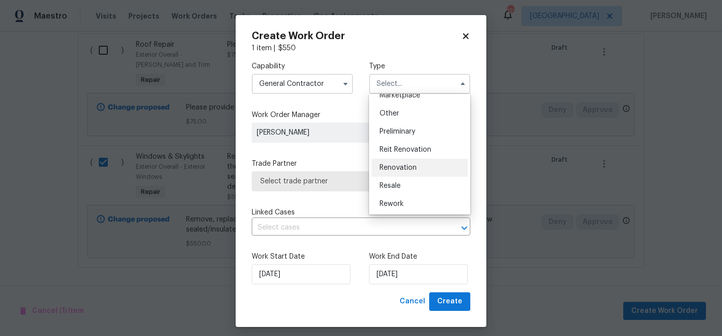
click at [416, 162] on div "Renovation" at bounding box center [420, 168] width 96 height 18
type input "Renovation"
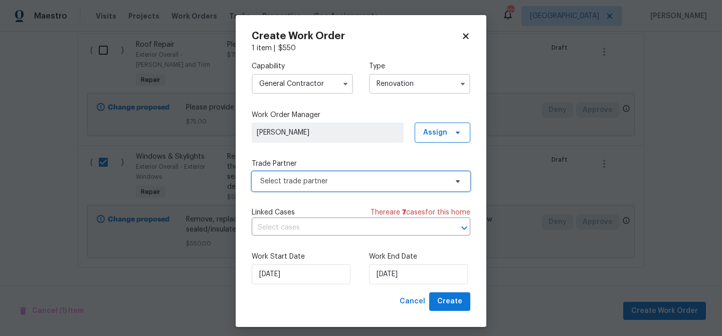
click at [341, 184] on span "Select trade partner" at bounding box center [353, 181] width 187 height 10
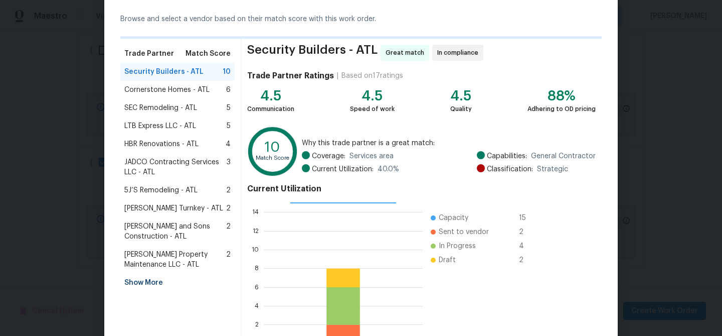
scroll to position [45, 0]
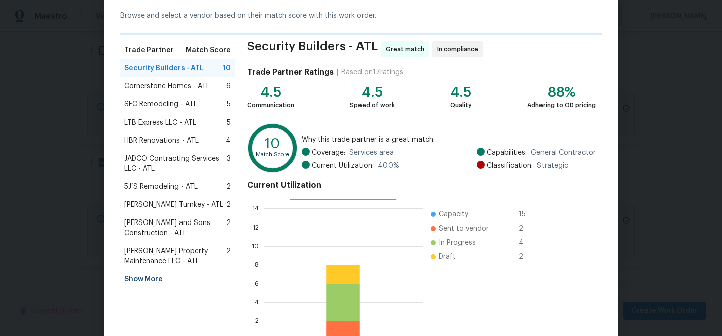
drag, startPoint x: 157, startPoint y: 250, endPoint x: 167, endPoint y: 249, distance: 9.6
click at [158, 250] on span "Glen Property Maintenance LLC - ATL" at bounding box center [175, 256] width 102 height 20
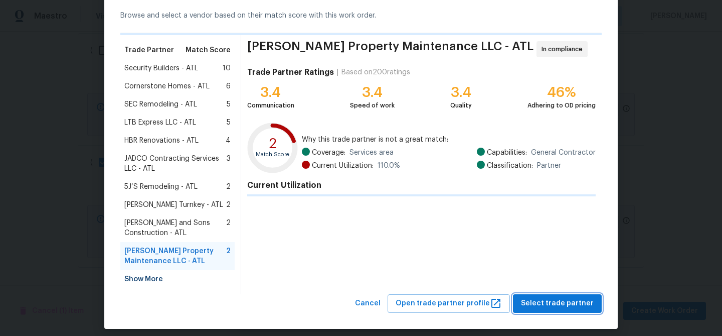
click at [582, 303] on span "Select trade partner" at bounding box center [557, 303] width 73 height 13
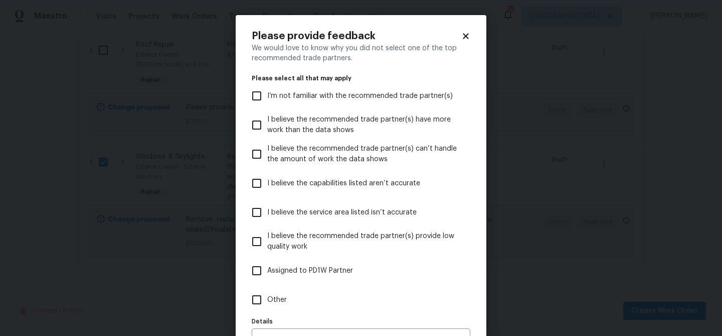
scroll to position [62, 0]
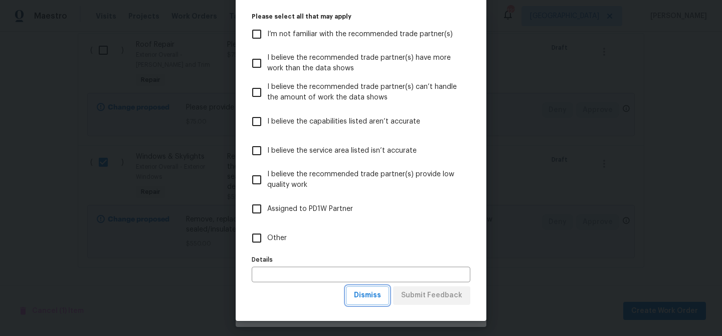
click at [377, 294] on span "Dismiss" at bounding box center [367, 295] width 27 height 13
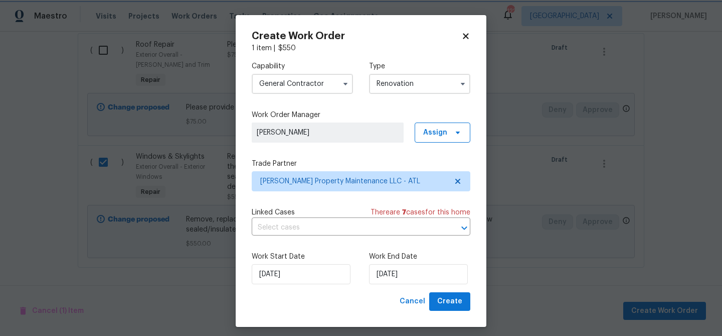
scroll to position [0, 0]
click at [391, 278] on input "8/28/2025" at bounding box center [418, 274] width 99 height 20
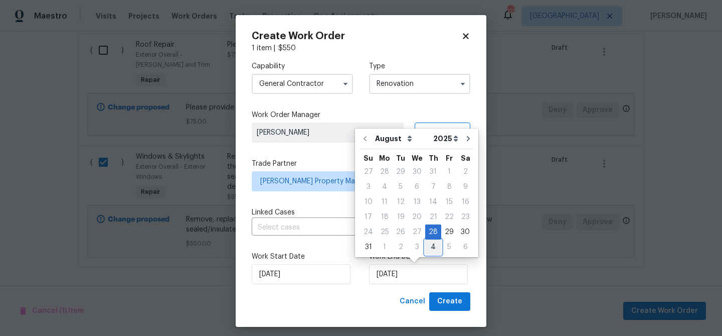
click at [434, 244] on div "4" at bounding box center [433, 247] width 16 height 14
type input "9/4/2025"
select select "8"
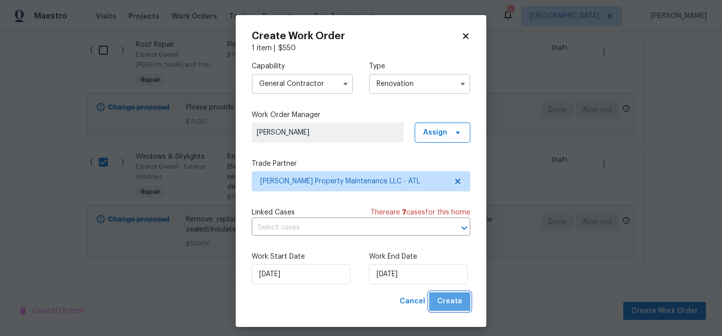
click at [450, 297] on span "Create" at bounding box center [449, 301] width 25 height 13
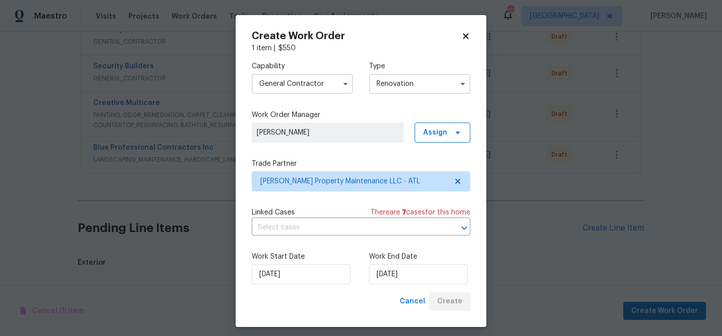
scroll to position [398, 0]
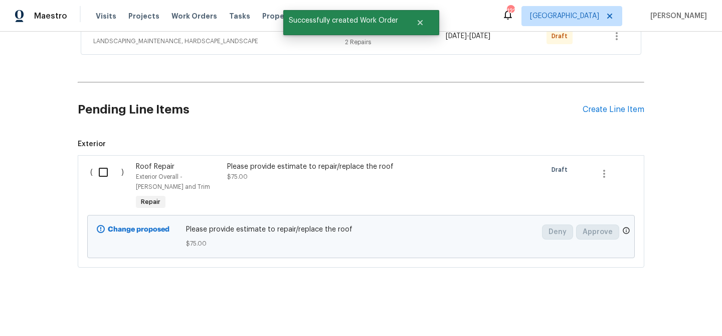
click at [103, 171] on input "checkbox" at bounding box center [107, 172] width 29 height 21
checkbox input "true"
click at [650, 308] on span "Create Work Order" at bounding box center [665, 310] width 67 height 13
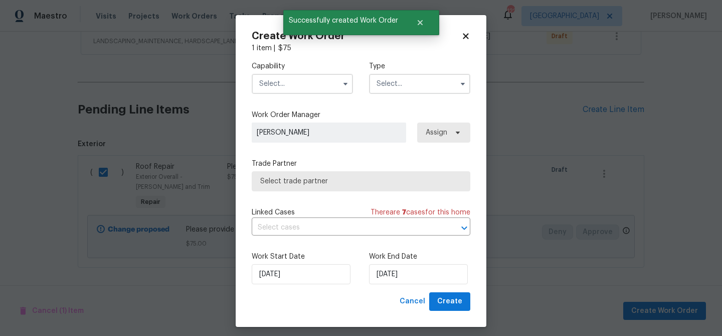
click at [286, 87] on input "text" at bounding box center [302, 84] width 101 height 20
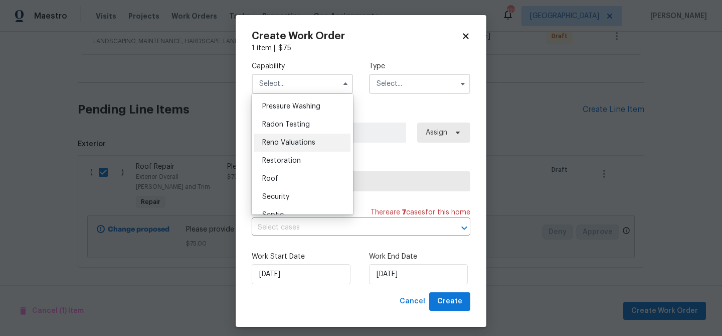
scroll to position [961, 0]
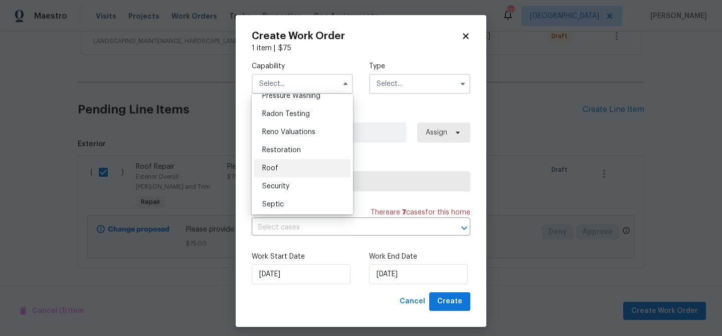
click at [283, 163] on div "Roof" at bounding box center [302, 168] width 96 height 18
type input "Roof"
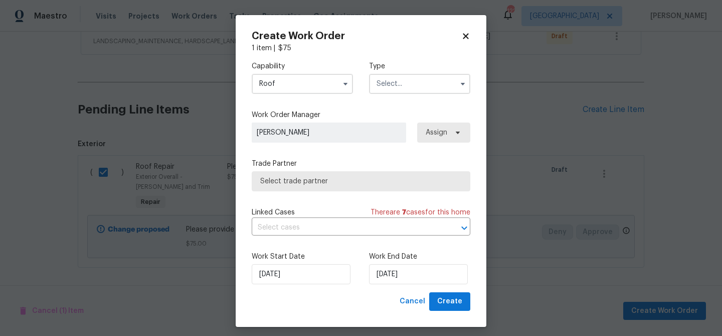
click at [391, 86] on input "text" at bounding box center [419, 84] width 101 height 20
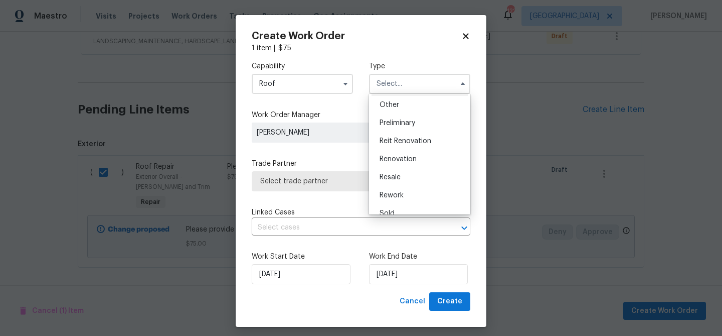
scroll to position [228, 0]
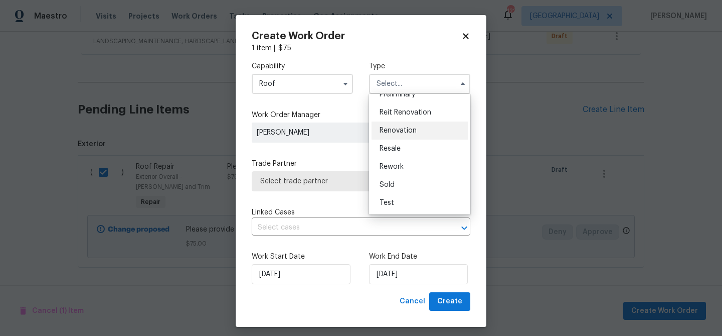
click at [406, 133] on span "Renovation" at bounding box center [398, 130] width 37 height 7
type input "Renovation"
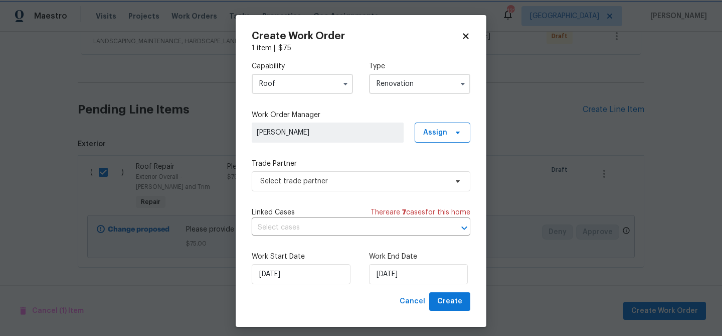
scroll to position [0, 0]
click at [355, 182] on span "Select trade partner" at bounding box center [353, 181] width 187 height 10
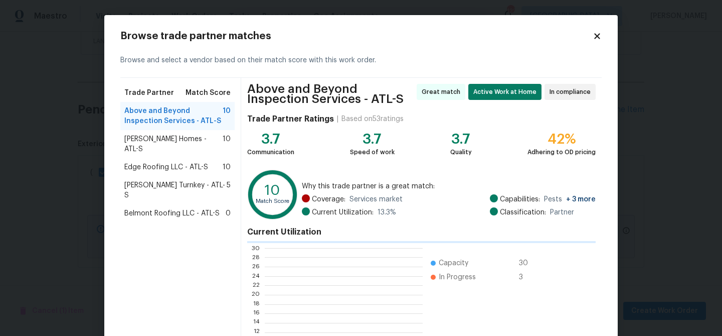
scroll to position [140, 158]
click at [161, 162] on span "Edge Roofing LLC - ATL-S" at bounding box center [166, 167] width 84 height 10
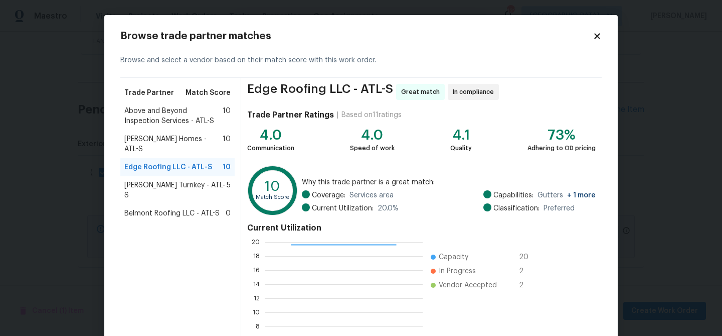
scroll to position [107, 0]
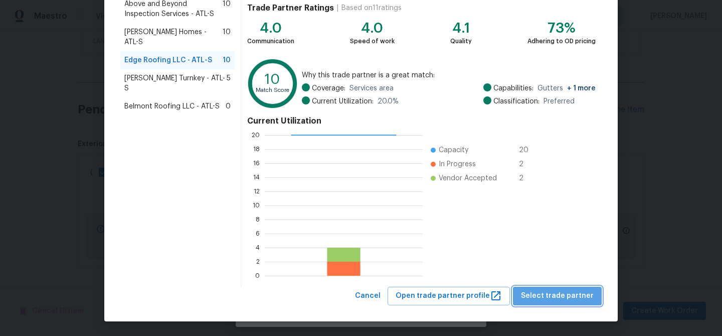
click at [579, 287] on button "Select trade partner" at bounding box center [557, 295] width 89 height 19
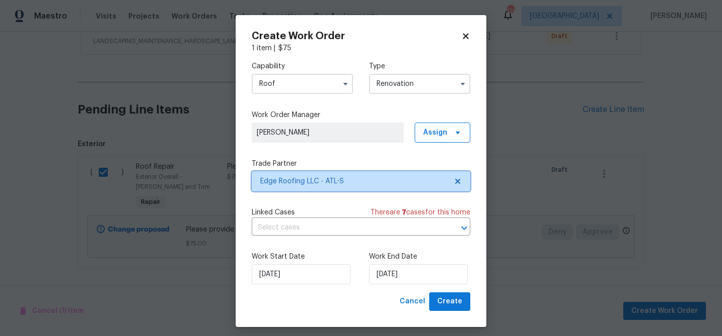
scroll to position [0, 0]
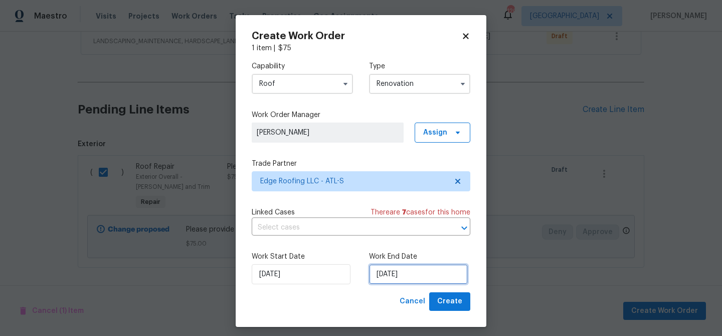
click at [391, 278] on input "8/28/2025" at bounding box center [418, 274] width 99 height 20
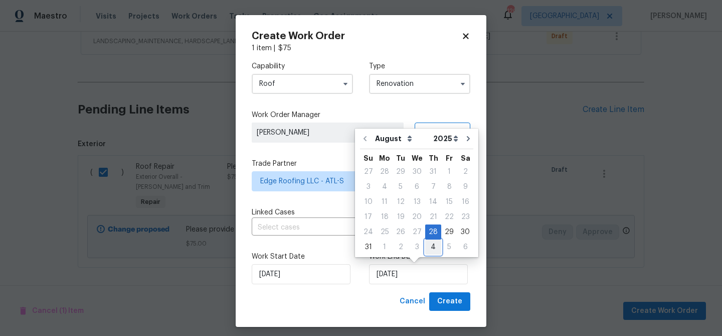
click at [425, 245] on div "4" at bounding box center [433, 247] width 16 height 14
type input "9/4/2025"
select select "8"
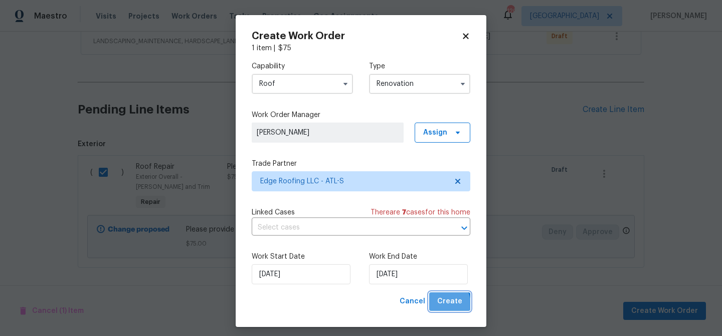
click at [445, 304] on span "Create" at bounding box center [449, 301] width 25 height 13
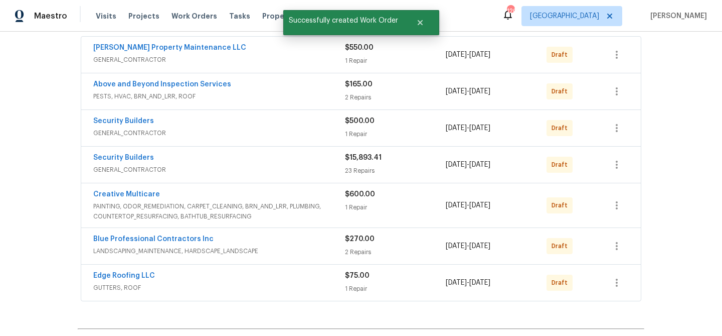
scroll to position [184, 0]
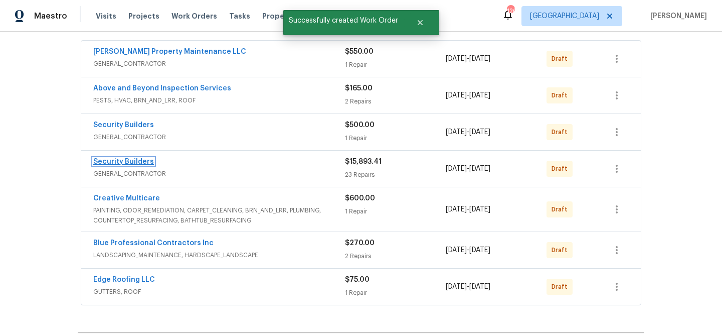
click at [140, 160] on link "Security Builders" at bounding box center [123, 161] width 61 height 7
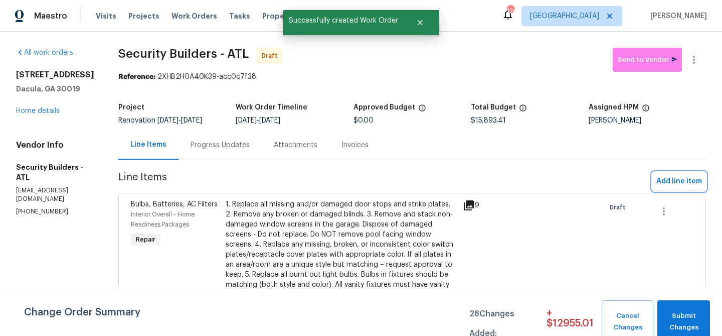
click at [668, 177] on span "Add line item" at bounding box center [680, 181] width 46 height 13
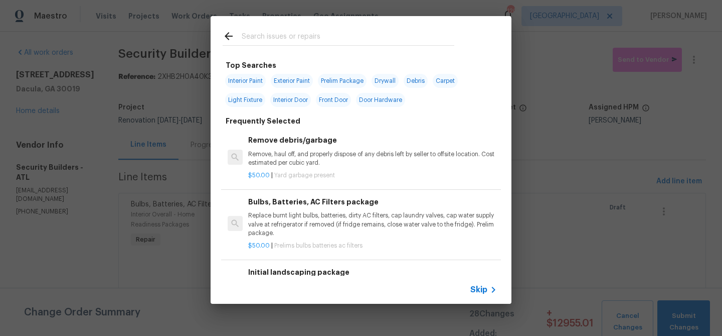
click at [320, 34] on input "text" at bounding box center [348, 37] width 213 height 15
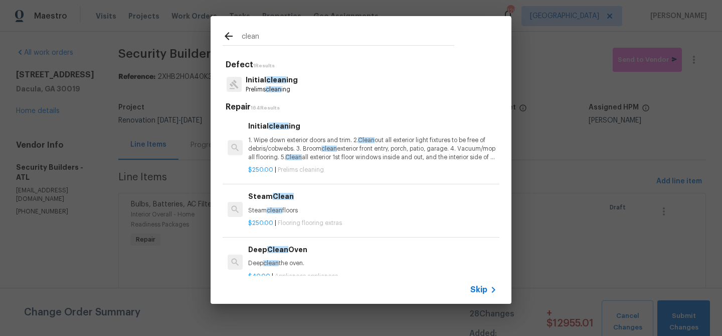
type input "clean"
click at [315, 85] on div "Initial clean ing Prelims clean ing" at bounding box center [361, 84] width 277 height 27
click at [280, 83] on span "clean" at bounding box center [276, 79] width 20 height 7
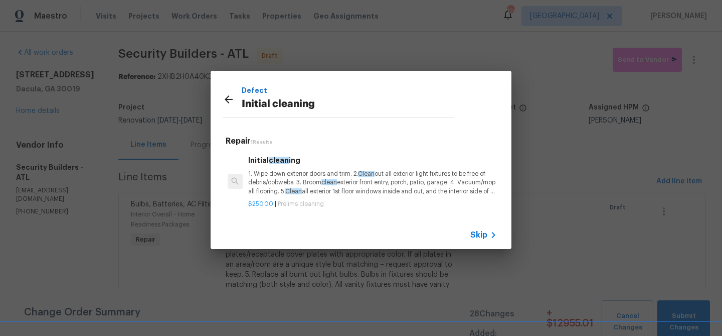
click at [278, 181] on p "1. Wipe down exterior doors and trim. 2. Clean out all exterior light fixtures …" at bounding box center [372, 183] width 249 height 26
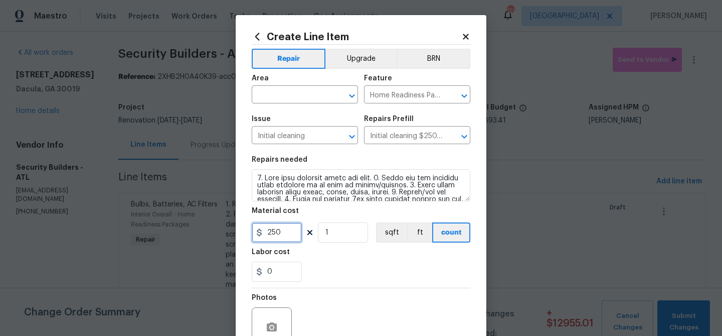
click at [279, 227] on input "250" at bounding box center [277, 232] width 50 height 20
type input "275"
click at [332, 249] on div "Labor cost" at bounding box center [361, 254] width 219 height 13
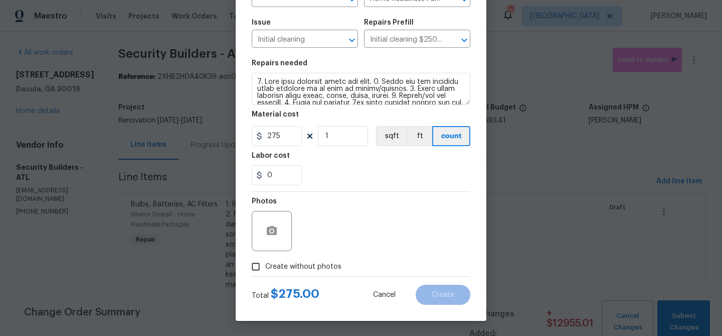
drag, startPoint x: 339, startPoint y: 265, endPoint x: 340, endPoint y: 257, distance: 7.6
click at [339, 265] on span "Create without photos" at bounding box center [303, 266] width 76 height 11
click at [265, 265] on input "Create without photos" at bounding box center [255, 266] width 19 height 19
checkbox input "true"
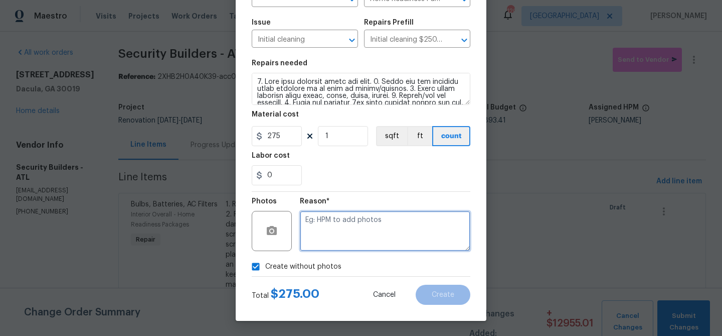
click at [343, 245] on textarea at bounding box center [385, 231] width 171 height 40
click at [392, 226] on textarea "celan" at bounding box center [385, 231] width 171 height 40
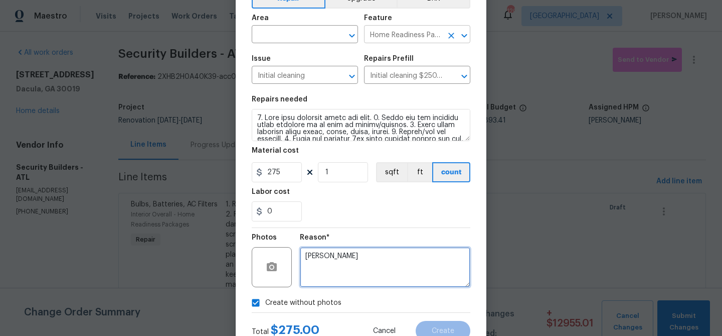
scroll to position [59, 0]
type textarea "celan"
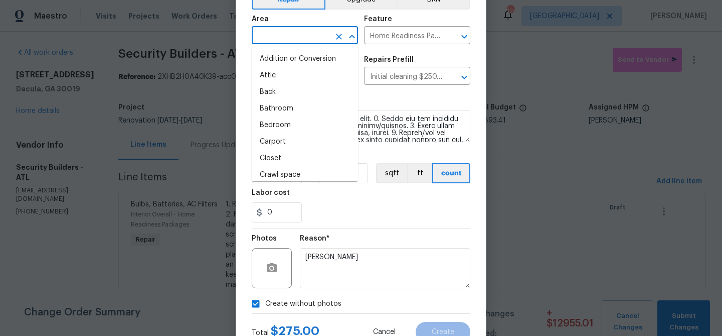
click at [312, 35] on input "text" at bounding box center [291, 37] width 78 height 16
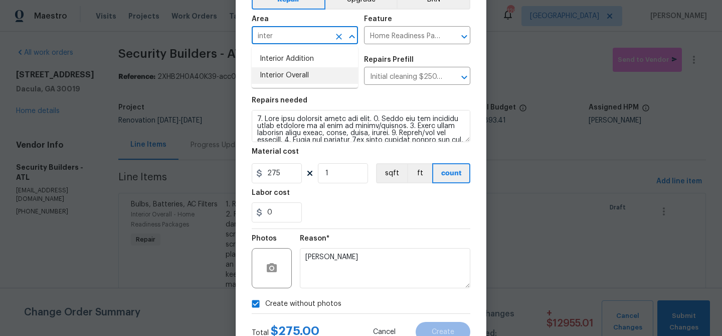
click at [311, 70] on li "Interior Overall" at bounding box center [305, 75] width 106 height 17
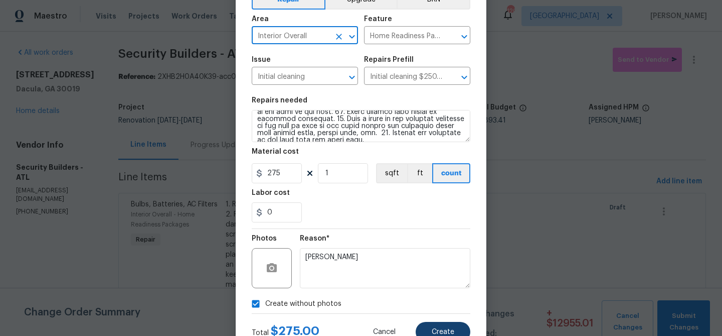
type input "Interior Overall"
click at [449, 331] on span "Create" at bounding box center [443, 332] width 23 height 8
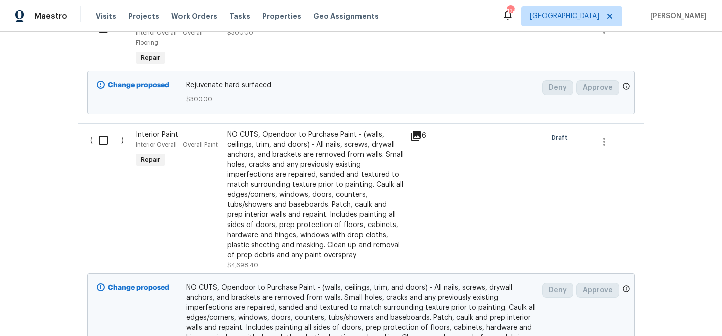
scroll to position [302, 0]
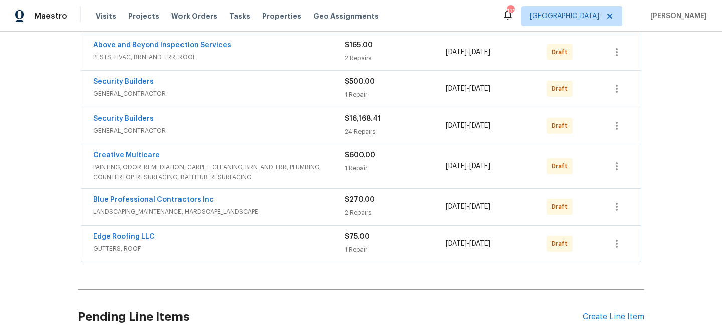
scroll to position [227, 0]
click at [153, 199] on link "Blue Professional Contractors Inc" at bounding box center [153, 199] width 120 height 7
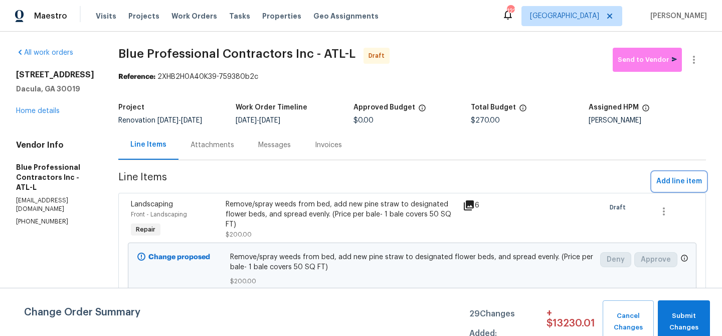
click at [676, 184] on span "Add line item" at bounding box center [680, 181] width 46 height 13
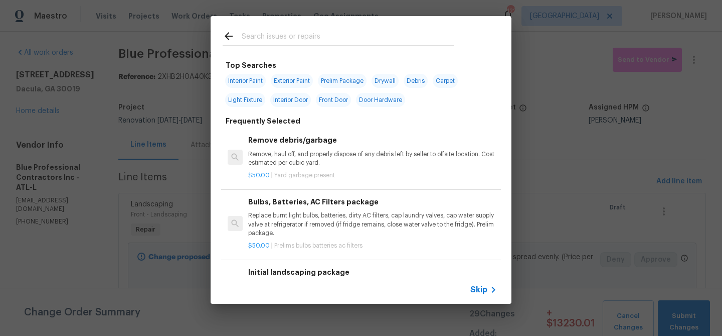
click at [277, 32] on input "text" at bounding box center [348, 37] width 213 height 15
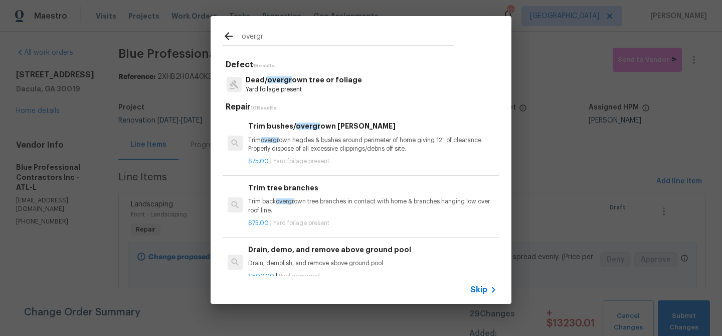
type input "overgr"
click at [273, 80] on span "overgr" at bounding box center [279, 79] width 25 height 7
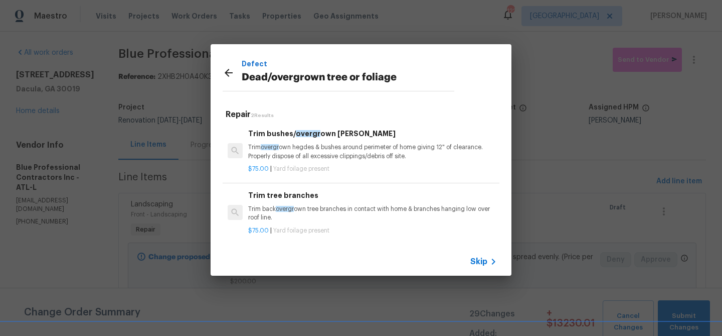
click at [331, 153] on p "Trim overgr own hegdes & bushes around perimeter of home giving 12" of clearanc…" at bounding box center [372, 151] width 249 height 17
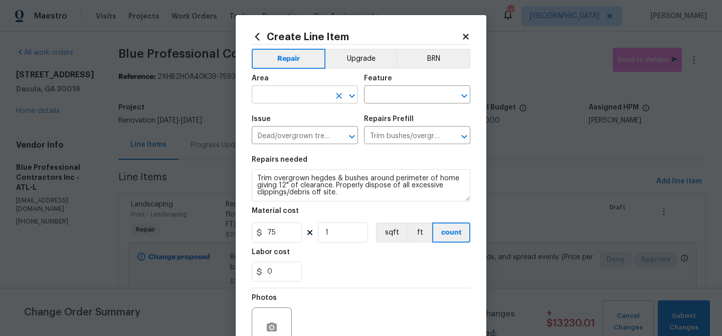
click at [304, 96] on input "text" at bounding box center [291, 96] width 78 height 16
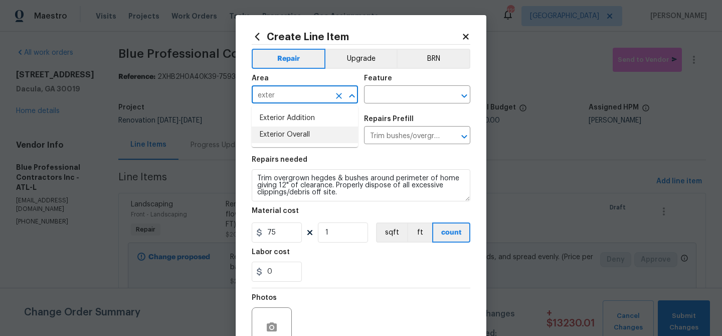
drag, startPoint x: 299, startPoint y: 140, endPoint x: 357, endPoint y: 102, distance: 69.1
click at [300, 139] on li "Exterior Overall" at bounding box center [305, 134] width 106 height 17
type input "Exterior Overall"
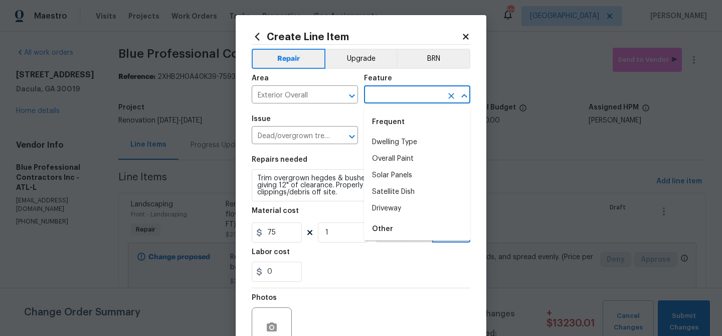
click at [374, 95] on input "text" at bounding box center [403, 96] width 78 height 16
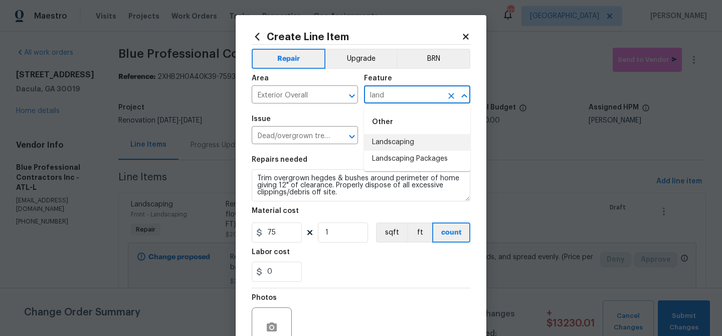
click at [379, 139] on li "Landscaping" at bounding box center [417, 142] width 106 height 17
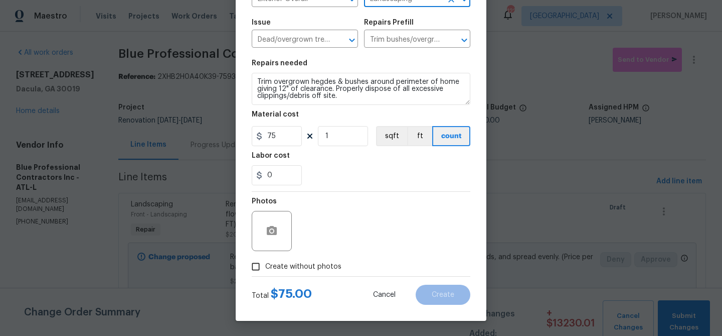
type input "Landscaping"
drag, startPoint x: 310, startPoint y: 265, endPoint x: 314, endPoint y: 259, distance: 7.2
click at [312, 262] on span "Create without photos" at bounding box center [303, 266] width 76 height 11
click at [331, 220] on div "Photos" at bounding box center [361, 224] width 219 height 65
drag, startPoint x: 263, startPoint y: 264, endPoint x: 269, endPoint y: 262, distance: 5.9
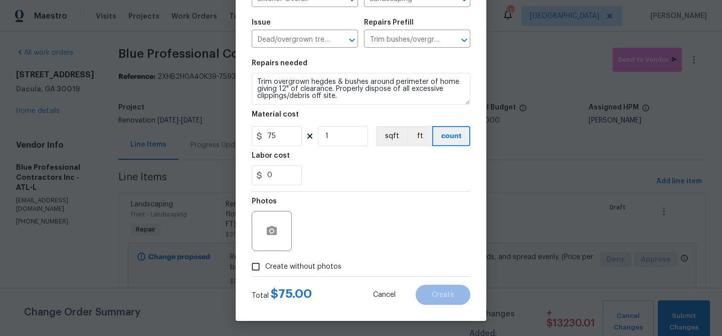
click at [264, 264] on input "Create without photos" at bounding box center [255, 266] width 19 height 19
checkbox input "true"
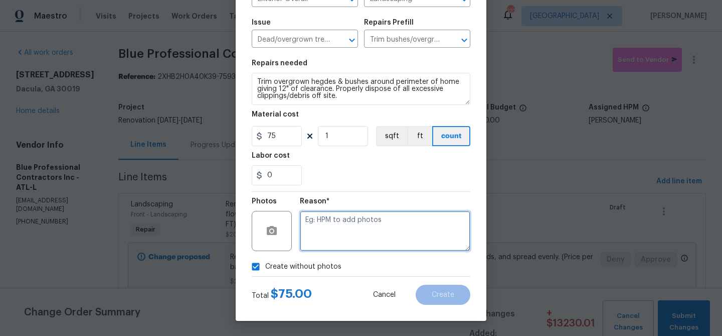
click at [350, 226] on textarea at bounding box center [385, 231] width 171 height 40
type textarea "landscaping"
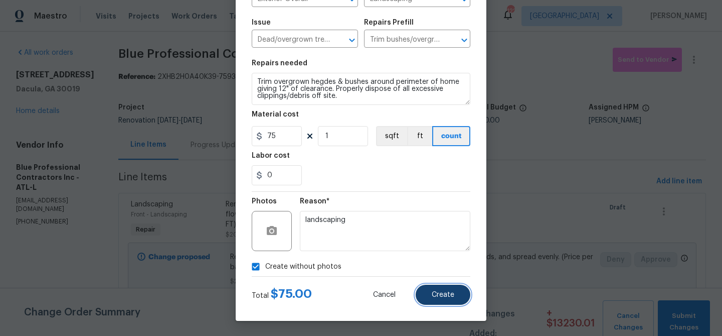
click at [433, 297] on span "Create" at bounding box center [443, 295] width 23 height 8
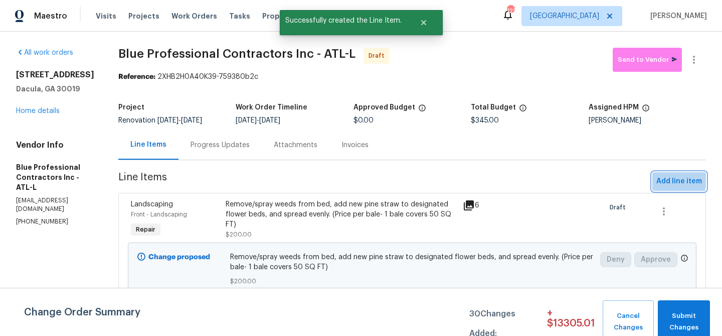
click at [661, 179] on span "Add line item" at bounding box center [680, 181] width 46 height 13
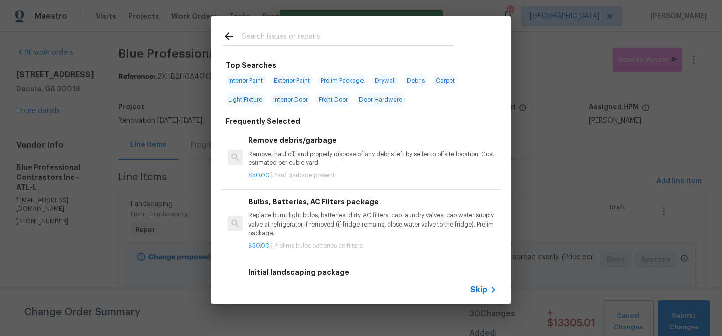
click at [323, 30] on div at bounding box center [339, 36] width 256 height 40
click at [324, 35] on input "text" at bounding box center [348, 37] width 213 height 15
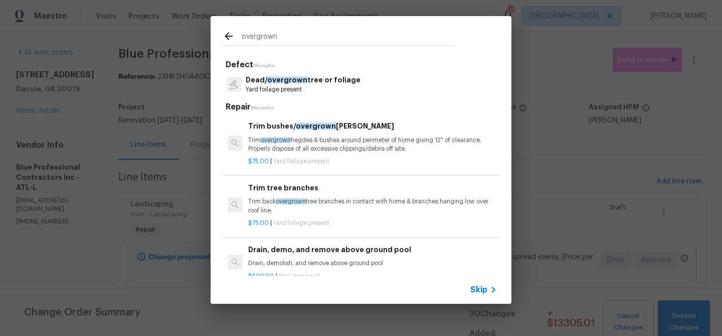
type input "overgrown"
click at [313, 87] on p "Yard foilage present" at bounding box center [303, 89] width 115 height 9
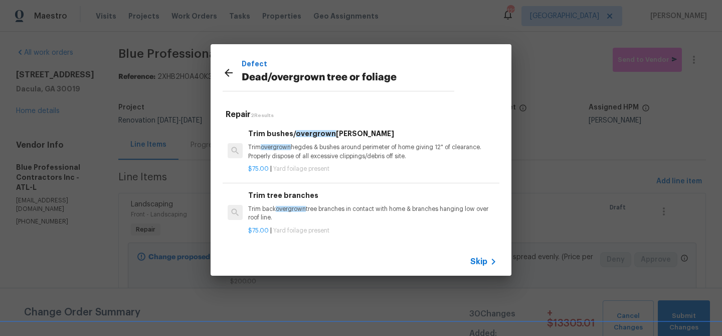
click at [308, 196] on h6 "Trim tree branches" at bounding box center [372, 195] width 249 height 11
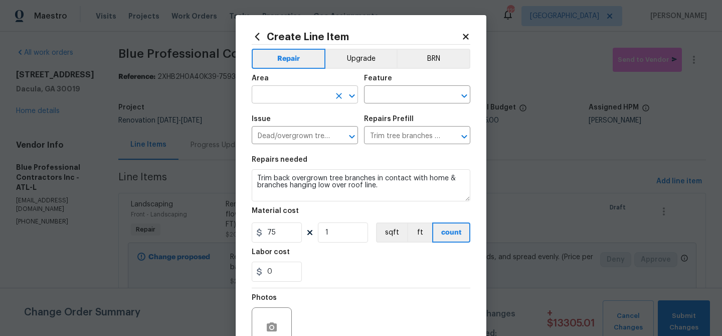
click at [320, 99] on input "text" at bounding box center [291, 96] width 78 height 16
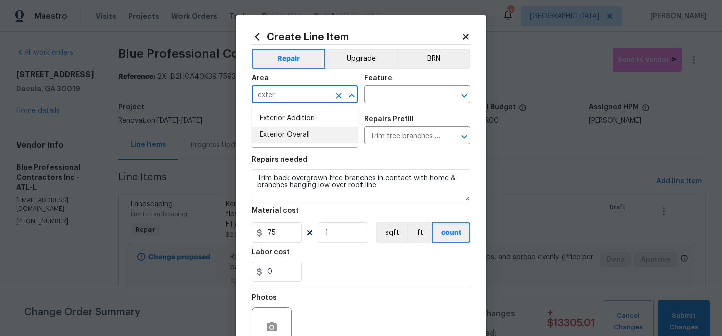
drag, startPoint x: 318, startPoint y: 139, endPoint x: 355, endPoint y: 111, distance: 45.8
click at [324, 135] on li "Exterior Overall" at bounding box center [305, 134] width 106 height 17
type input "Exterior Overall"
click at [379, 100] on input "text" at bounding box center [403, 96] width 78 height 16
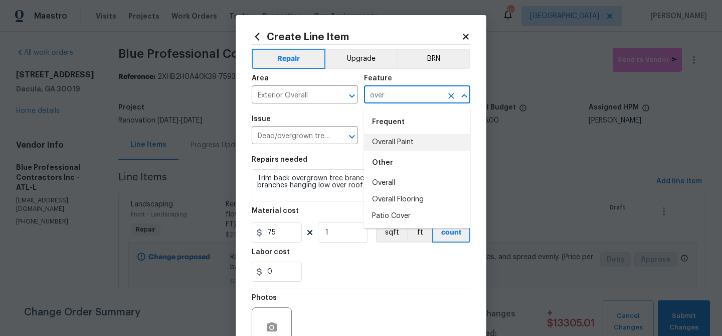
click at [387, 93] on input "over" at bounding box center [403, 96] width 78 height 16
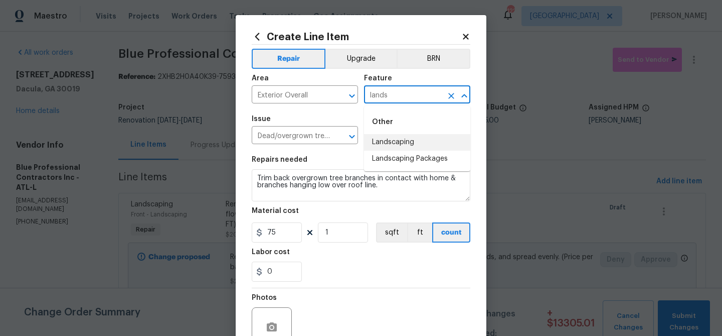
click at [379, 144] on li "Landscaping" at bounding box center [417, 142] width 106 height 17
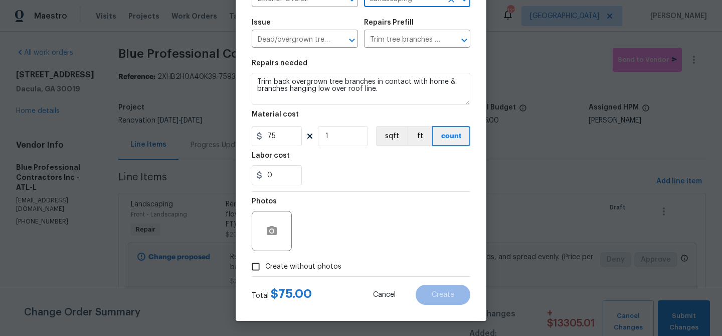
type input "Landscaping"
drag, startPoint x: 307, startPoint y: 261, endPoint x: 325, endPoint y: 236, distance: 30.6
click at [309, 259] on label "Create without photos" at bounding box center [293, 266] width 95 height 19
click at [327, 231] on div "Photos" at bounding box center [361, 224] width 219 height 65
click at [269, 259] on label "Create without photos" at bounding box center [293, 266] width 95 height 19
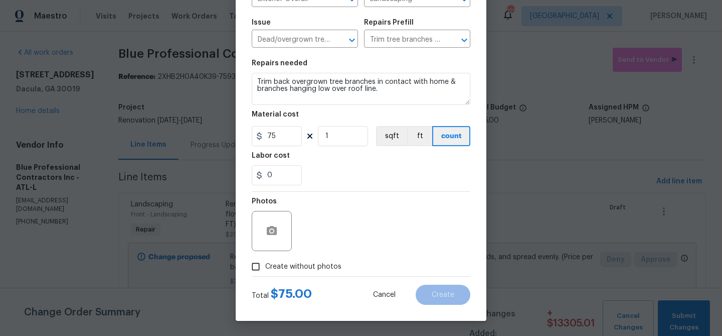
click at [265, 259] on input "Create without photos" at bounding box center [255, 266] width 19 height 19
checkbox input "true"
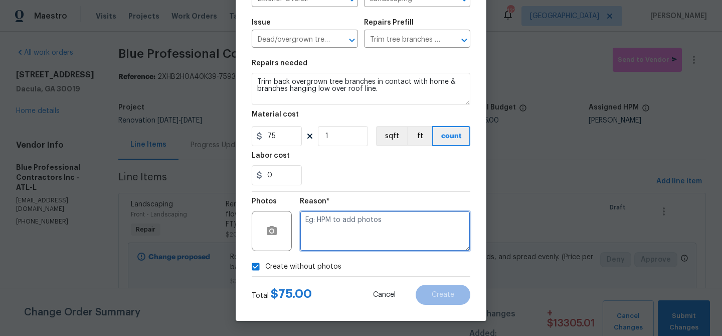
click at [325, 244] on textarea at bounding box center [385, 231] width 171 height 40
type textarea "overgrown"
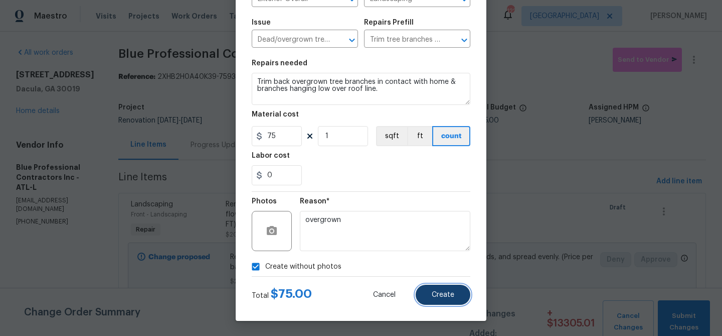
click at [425, 289] on button "Create" at bounding box center [443, 294] width 55 height 20
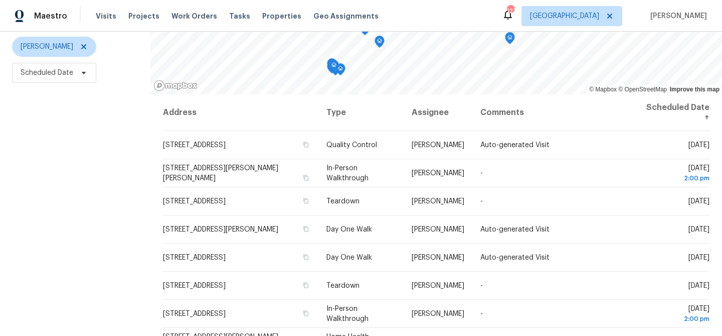
scroll to position [119, 0]
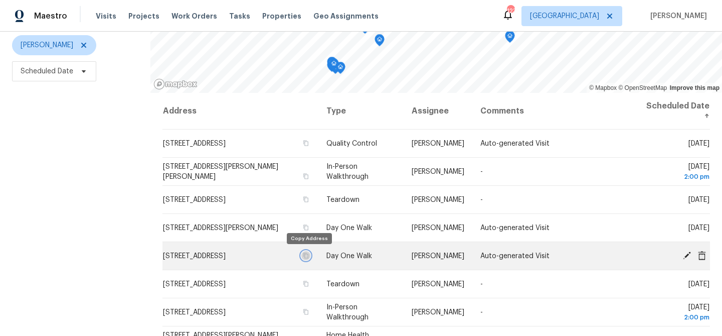
click at [309, 257] on icon "button" at bounding box center [305, 255] width 5 height 6
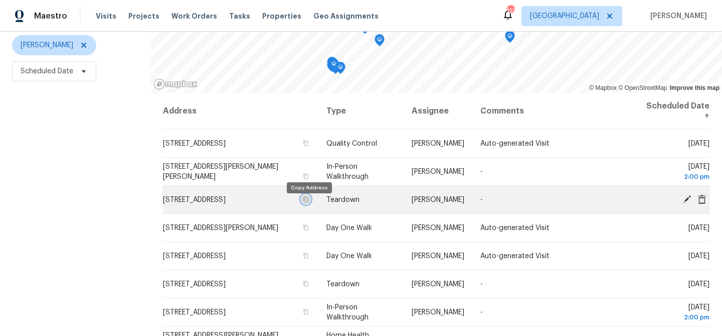
click at [309, 202] on icon "button" at bounding box center [306, 199] width 6 height 6
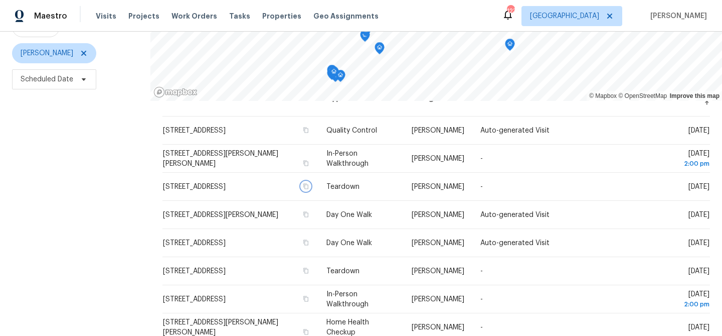
scroll to position [100, 0]
